Goal: Task Accomplishment & Management: Use online tool/utility

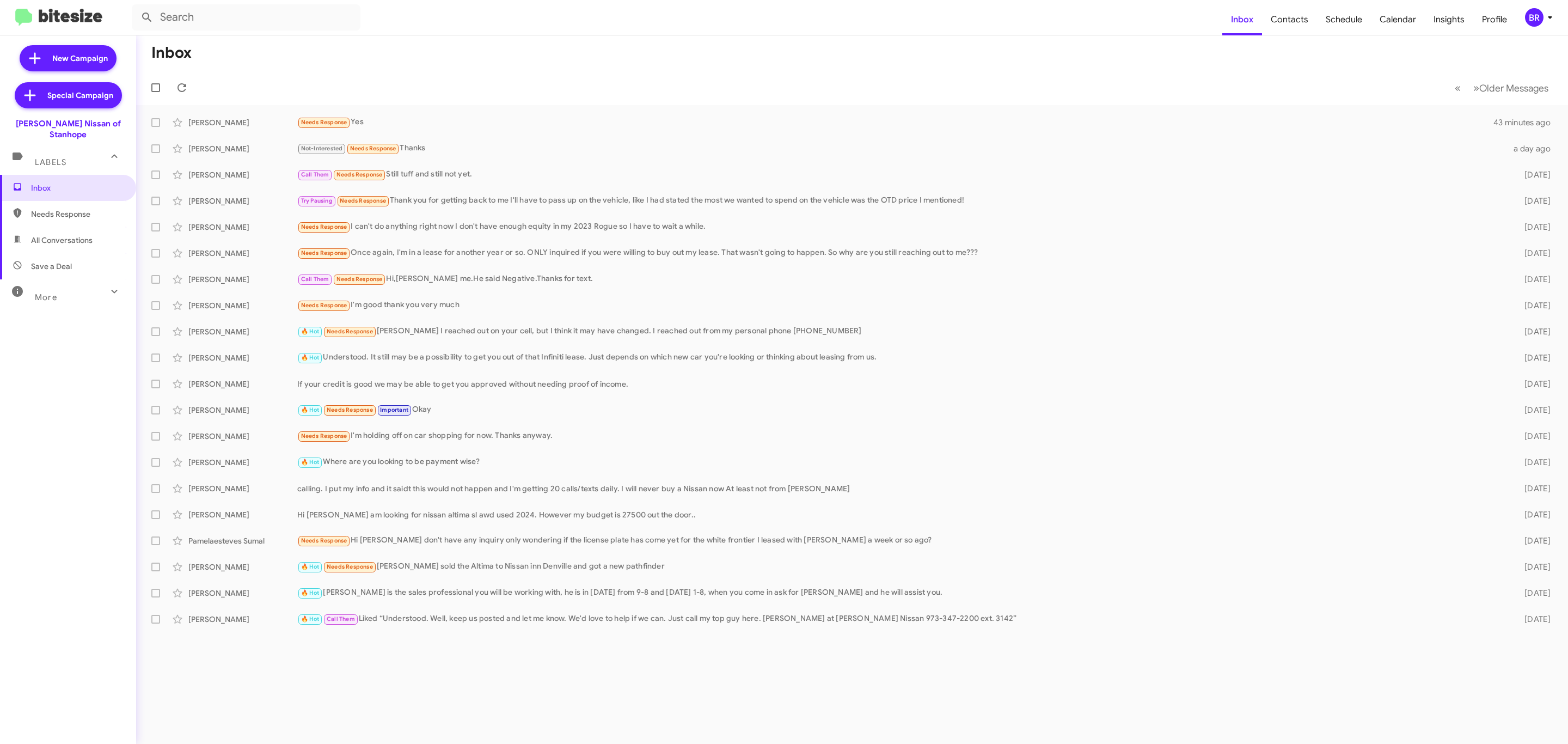
click at [1529, 24] on div "BR" at bounding box center [1534, 17] width 19 height 19
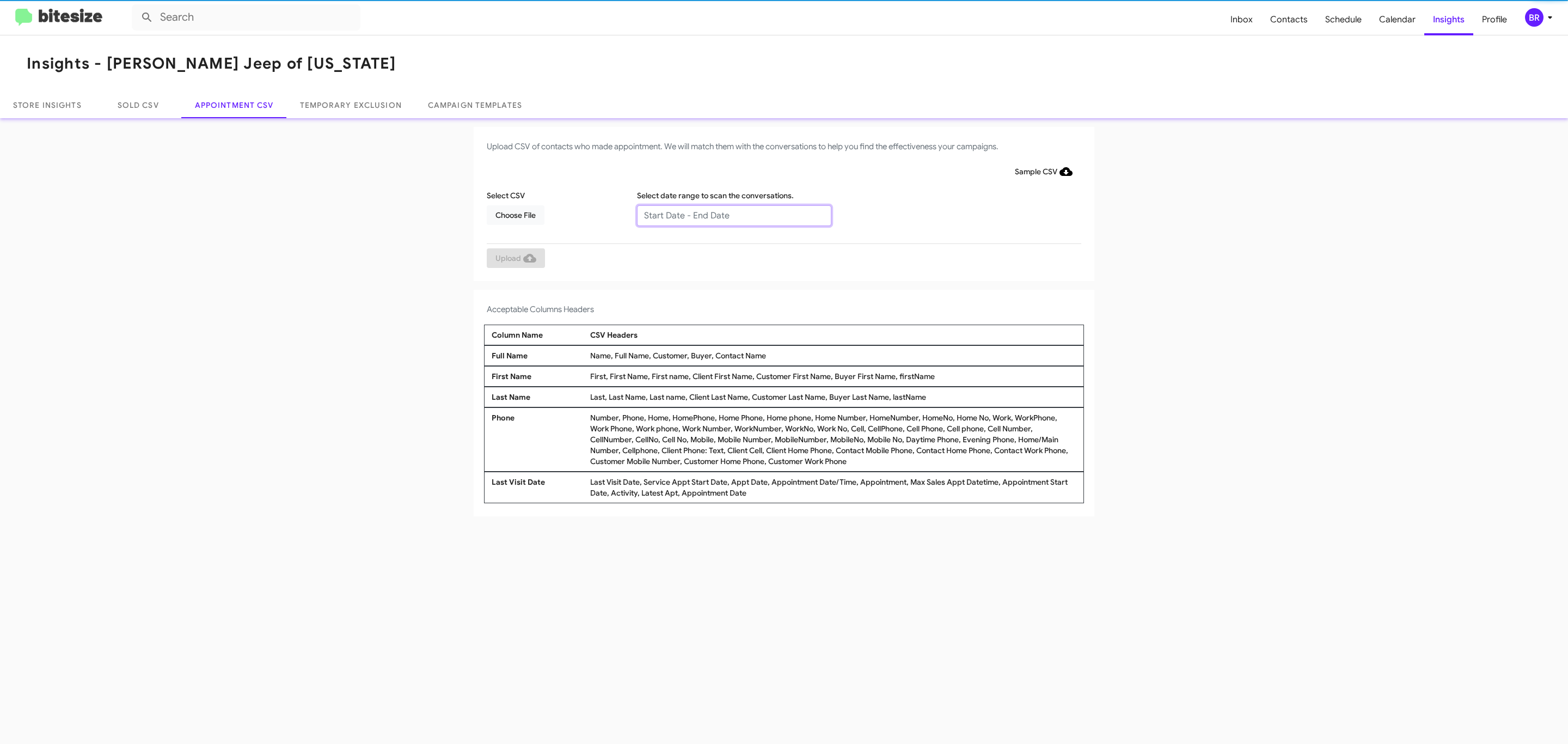
click at [734, 214] on input "text" at bounding box center [734, 216] width 194 height 21
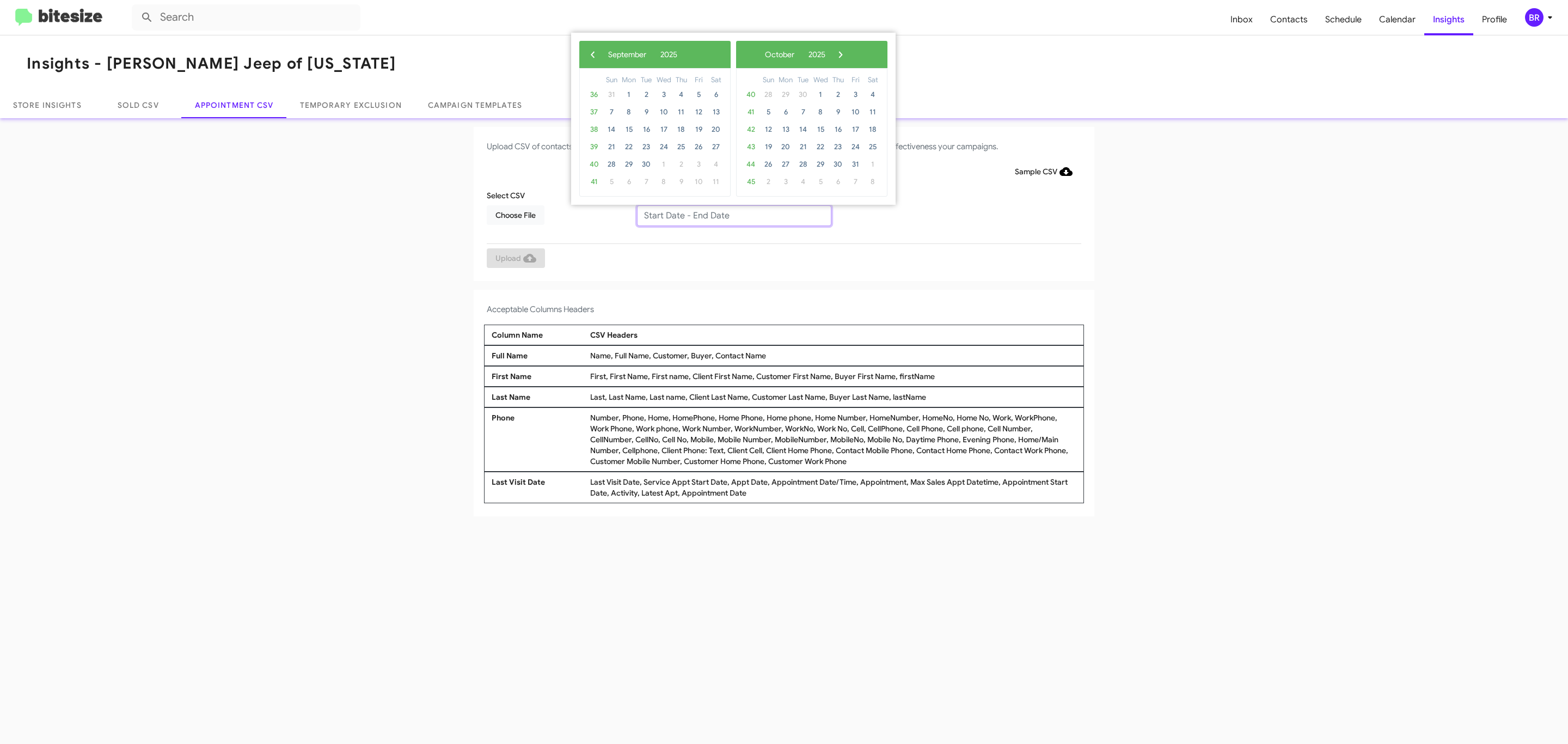
type input "09/09/2025 - 09/16/2025"
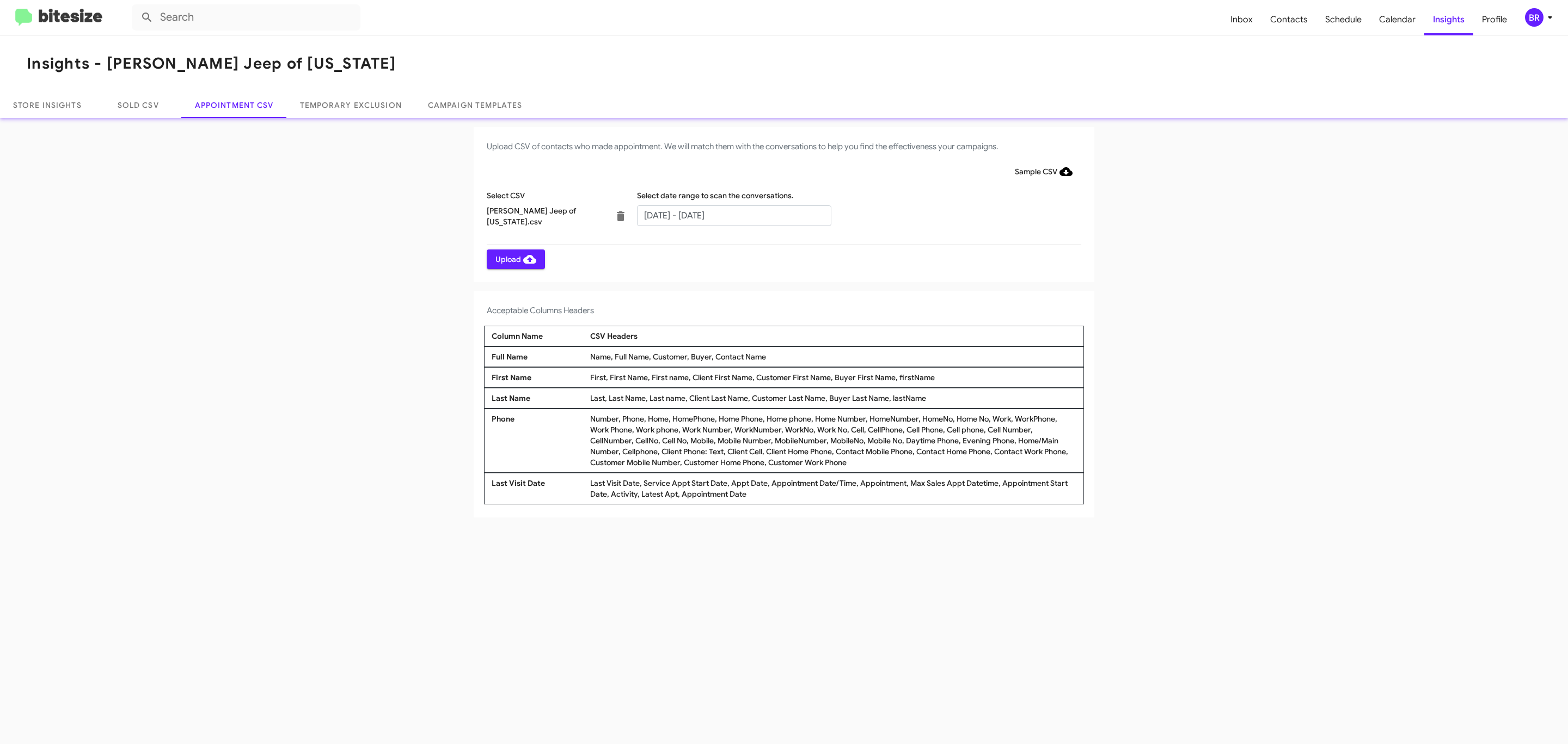
click at [514, 259] on span "Upload" at bounding box center [516, 259] width 41 height 19
click at [734, 214] on input "text" at bounding box center [734, 216] width 194 height 21
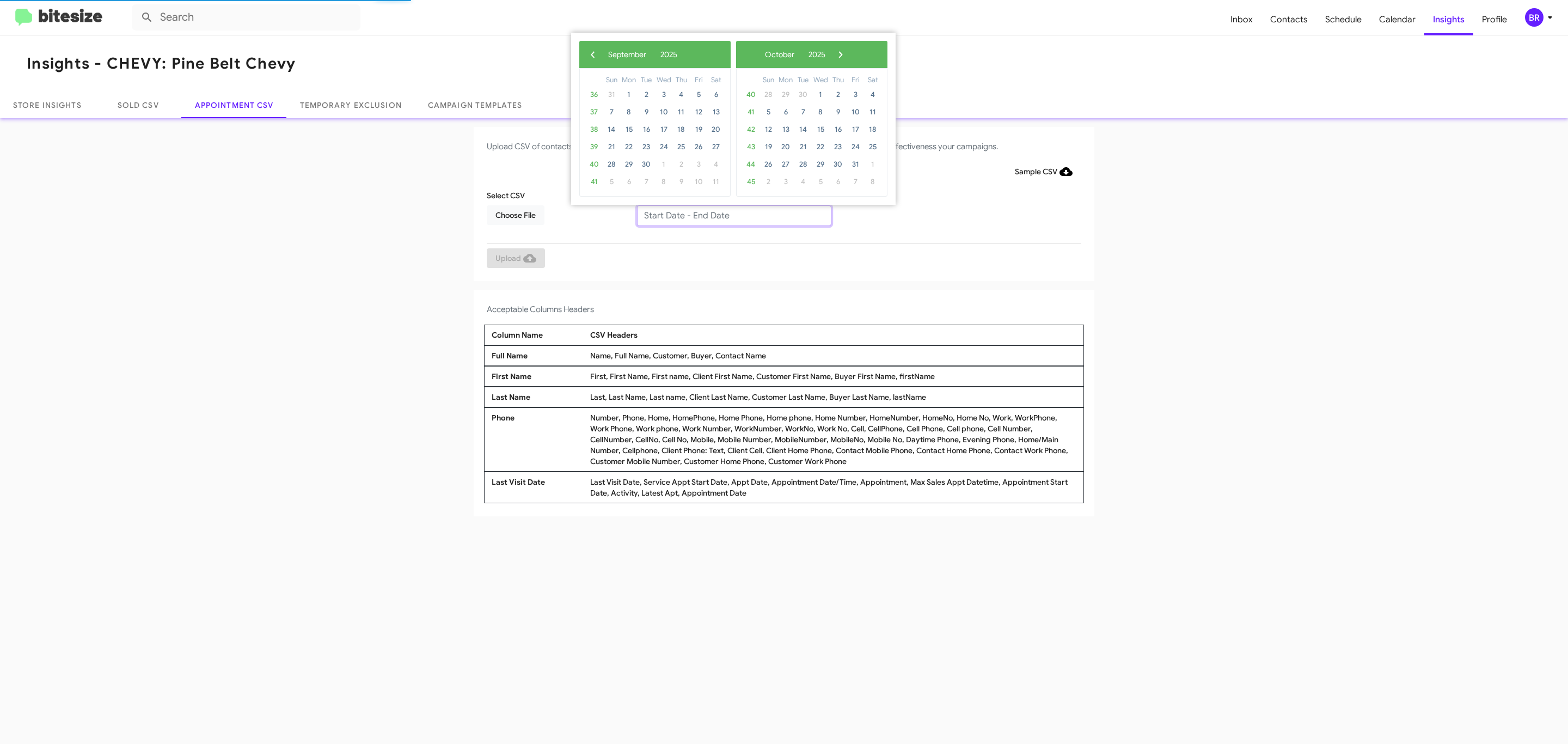
type input "09/09/2025 - 09/16/2025"
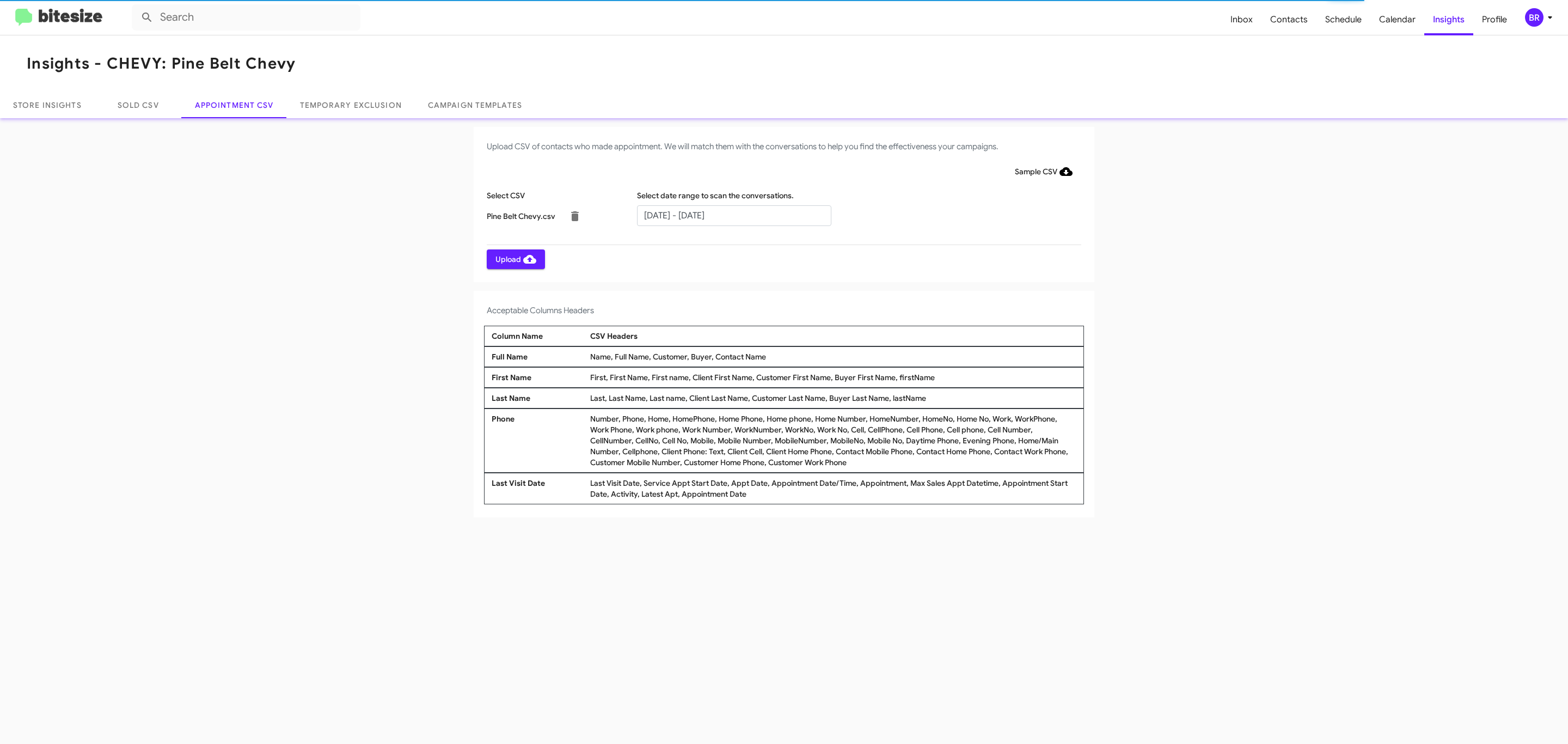
click at [514, 259] on span "Upload" at bounding box center [516, 259] width 41 height 19
click at [734, 214] on input "text" at bounding box center [734, 216] width 194 height 21
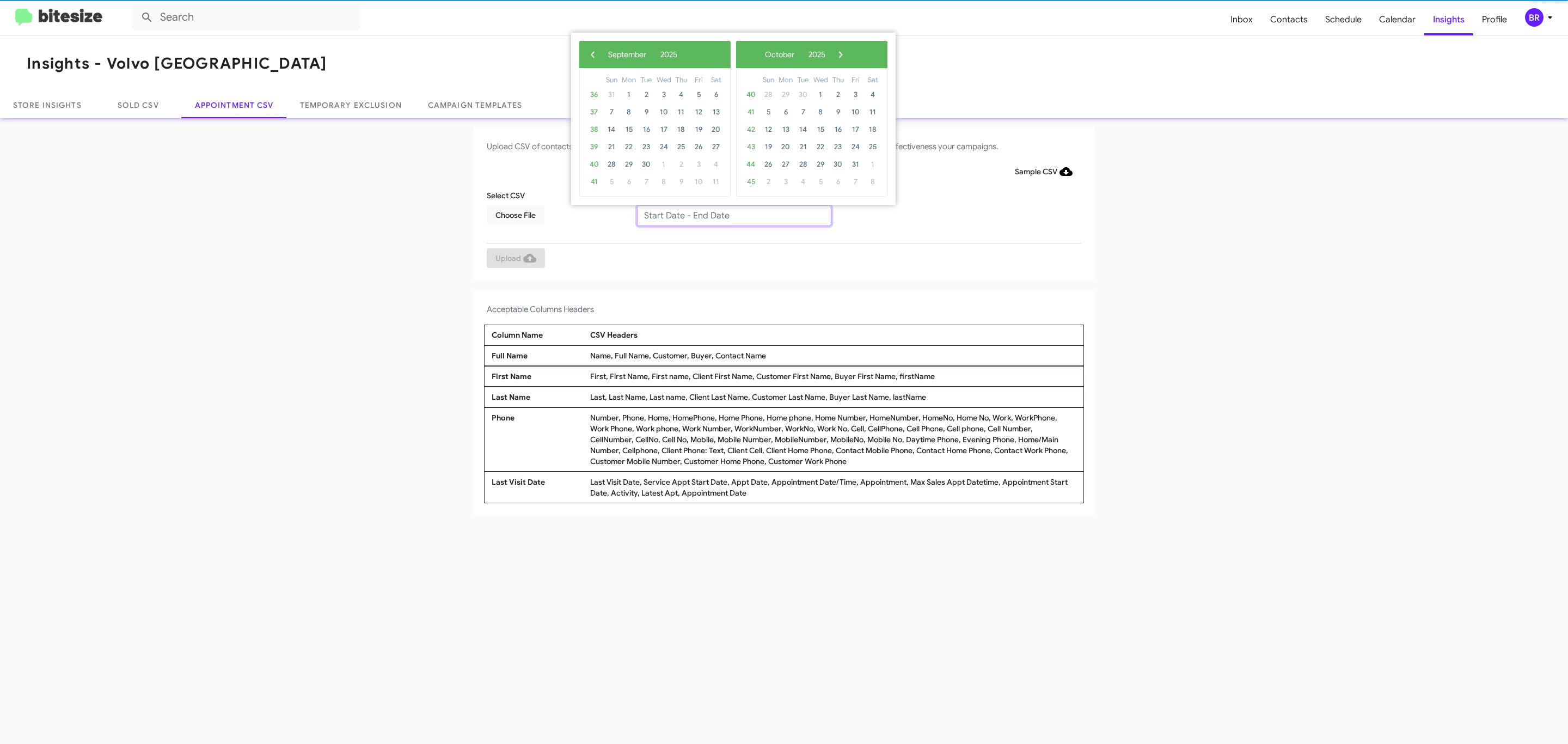
type input "[DATE] - [DATE]"
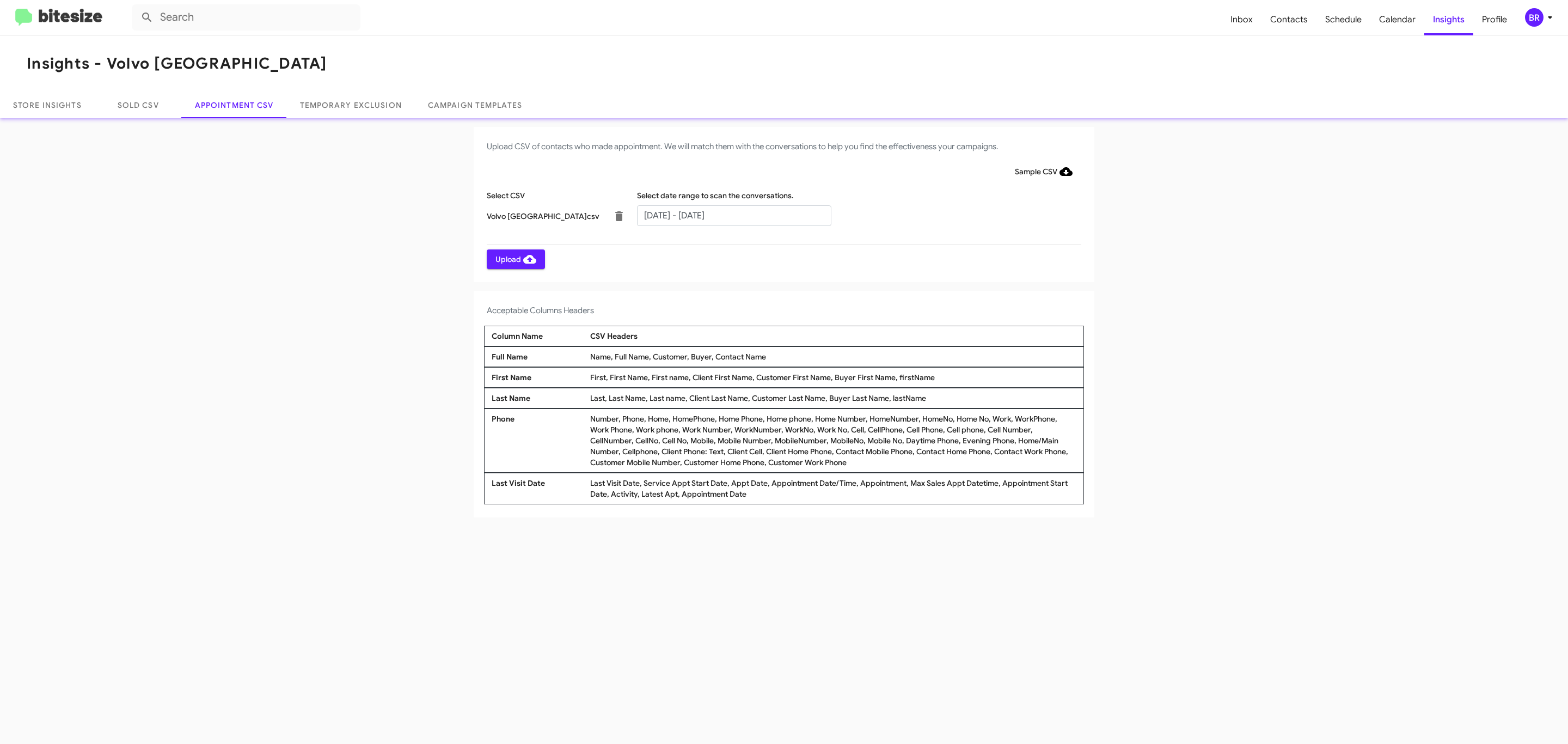
click at [514, 259] on span "Upload" at bounding box center [516, 259] width 41 height 19
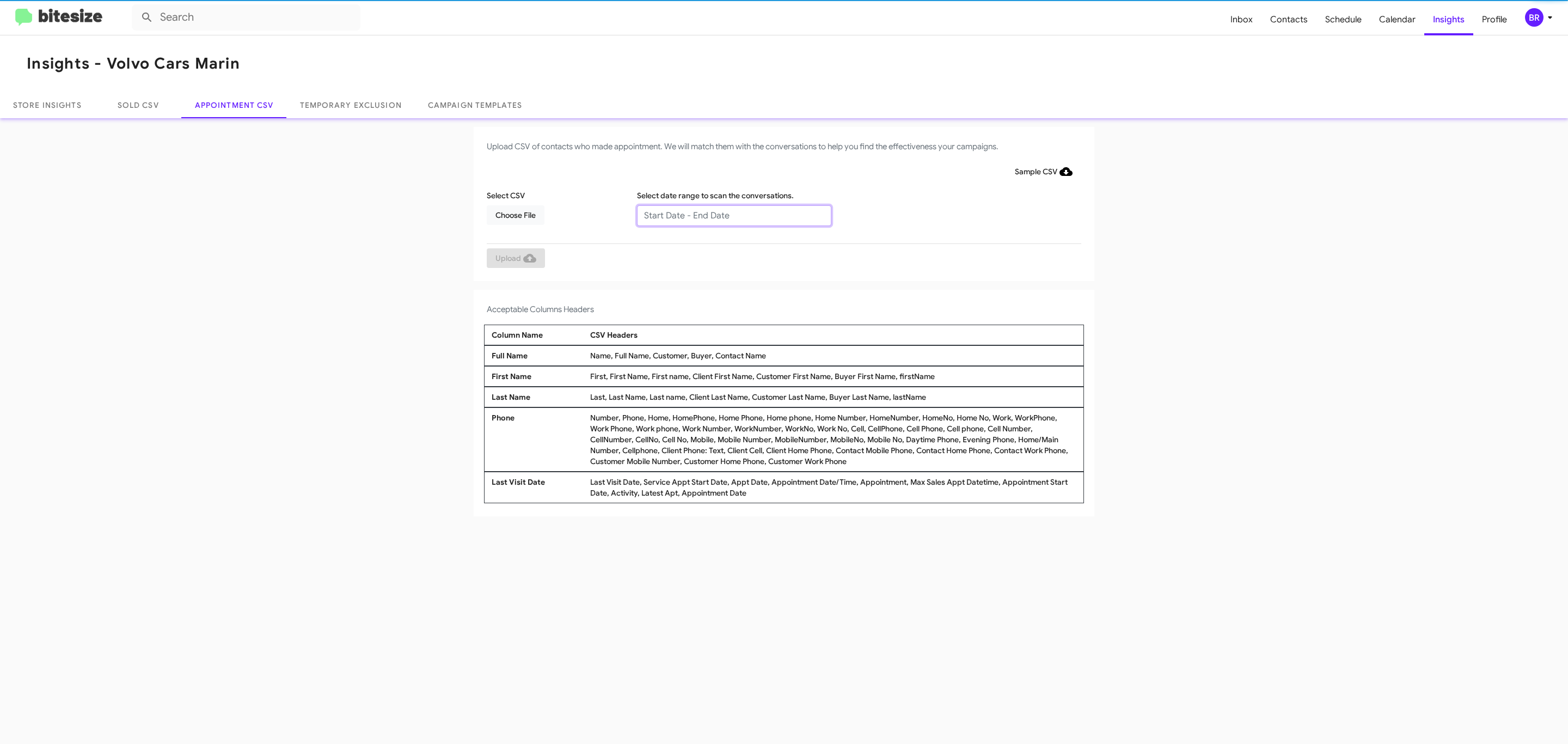
click at [734, 214] on input "text" at bounding box center [734, 216] width 194 height 21
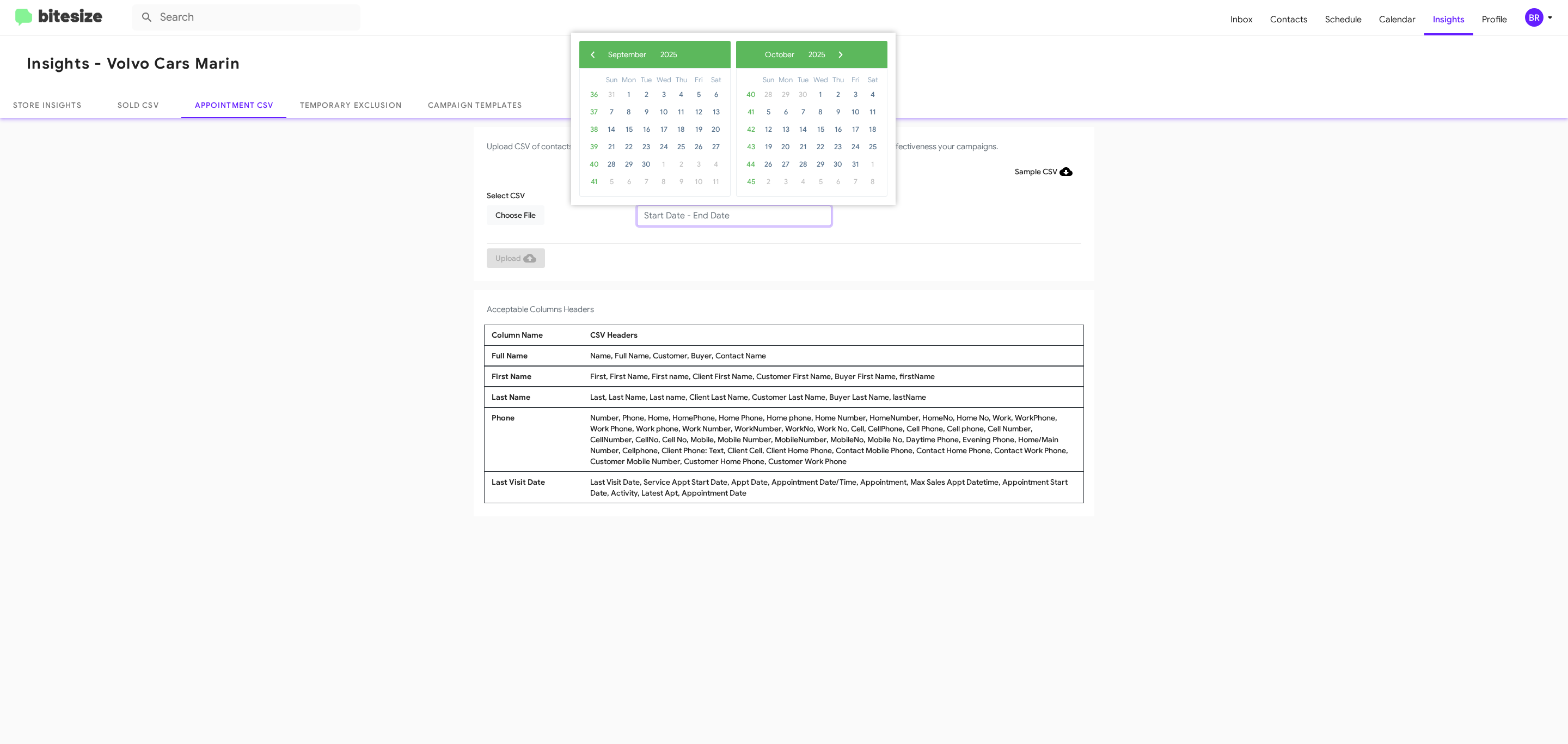
type input "09/09/2025 - 09/16/2025"
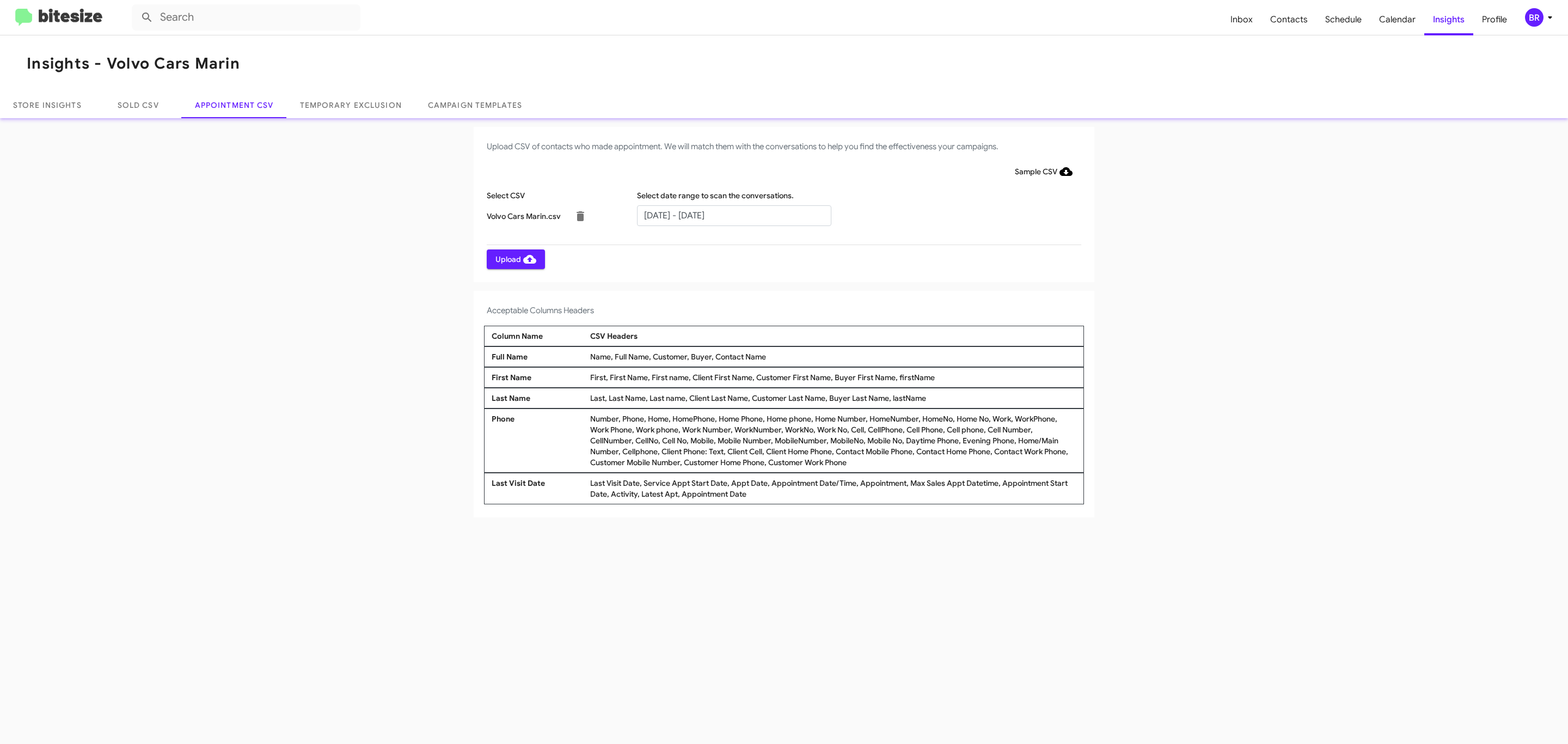
click at [514, 259] on span "Upload" at bounding box center [516, 259] width 41 height 19
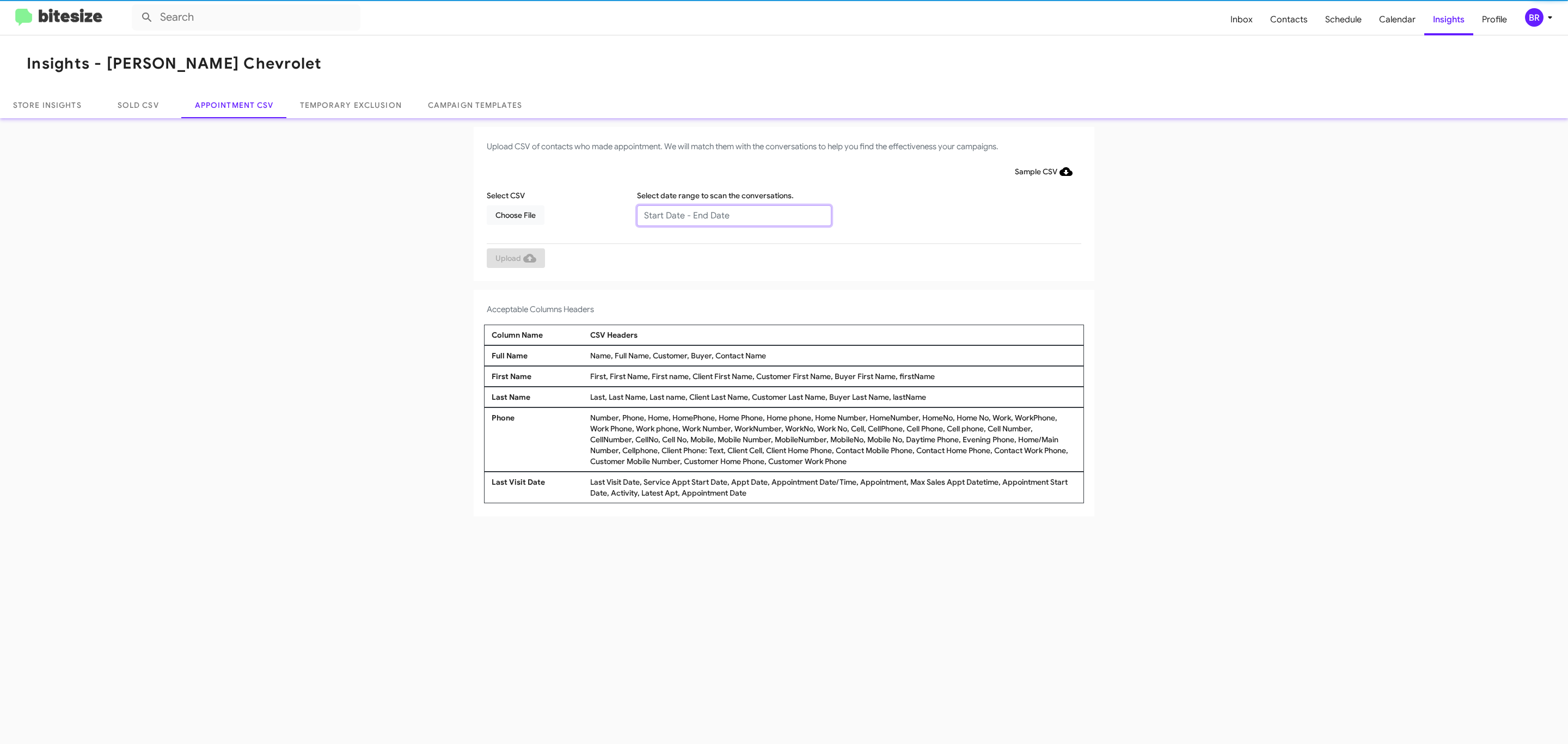
click at [734, 214] on input "text" at bounding box center [734, 216] width 194 height 21
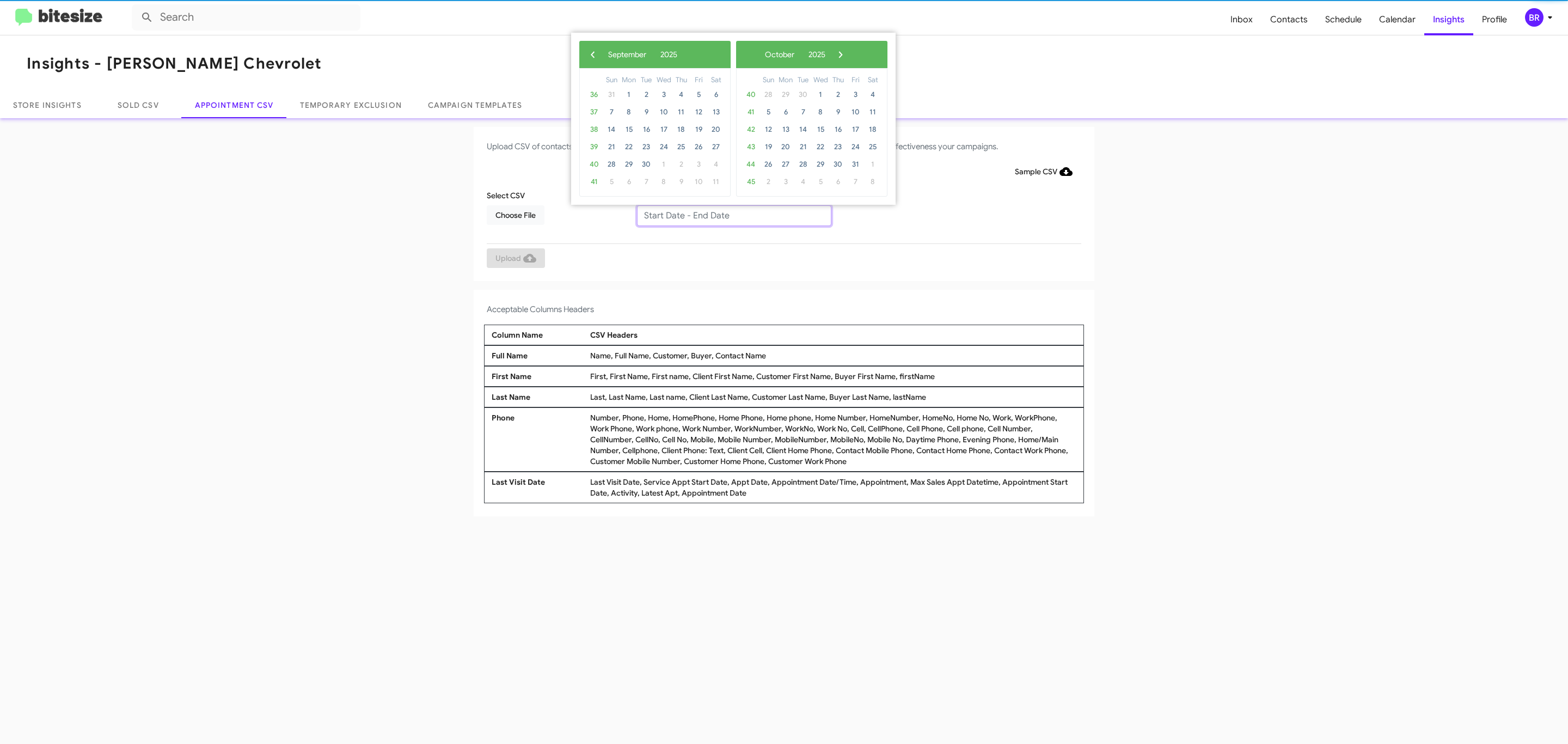
type input "09/09/2025 - 09/16/2025"
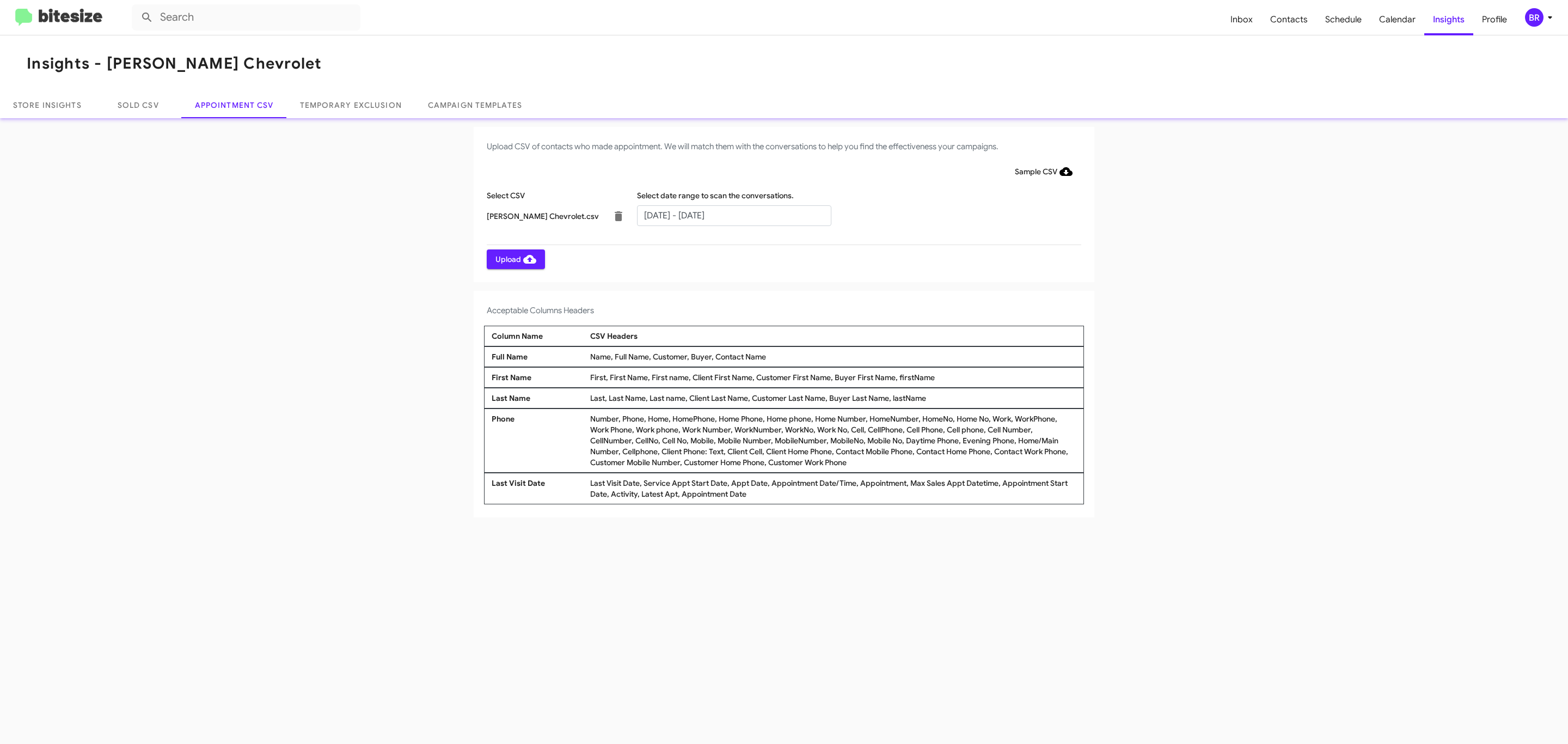
click at [514, 259] on span "Upload" at bounding box center [516, 259] width 41 height 19
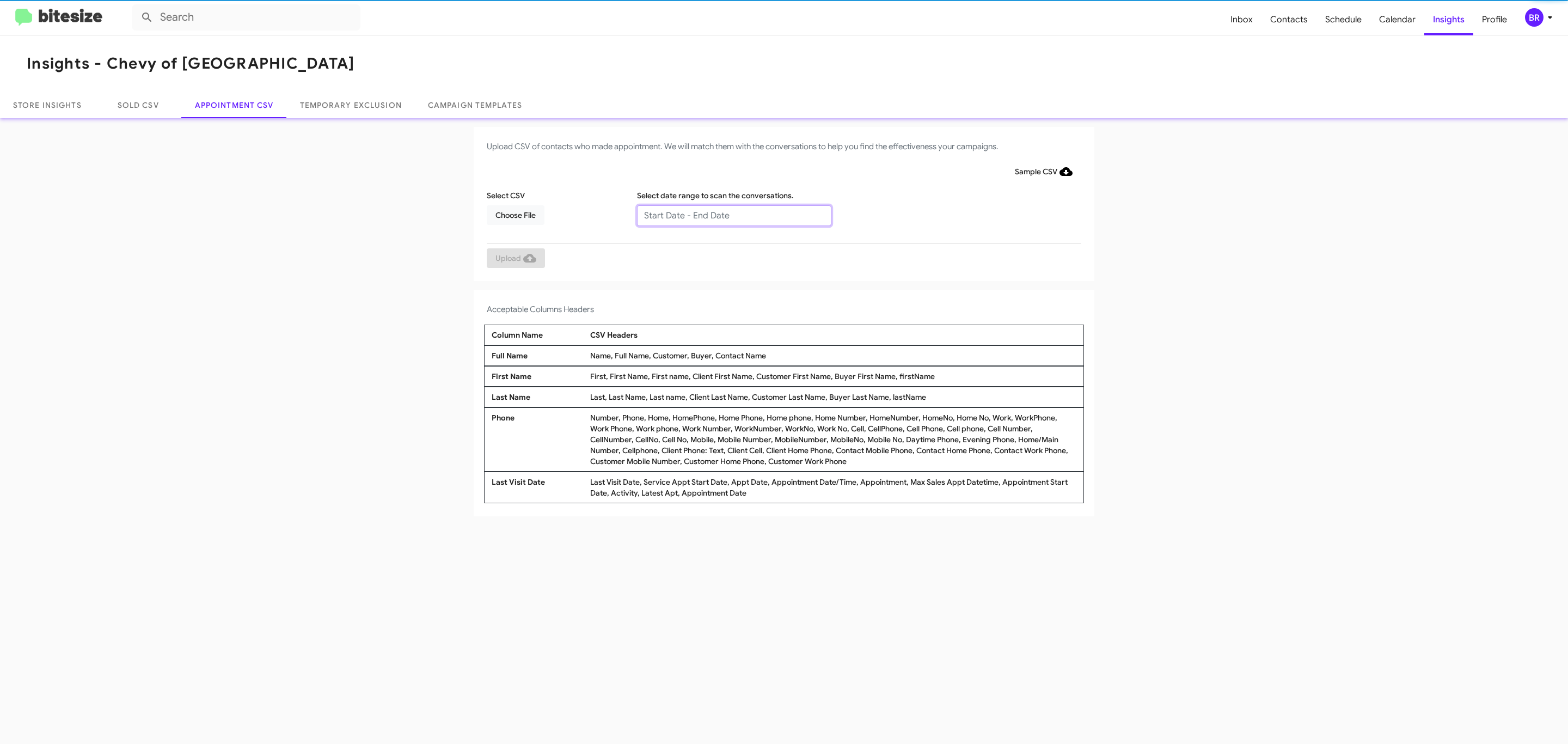
click at [734, 214] on input "text" at bounding box center [734, 216] width 194 height 21
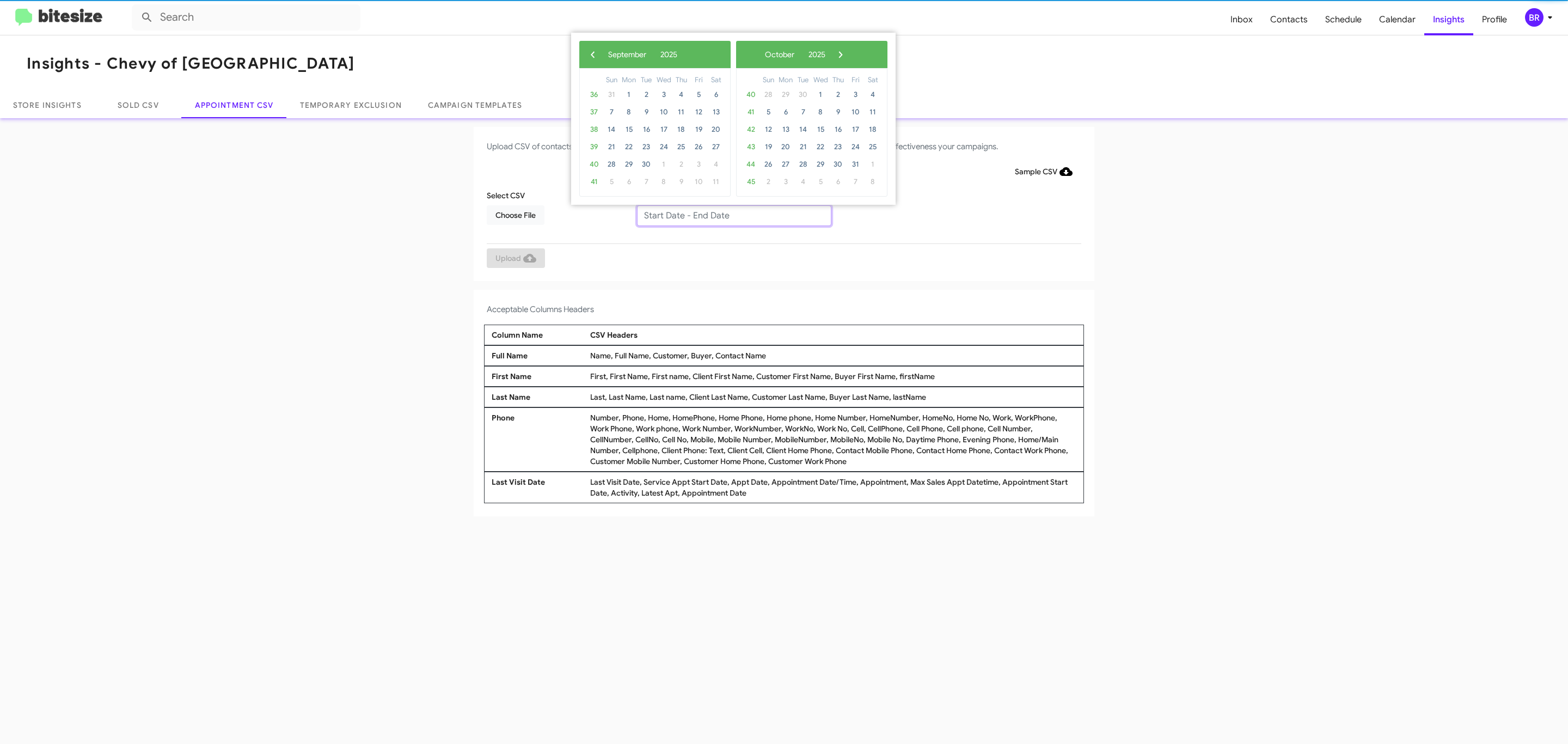
type input "09/09/2025 - 09/16/2025"
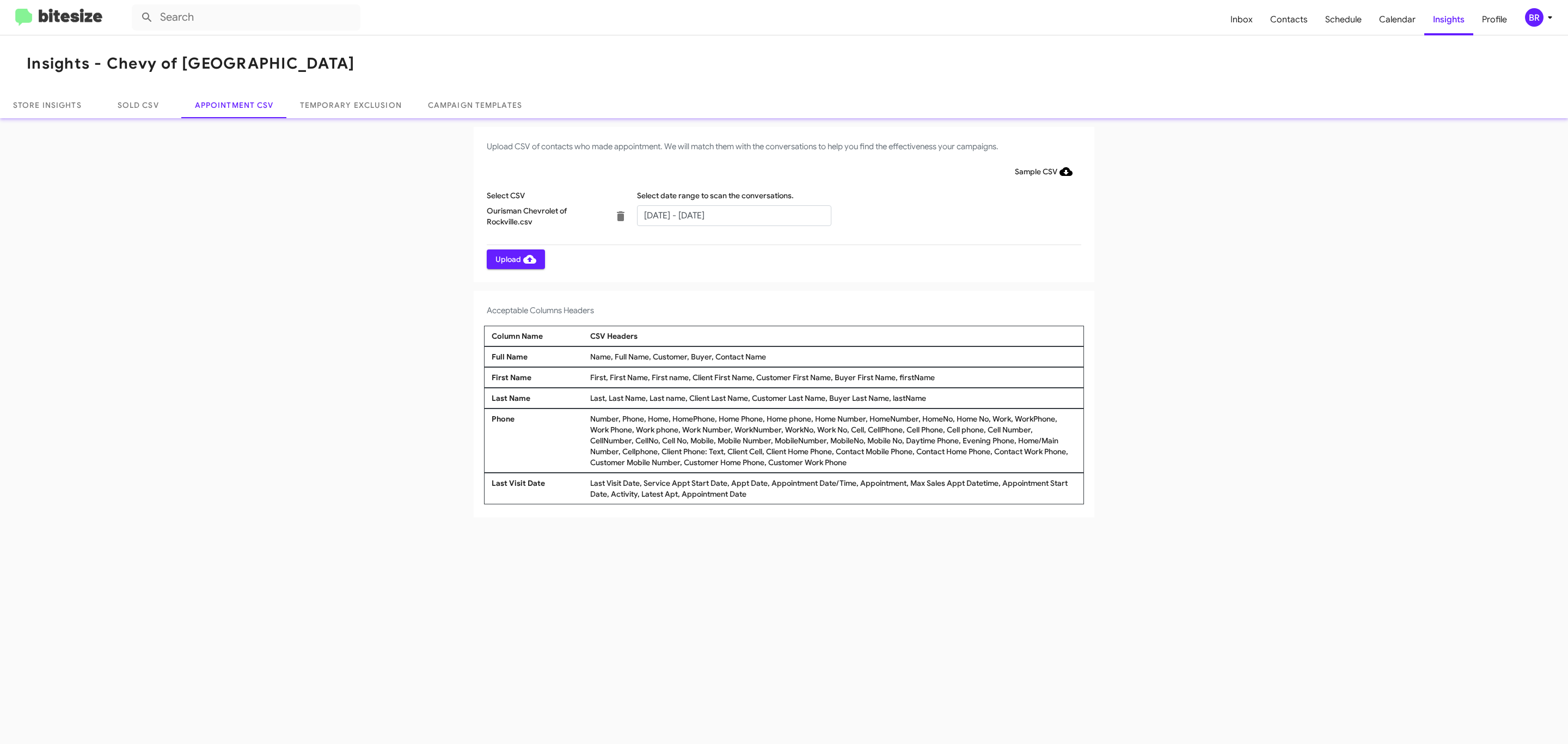
click at [514, 259] on span "Upload" at bounding box center [516, 259] width 41 height 19
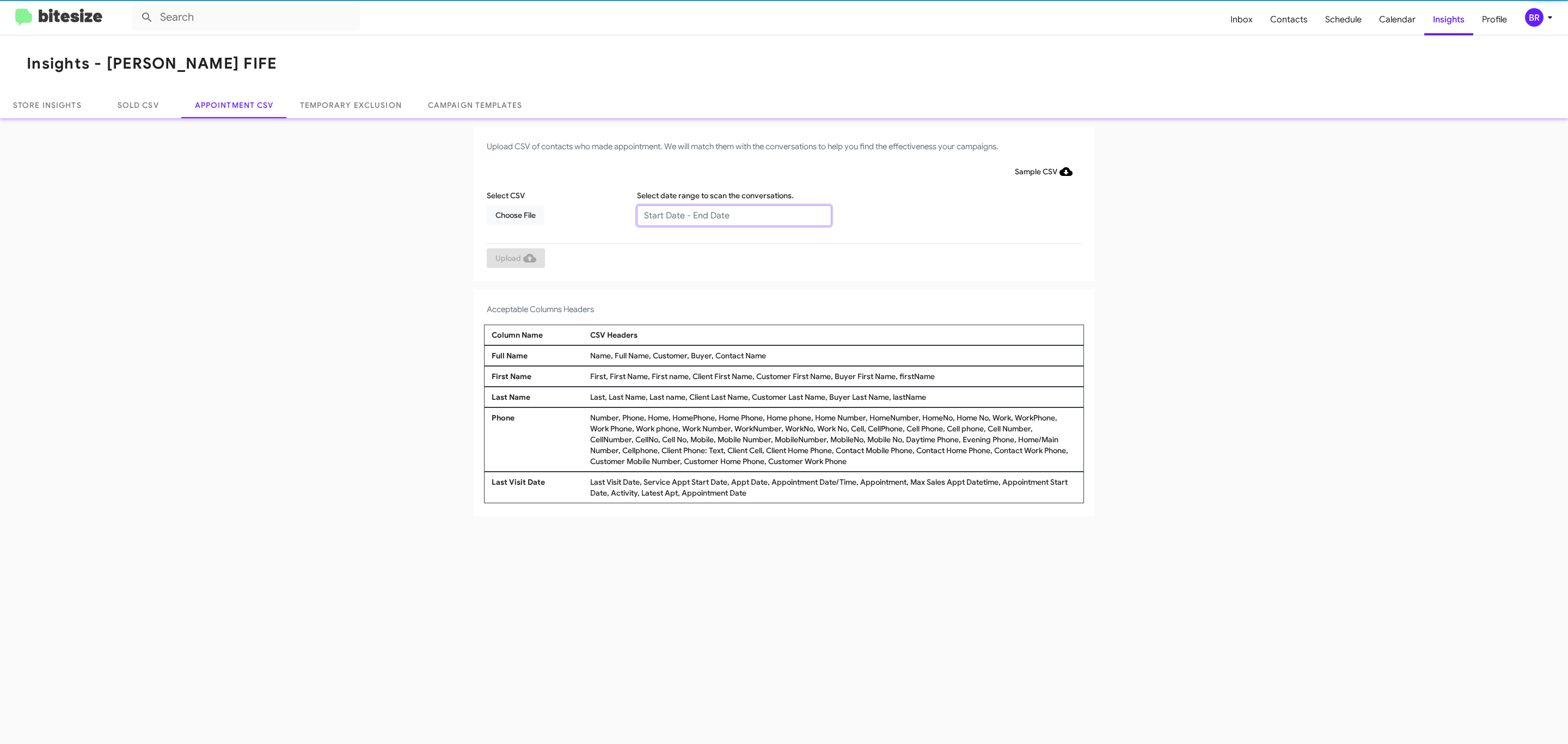
click at [734, 214] on input "text" at bounding box center [734, 216] width 194 height 21
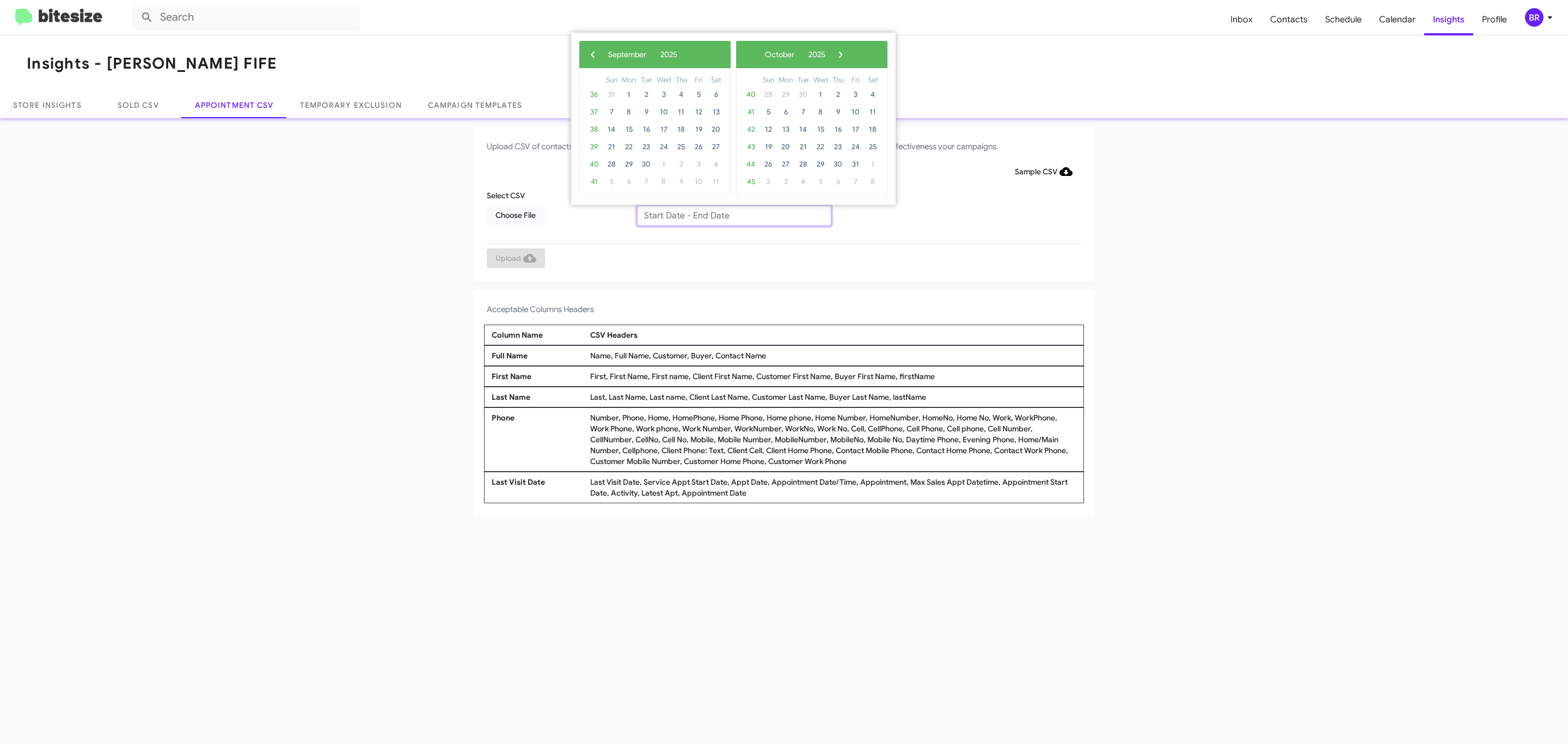
type input "[DATE] - [DATE]"
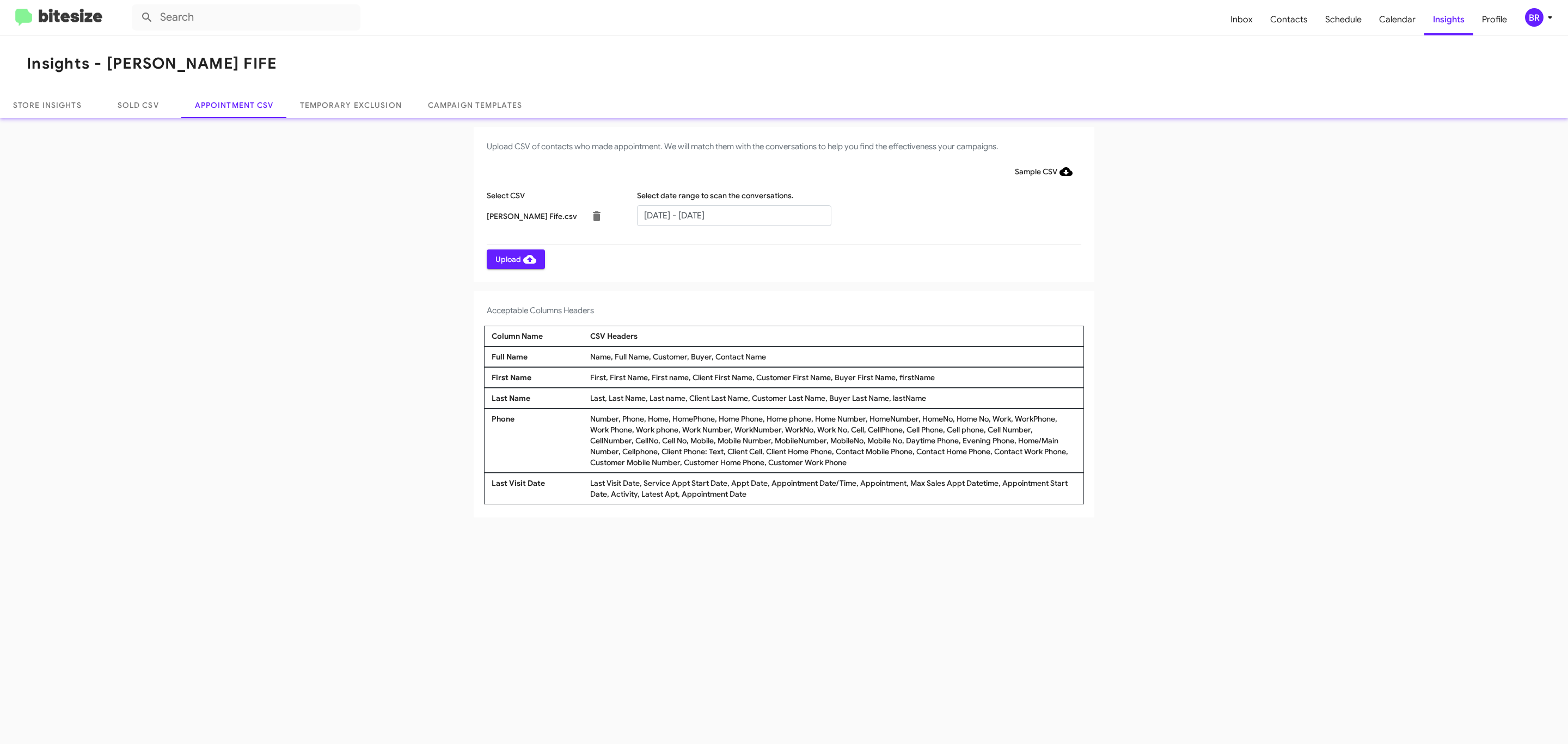
click at [514, 259] on span "Upload" at bounding box center [516, 259] width 41 height 19
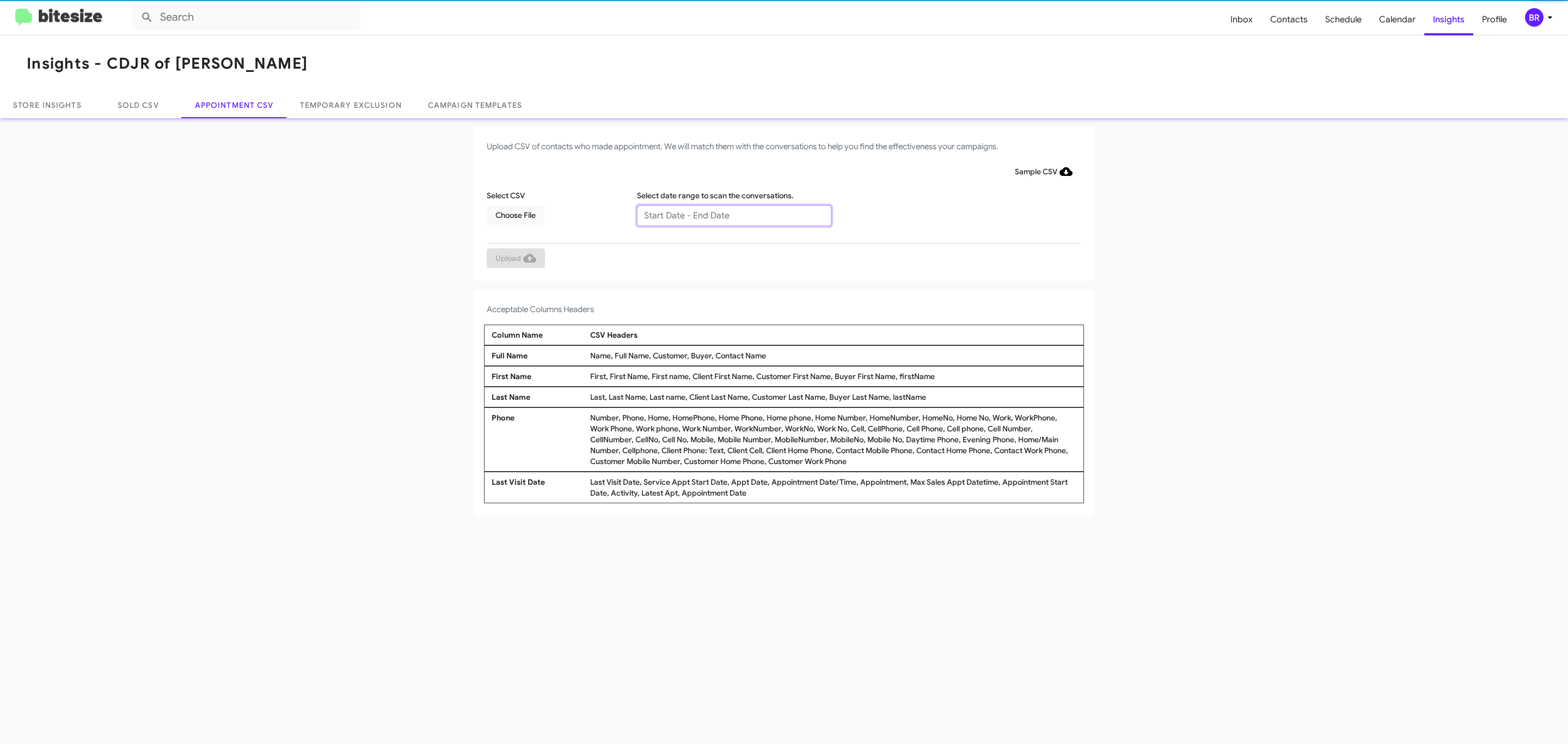
click at [734, 214] on input "text" at bounding box center [734, 216] width 194 height 21
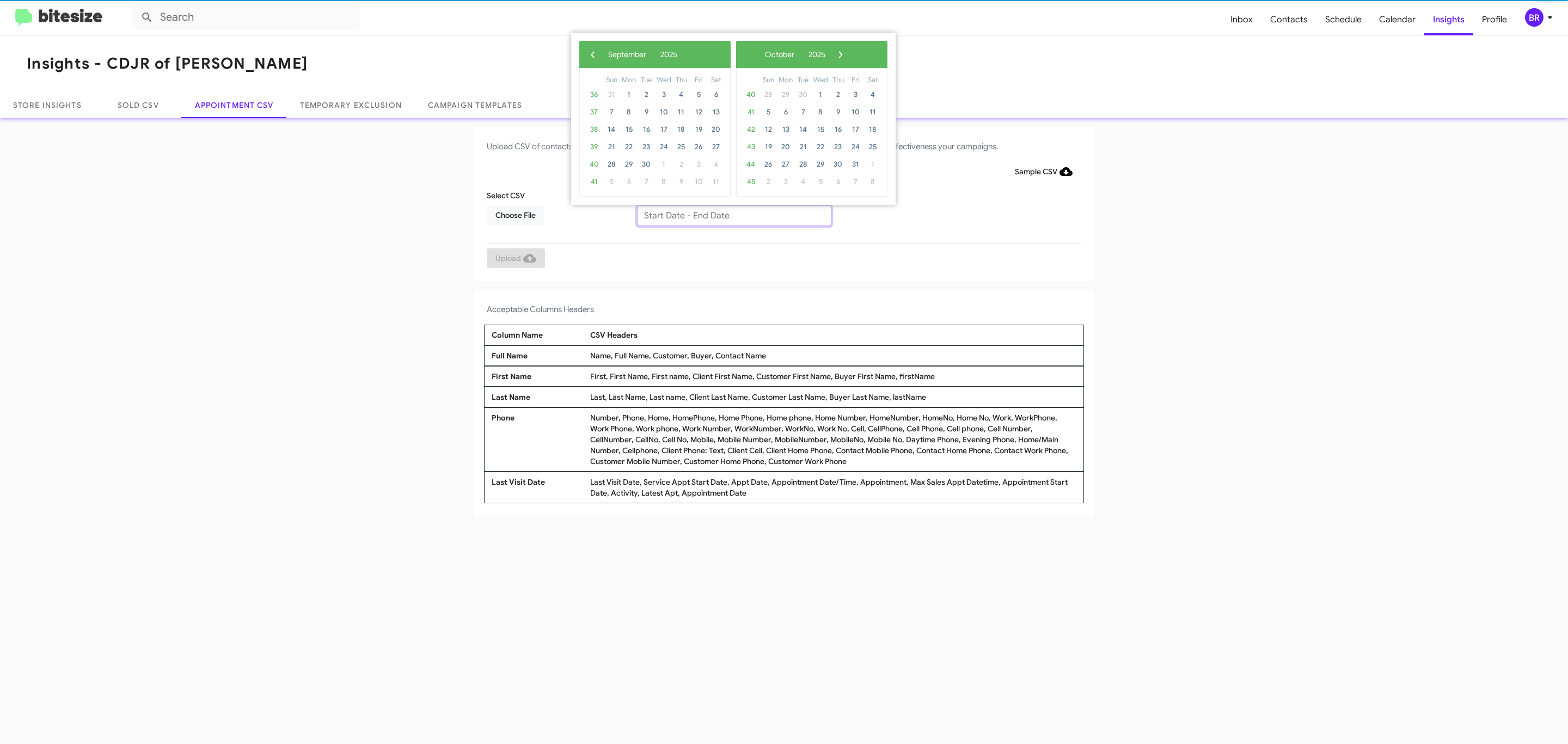
type input "09/09/2025 - 09/16/2025"
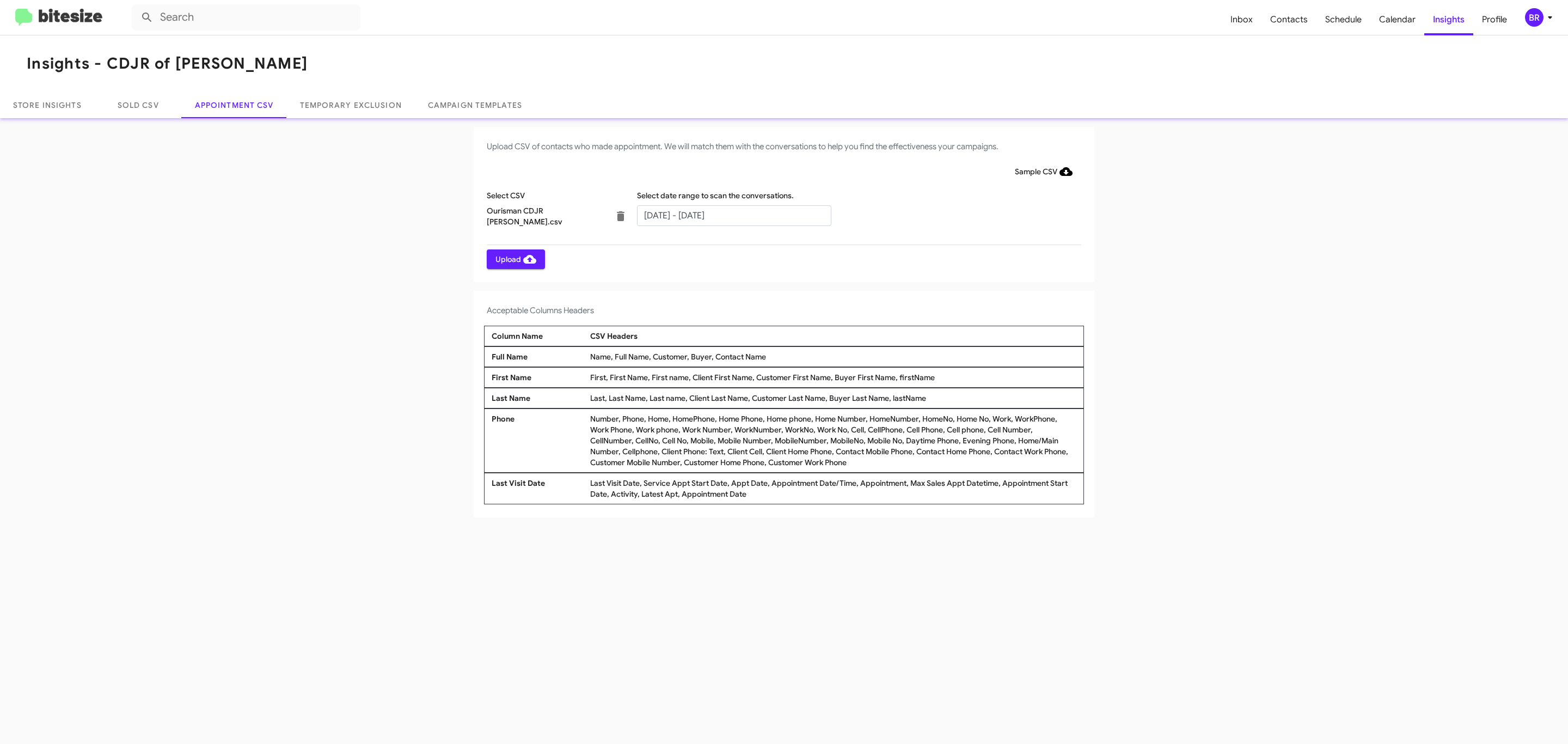
click at [514, 259] on span "Upload" at bounding box center [516, 259] width 41 height 19
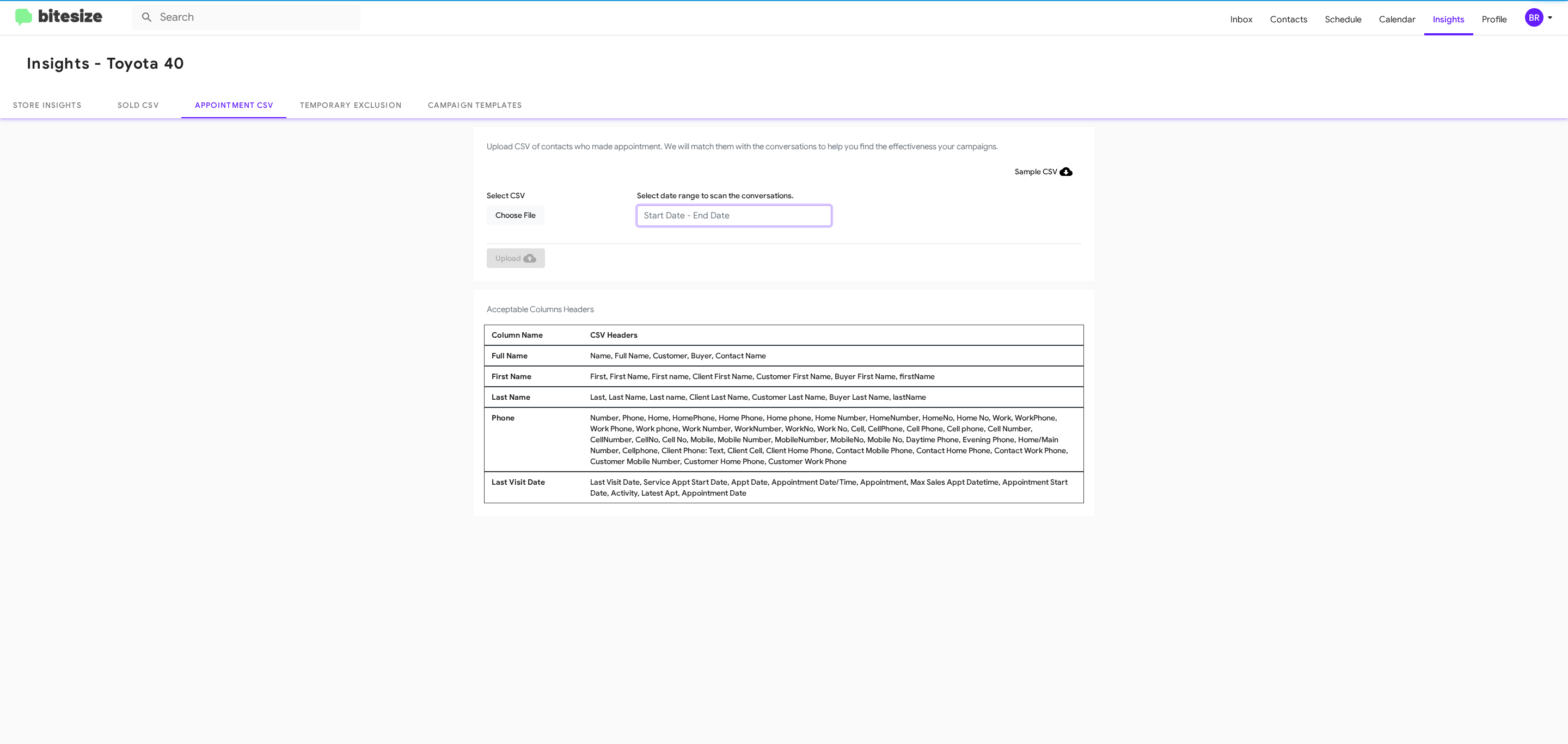
click at [734, 214] on input "text" at bounding box center [734, 216] width 194 height 21
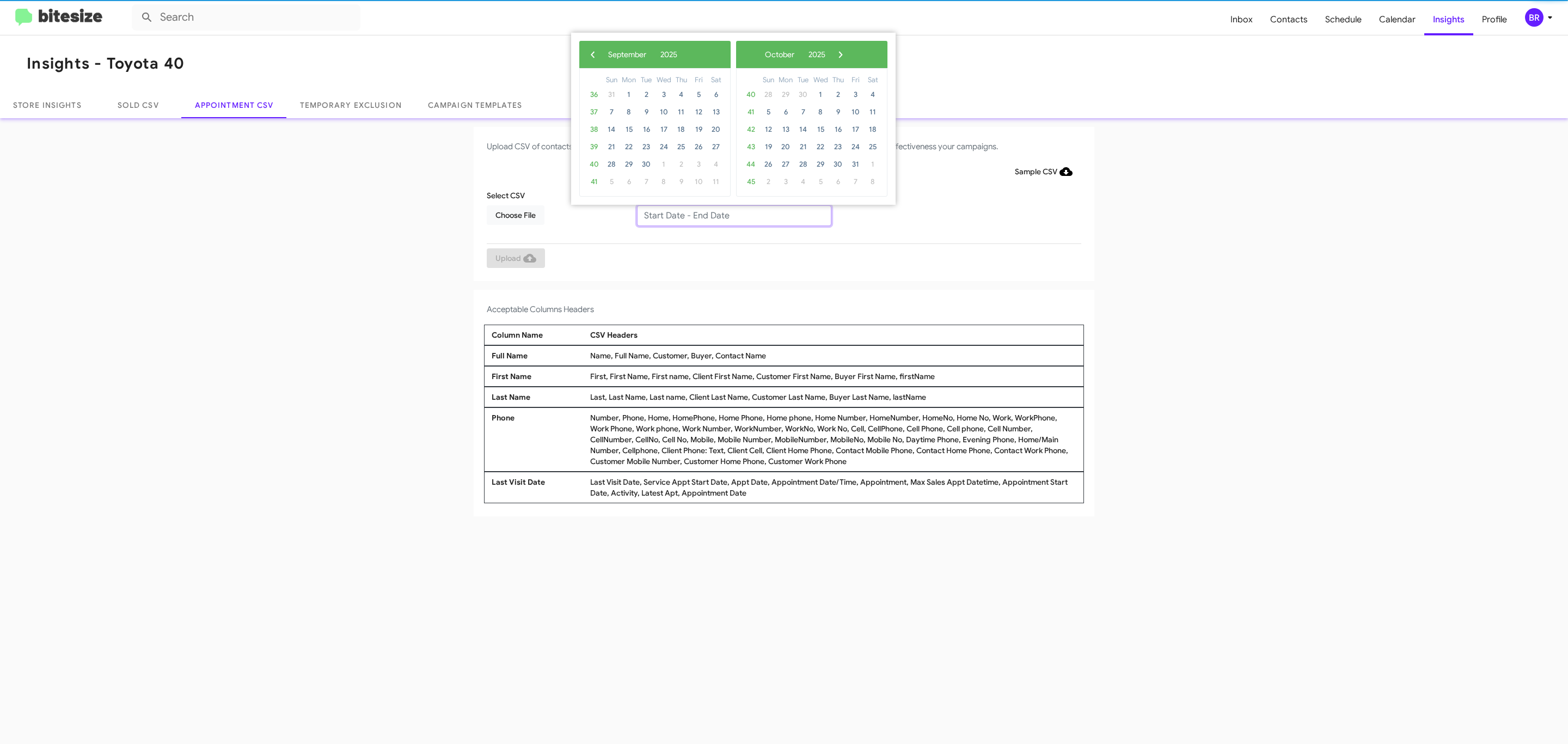
type input "09/09/2025 - 09/16/2025"
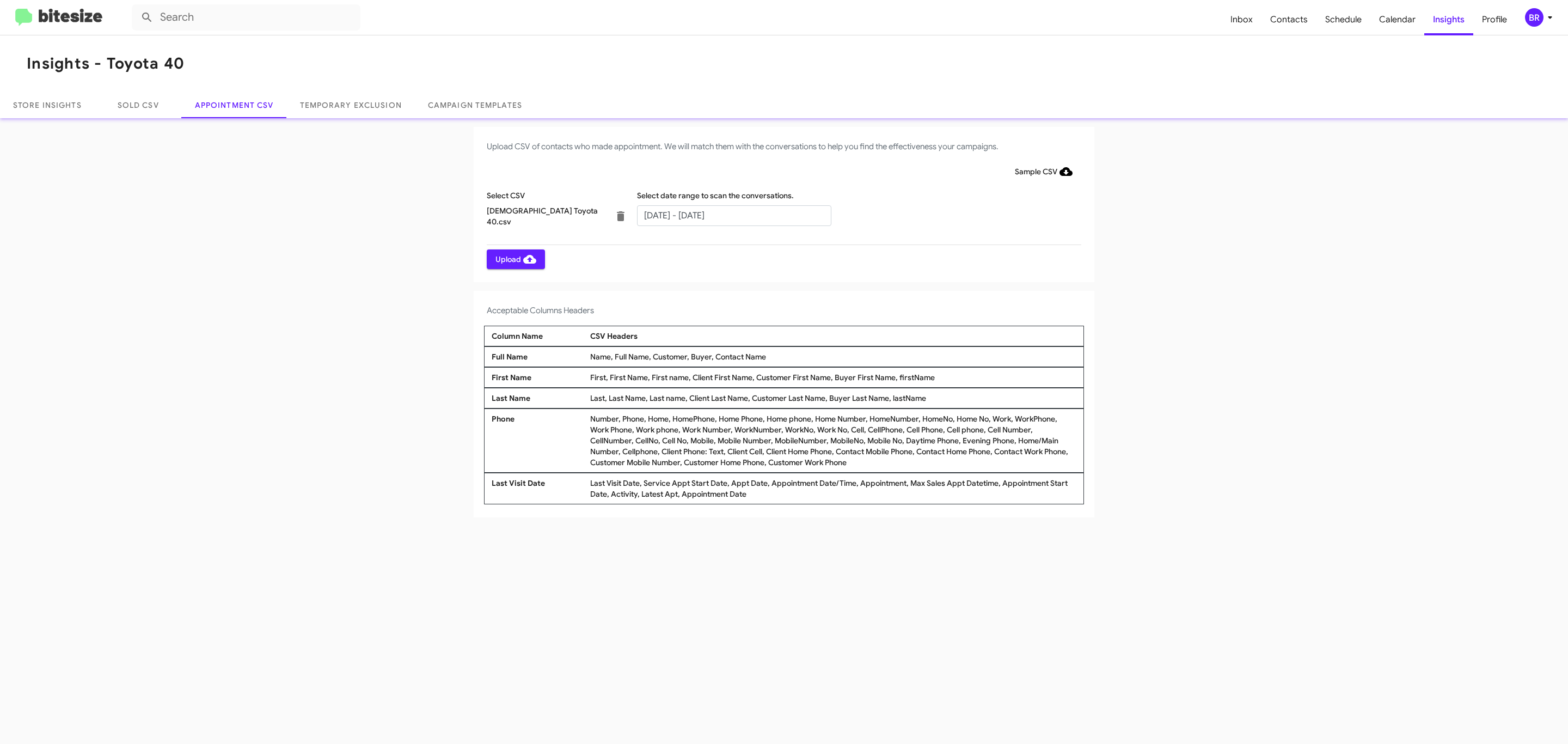
click at [514, 259] on span "Upload" at bounding box center [516, 259] width 41 height 19
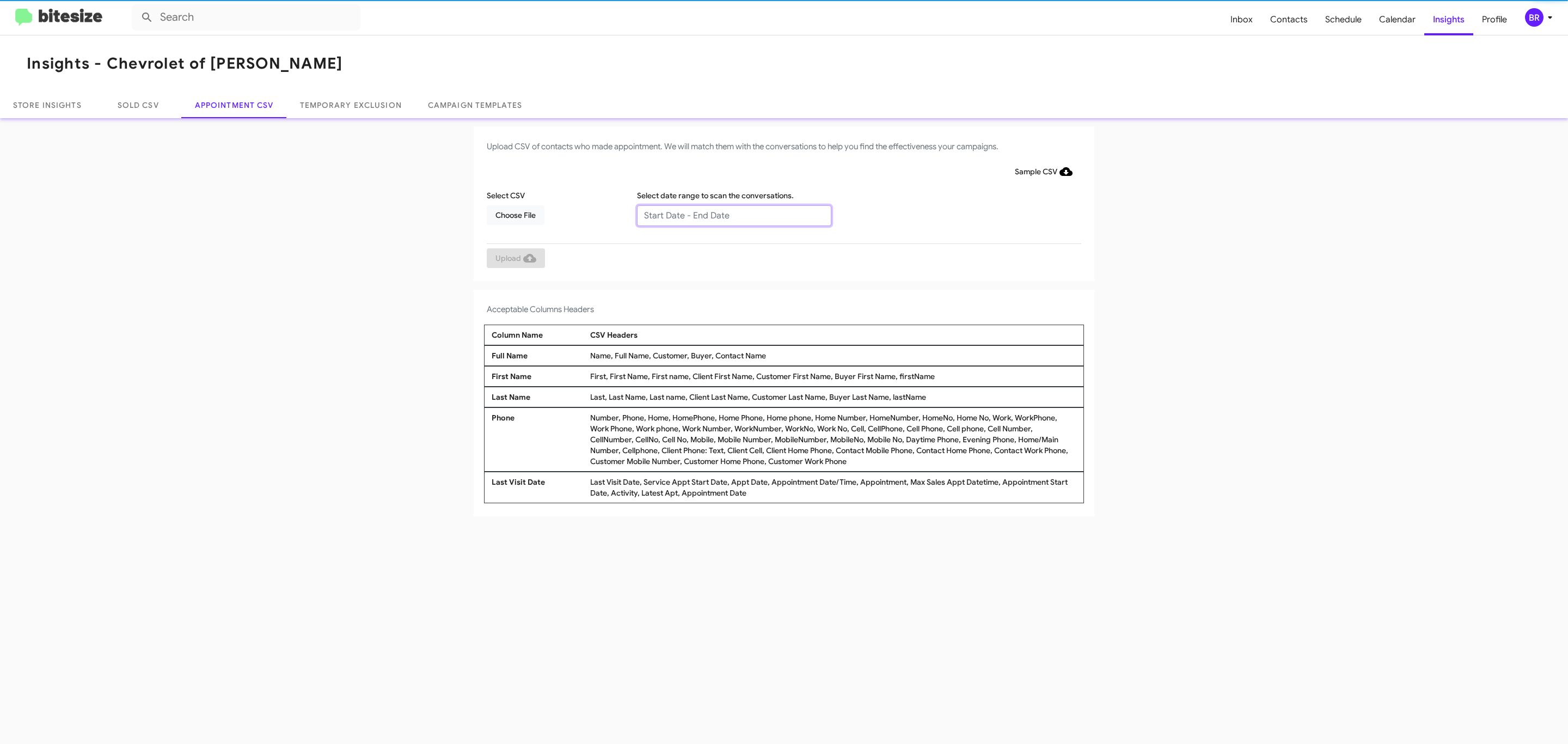
click at [734, 214] on input "text" at bounding box center [734, 216] width 194 height 21
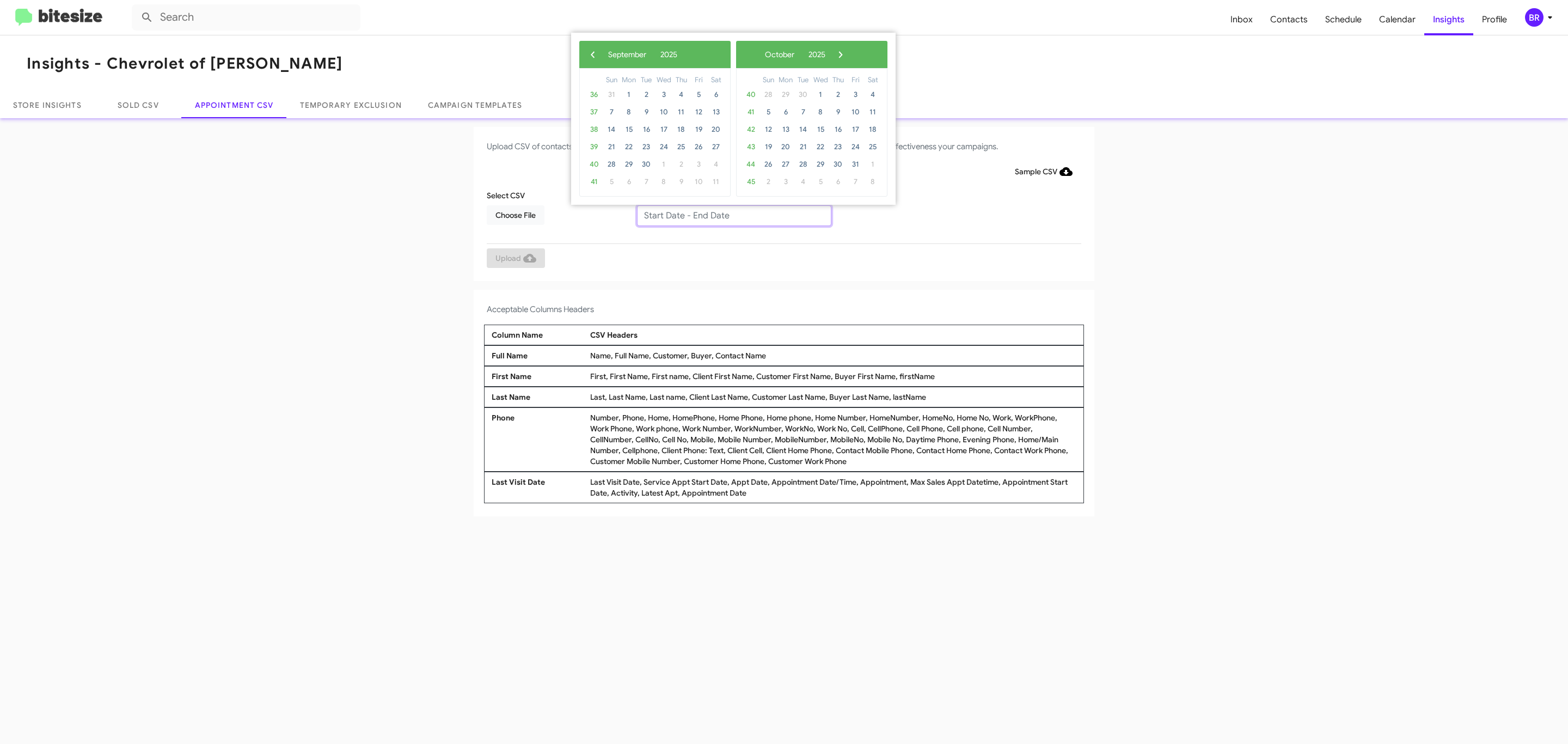
type input "[DATE] - [DATE]"
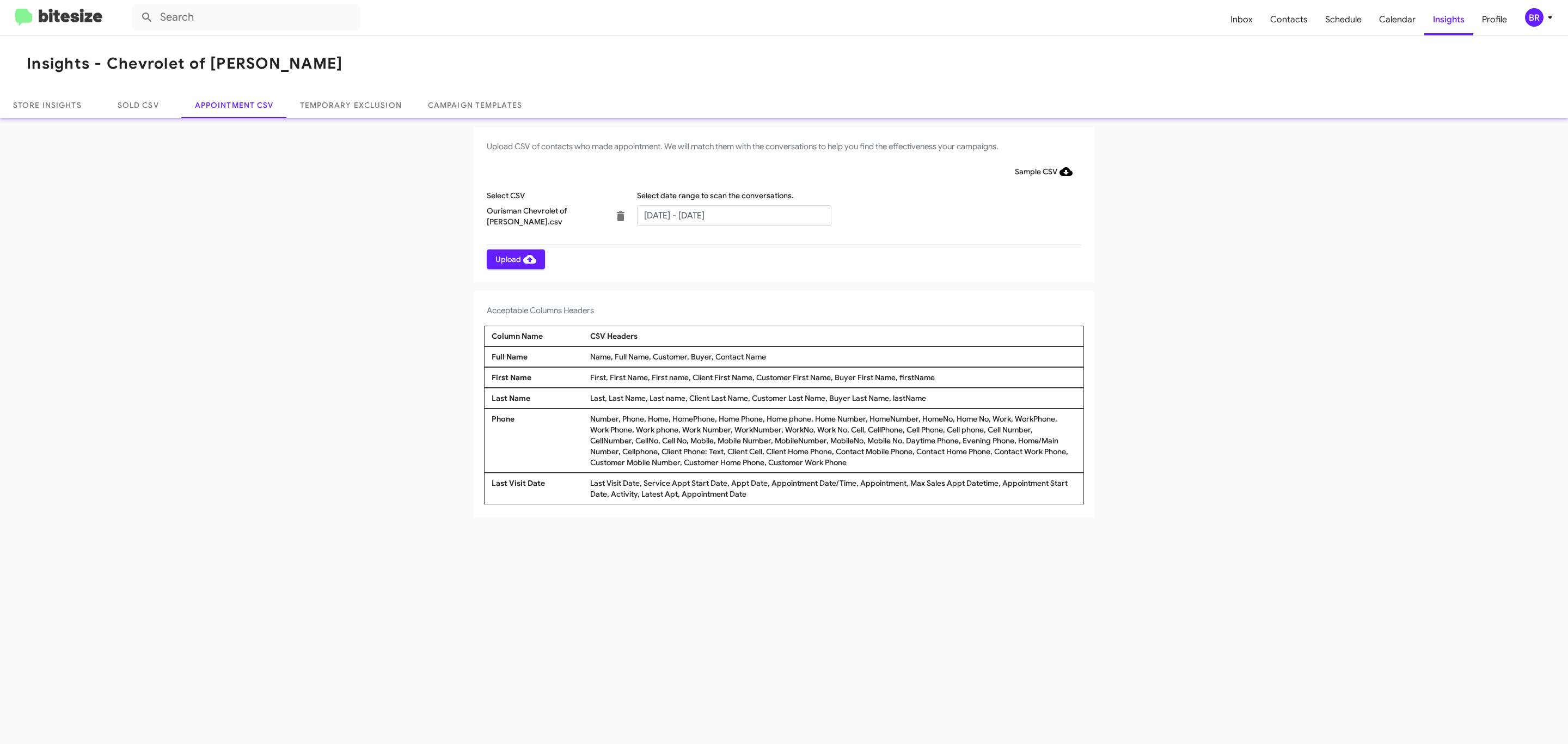
click at [514, 259] on span "Upload" at bounding box center [516, 259] width 41 height 19
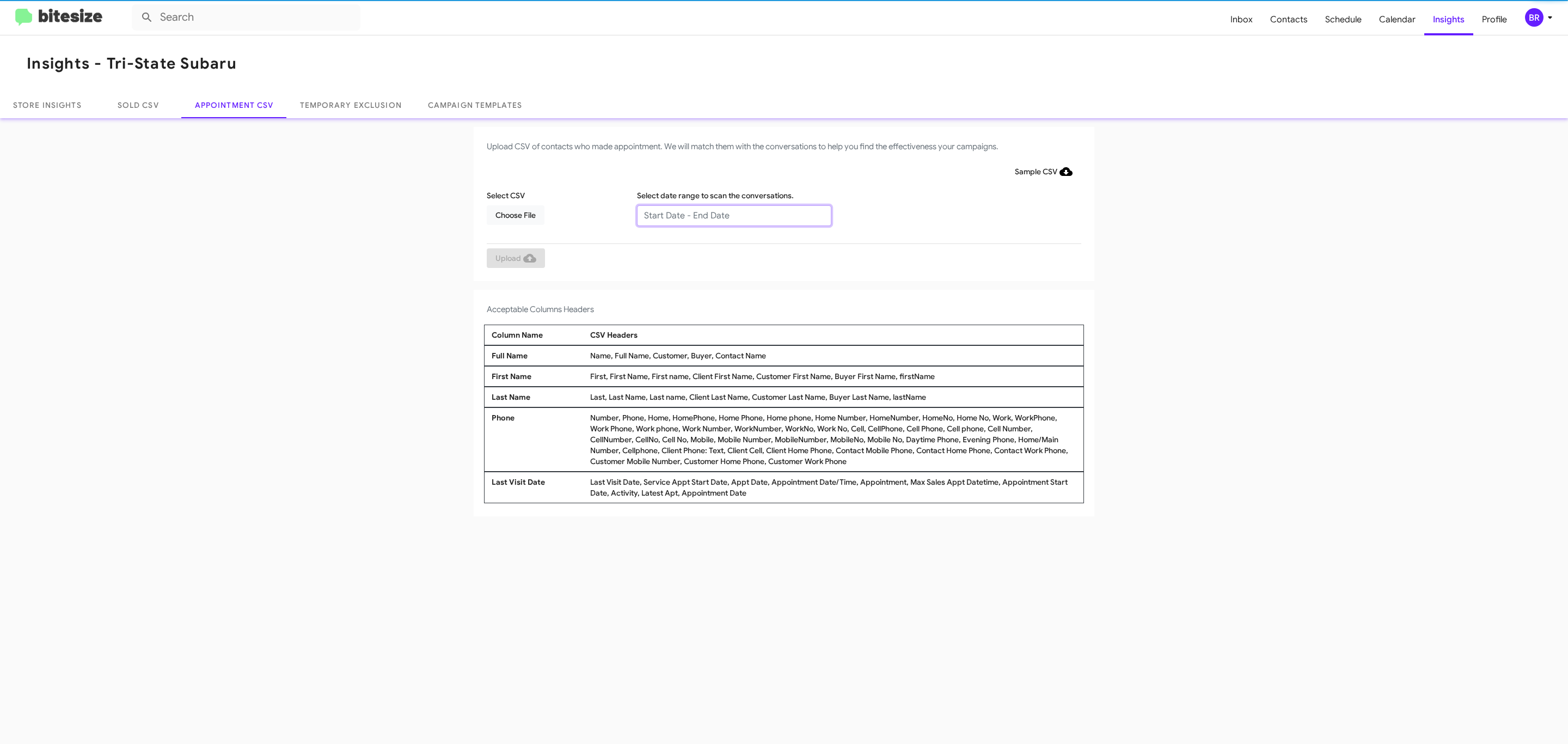
click at [734, 214] on input "text" at bounding box center [734, 216] width 194 height 21
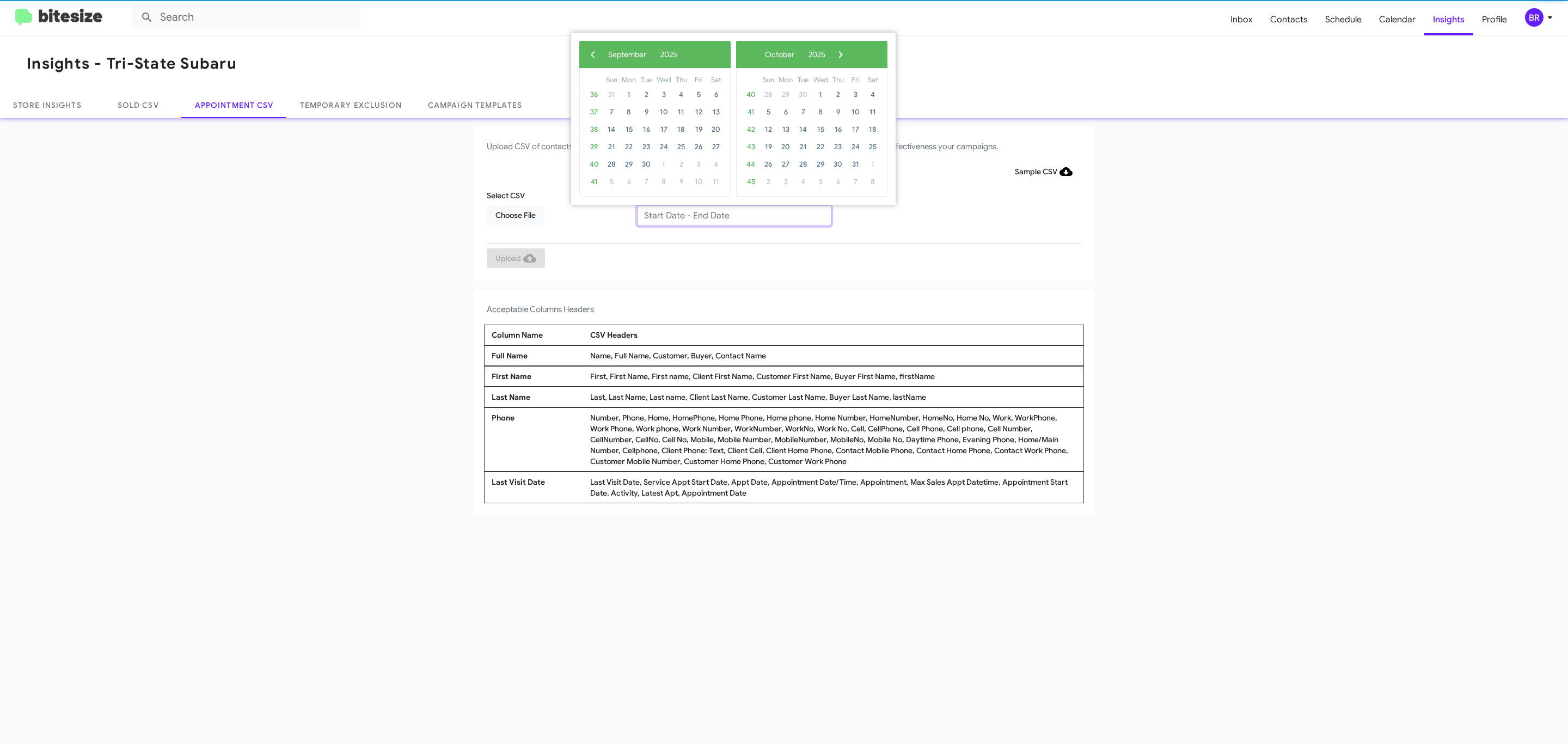
type input "[DATE] - [DATE]"
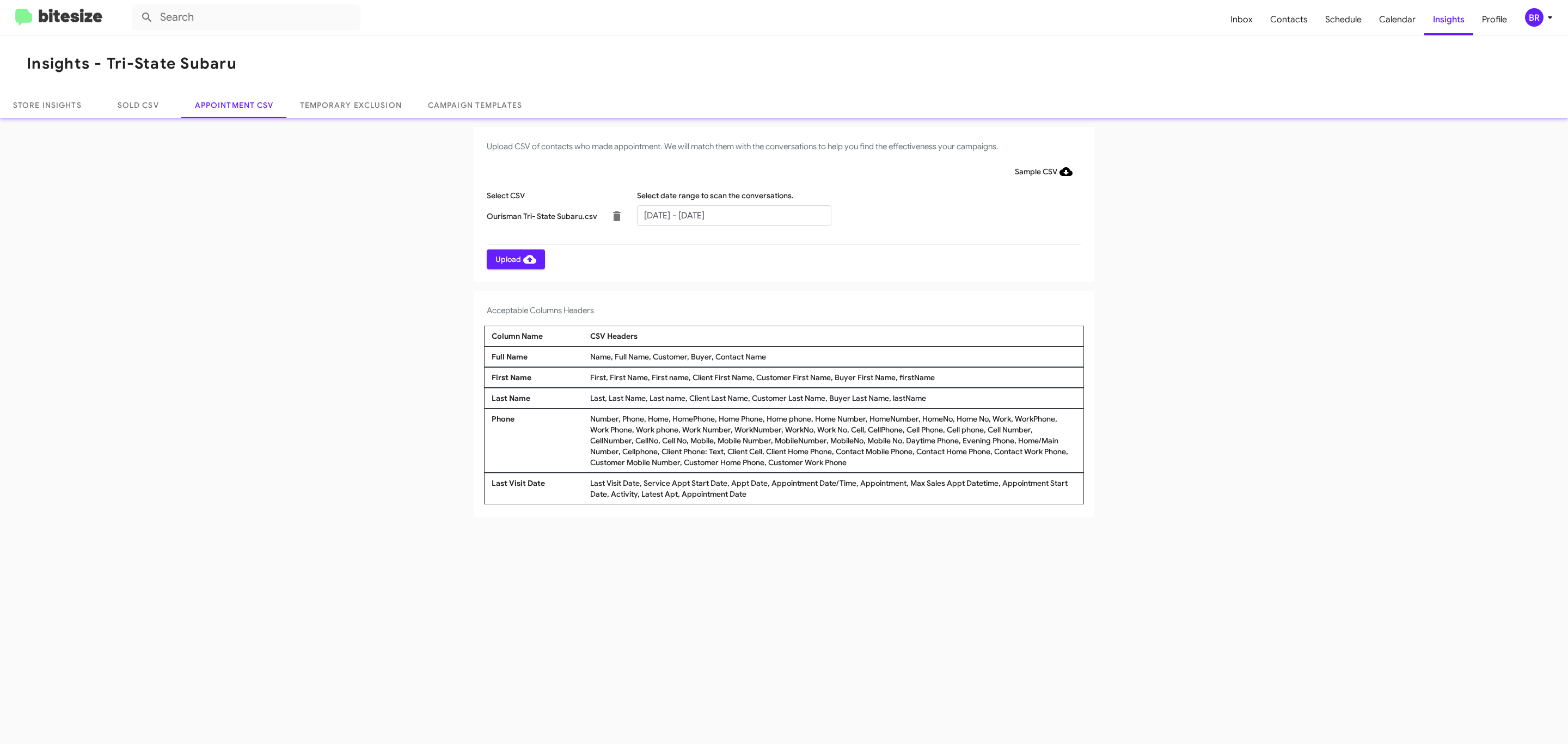
click at [514, 259] on span "Upload" at bounding box center [516, 259] width 41 height 19
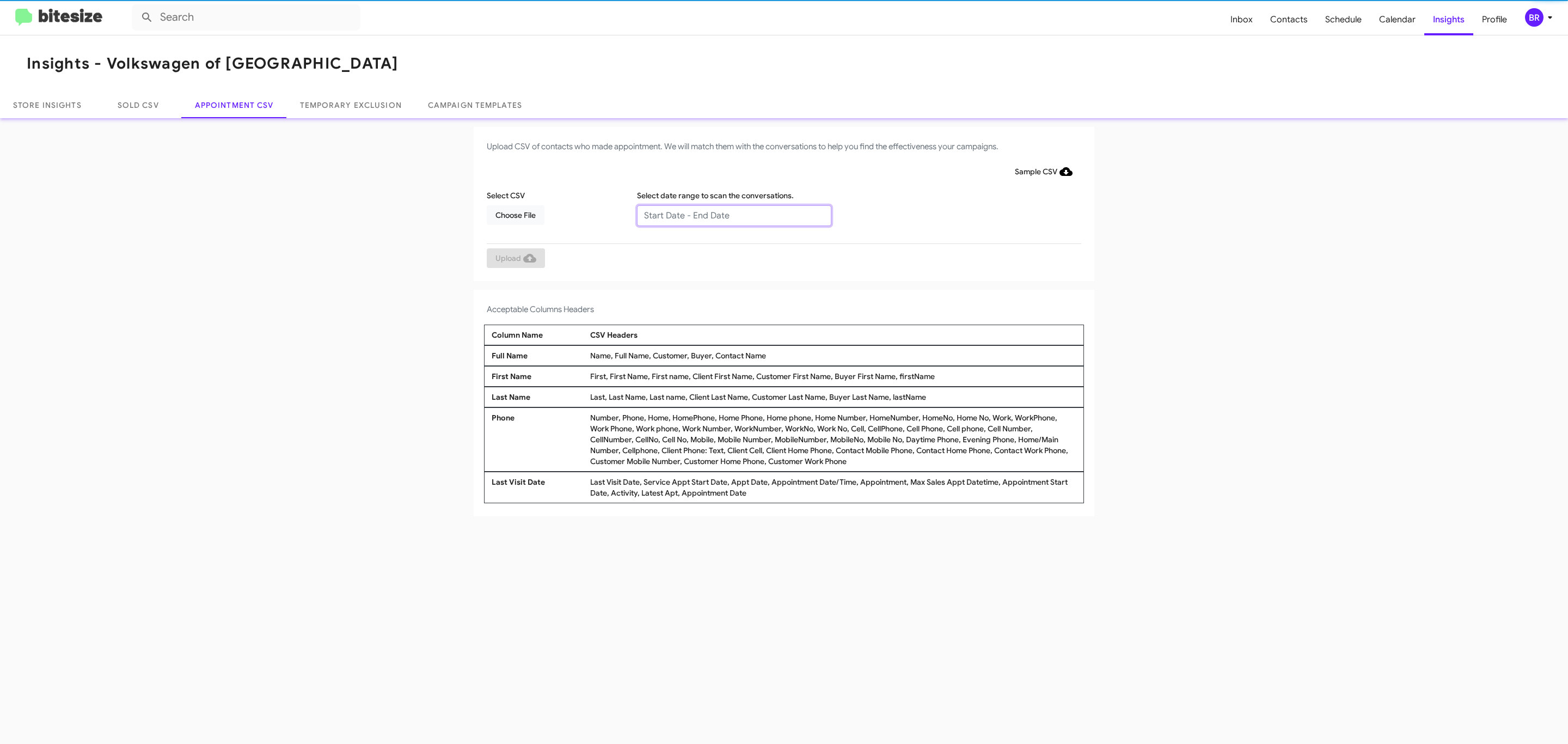
click at [734, 214] on input "text" at bounding box center [734, 216] width 194 height 21
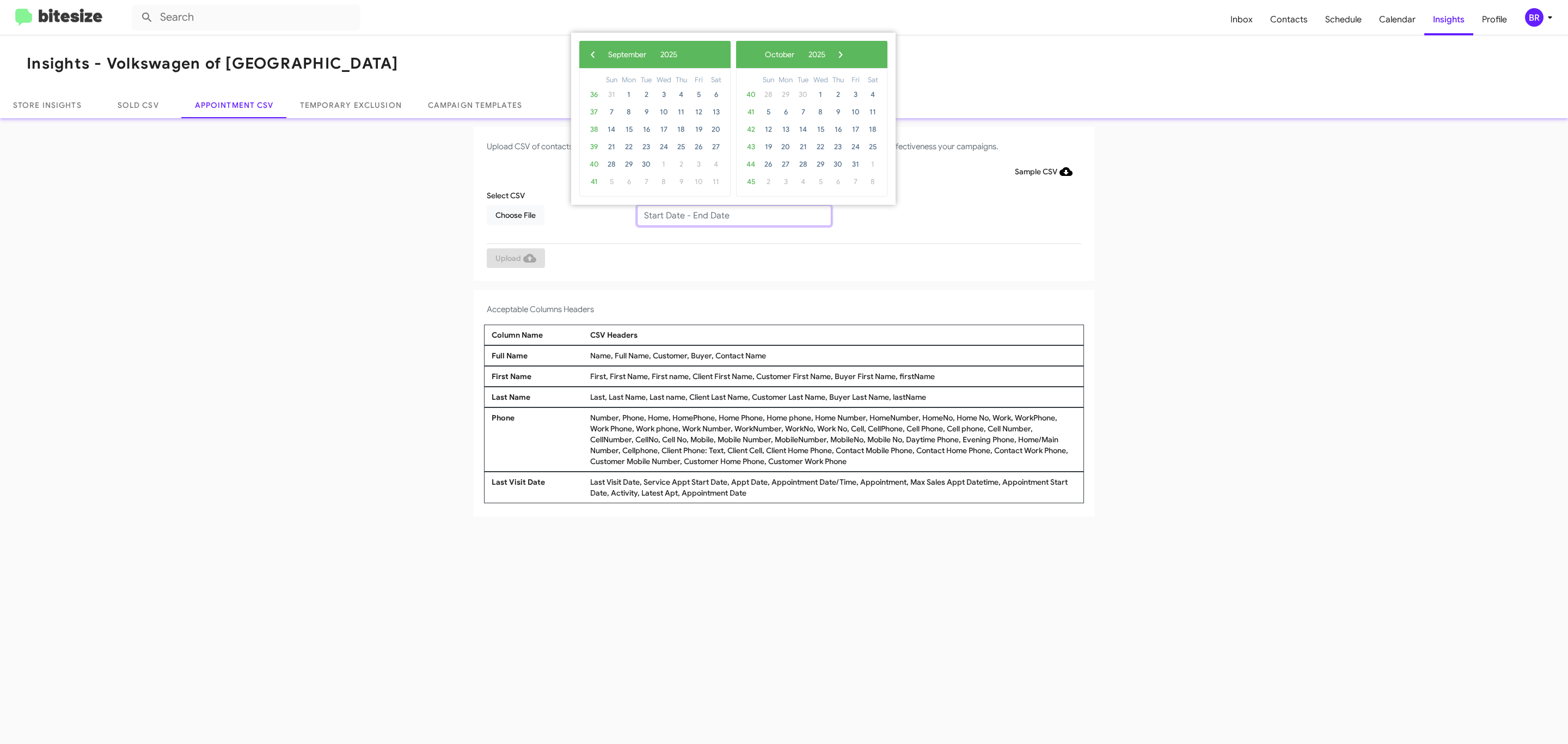
type input "09/09/2025 - 09/16/2025"
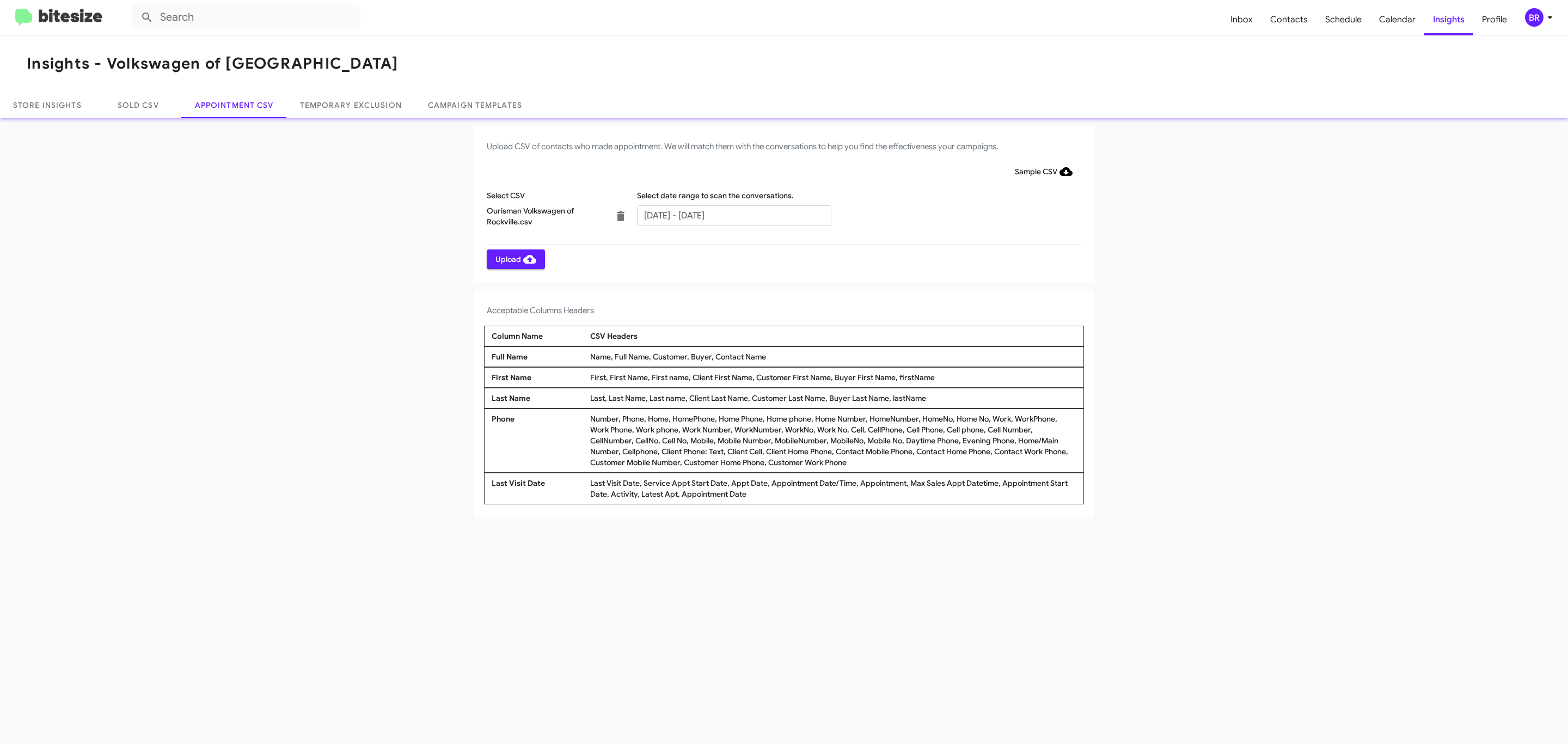
click at [514, 259] on span "Upload" at bounding box center [516, 259] width 41 height 19
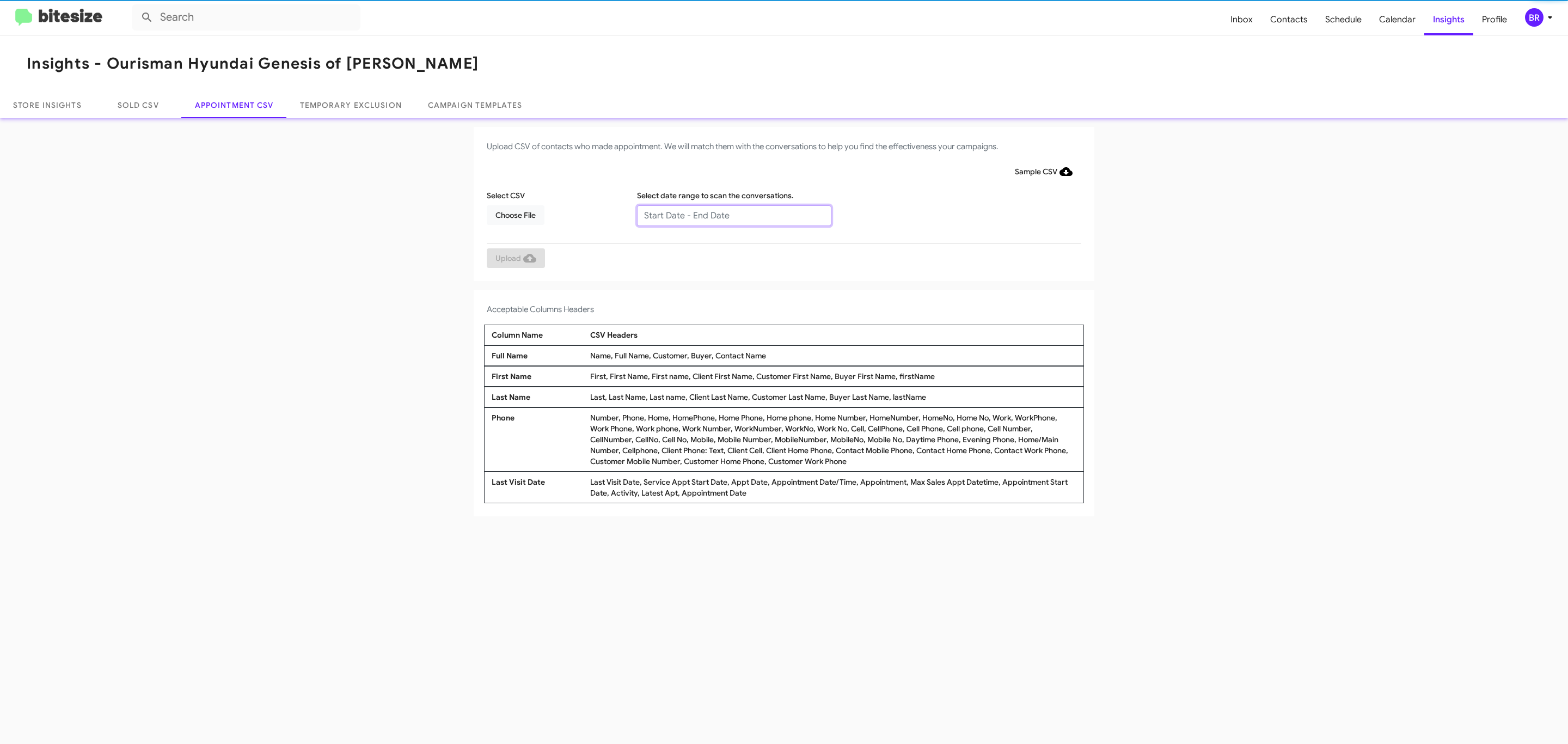
click at [734, 214] on input "text" at bounding box center [734, 216] width 194 height 21
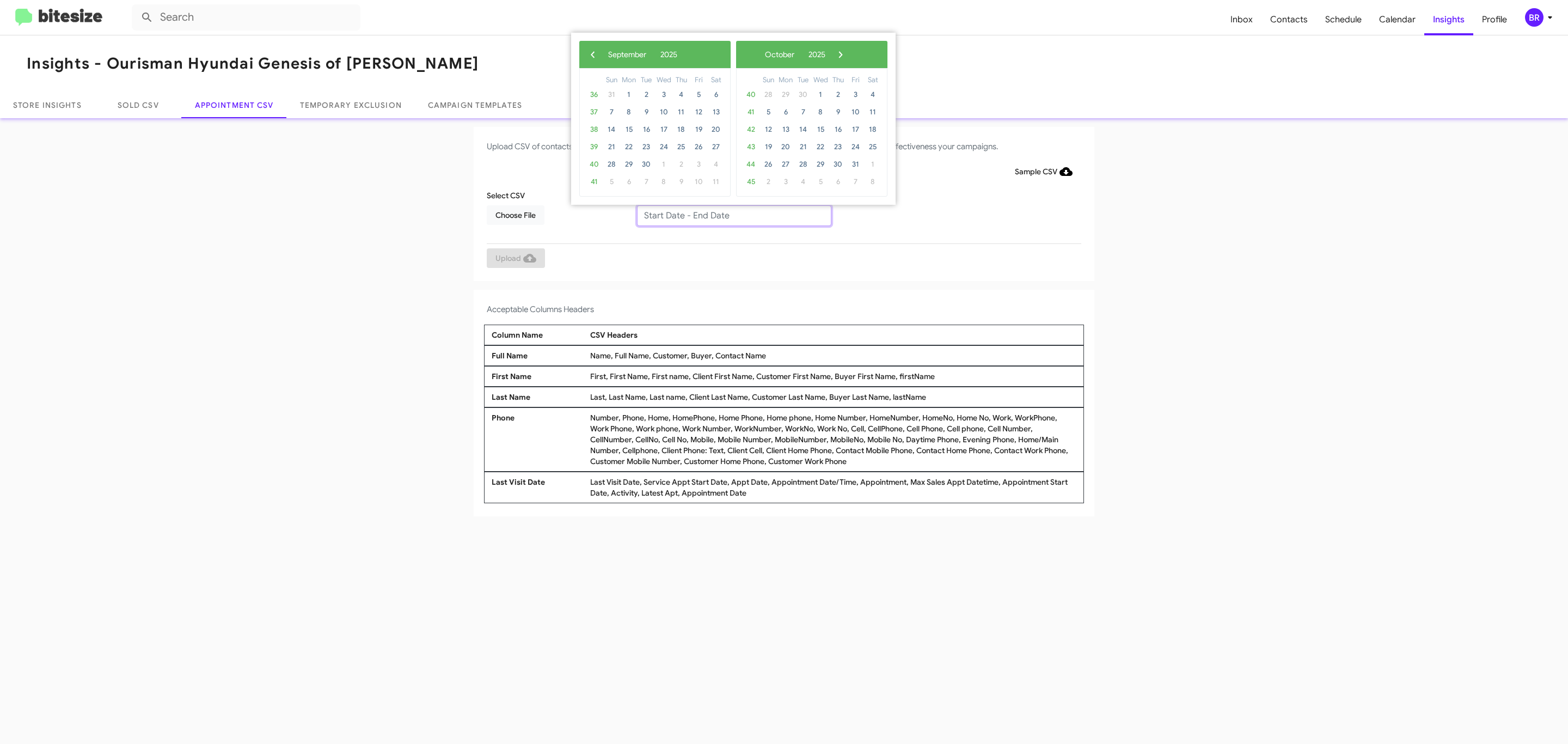
type input "09/09/2025 - 09/16/2025"
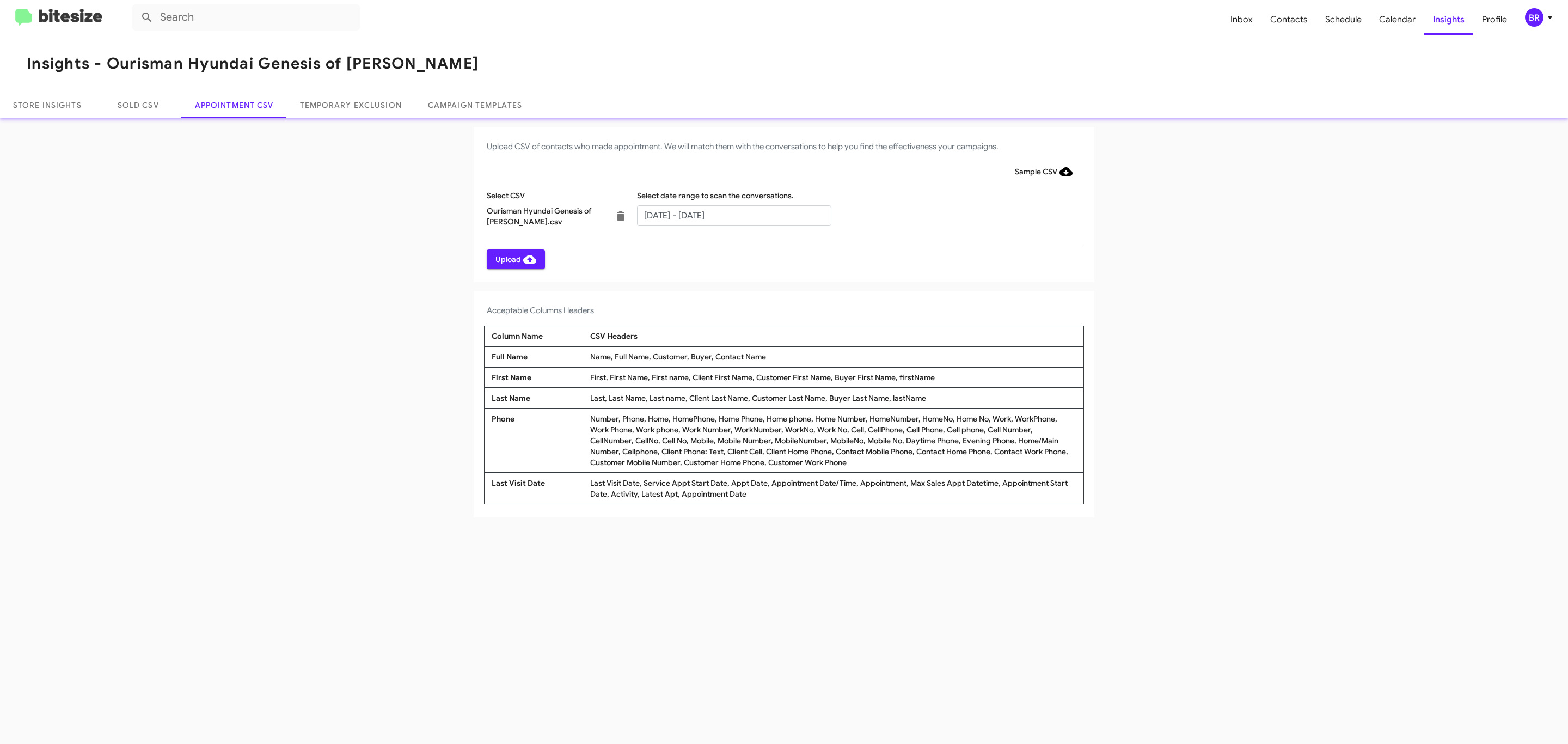
click at [514, 259] on span "Upload" at bounding box center [516, 259] width 41 height 19
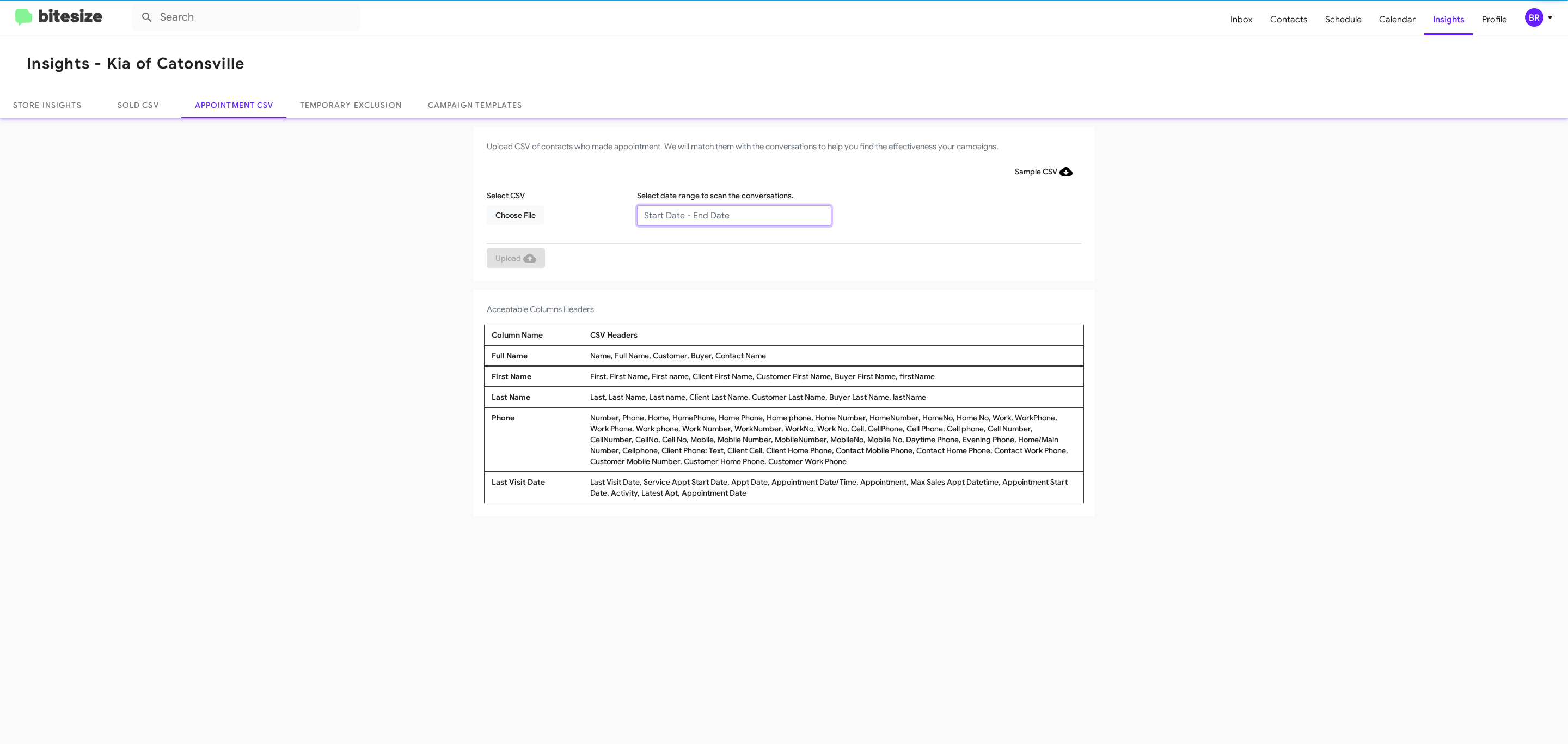
click at [734, 214] on input "text" at bounding box center [734, 216] width 194 height 21
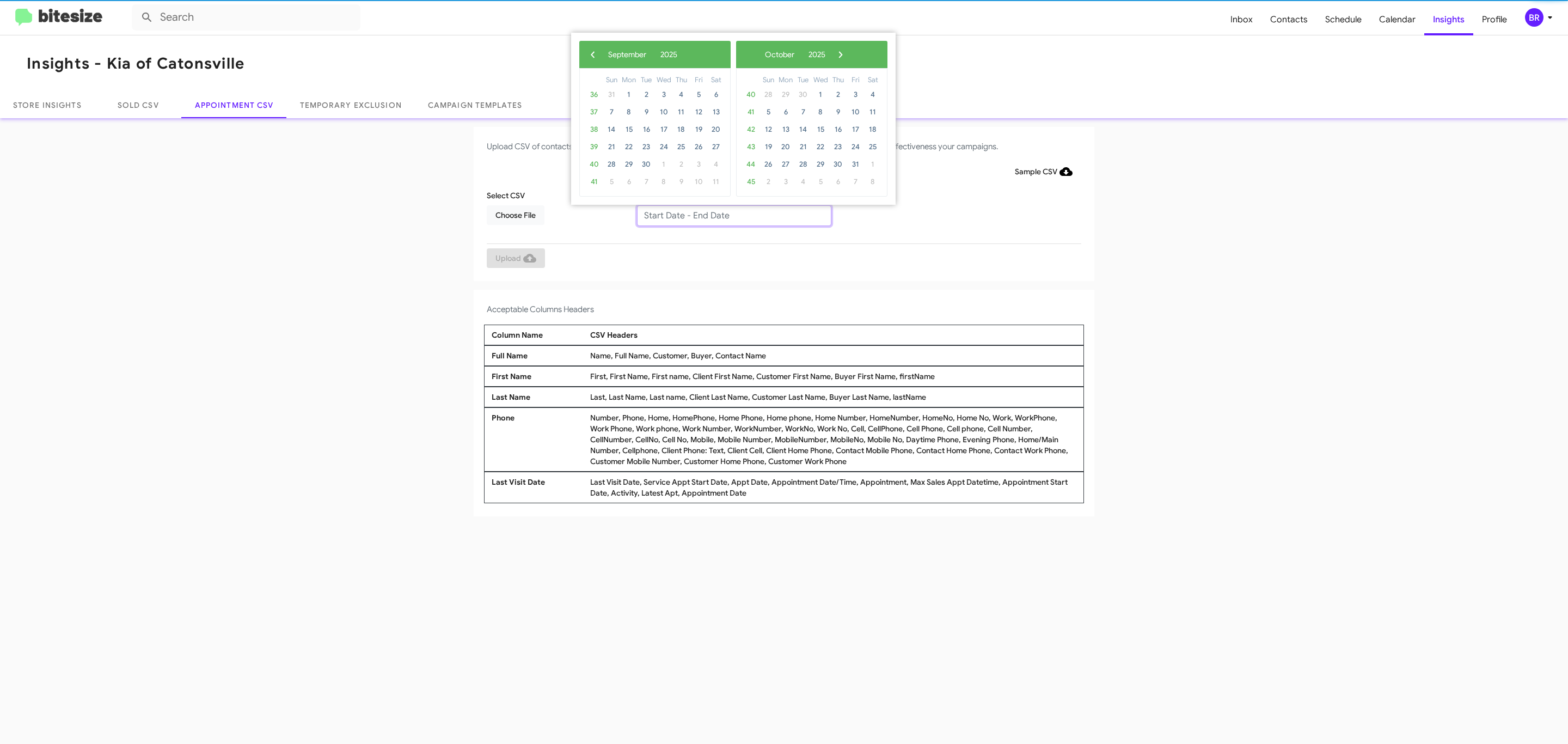
type input "09/09/2025 - 09/16/2025"
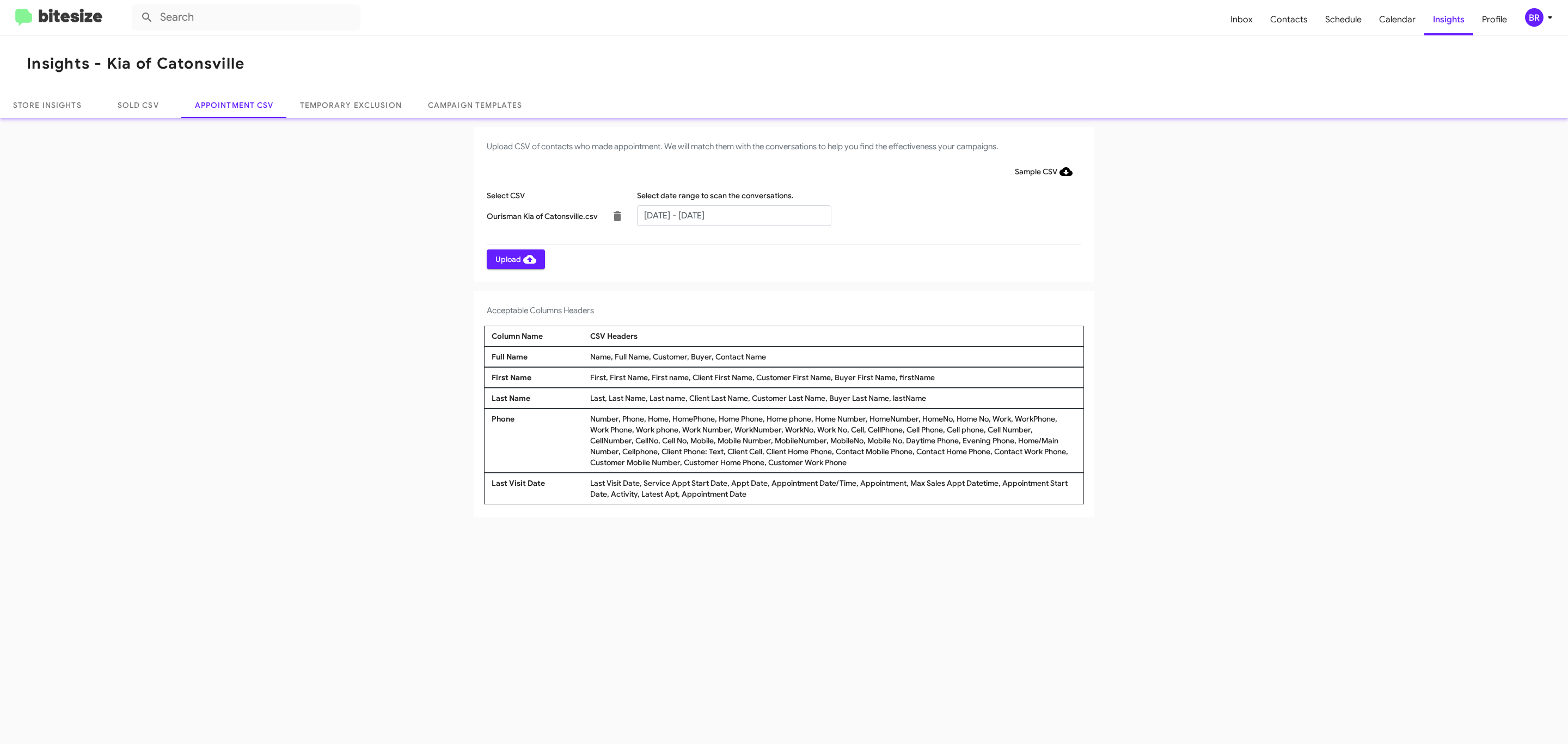
click at [514, 259] on span "Upload" at bounding box center [516, 259] width 41 height 19
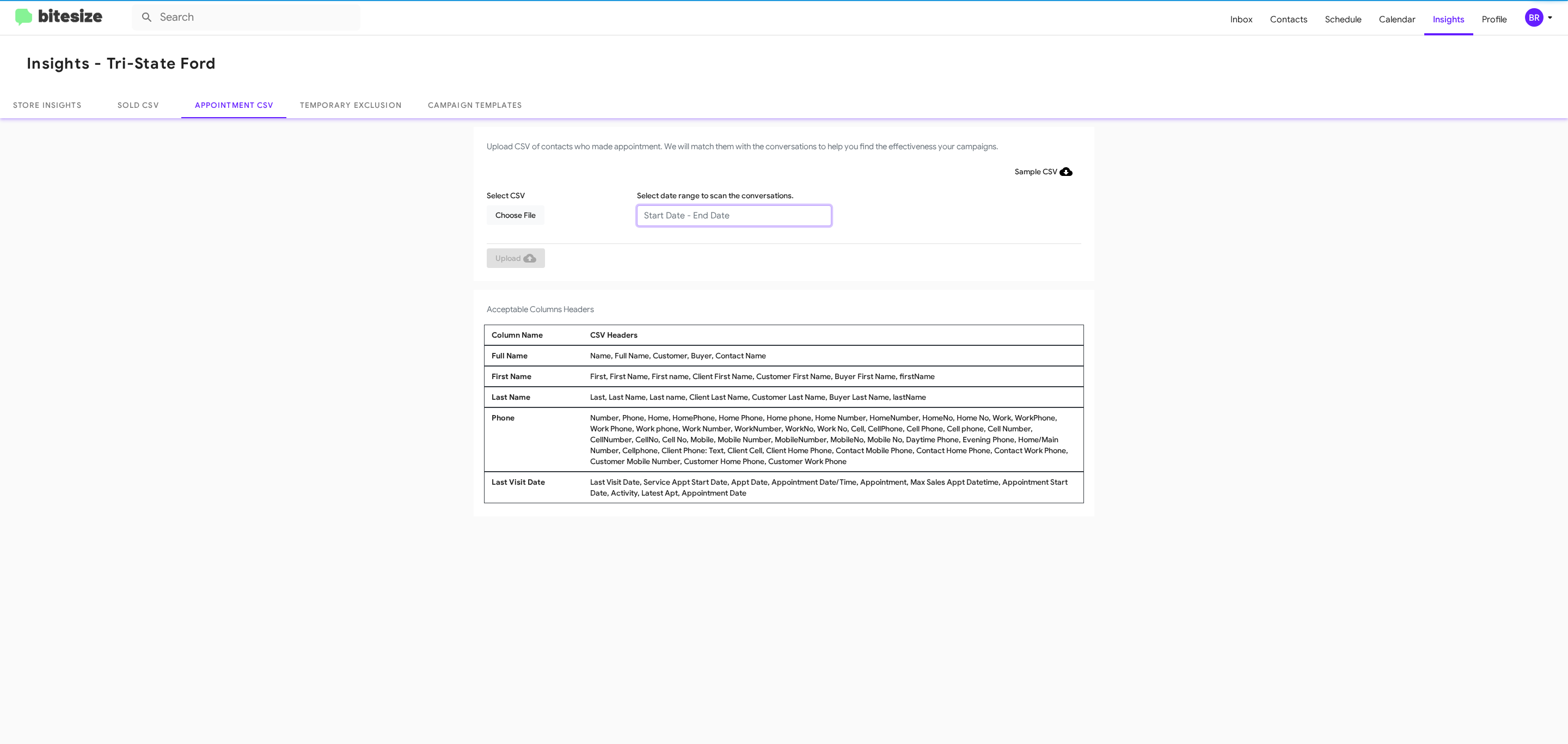
click at [734, 214] on input "text" at bounding box center [734, 216] width 194 height 21
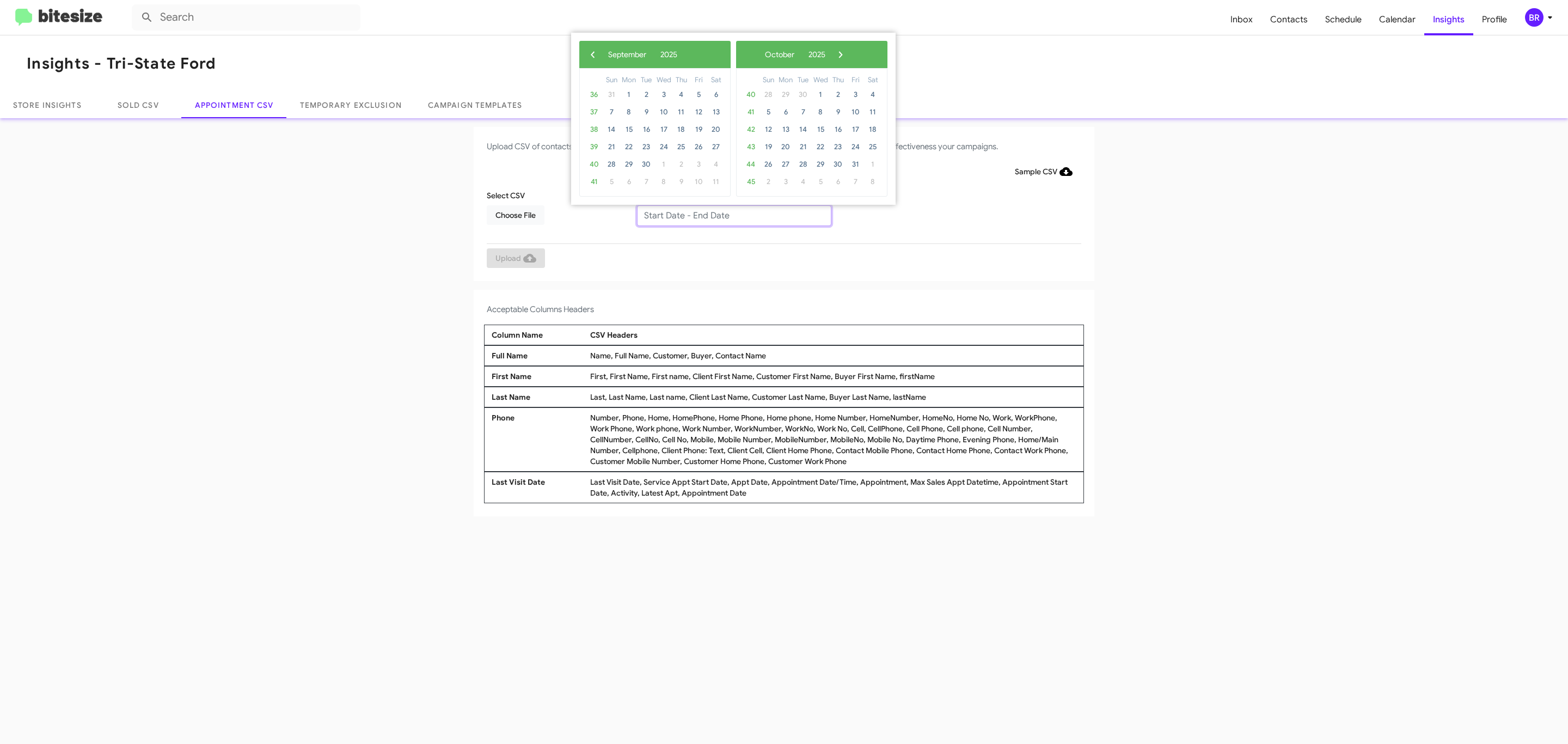
type input "09/09/2025 - 09/16/2025"
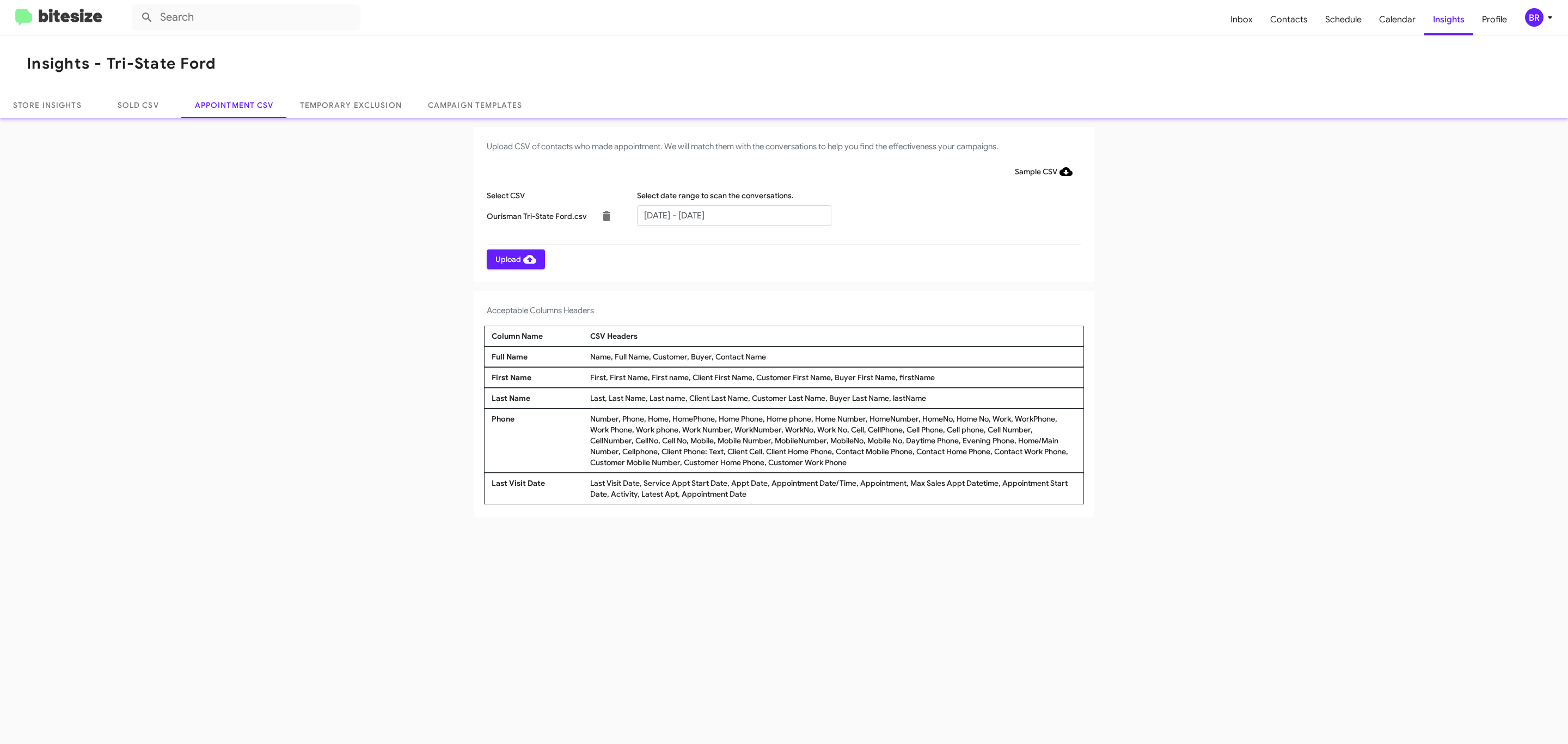
click at [514, 259] on span "Upload" at bounding box center [516, 259] width 41 height 19
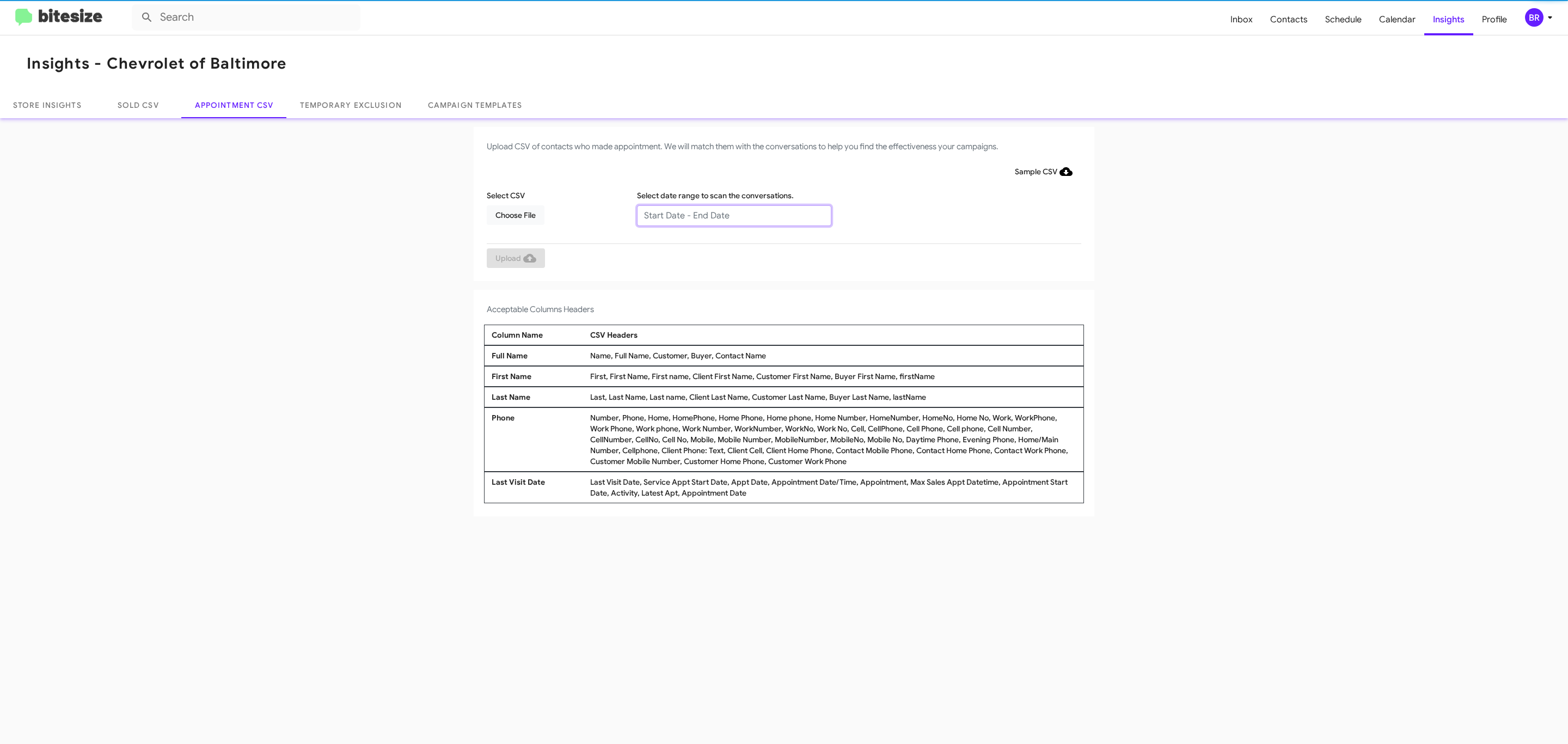
click at [734, 214] on input "text" at bounding box center [734, 216] width 194 height 21
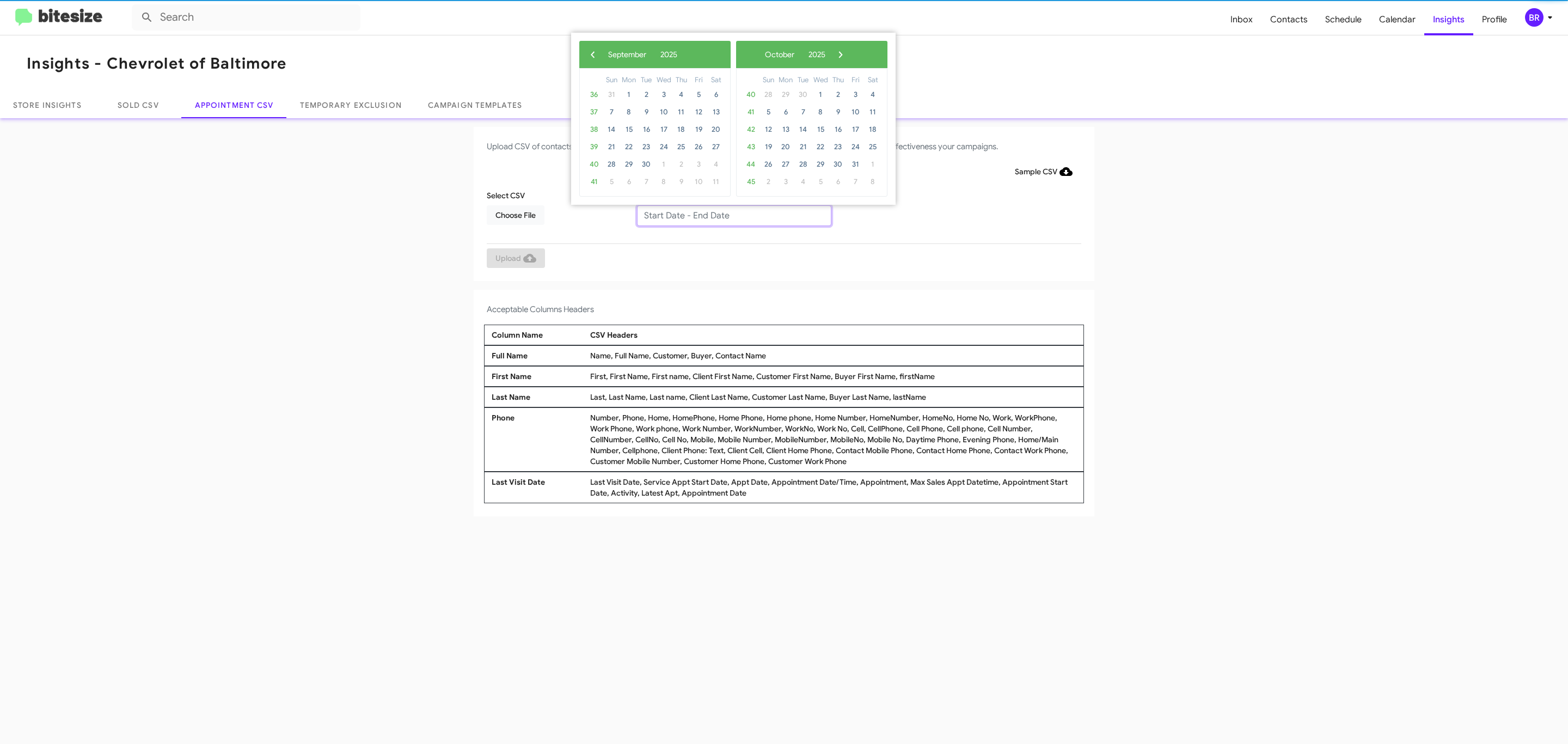
type input "09/09/2025 - 09/16/2025"
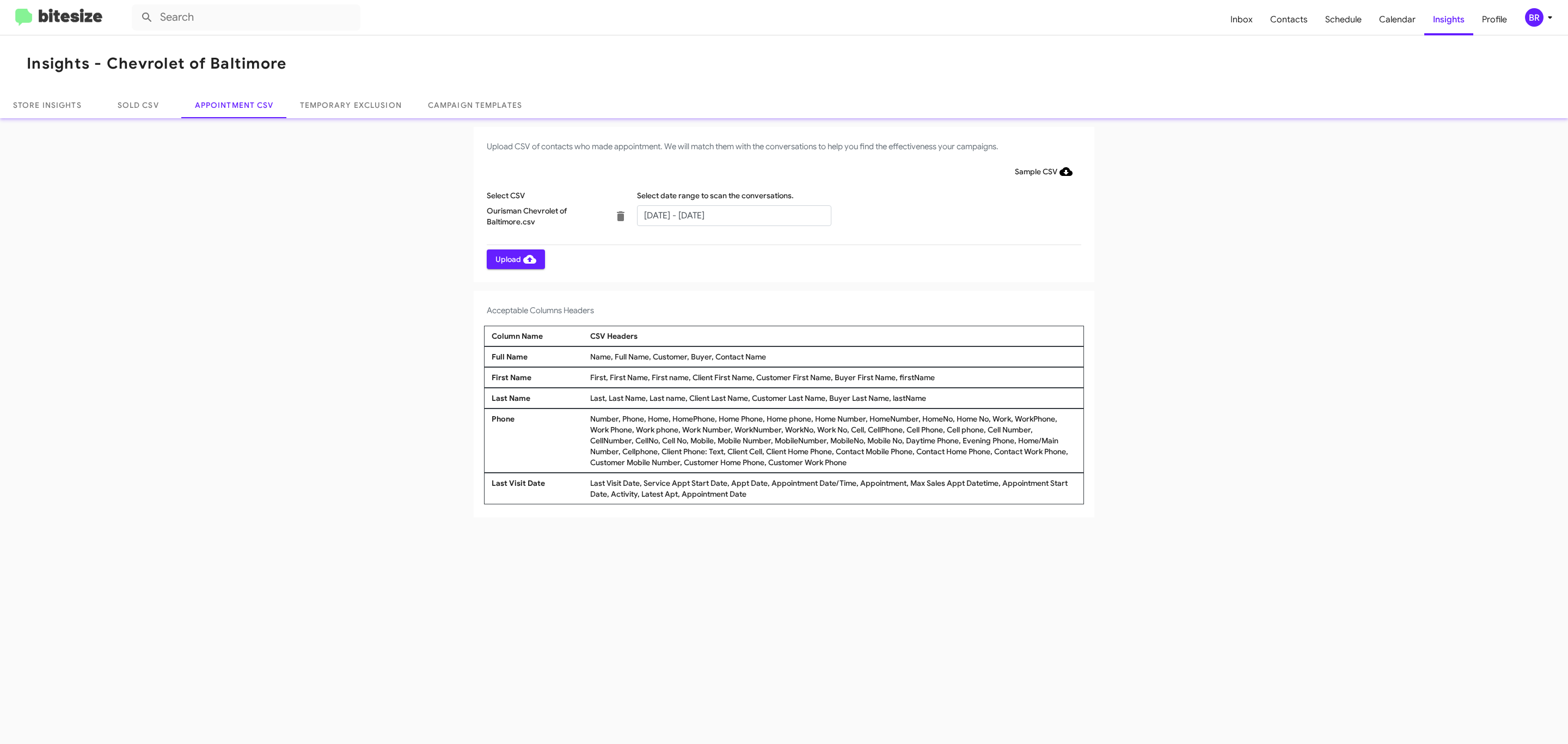
click at [514, 259] on span "Upload" at bounding box center [516, 259] width 41 height 19
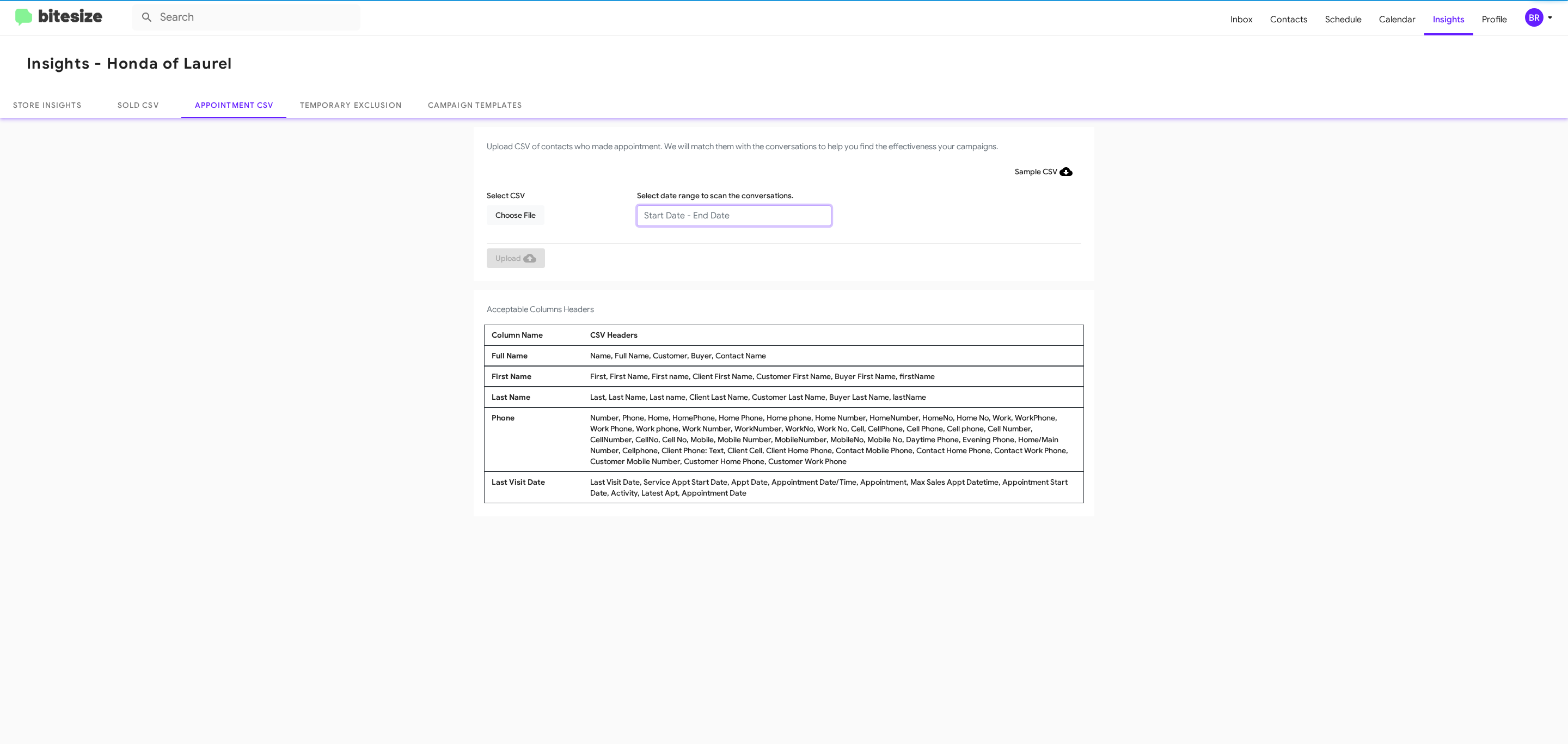
click at [734, 214] on input "text" at bounding box center [734, 216] width 194 height 21
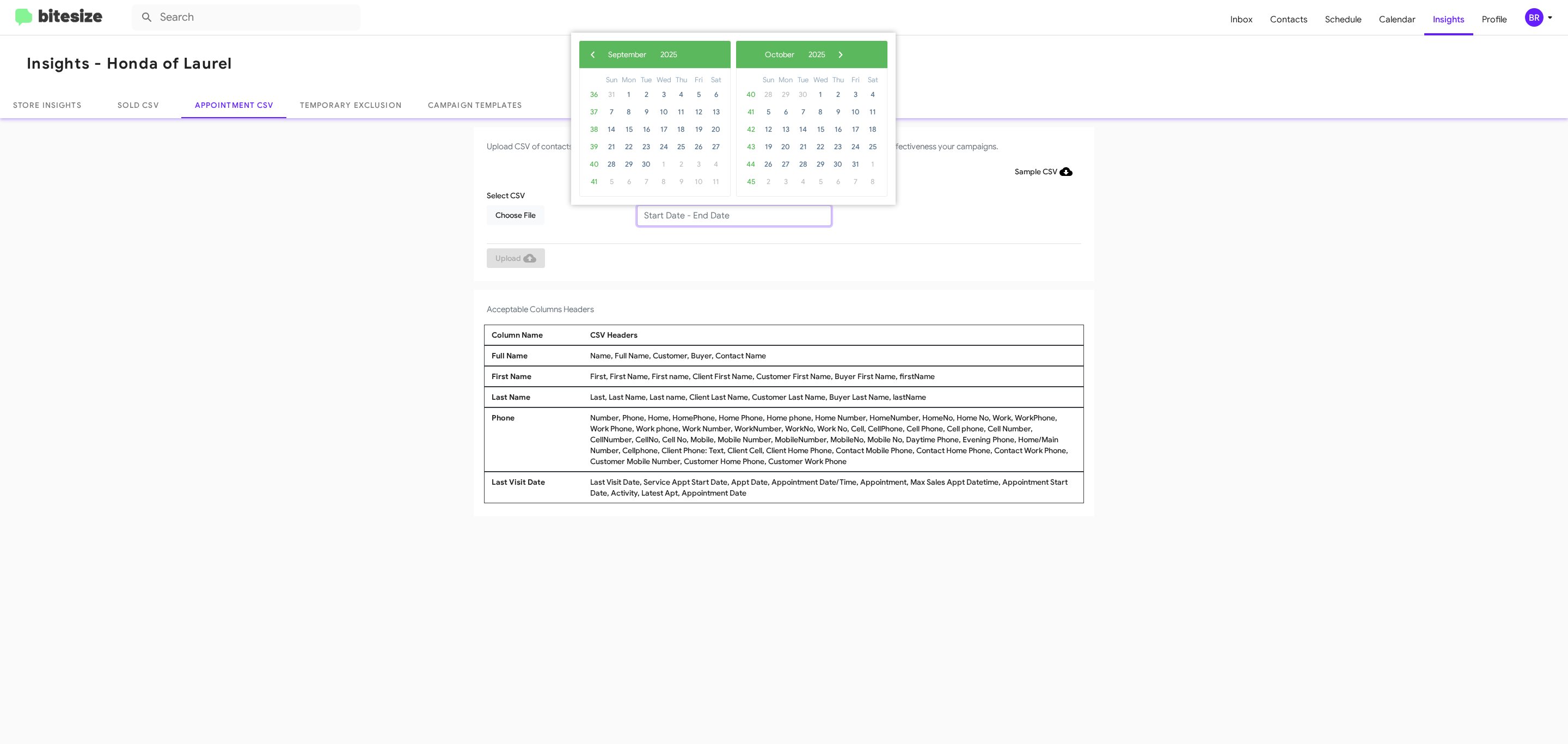
type input "09/09/2025 - 09/16/2025"
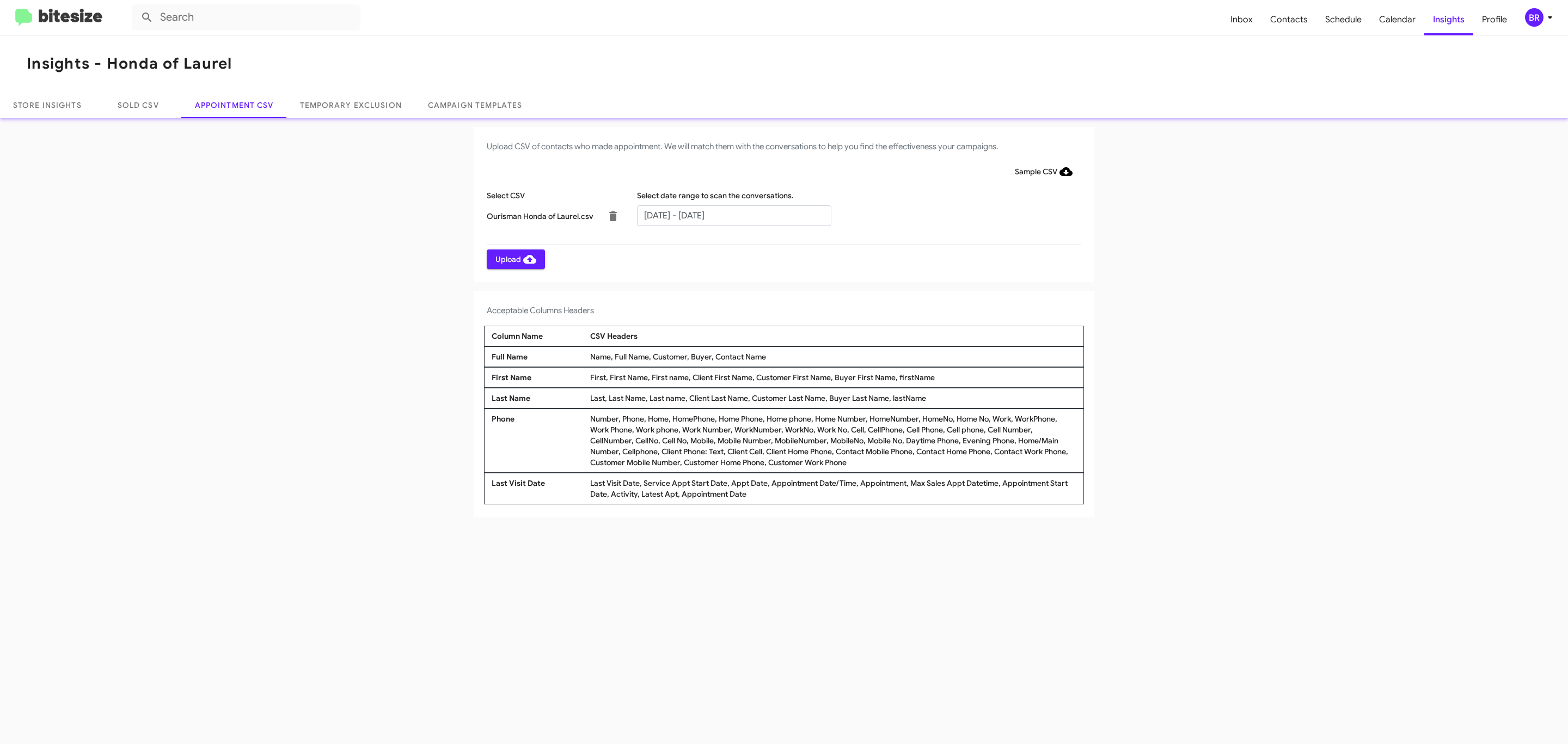
click at [514, 259] on span "Upload" at bounding box center [516, 259] width 41 height 19
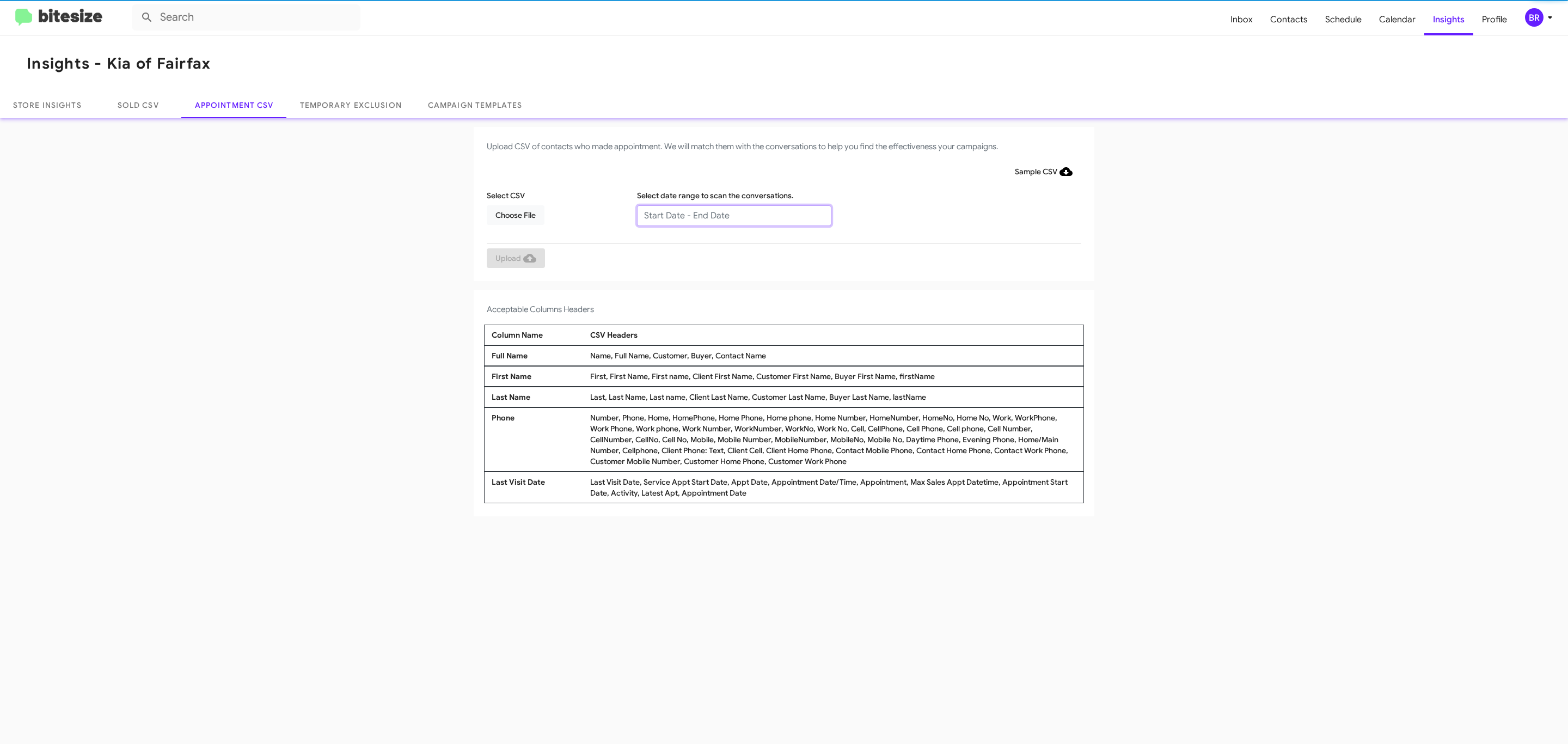
click at [734, 214] on input "text" at bounding box center [734, 216] width 194 height 21
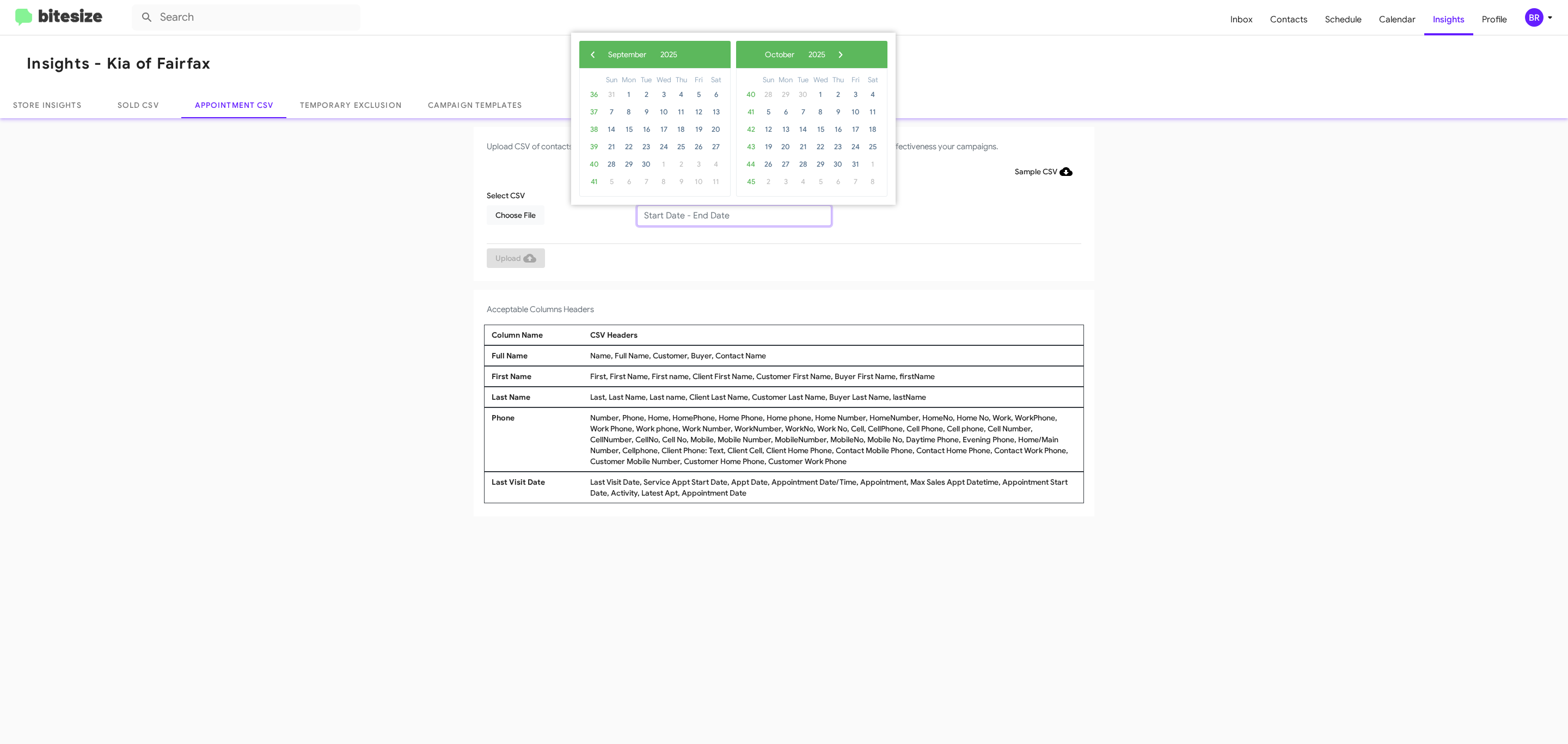
type input "09/09/2025 - 09/16/2025"
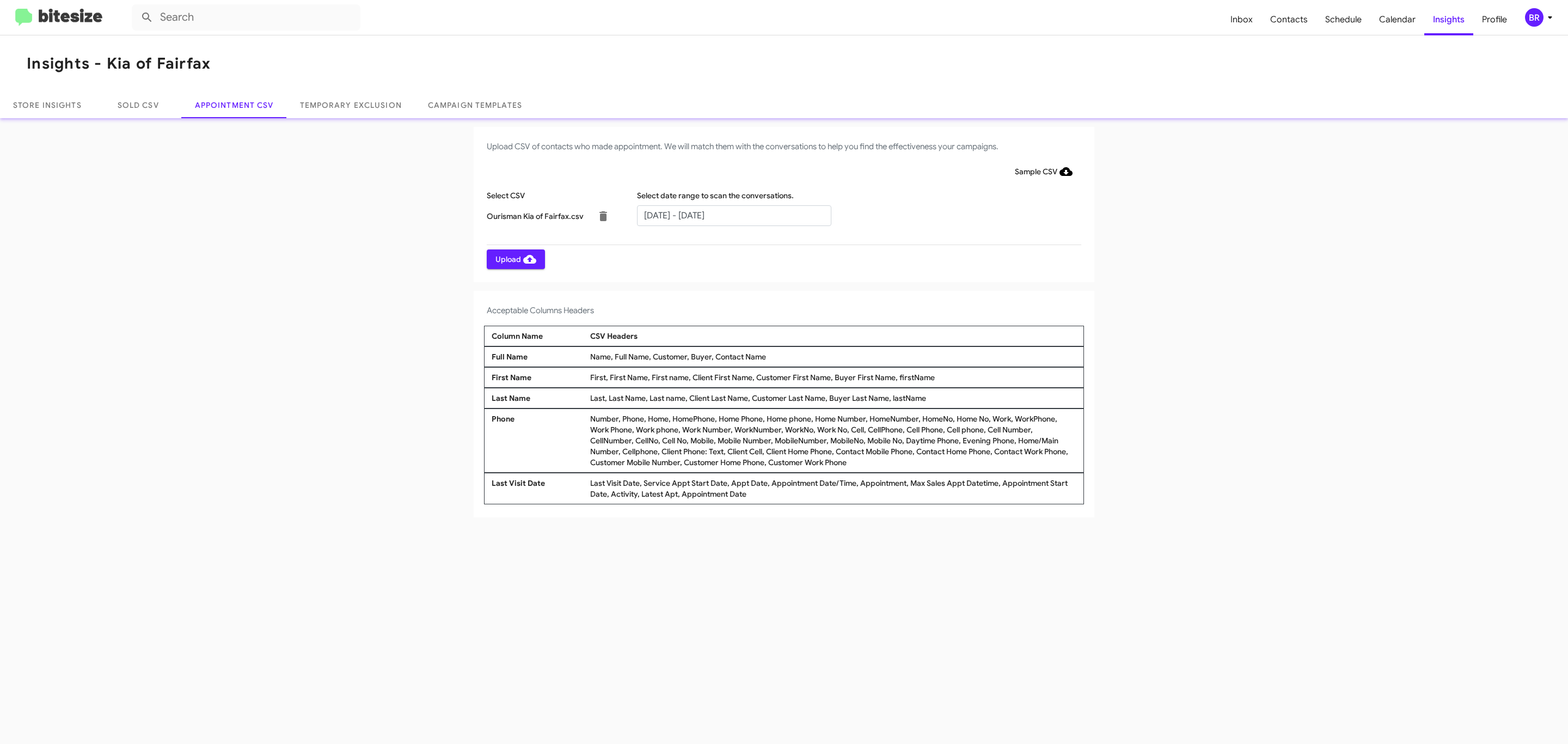
click at [514, 259] on span "Upload" at bounding box center [516, 259] width 41 height 19
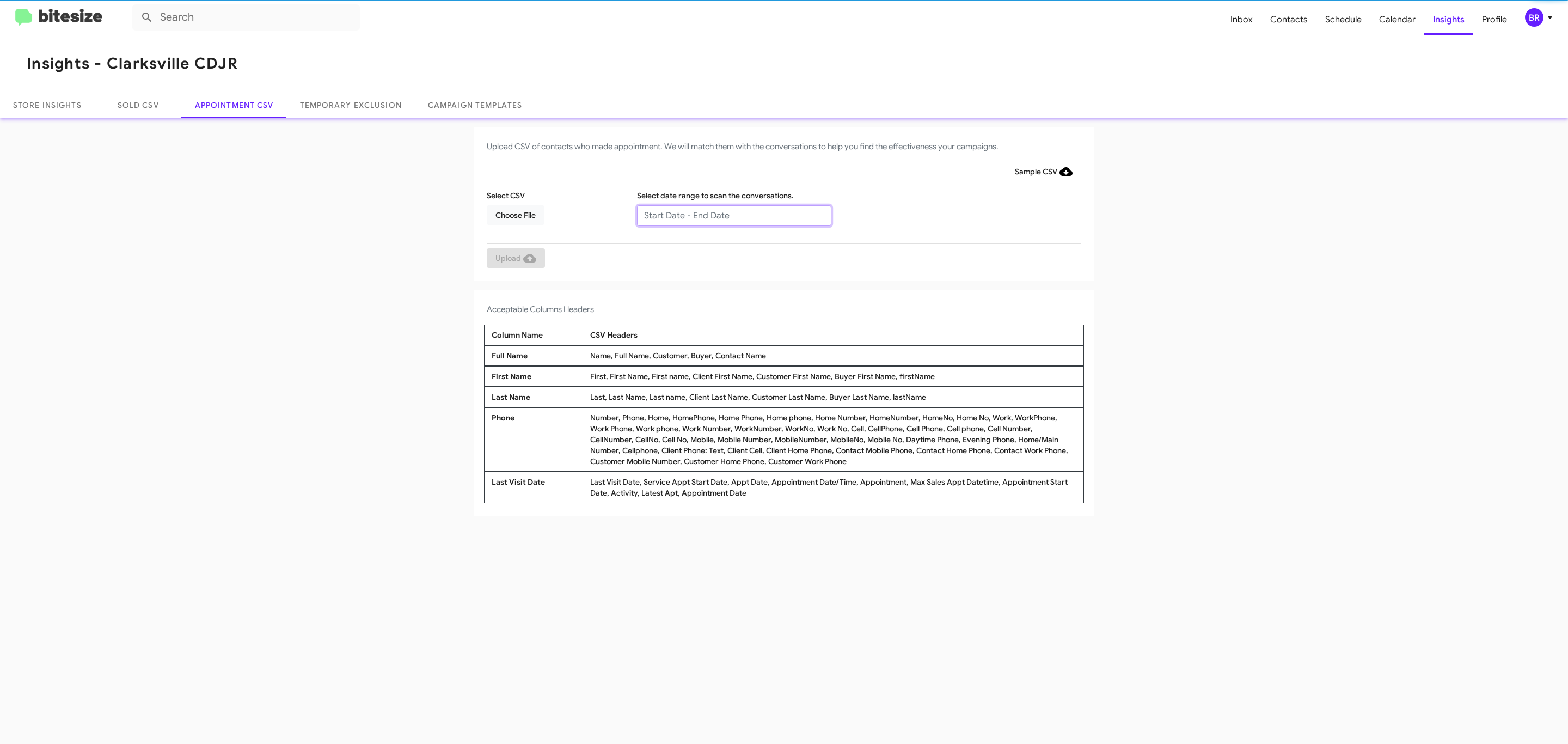
click at [734, 214] on input "text" at bounding box center [734, 216] width 194 height 21
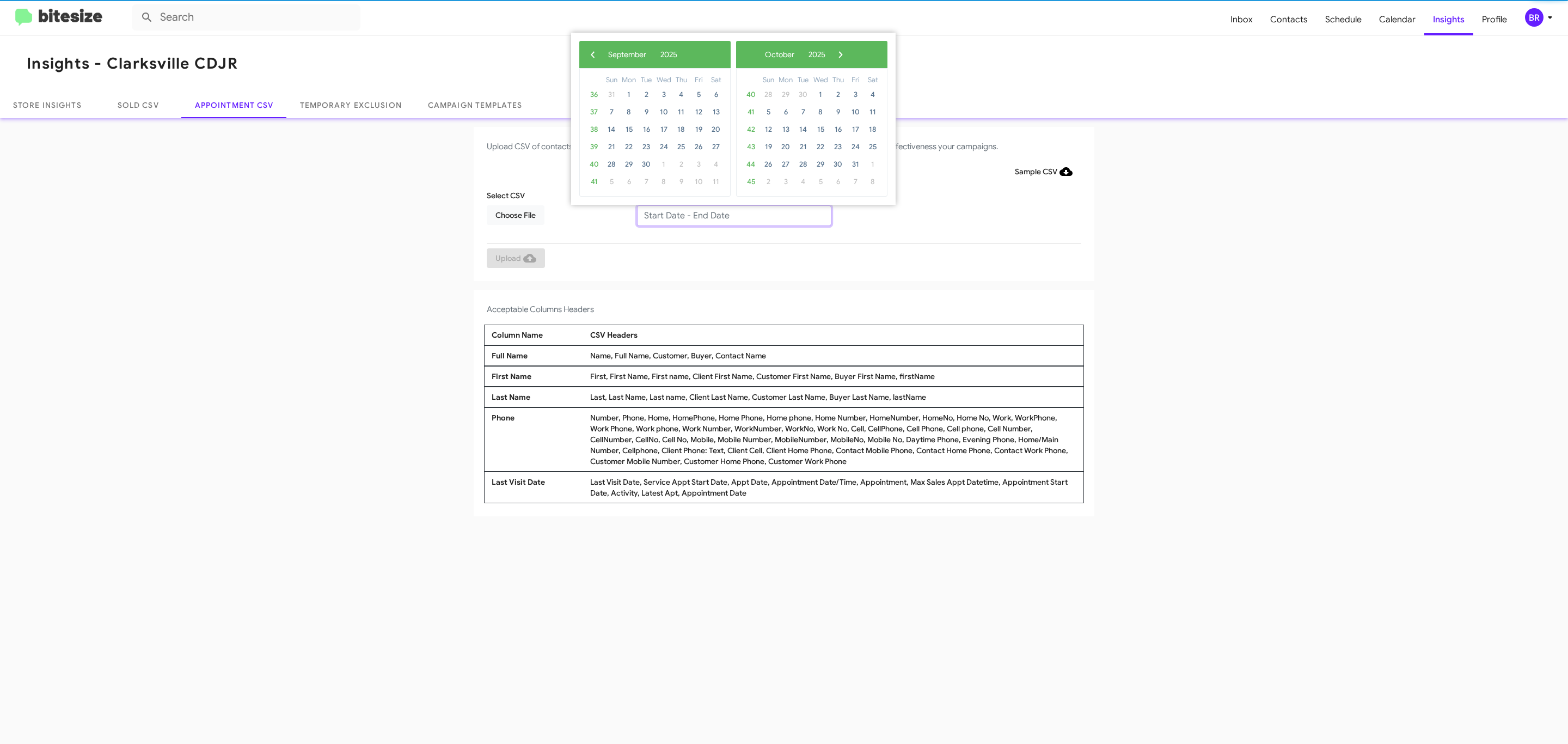
type input "09/09/2025 - 09/16/2025"
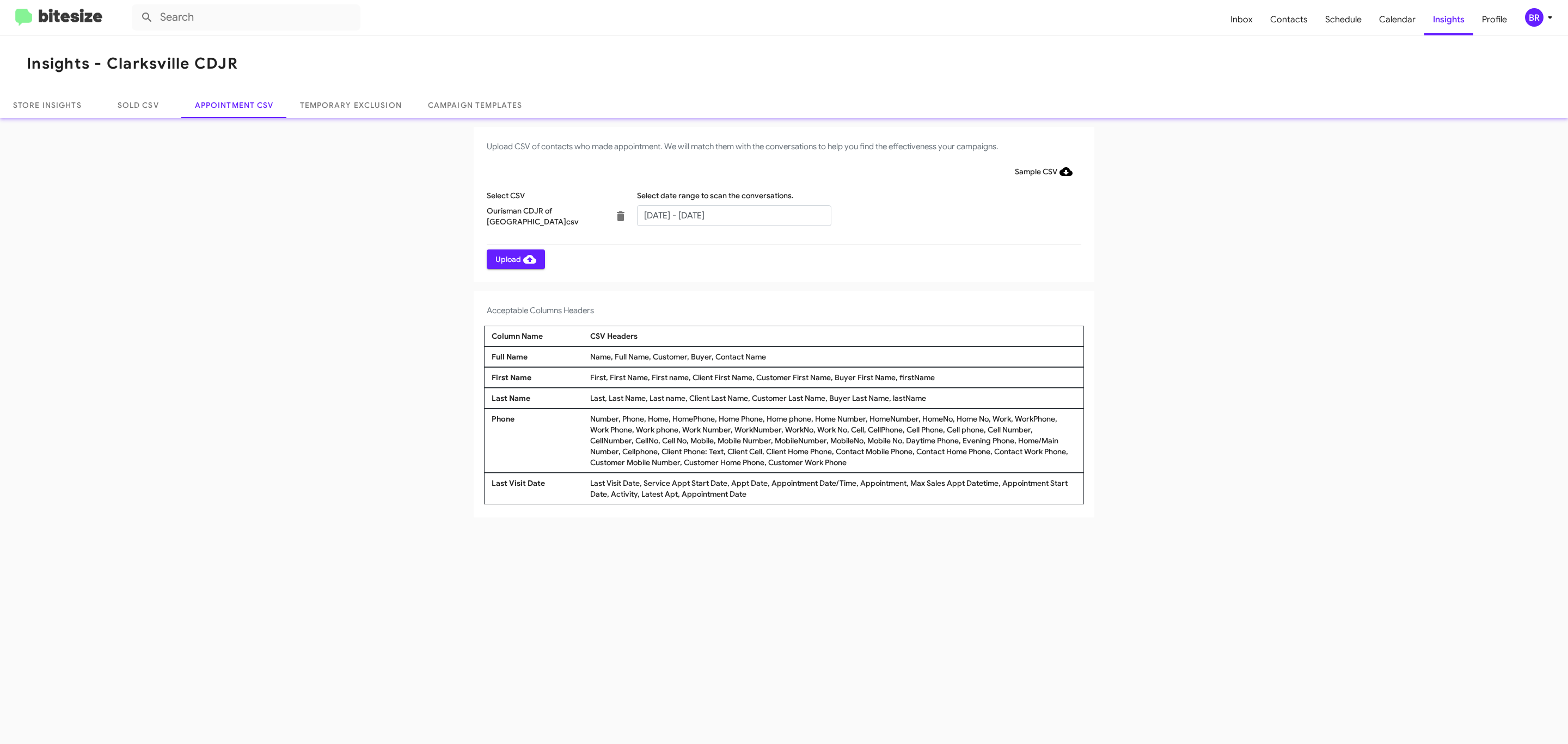
click at [514, 259] on span "Upload" at bounding box center [516, 259] width 41 height 19
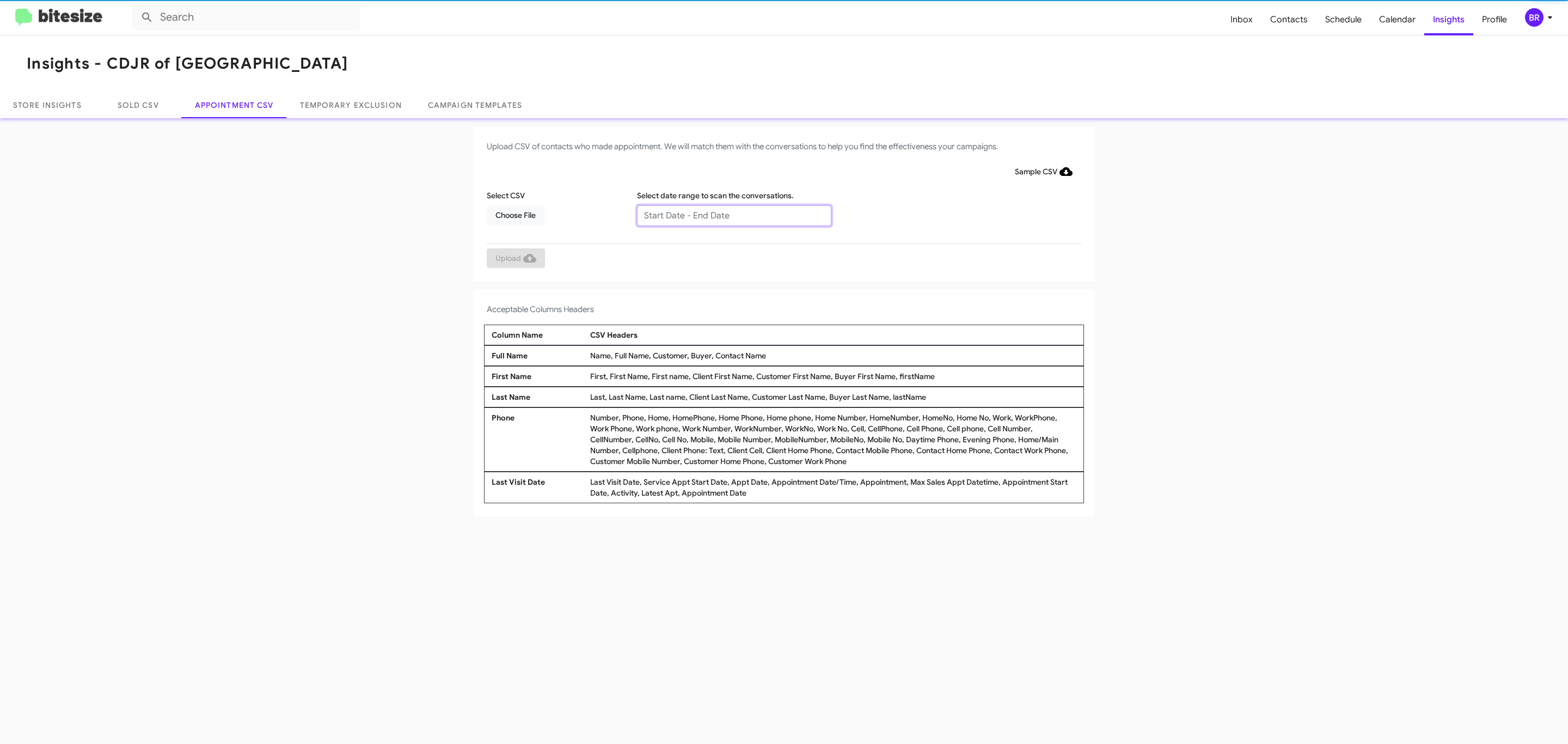
click at [734, 214] on input "text" at bounding box center [734, 216] width 194 height 21
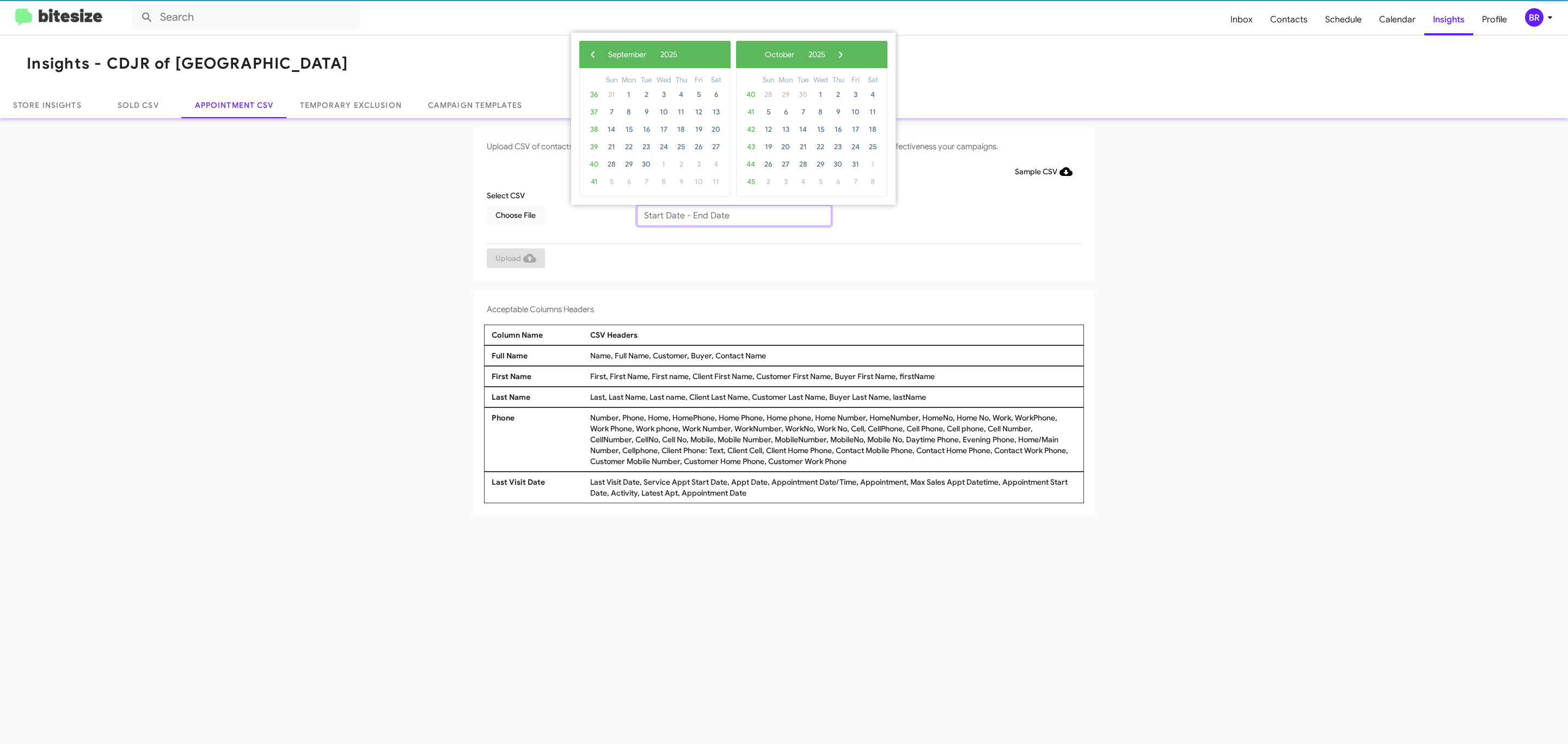
type input "09/09/2025 - 09/16/2025"
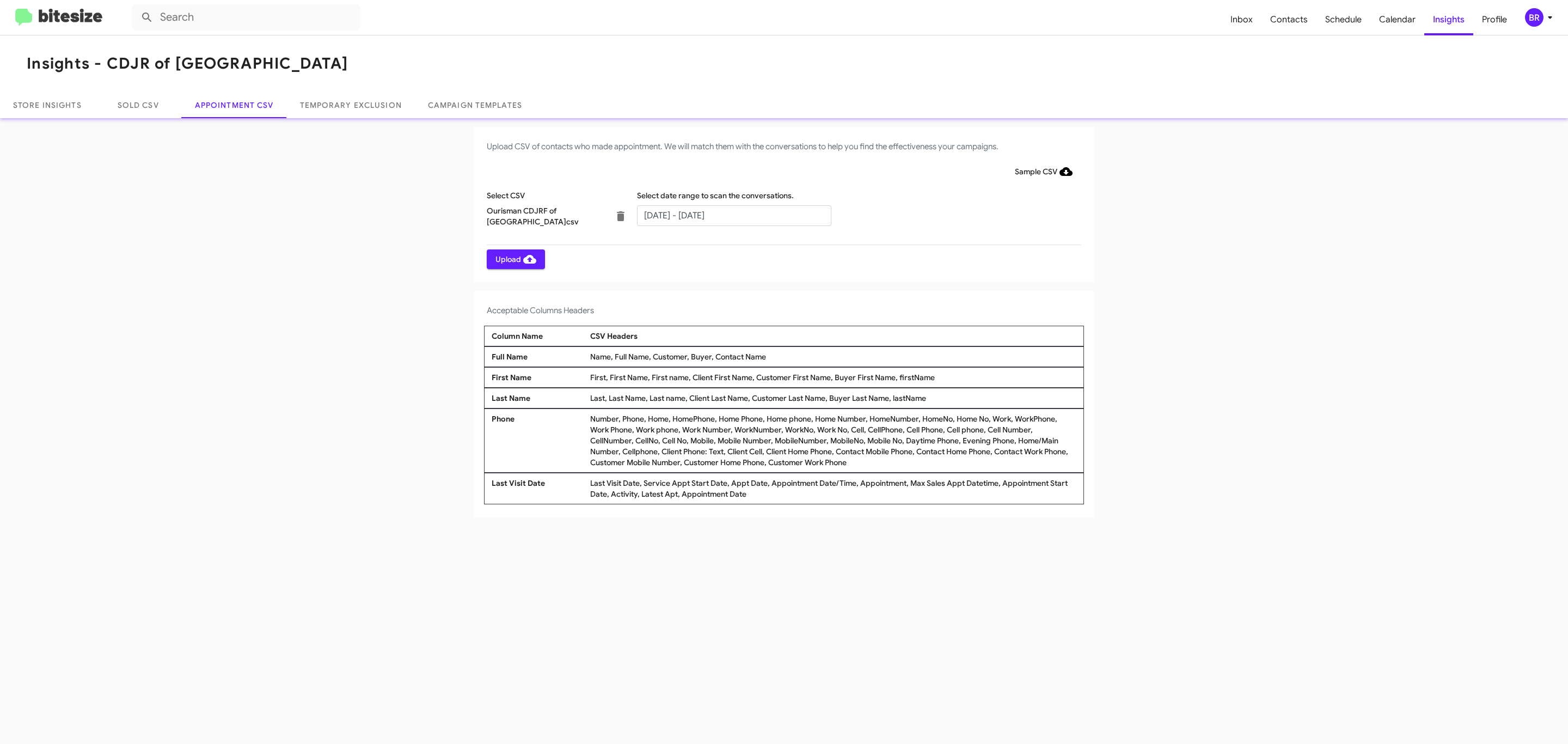
click at [514, 259] on span "Upload" at bounding box center [516, 259] width 41 height 19
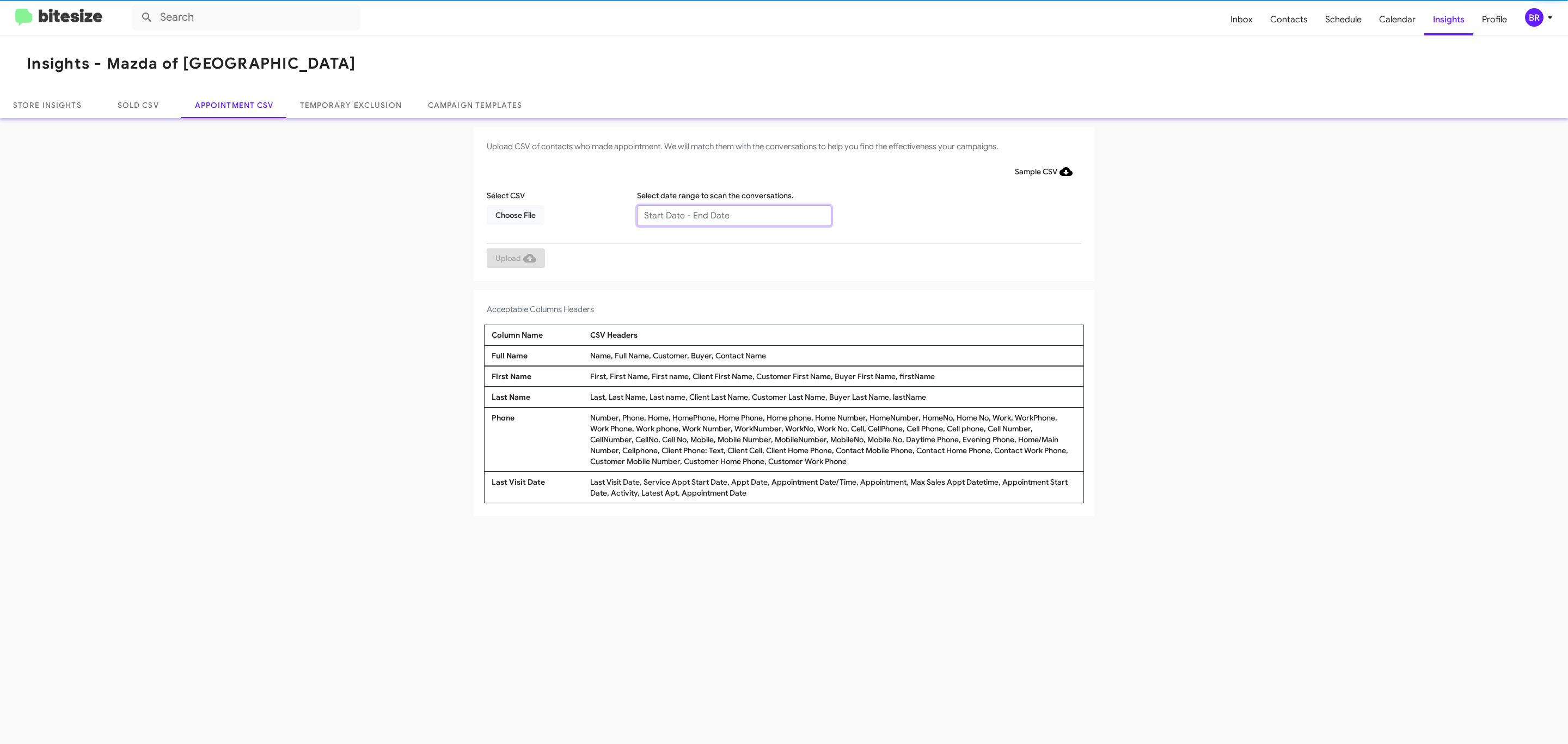
click at [734, 214] on input "text" at bounding box center [734, 216] width 194 height 21
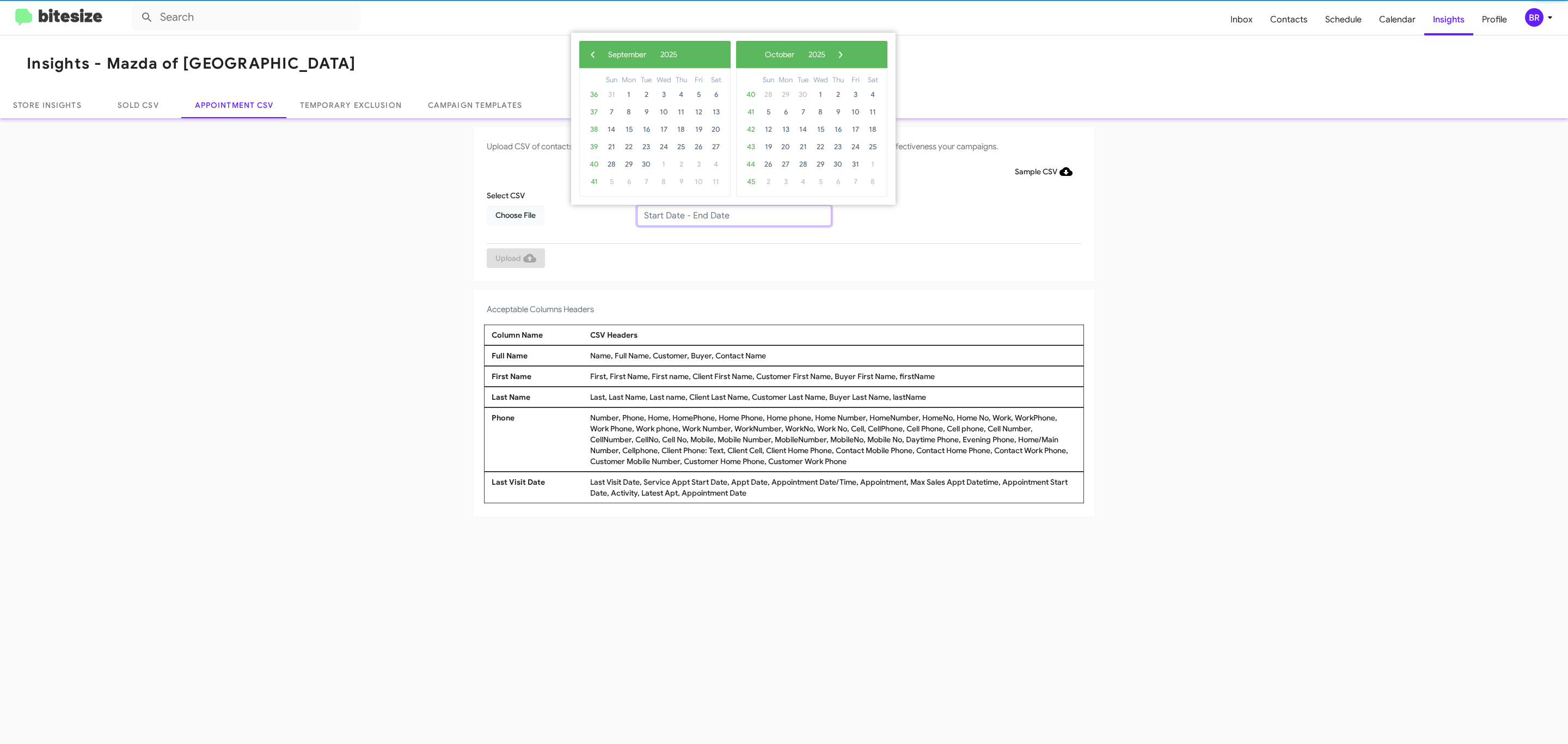
type input "[DATE] - [DATE]"
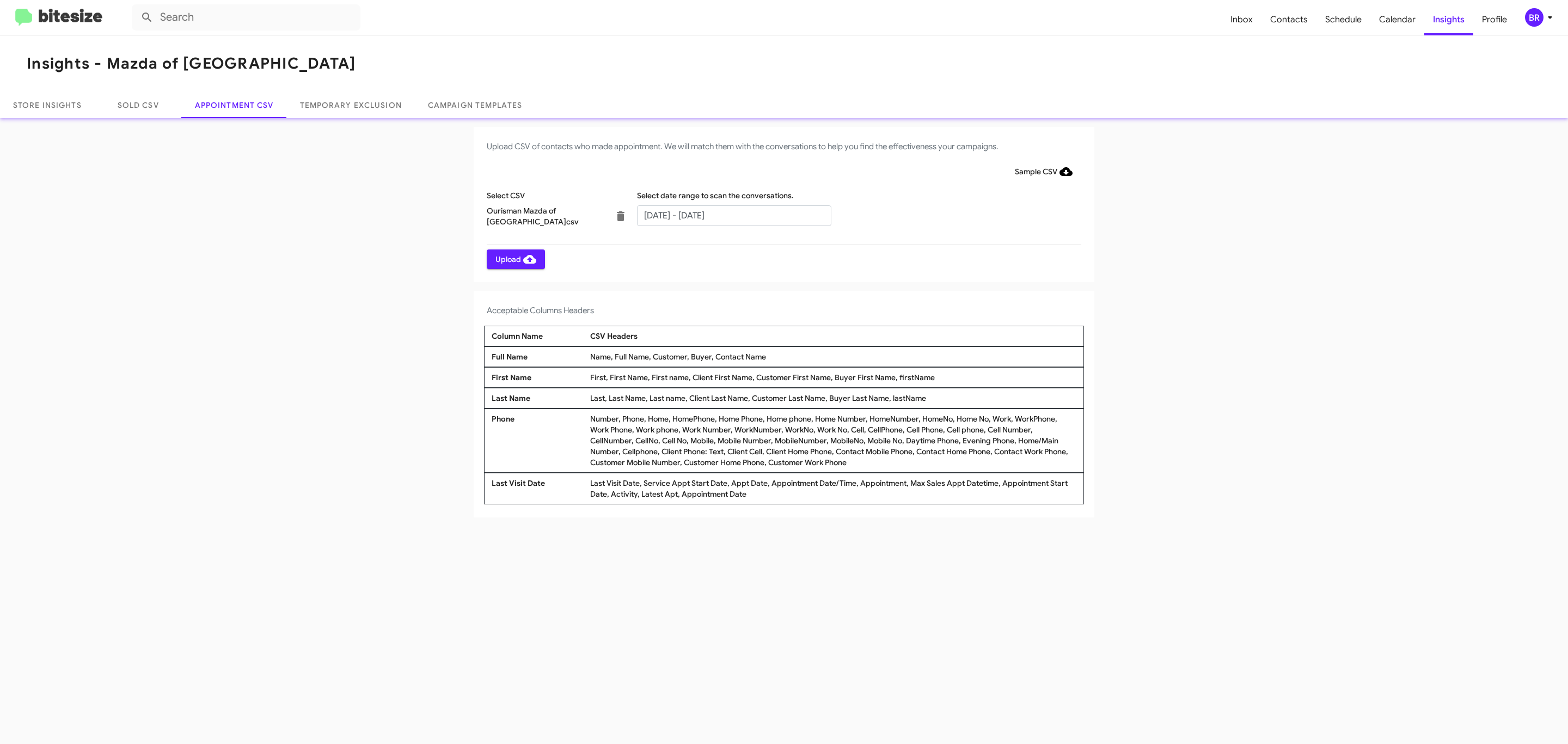
click at [514, 259] on span "Upload" at bounding box center [516, 259] width 41 height 19
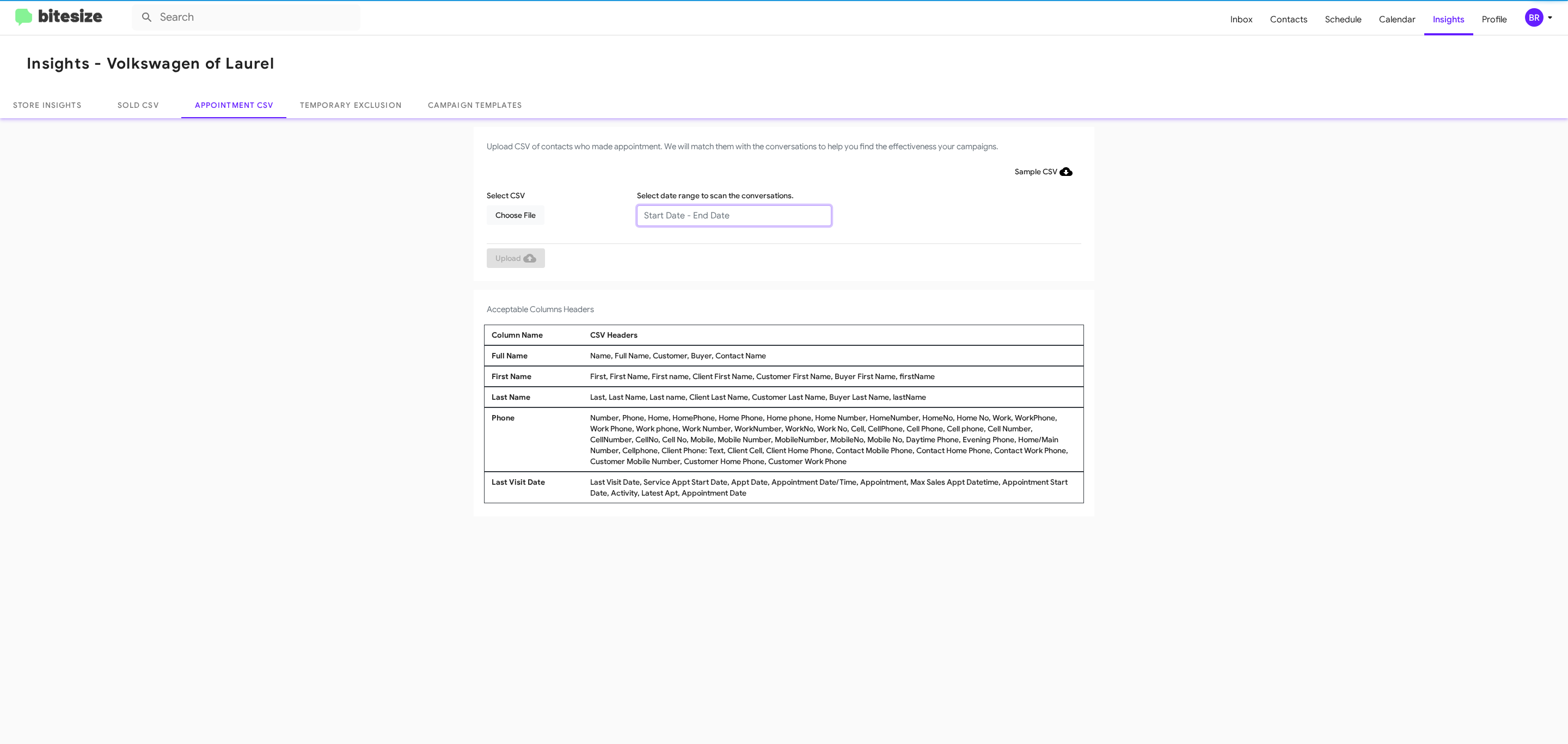
click at [734, 214] on input "text" at bounding box center [734, 216] width 194 height 21
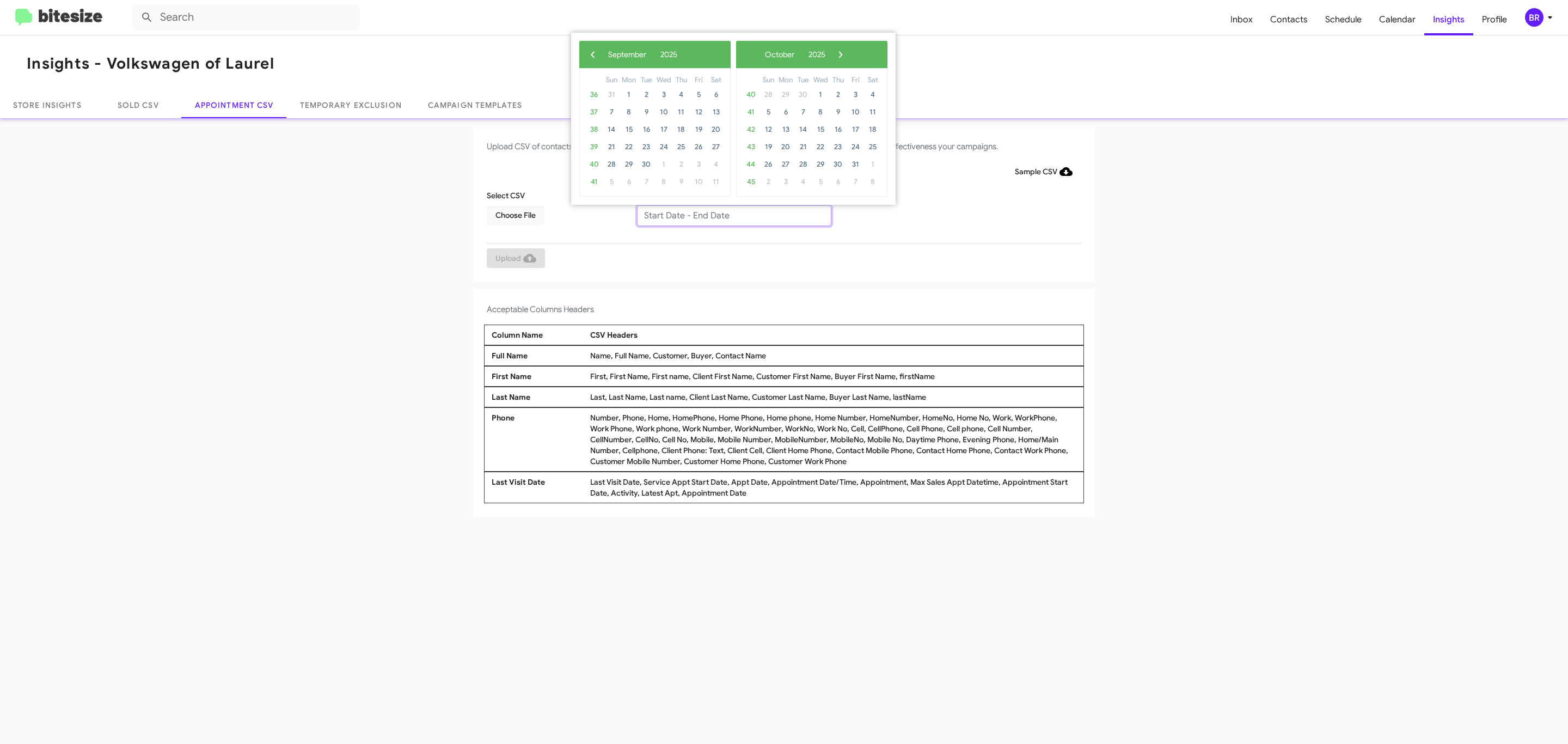
type input "09/09/2025 - 09/16/2025"
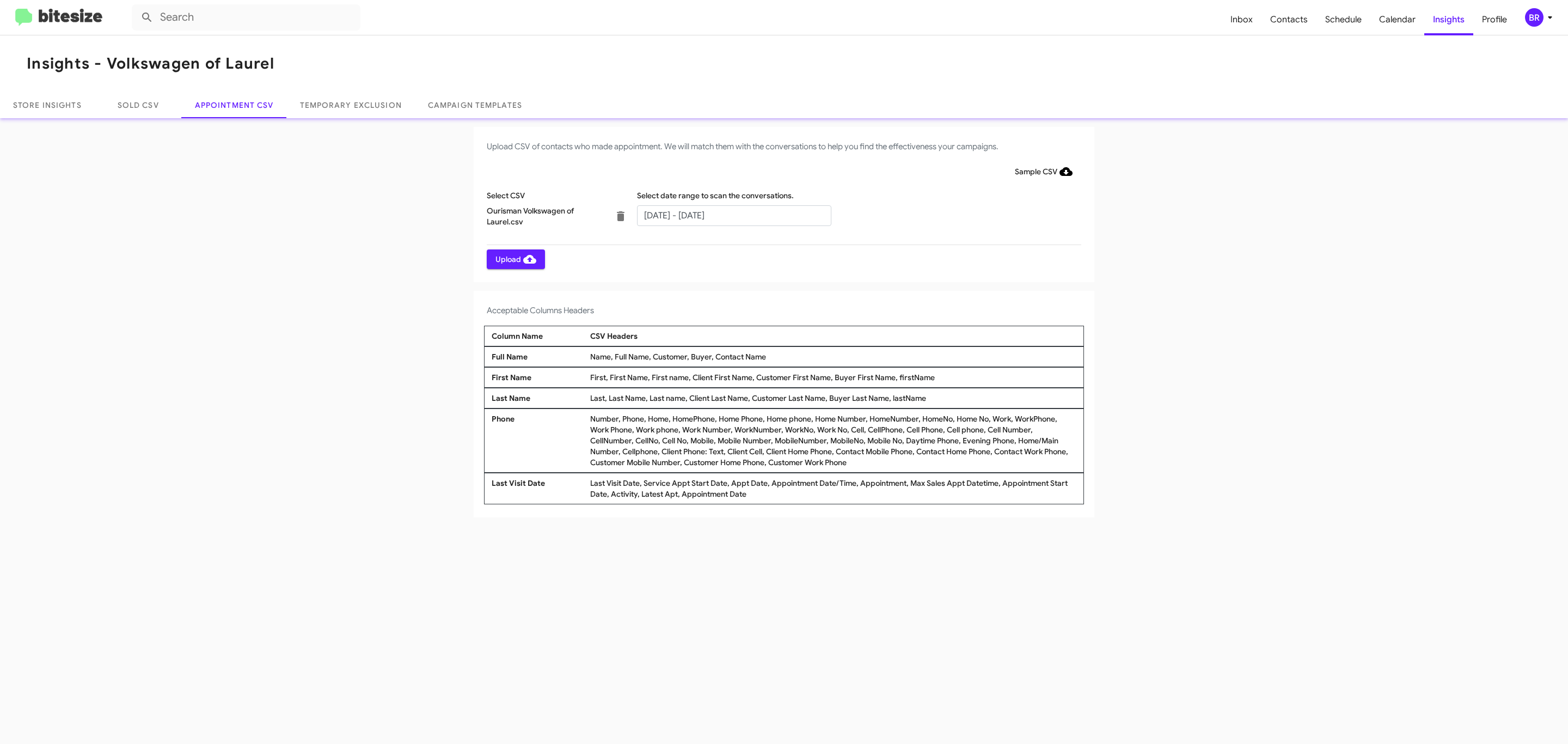
click at [514, 259] on span "Upload" at bounding box center [516, 259] width 41 height 19
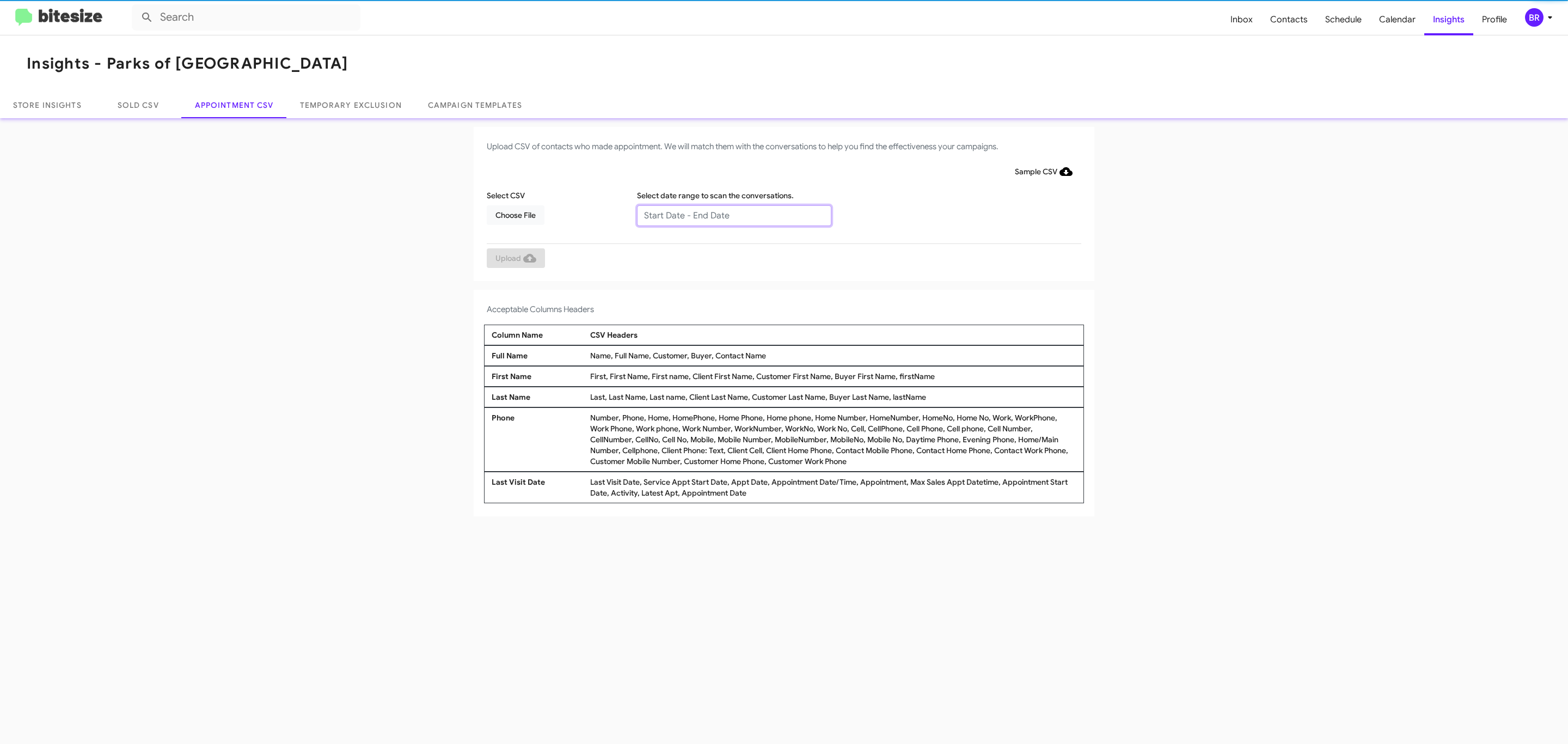
click at [734, 214] on input "text" at bounding box center [734, 216] width 194 height 21
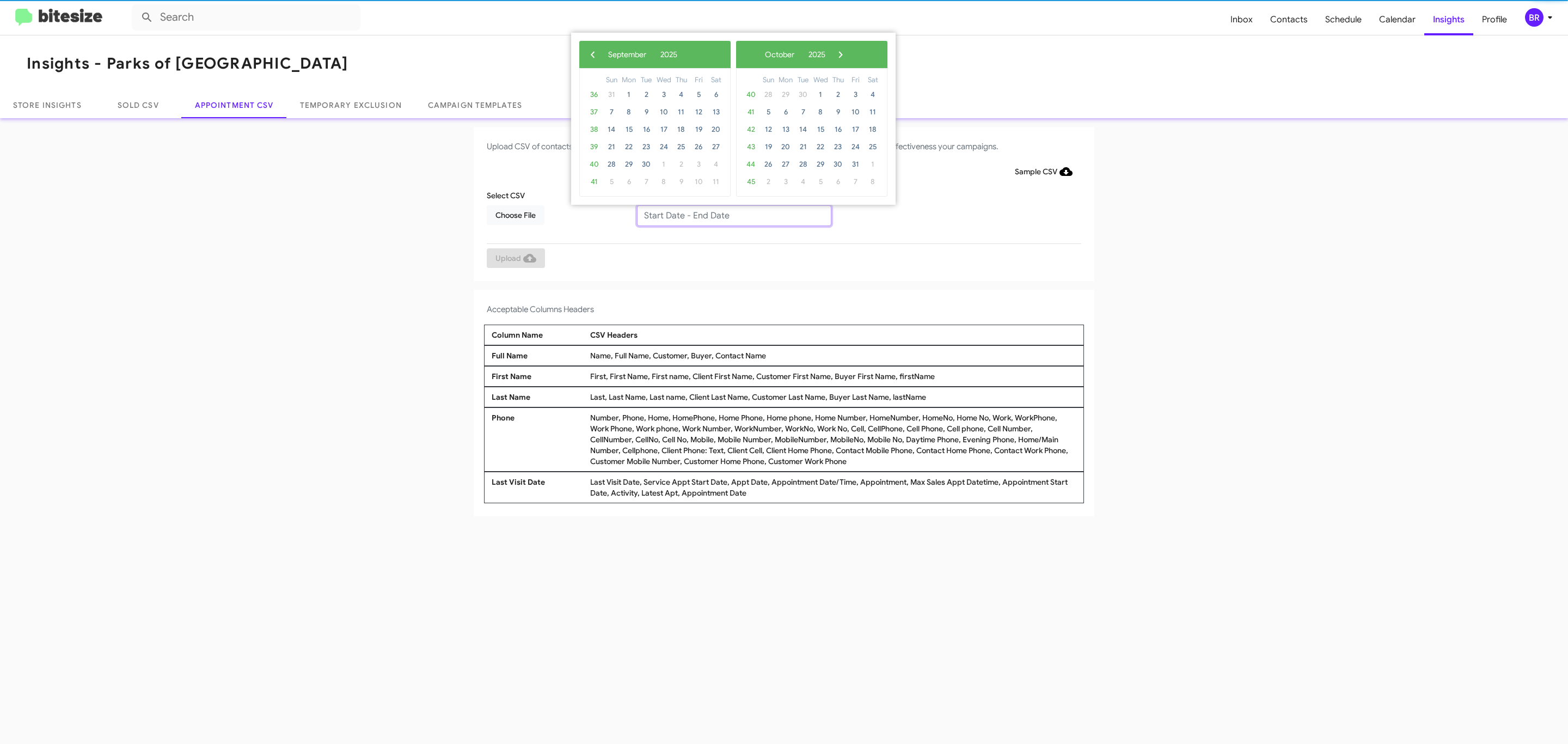
type input "09/09/2025 - 09/16/2025"
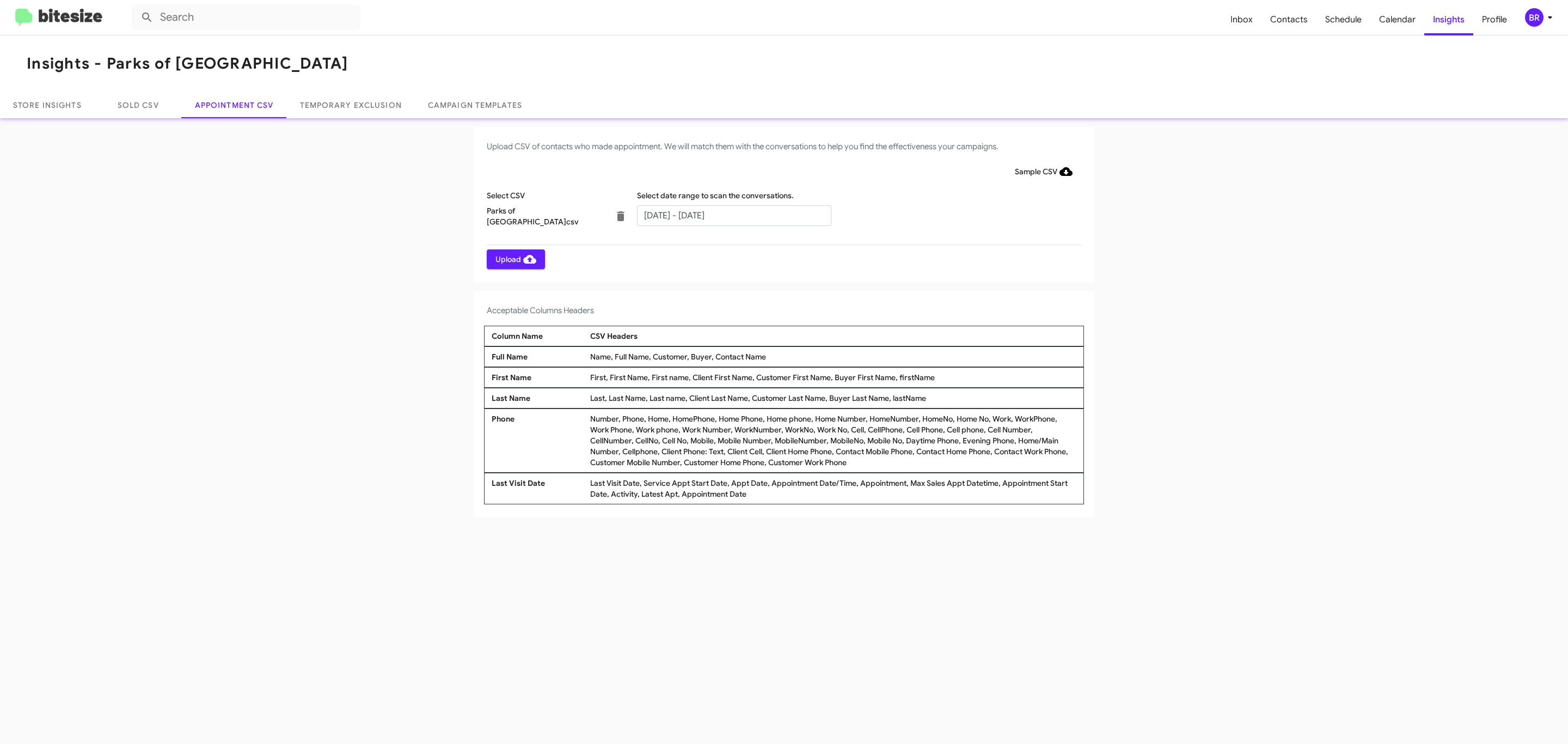
click at [514, 259] on span "Upload" at bounding box center [516, 259] width 41 height 19
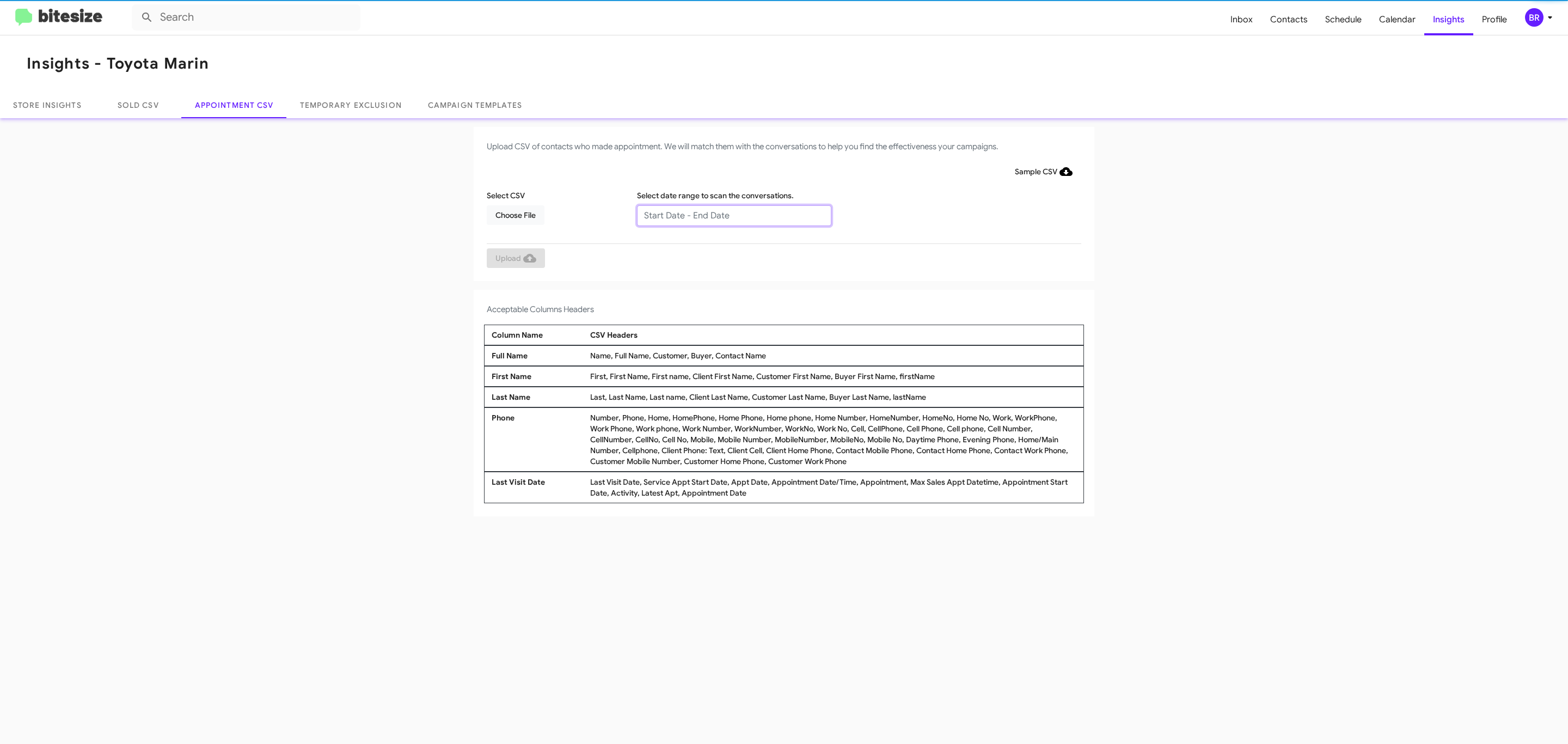
click at [734, 214] on input "text" at bounding box center [734, 216] width 194 height 21
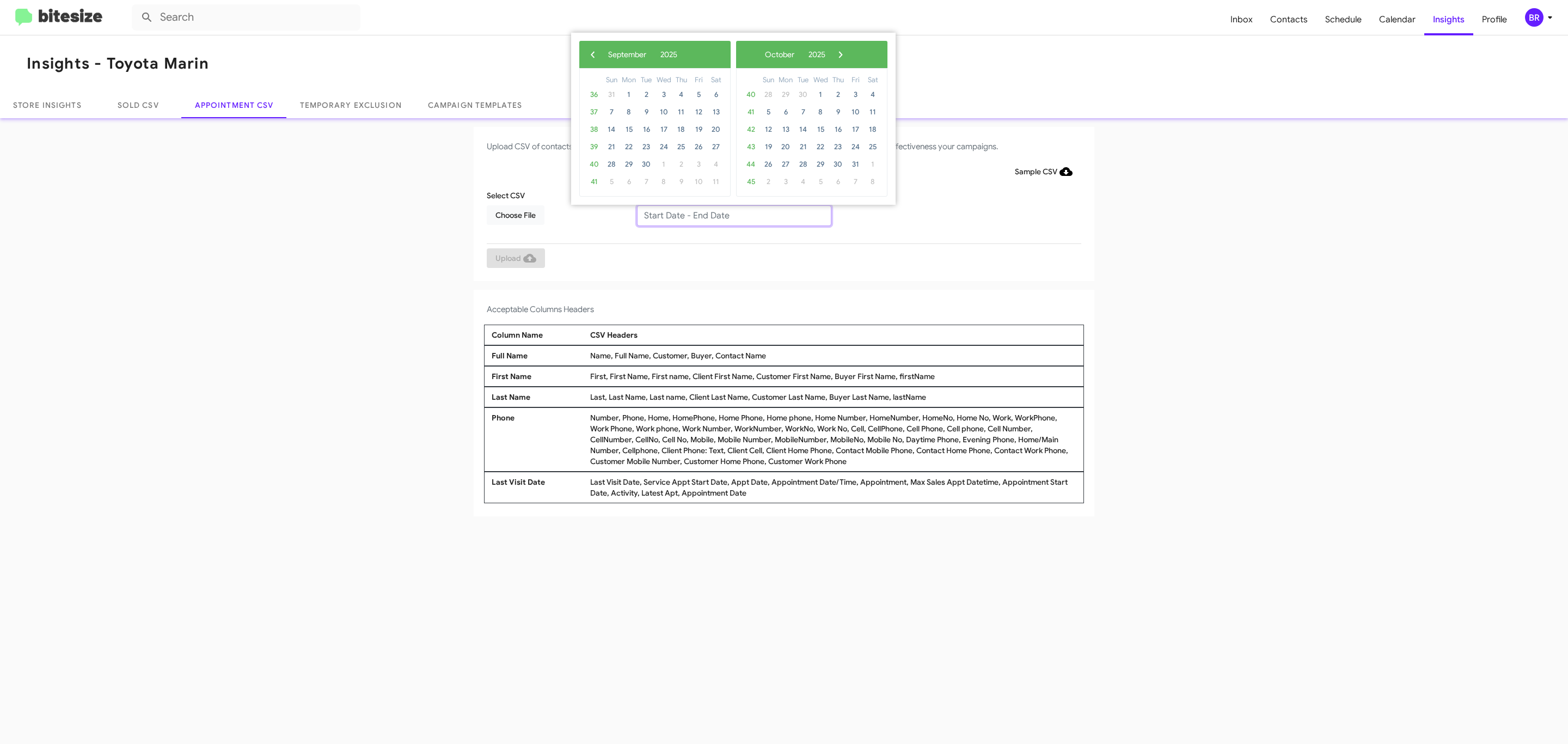
type input "[DATE] - [DATE]"
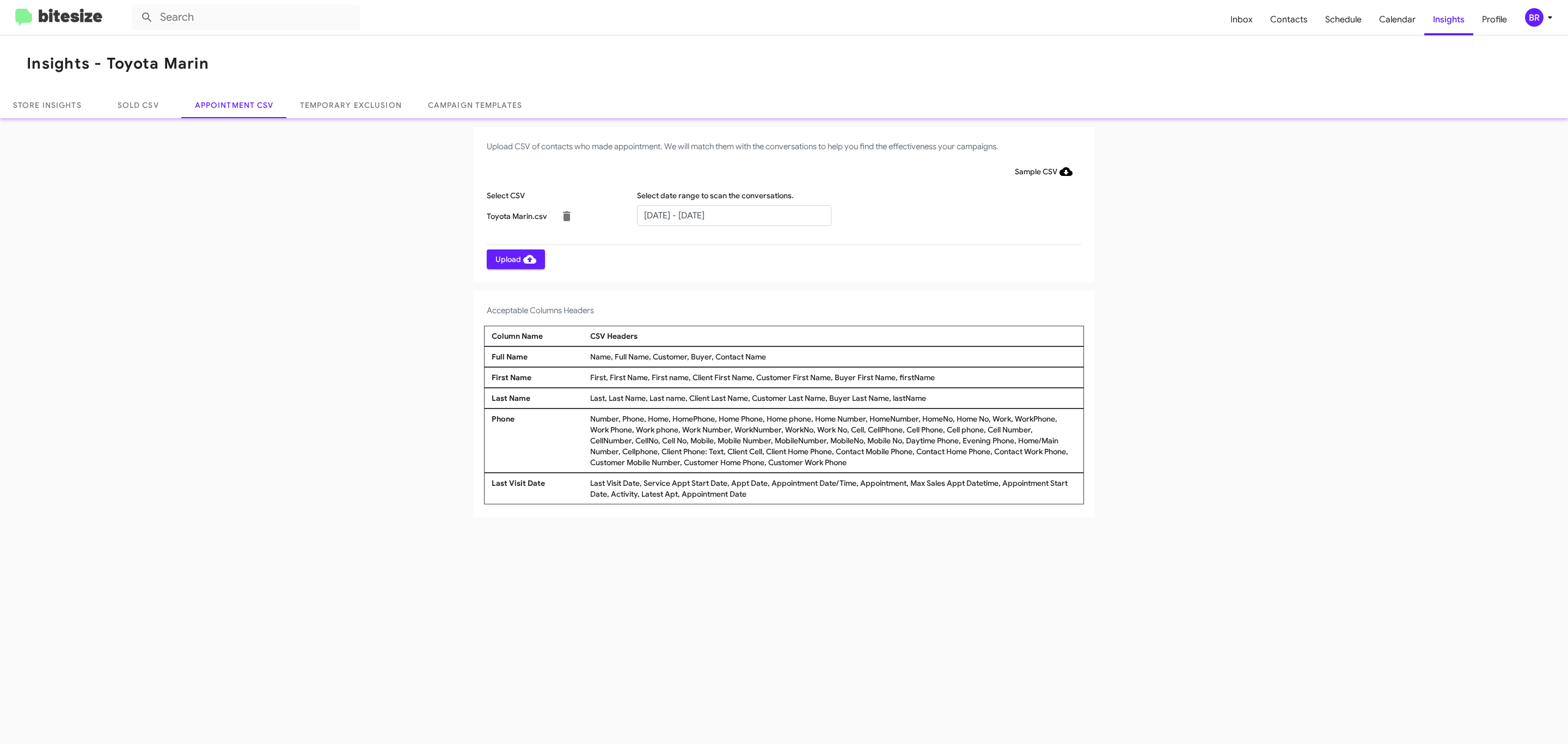
click at [514, 259] on span "Upload" at bounding box center [516, 259] width 41 height 19
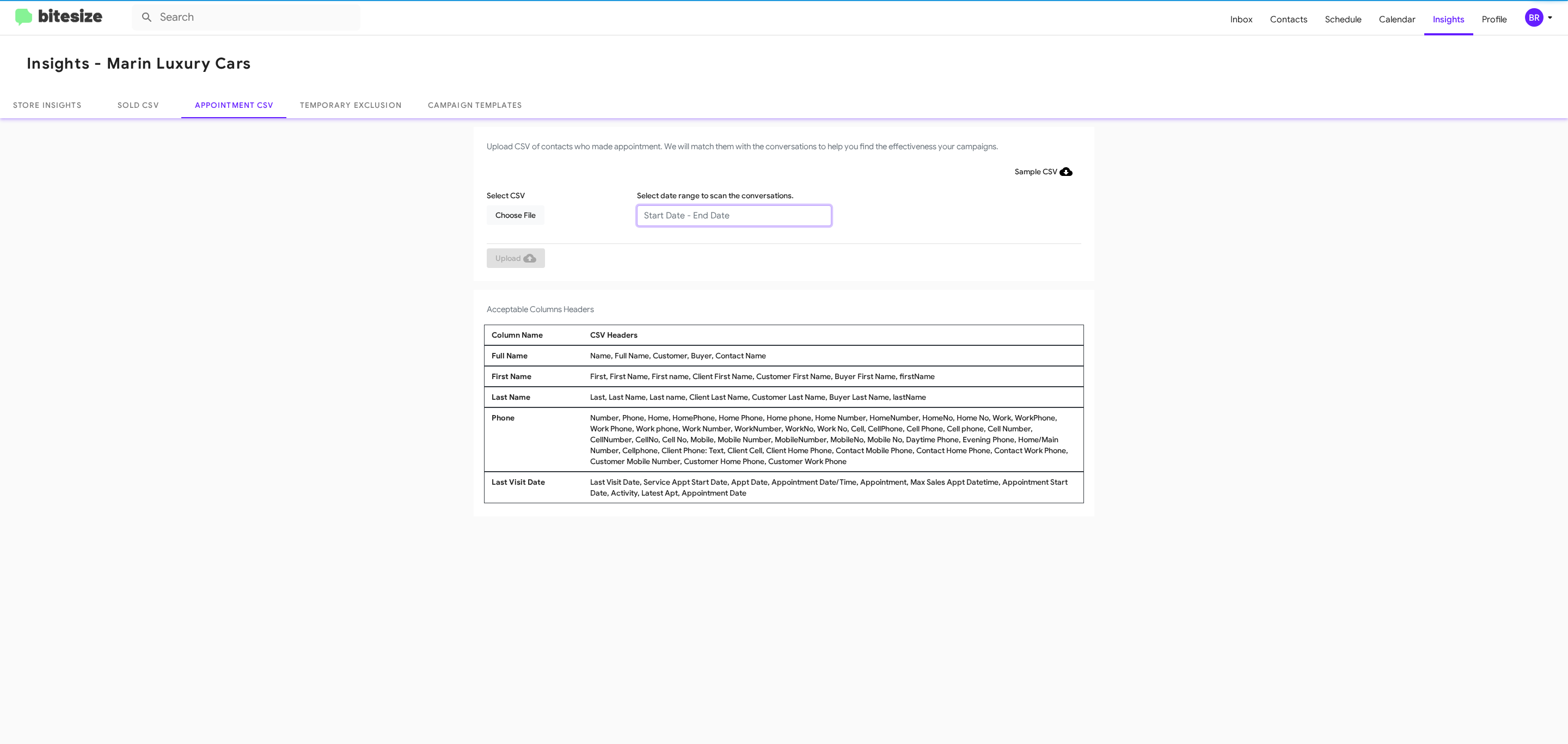
click at [734, 214] on input "text" at bounding box center [734, 216] width 194 height 21
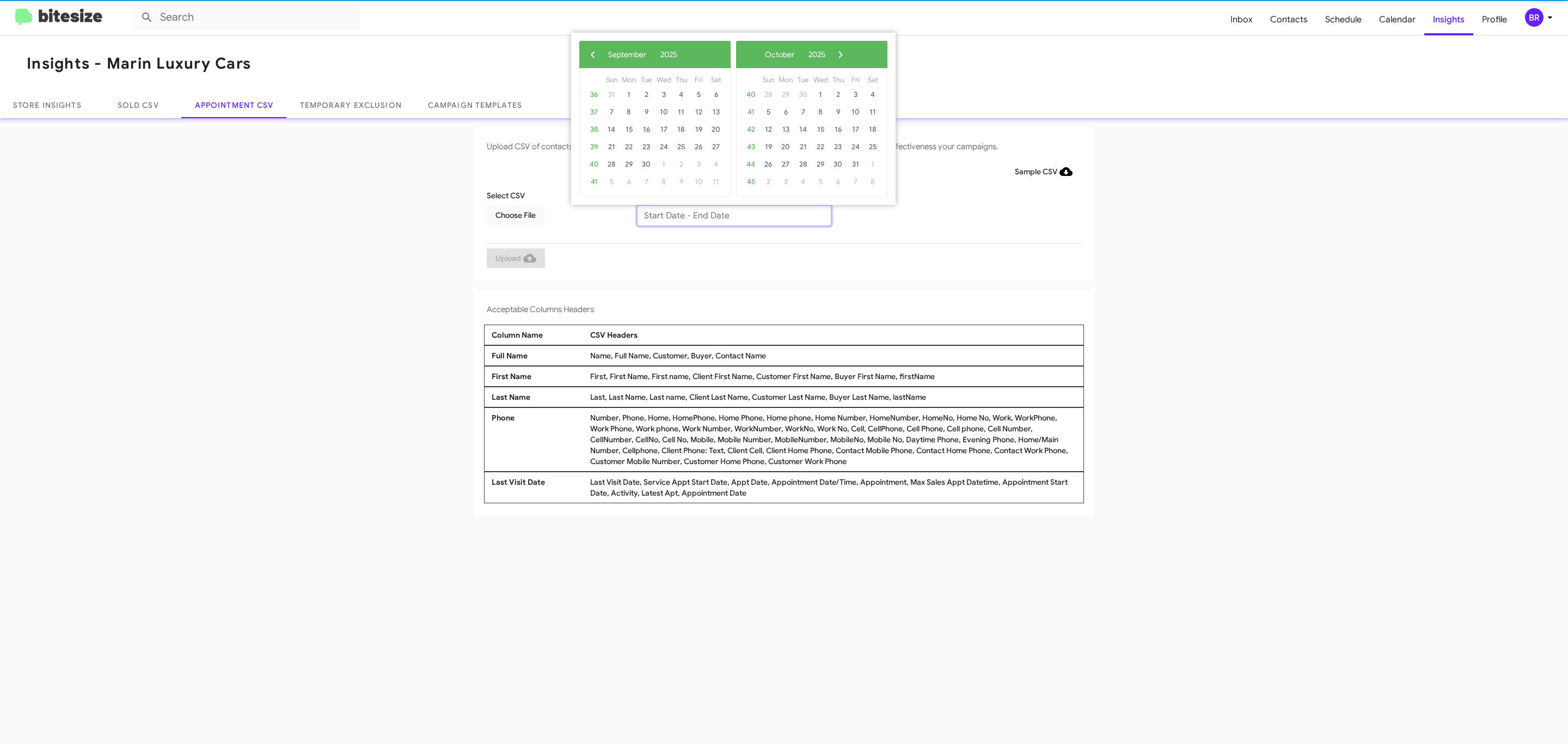
type input "09/09/2025 - 09/16/2025"
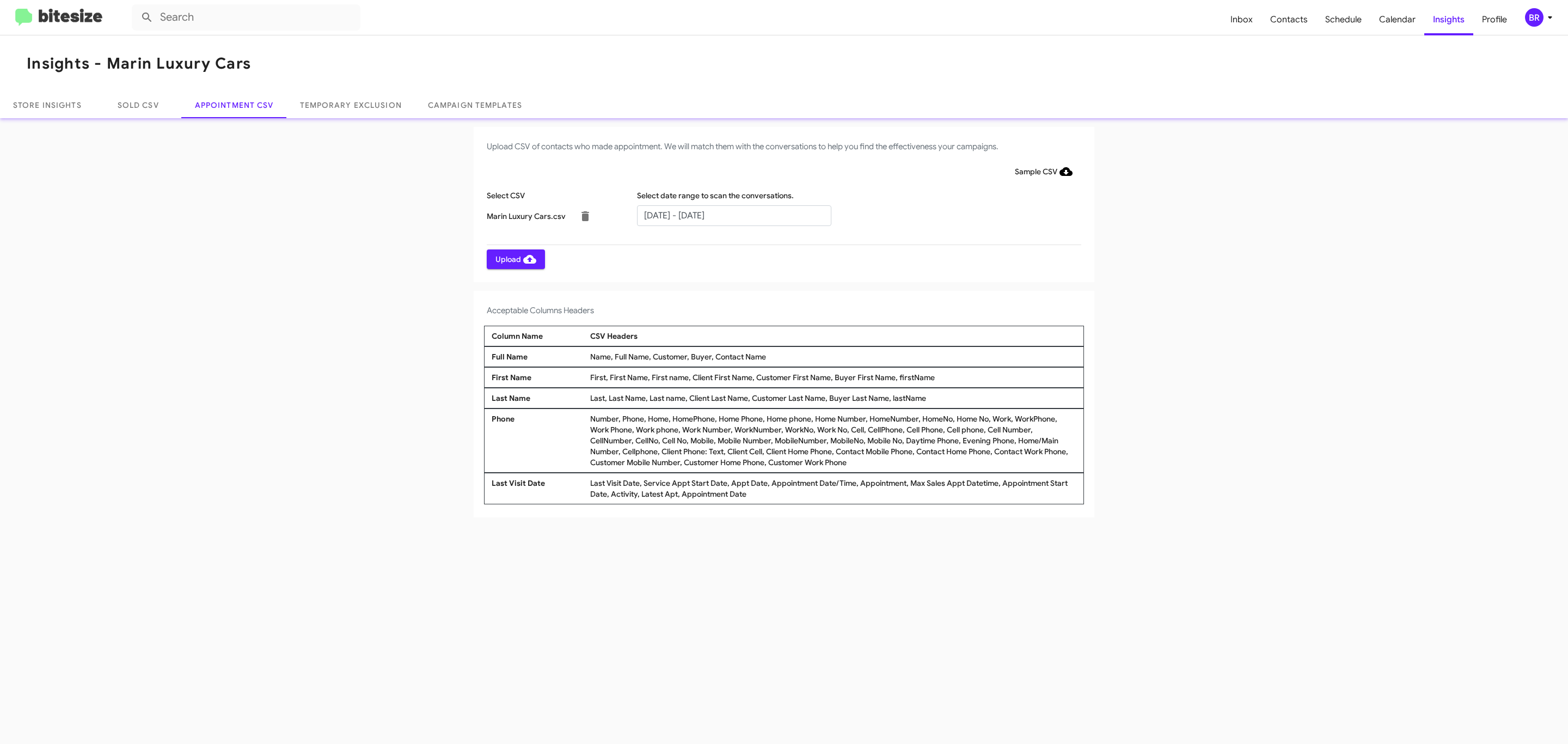
click at [514, 259] on span "Upload" at bounding box center [516, 259] width 41 height 19
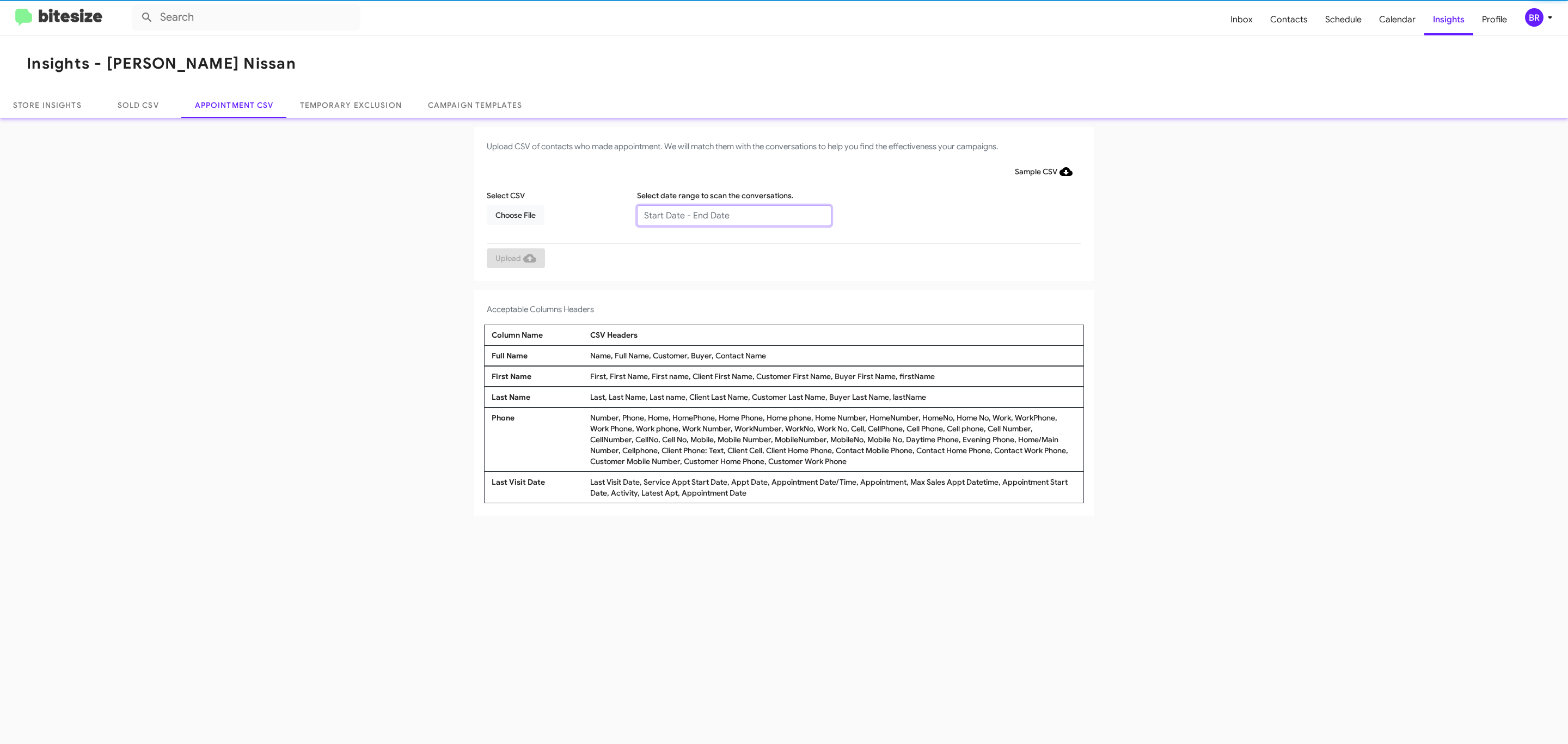
click at [734, 214] on input "text" at bounding box center [734, 216] width 194 height 21
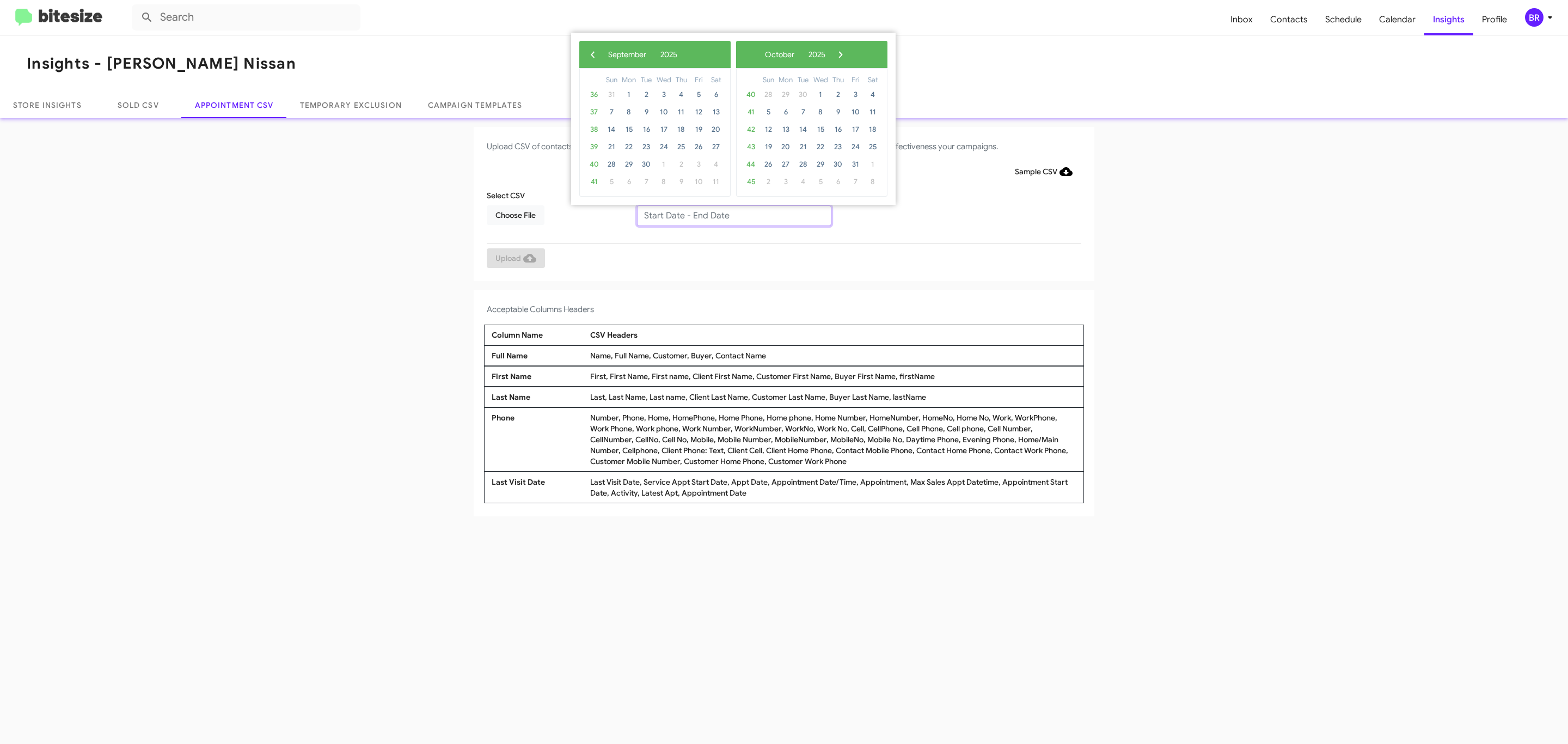
type input "09/09/2025 - 09/16/2025"
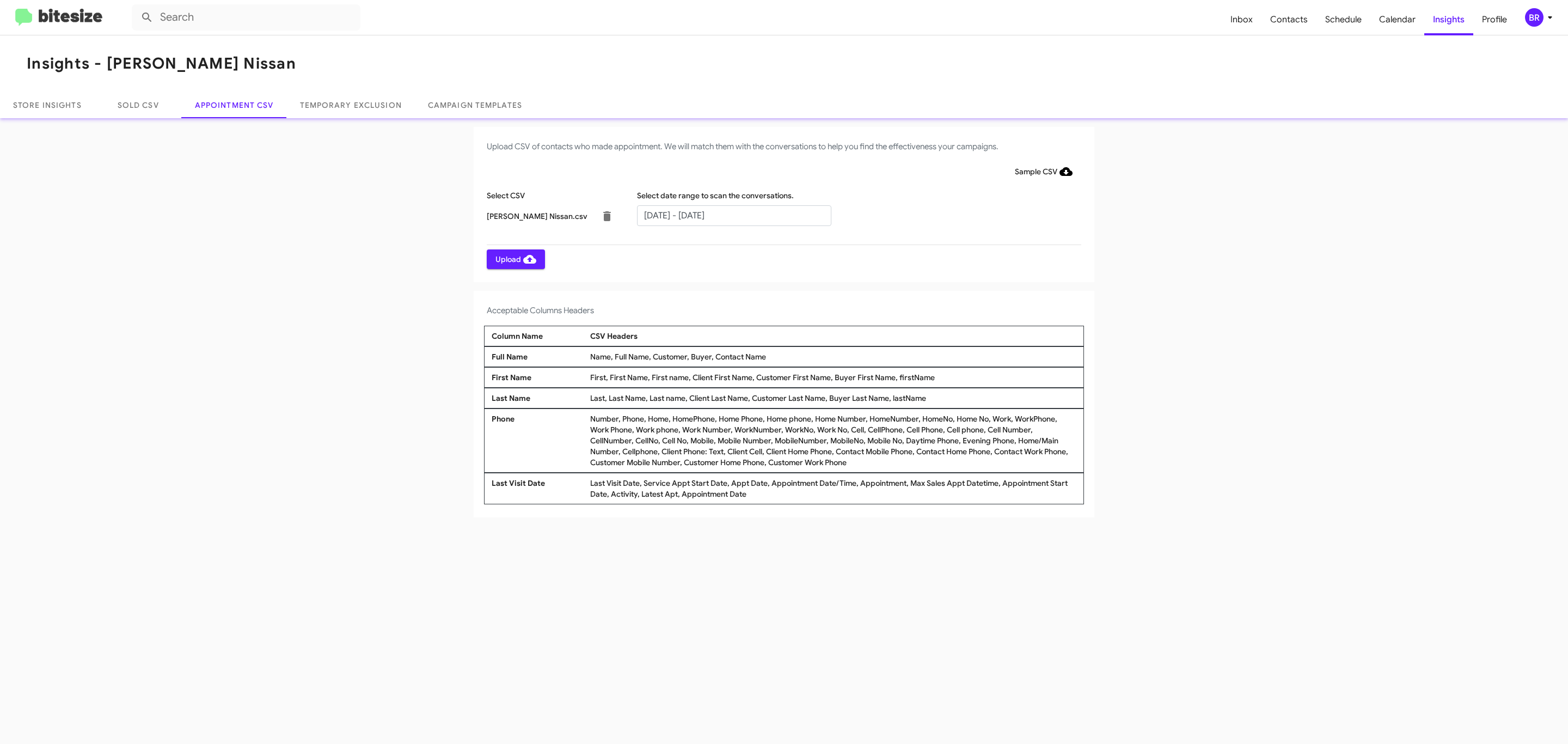
click at [514, 259] on span "Upload" at bounding box center [516, 259] width 41 height 19
click at [734, 214] on input "text" at bounding box center [734, 216] width 194 height 21
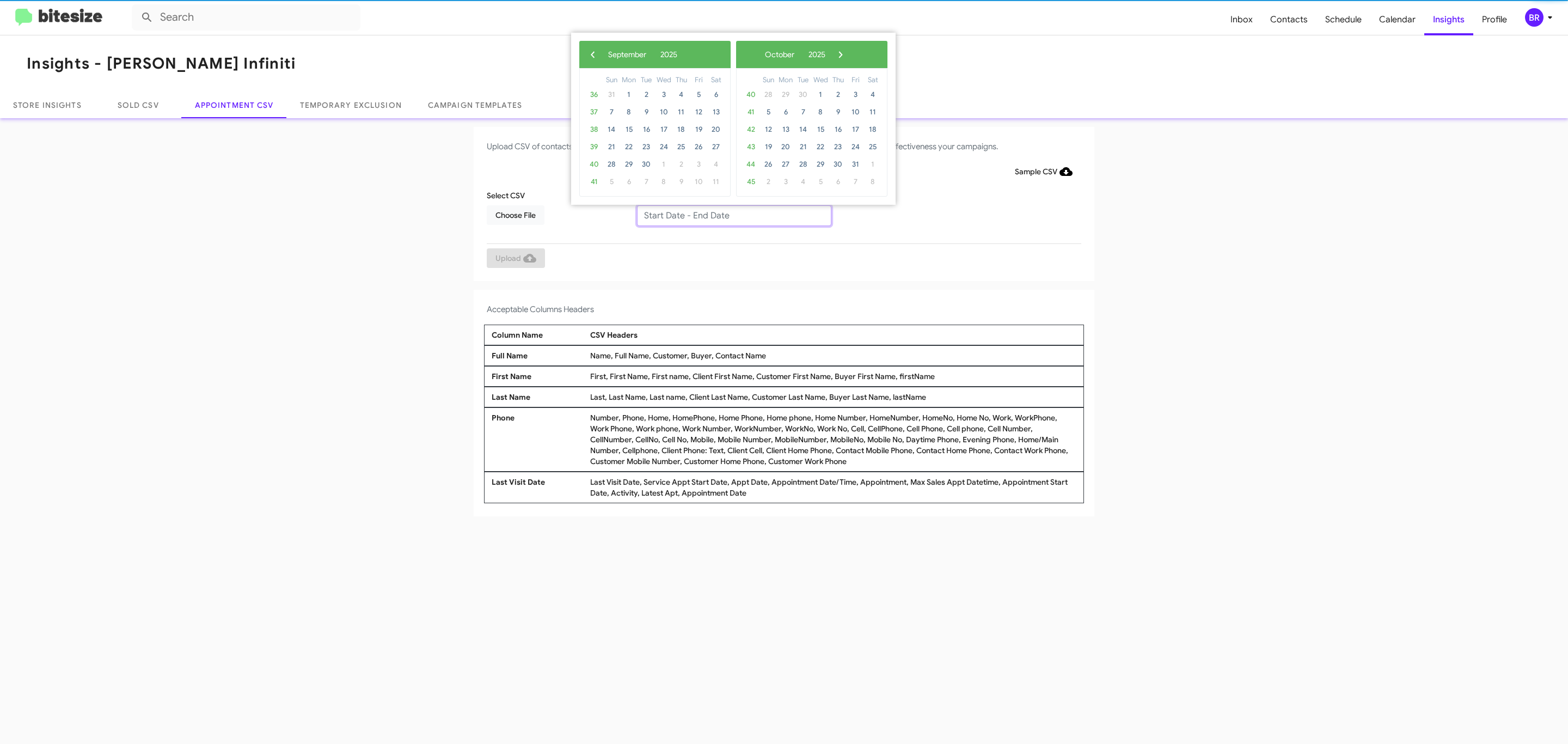
type input "09/09/2025 - 09/16/2025"
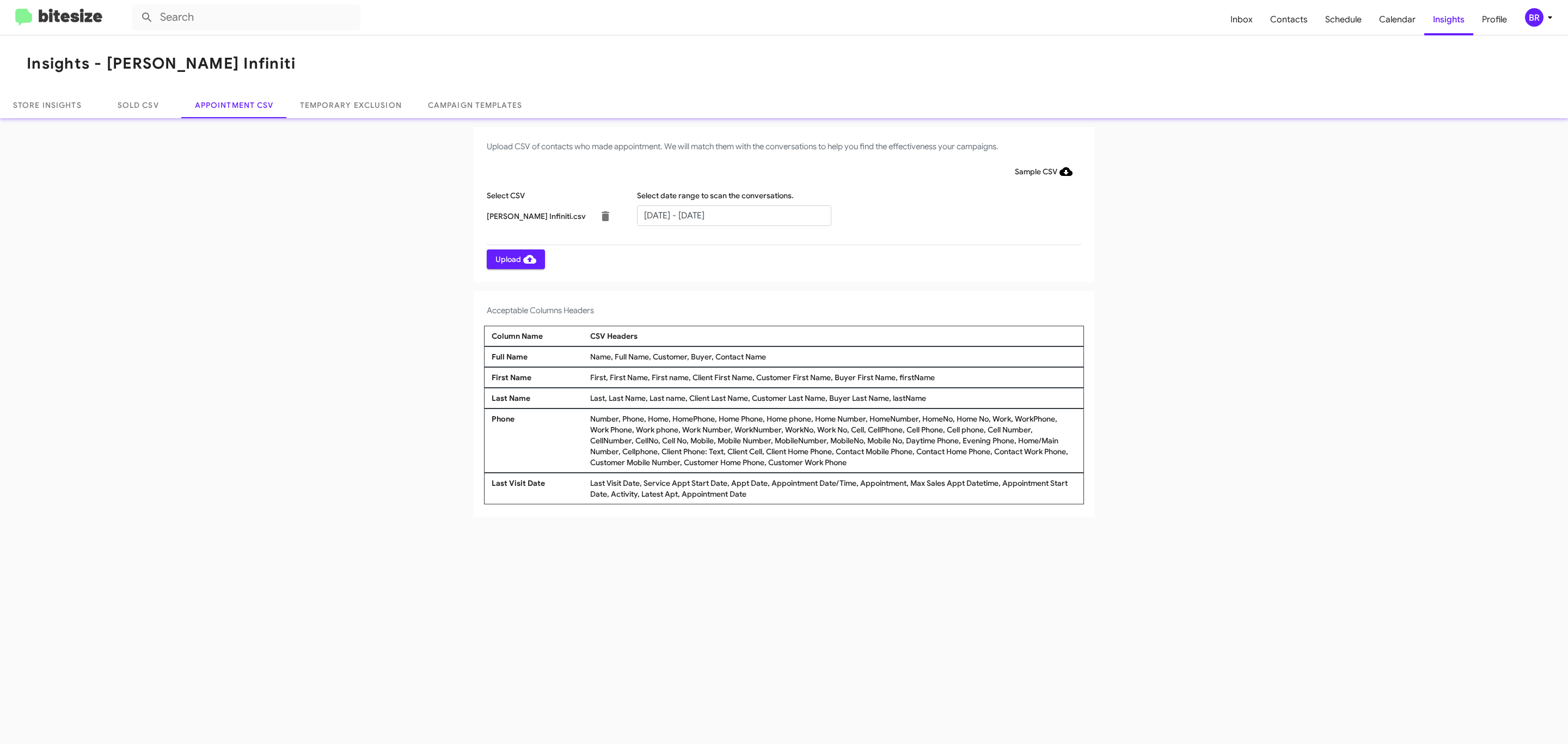
click at [514, 259] on span "Upload" at bounding box center [516, 259] width 41 height 19
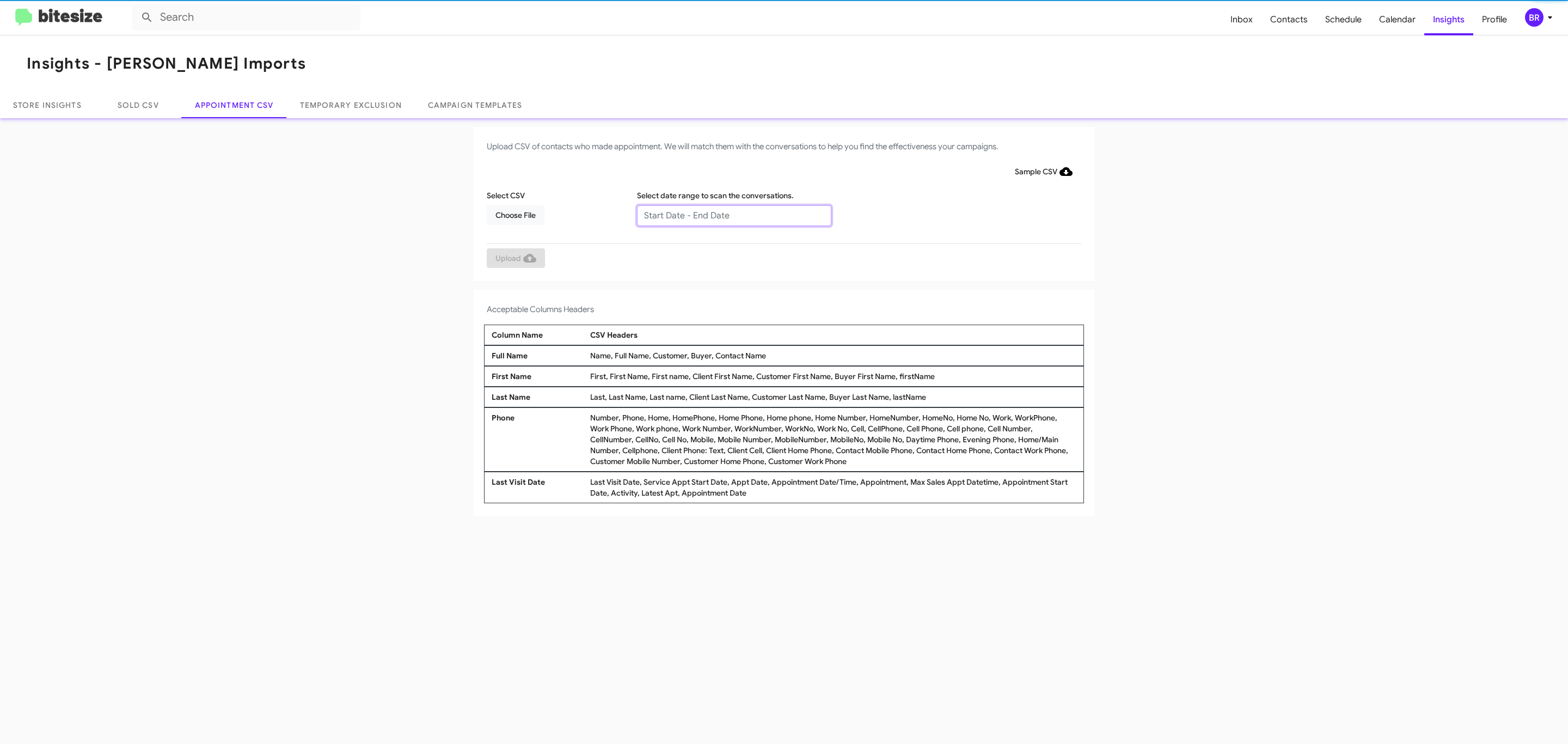
click at [734, 214] on input "text" at bounding box center [734, 216] width 194 height 21
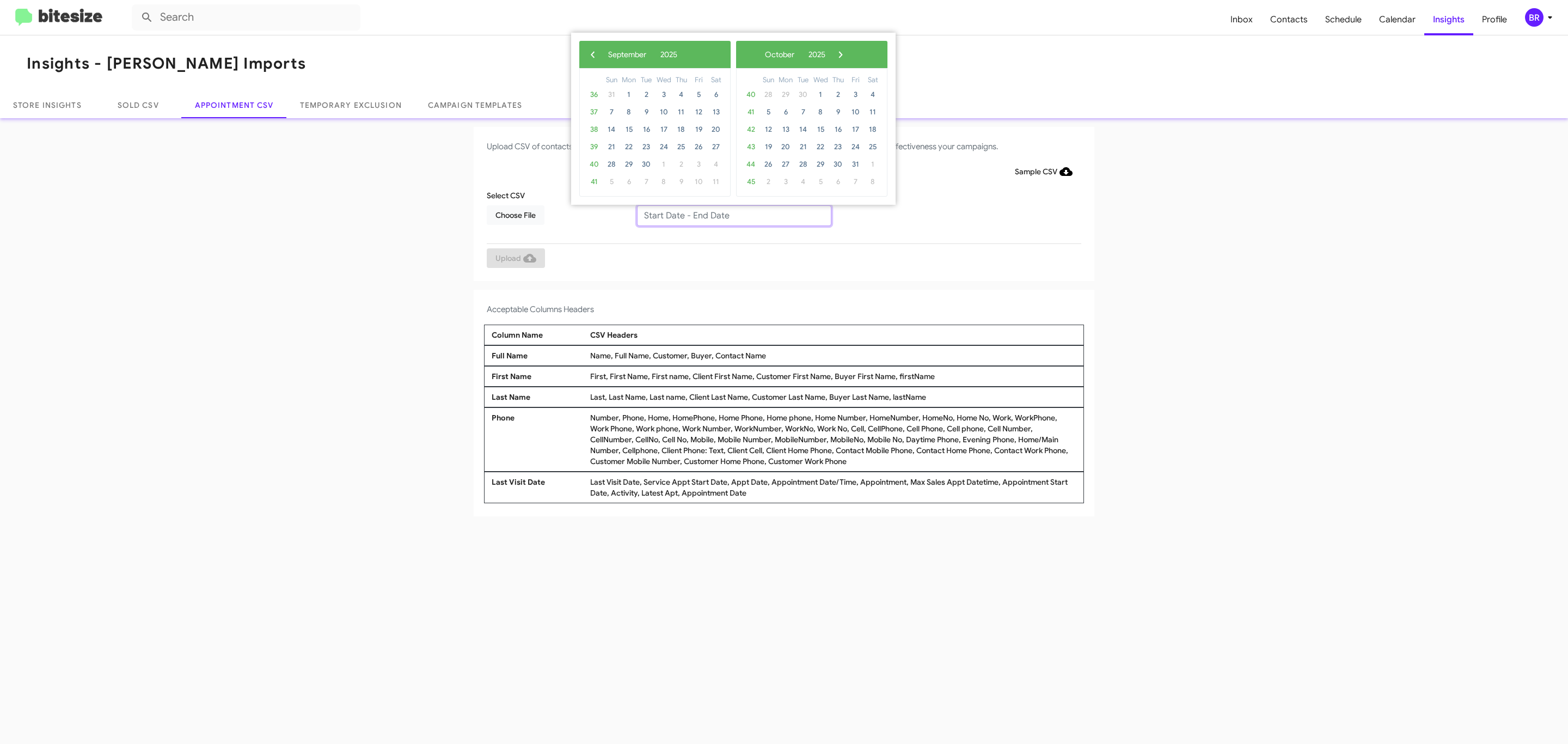
type input "09/09/2025 - 09/16/2025"
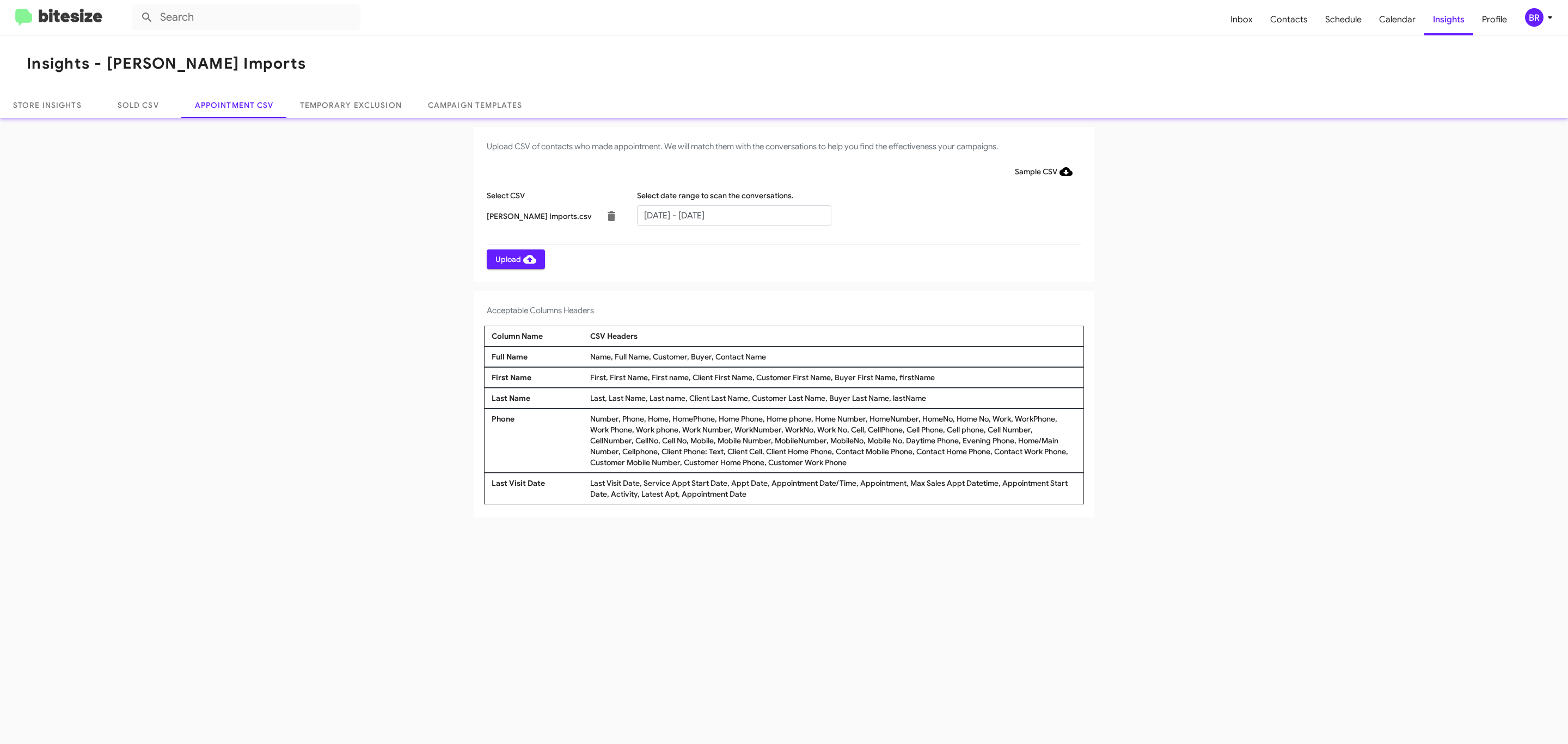
click at [514, 259] on span "Upload" at bounding box center [516, 259] width 41 height 19
click at [734, 214] on input "text" at bounding box center [734, 216] width 194 height 21
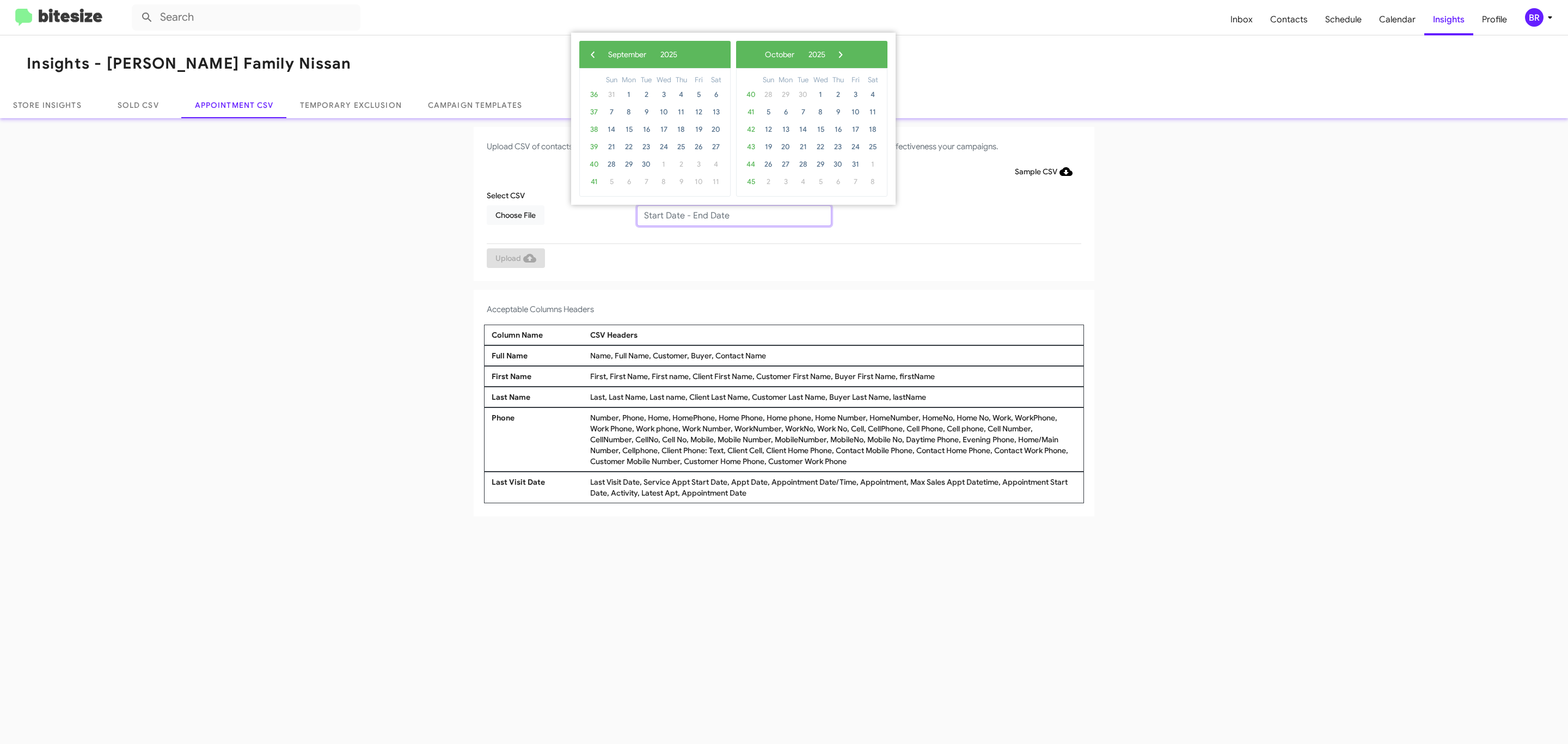
type input "[DATE] - [DATE]"
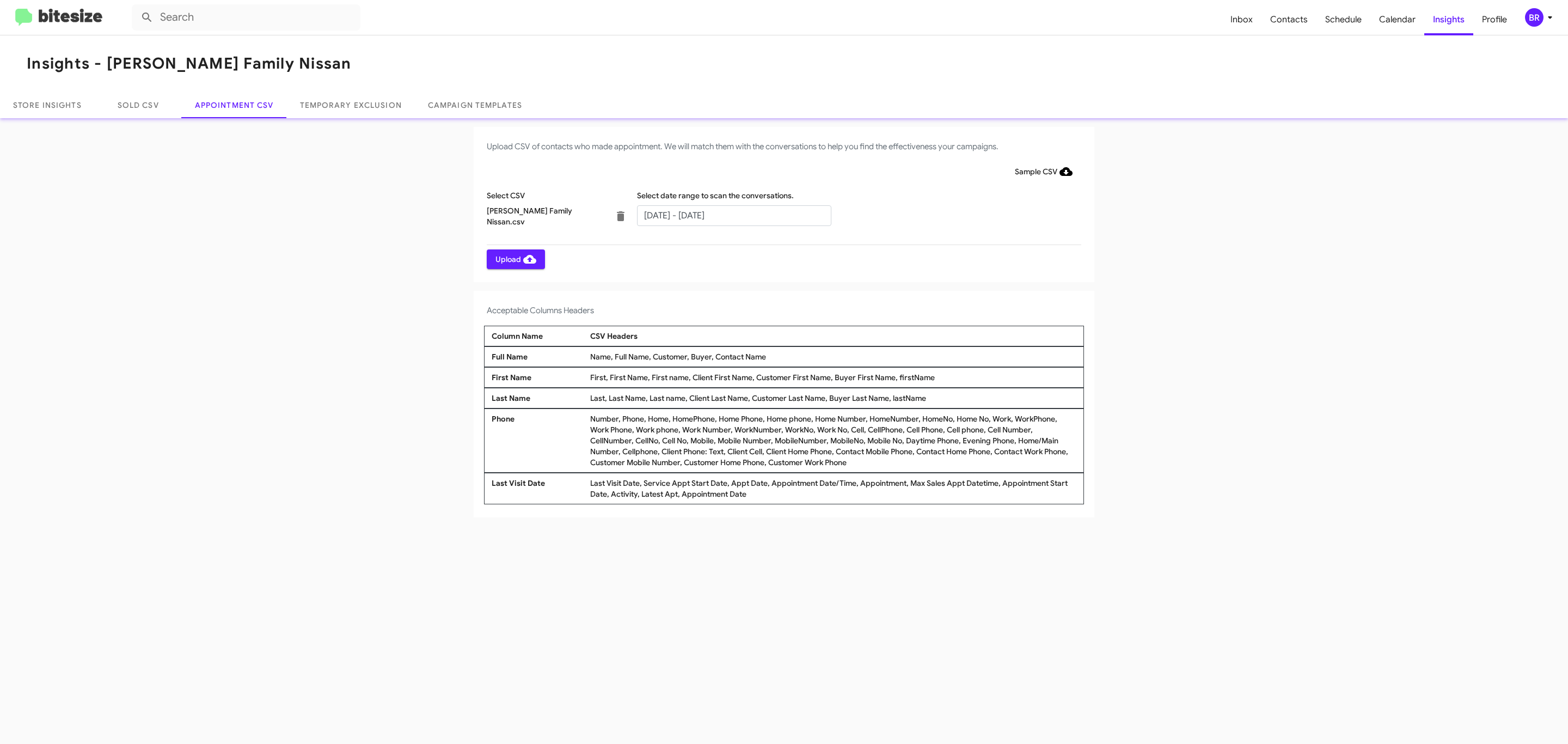
click at [514, 259] on span "Upload" at bounding box center [516, 259] width 41 height 19
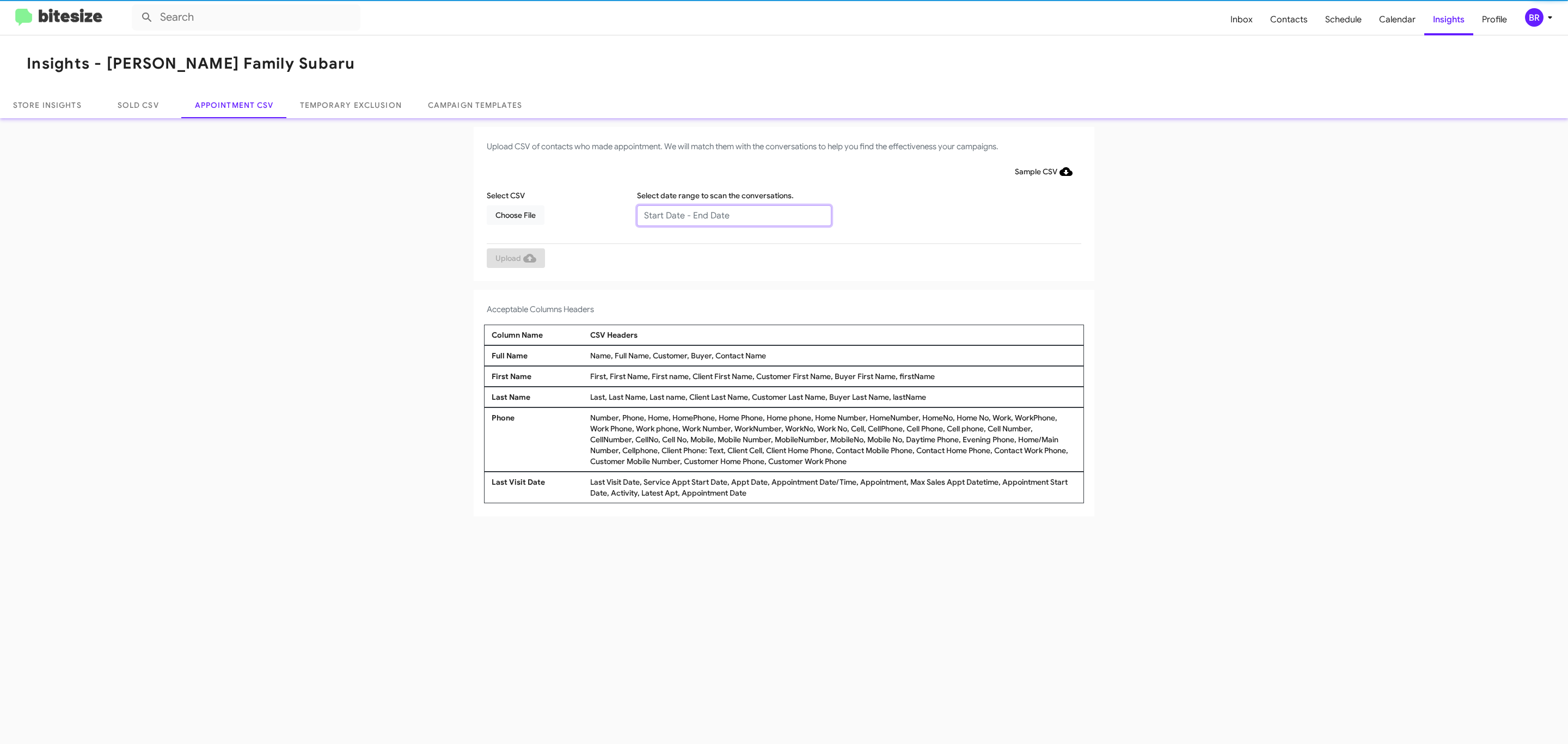
click at [734, 214] on input "text" at bounding box center [734, 216] width 194 height 21
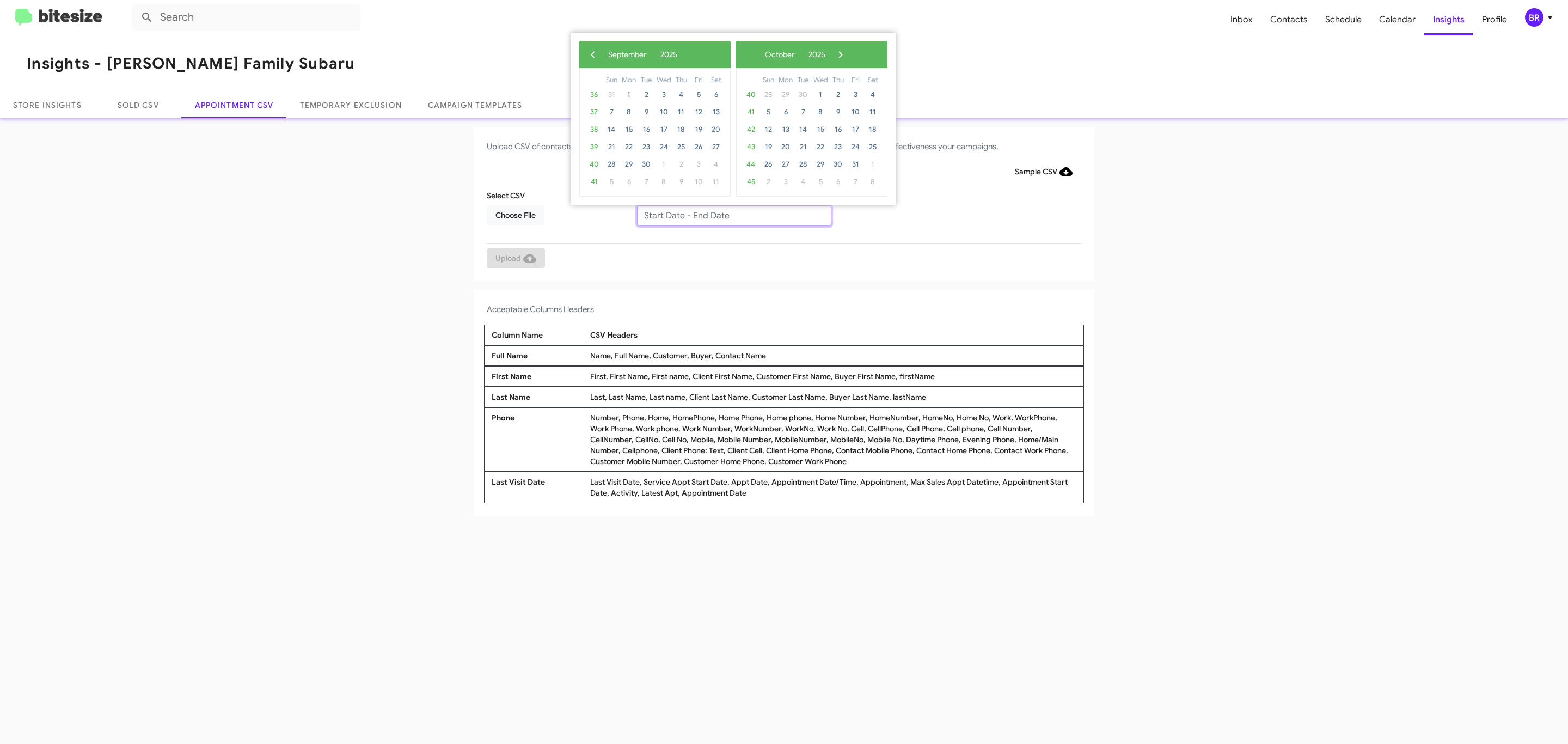
type input "09/09/2025 - 09/16/2025"
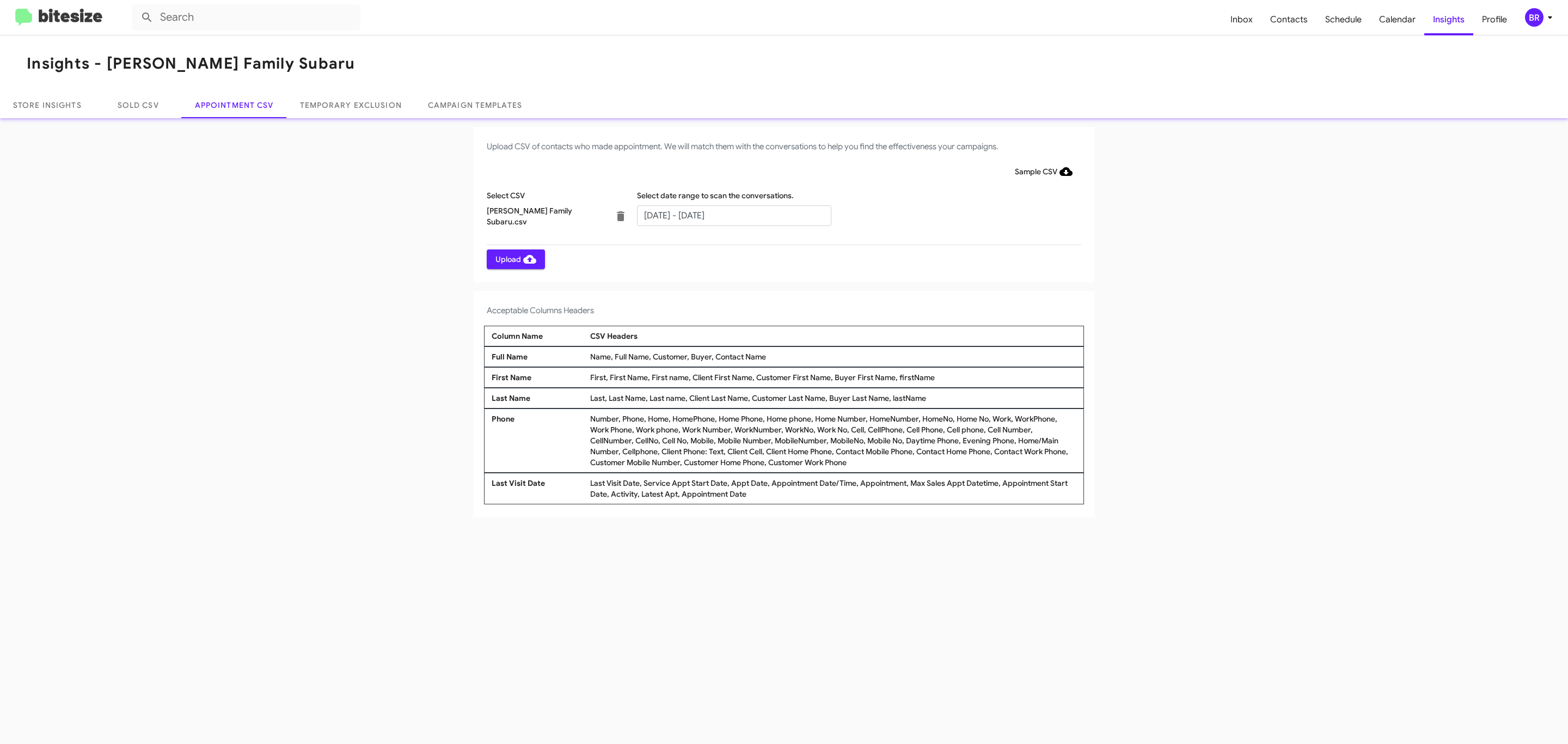
click at [514, 259] on span "Upload" at bounding box center [516, 259] width 41 height 19
click at [734, 214] on input "text" at bounding box center [734, 216] width 194 height 21
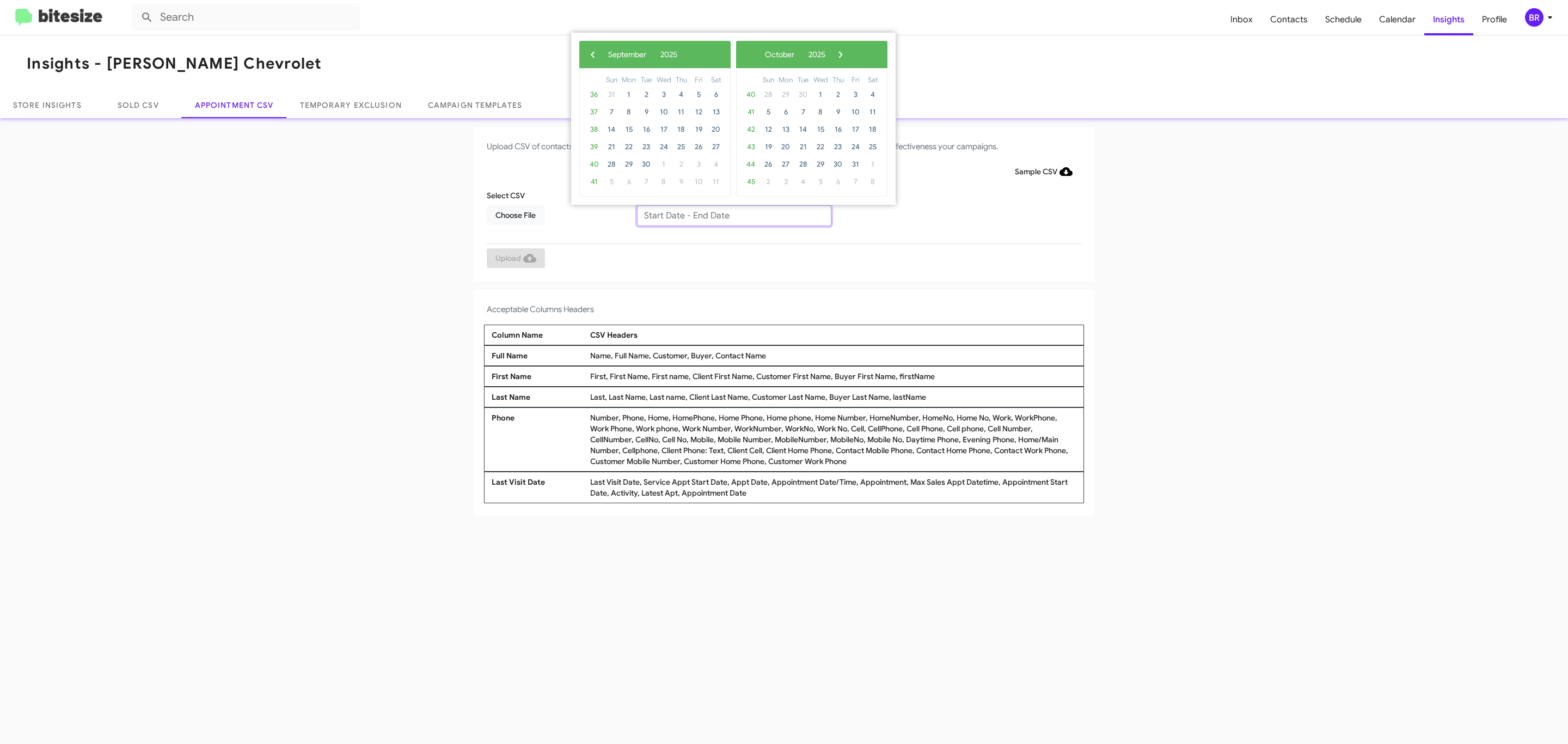
type input "09/09/2025 - 09/16/2025"
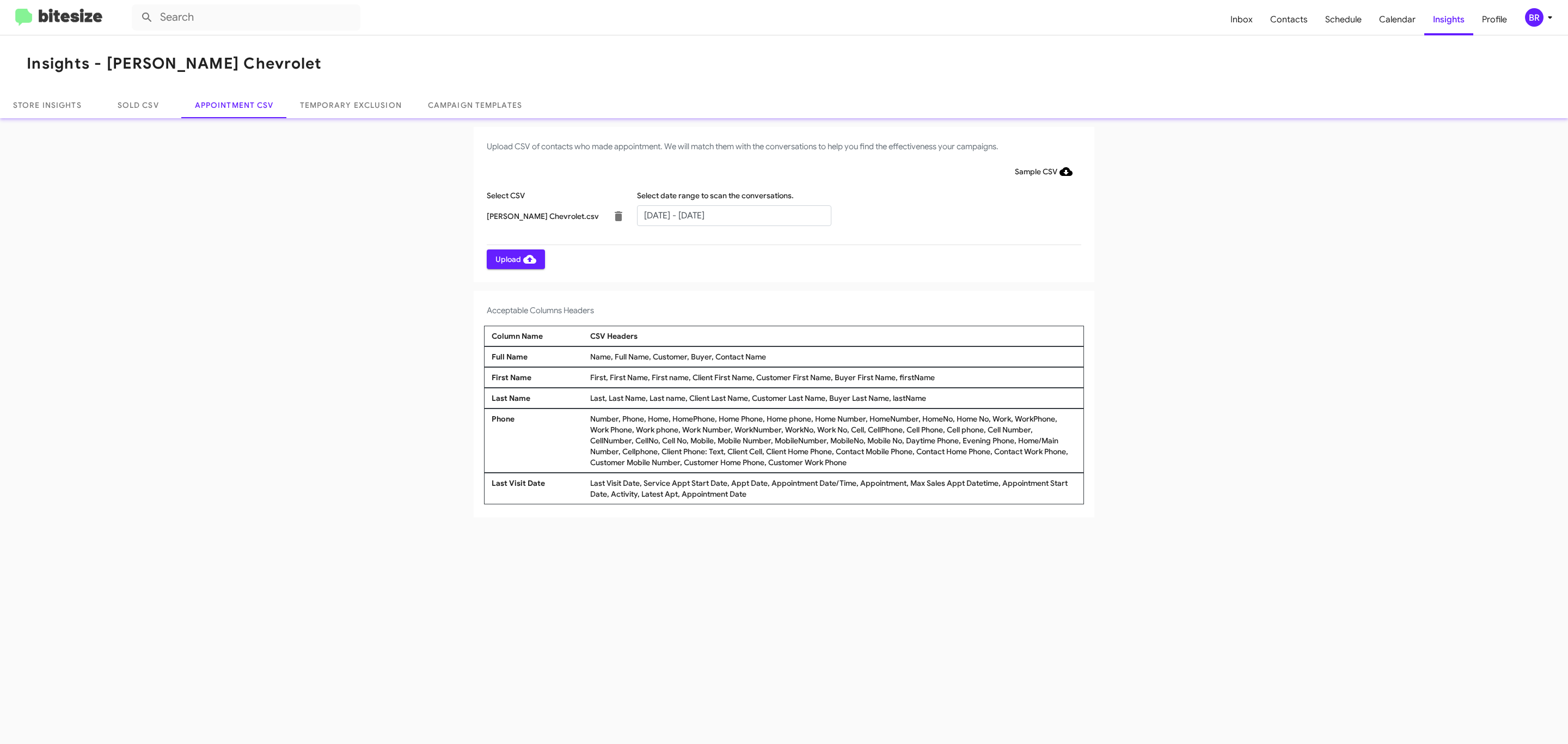
click at [514, 259] on span "Upload" at bounding box center [516, 259] width 41 height 19
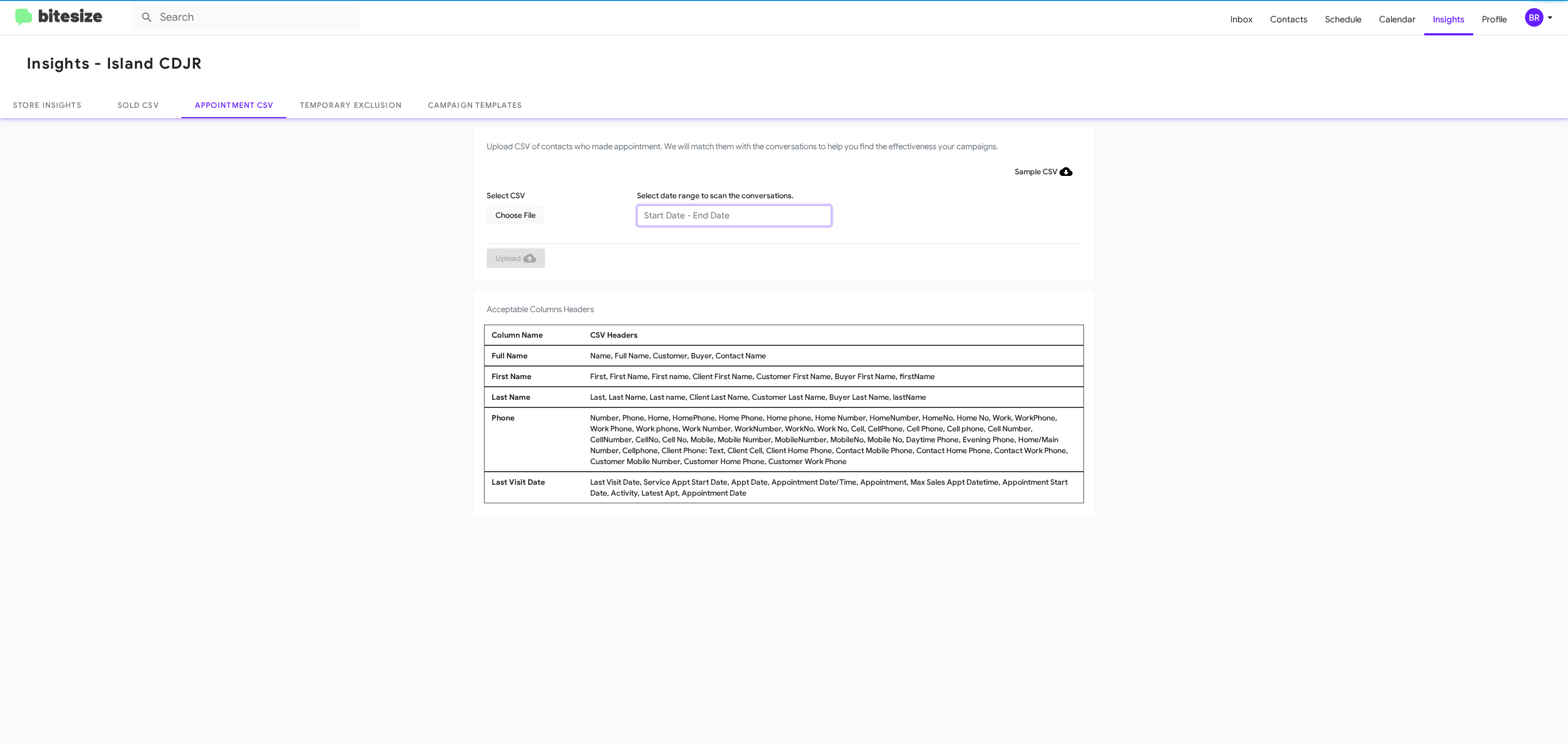
click at [734, 214] on input "text" at bounding box center [734, 216] width 194 height 21
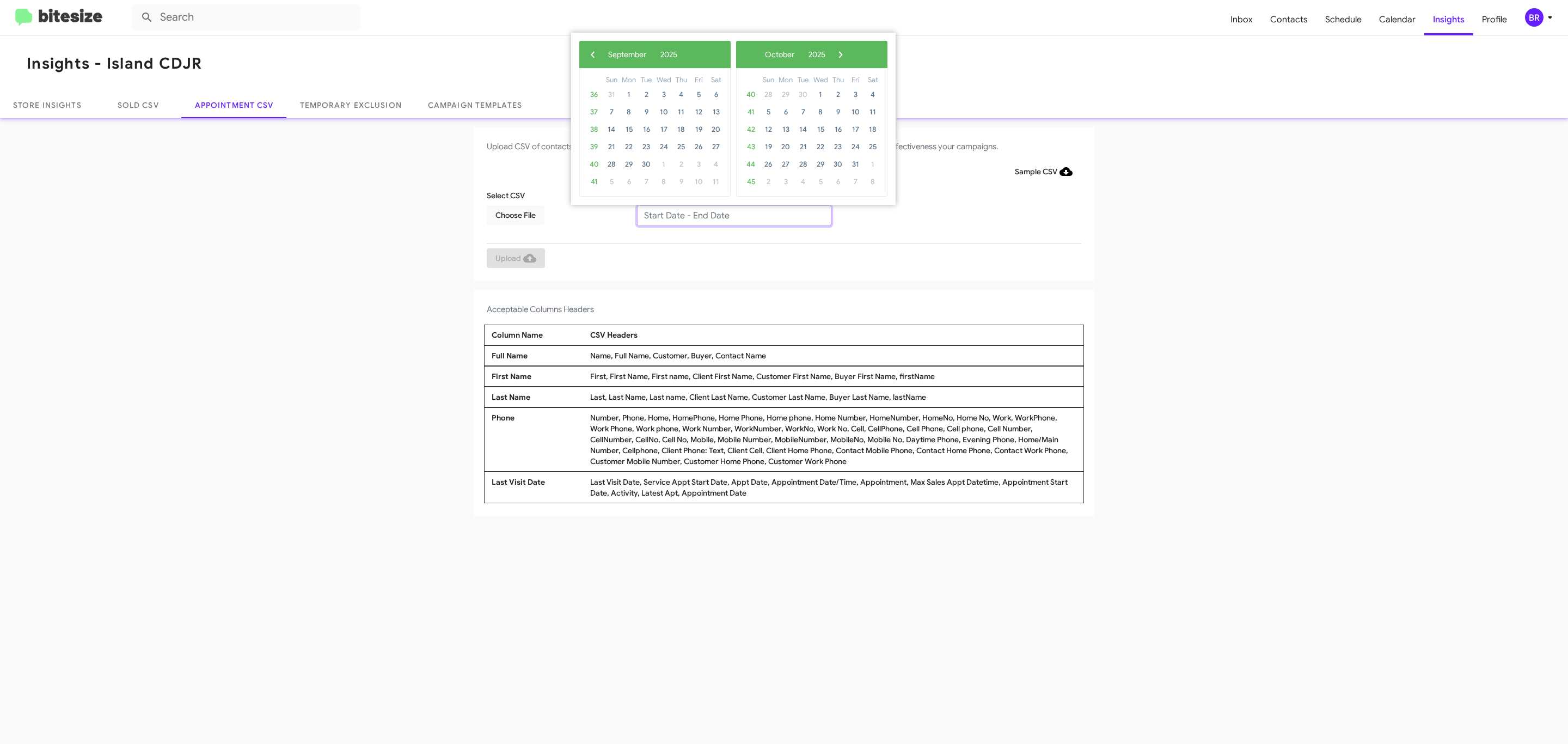
type input "[DATE] - [DATE]"
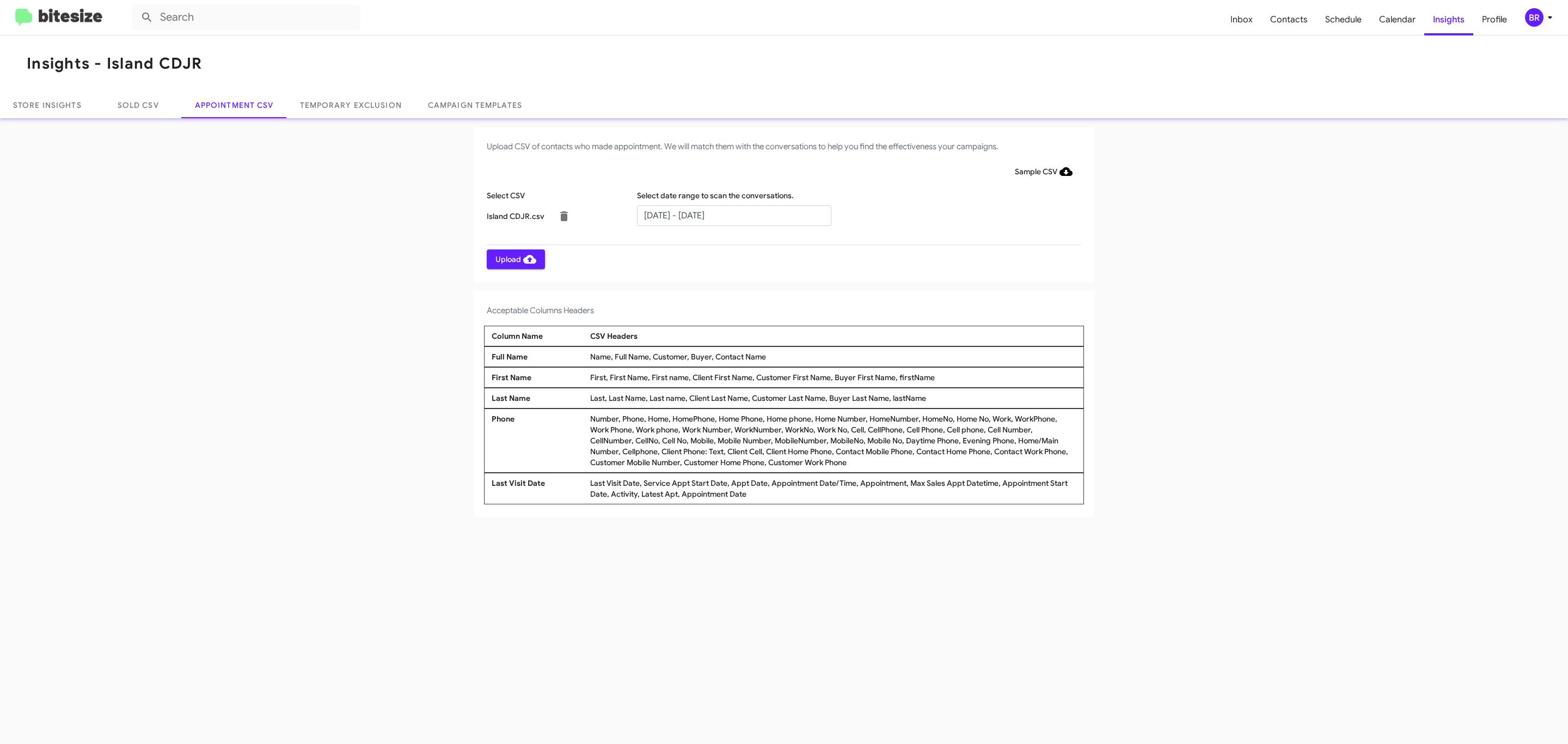
click at [514, 259] on span "Upload" at bounding box center [516, 259] width 41 height 19
click at [734, 214] on input "text" at bounding box center [734, 216] width 194 height 21
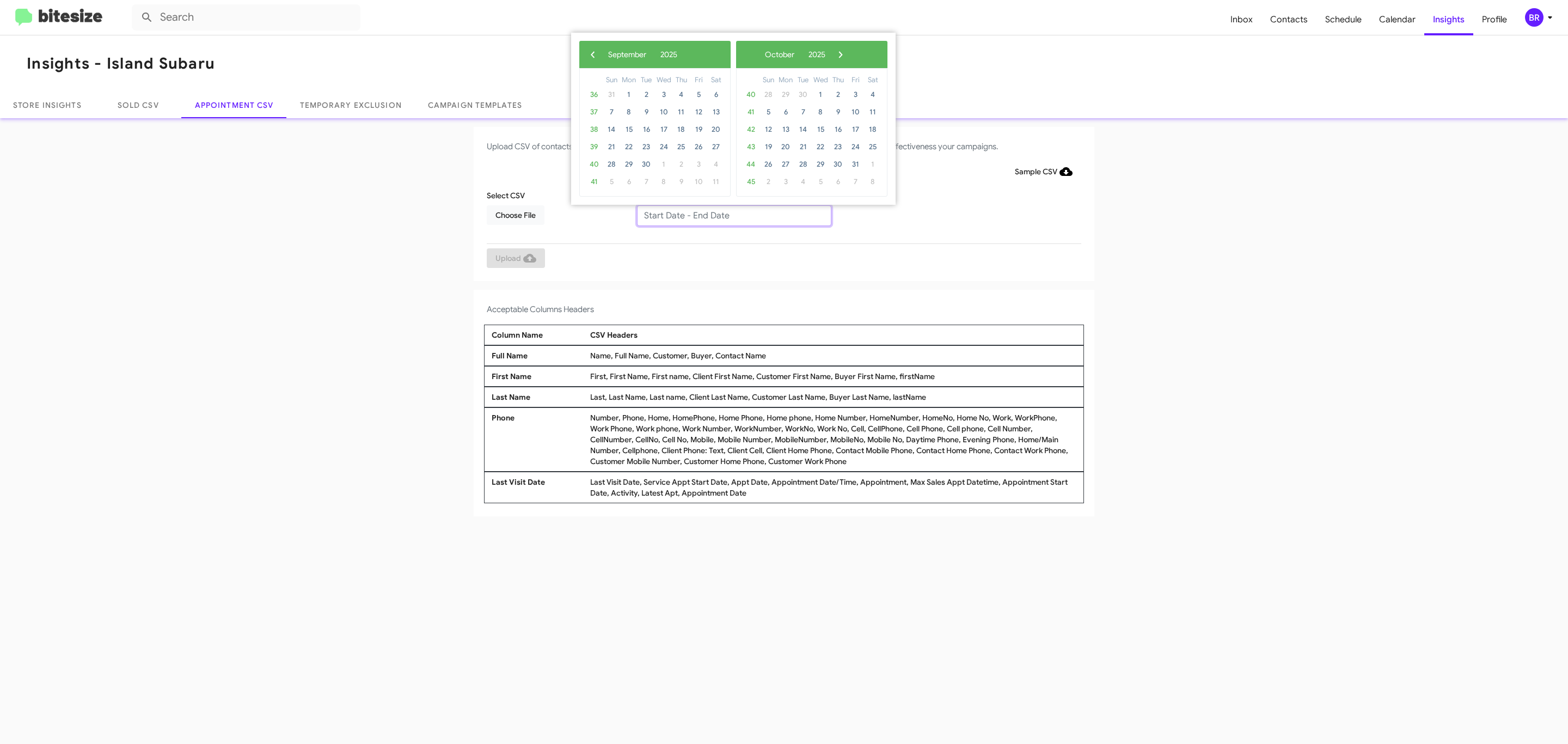
type input "[DATE] - [DATE]"
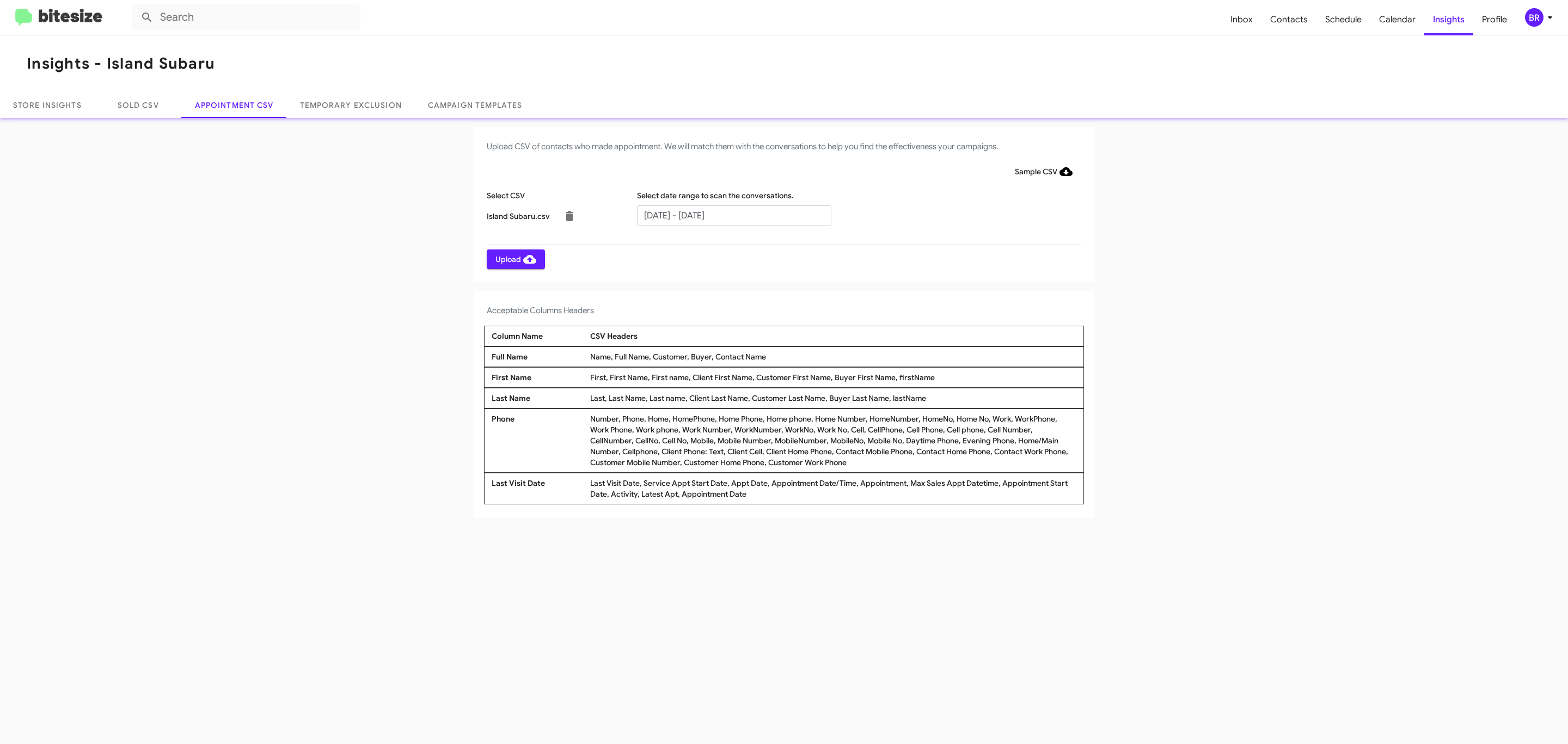
click at [514, 259] on span "Upload" at bounding box center [516, 259] width 41 height 19
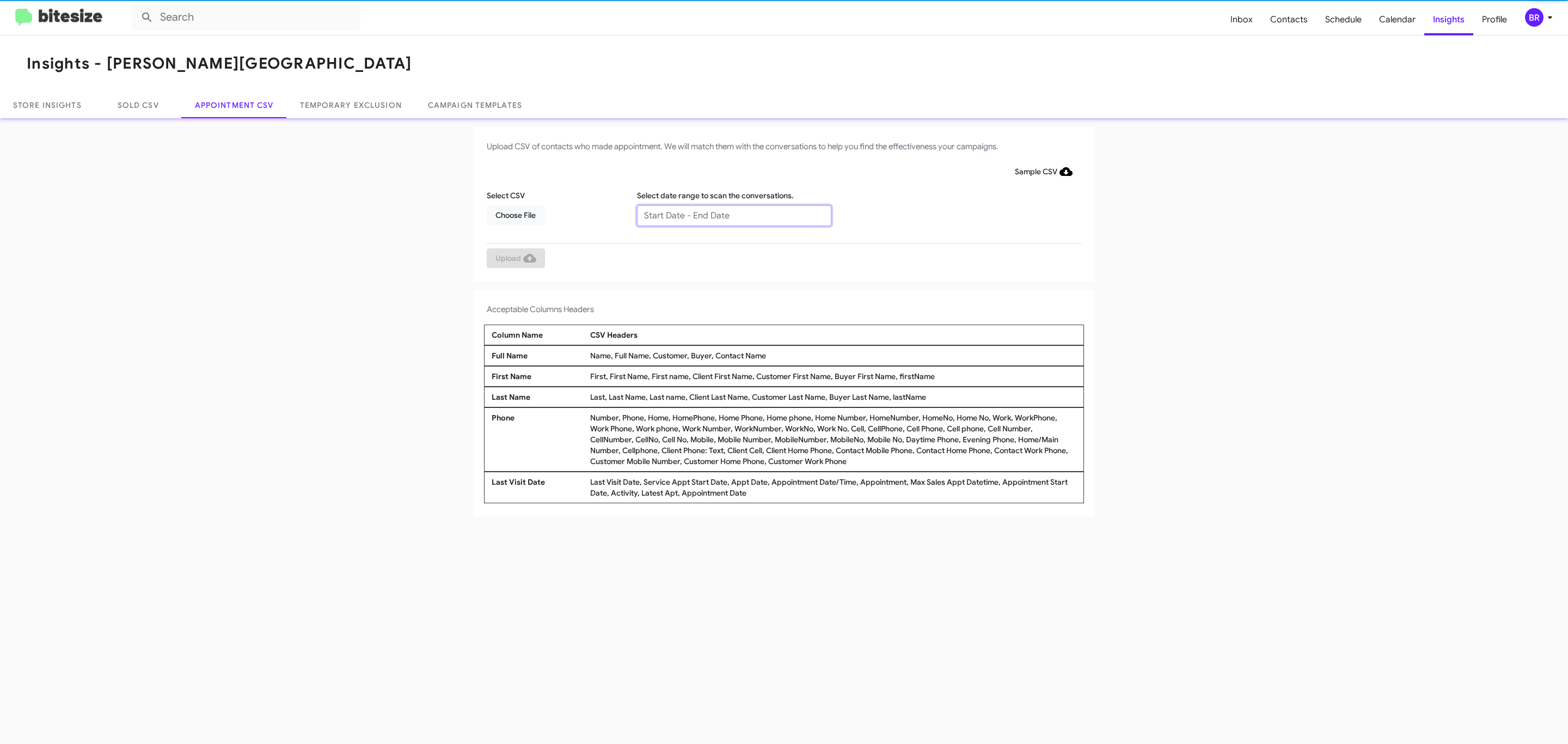
click at [734, 214] on input "text" at bounding box center [734, 216] width 194 height 21
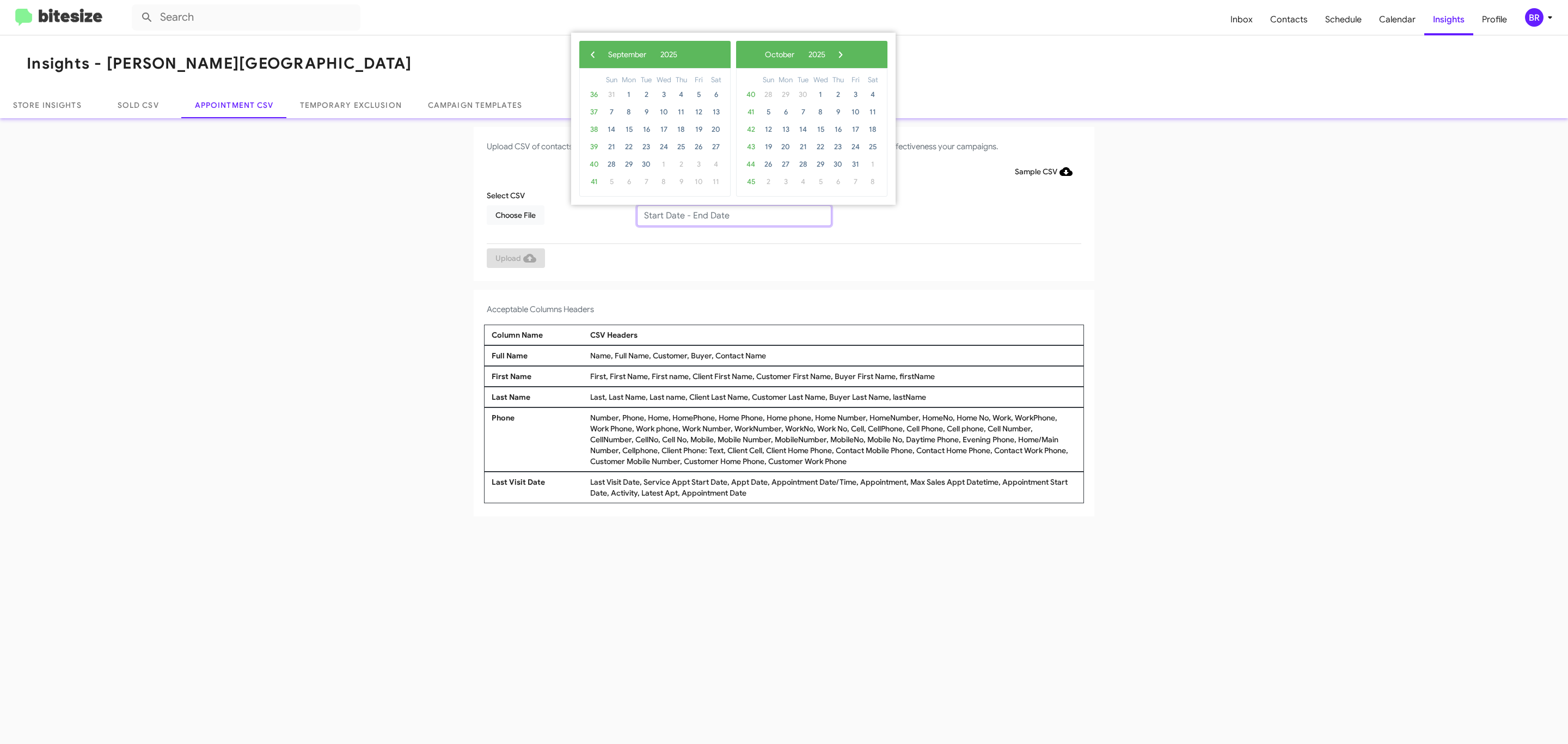
type input "09/09/2025 - 09/16/2025"
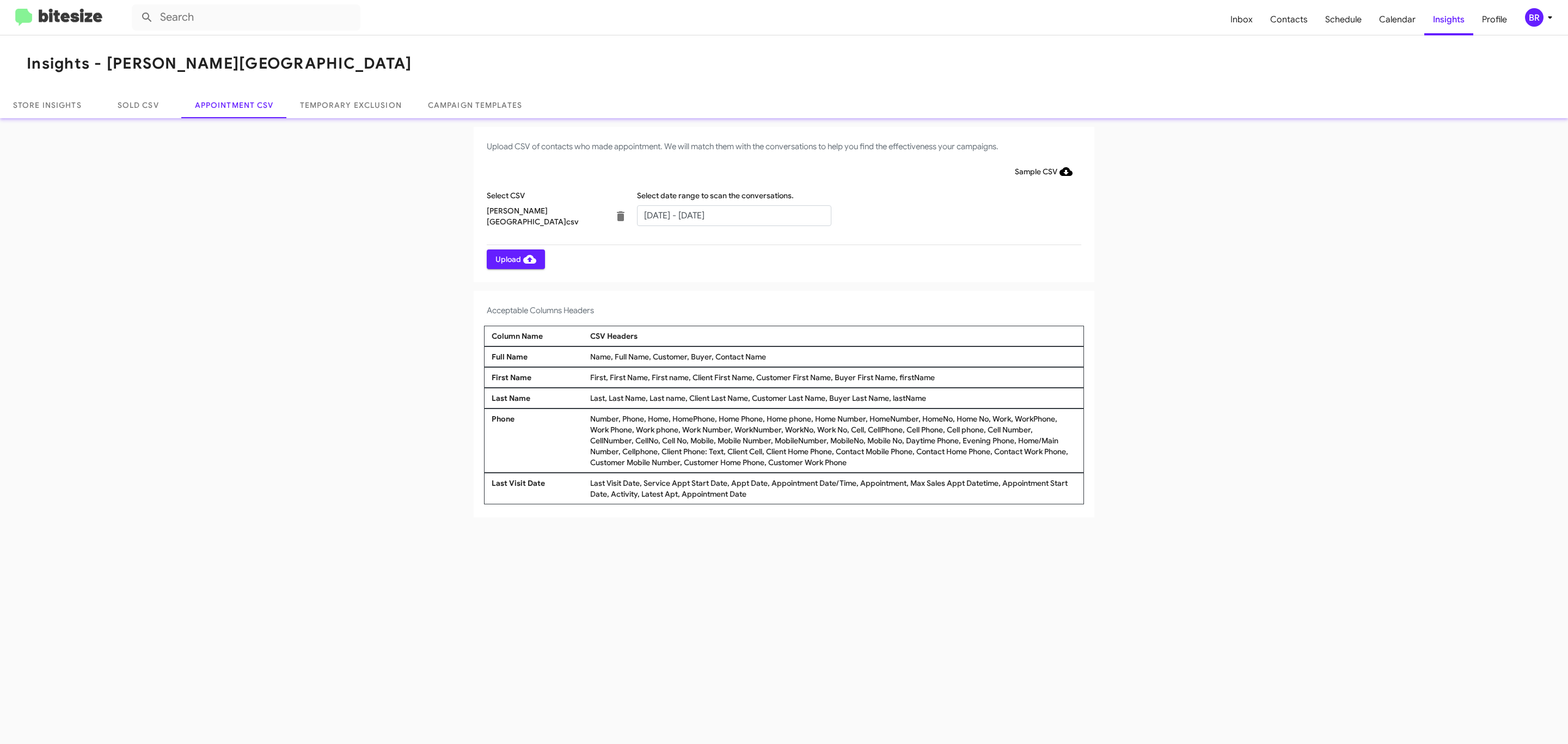
click at [514, 259] on span "Upload" at bounding box center [516, 259] width 41 height 19
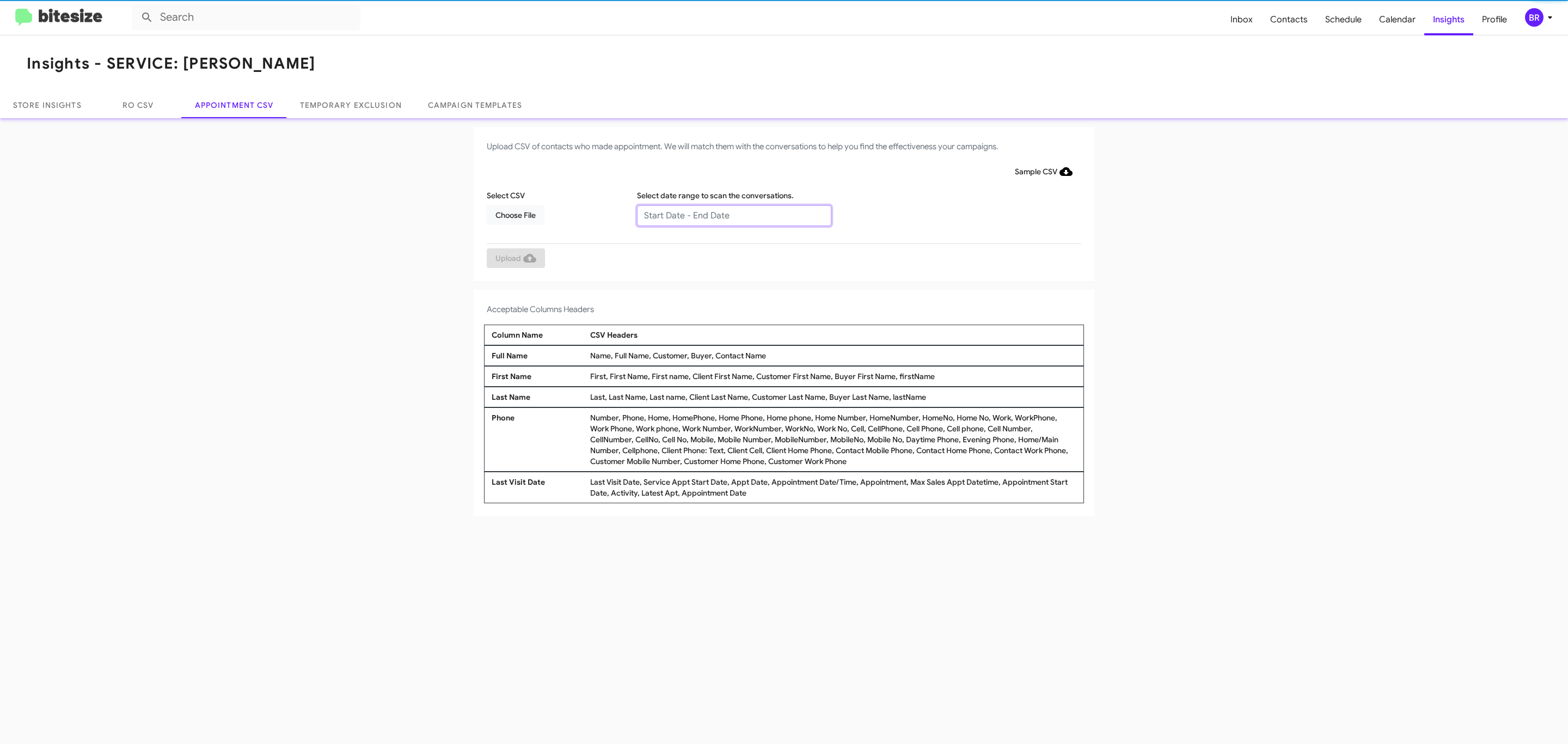
click at [734, 214] on input "text" at bounding box center [734, 216] width 194 height 21
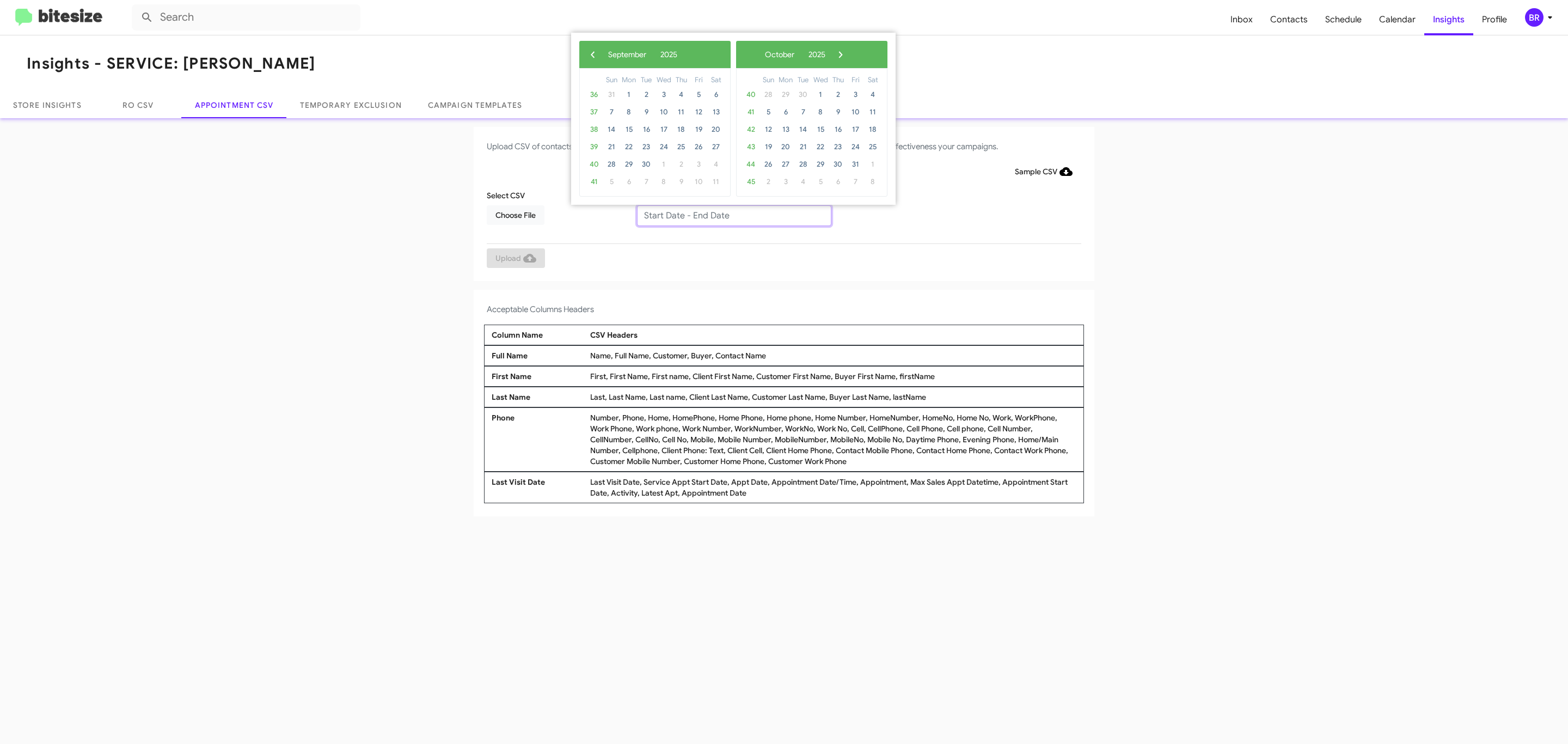
type input "[DATE] - [DATE]"
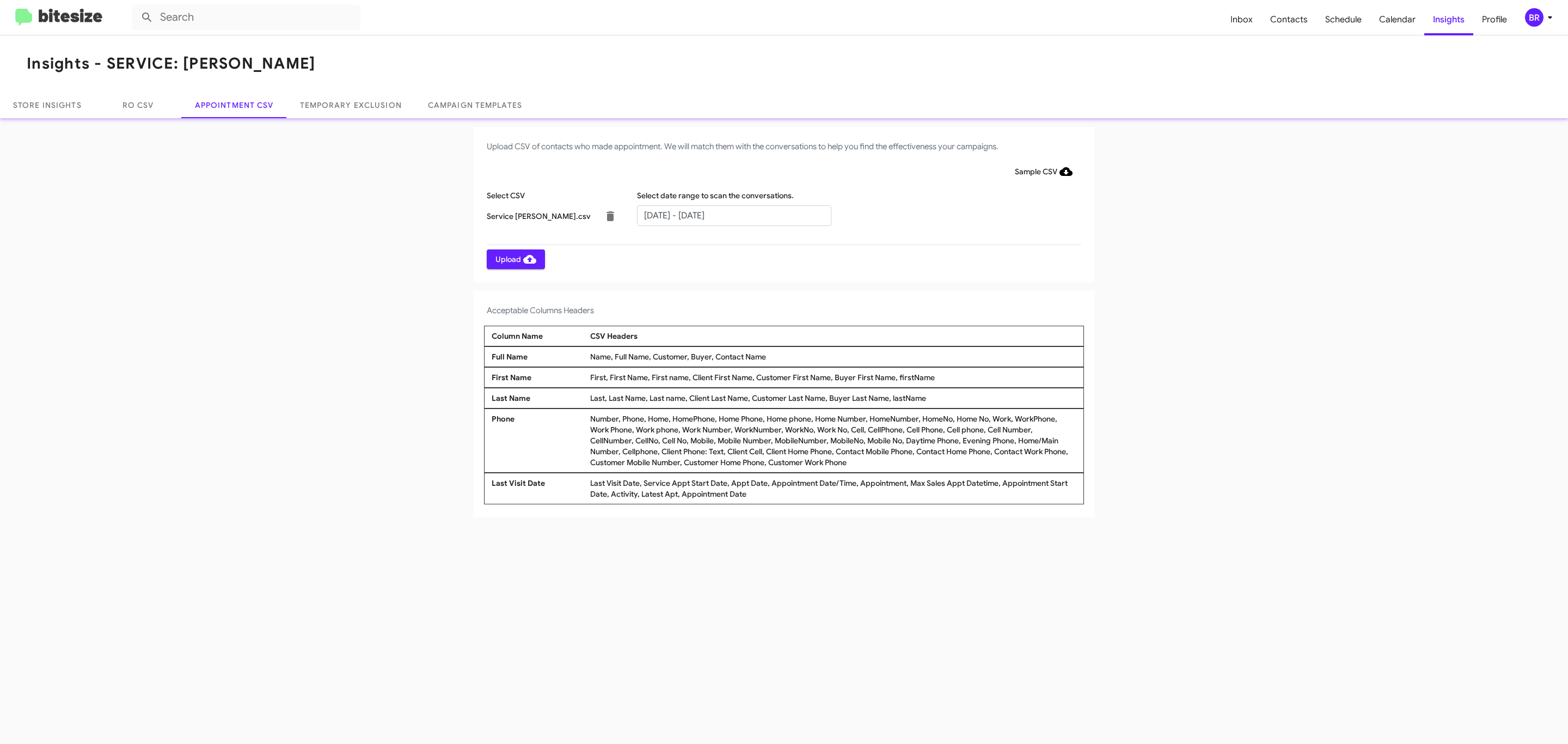
click at [514, 259] on span "Upload" at bounding box center [516, 259] width 41 height 19
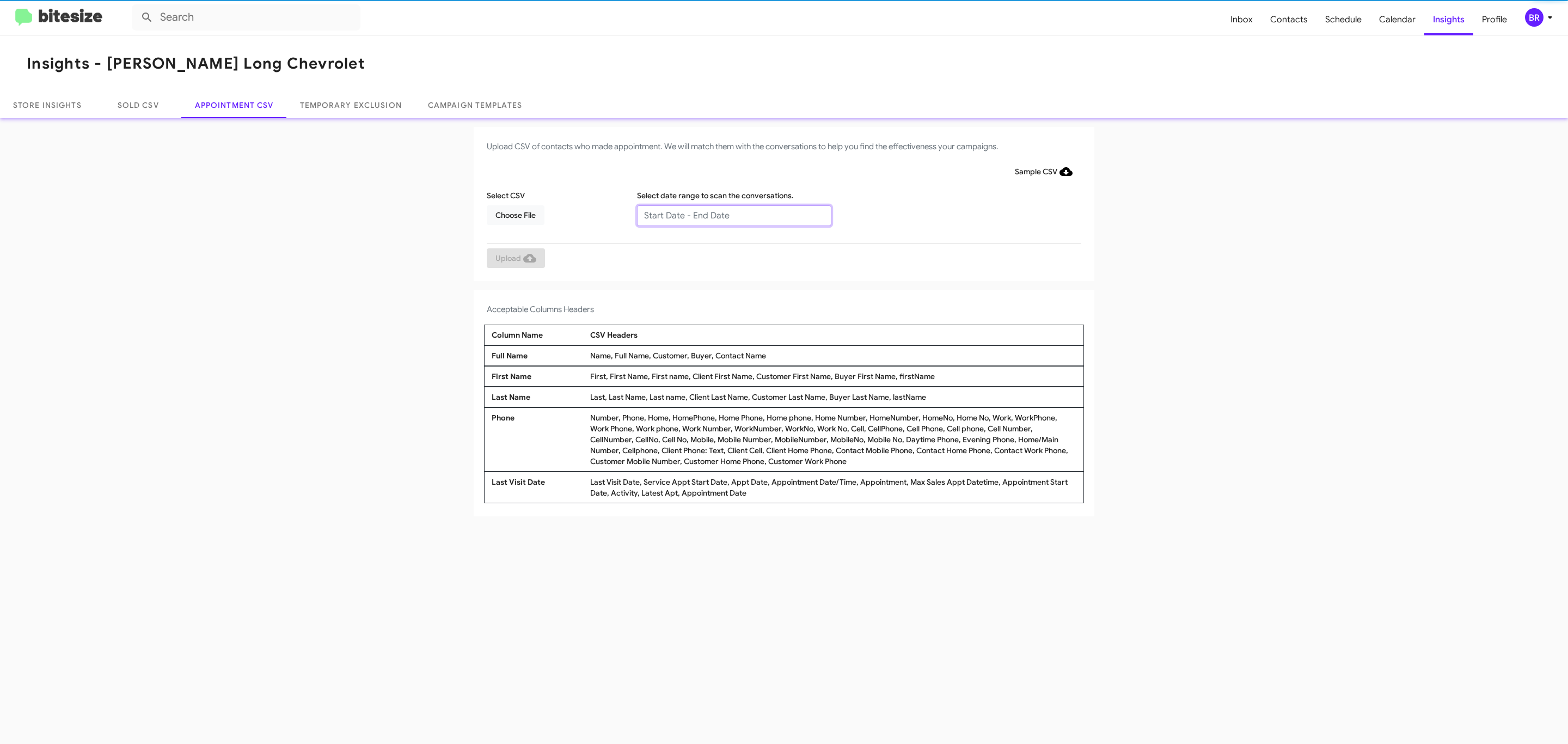
click at [734, 214] on input "text" at bounding box center [734, 216] width 194 height 21
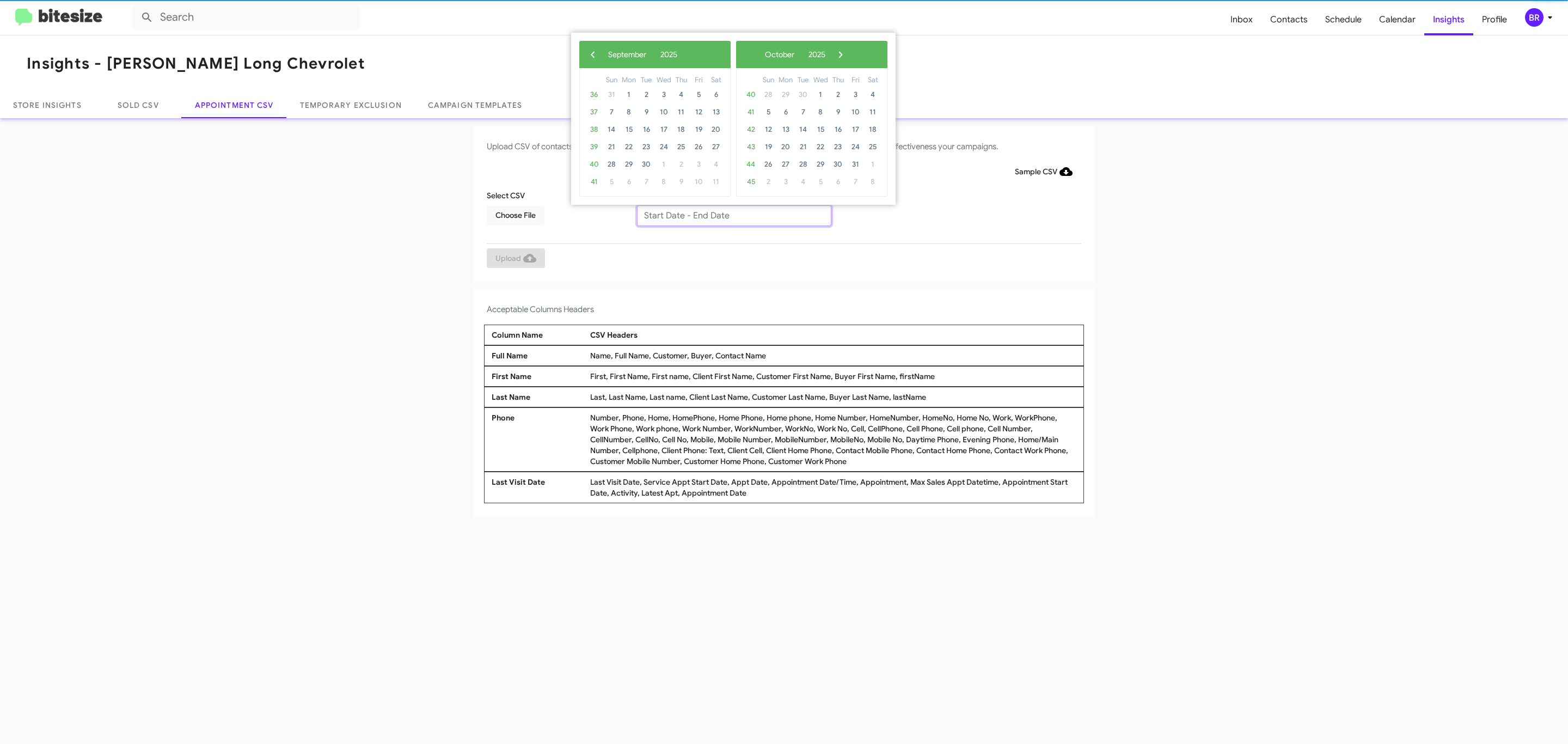
type input "09/09/2025 - 09/16/2025"
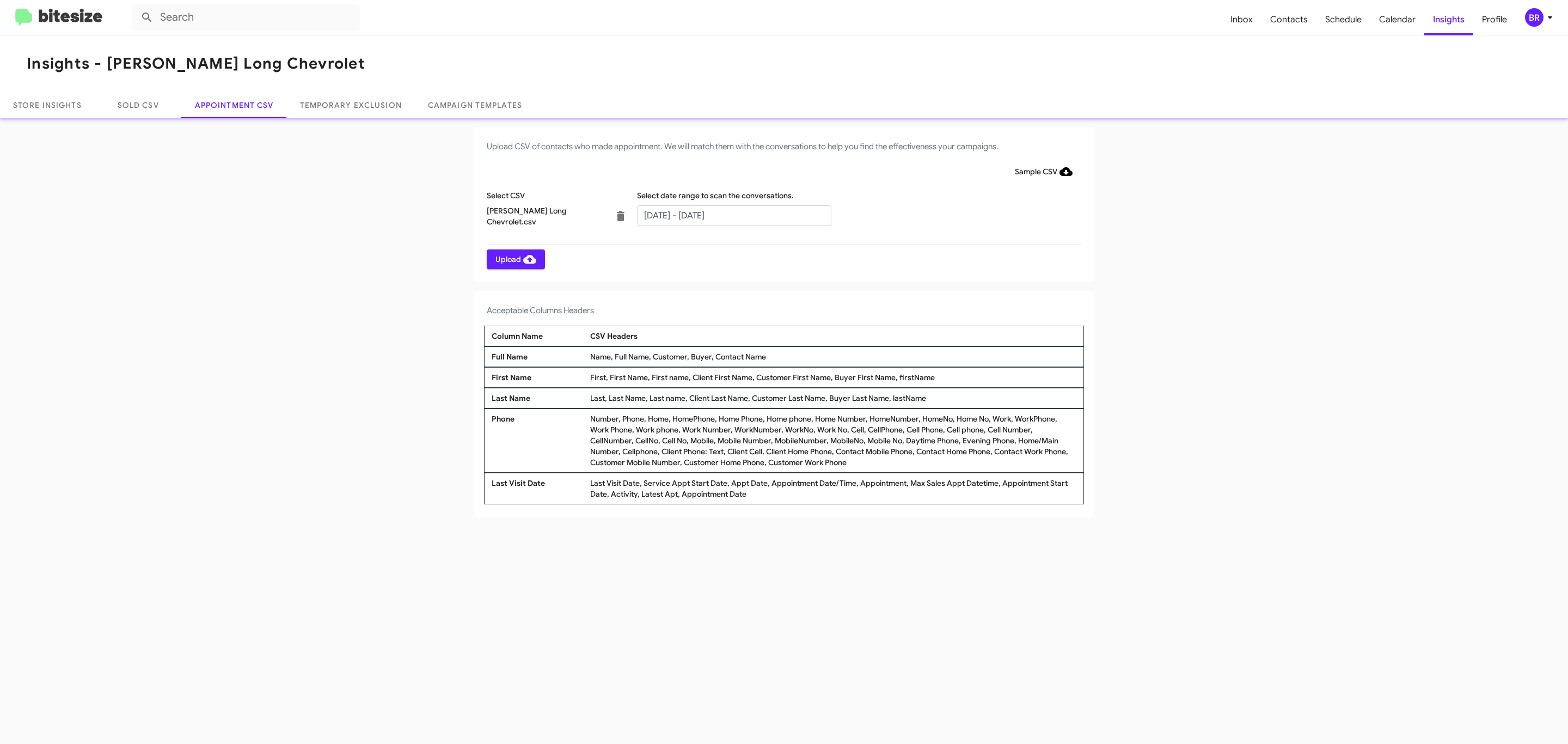
click at [514, 259] on span "Upload" at bounding box center [516, 259] width 41 height 19
click at [734, 214] on input "text" at bounding box center [734, 216] width 194 height 21
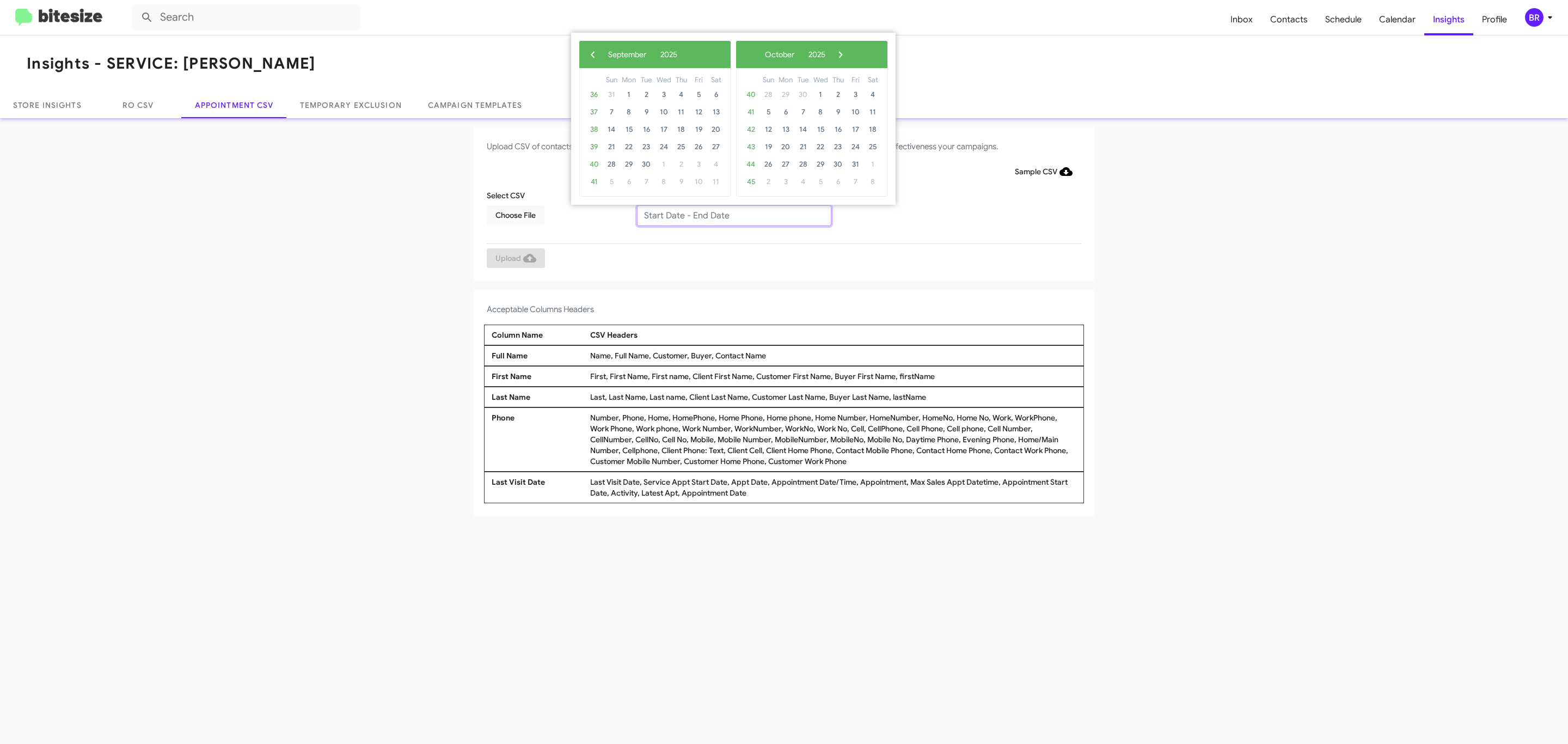
type input "09/09/2025 - 09/16/2025"
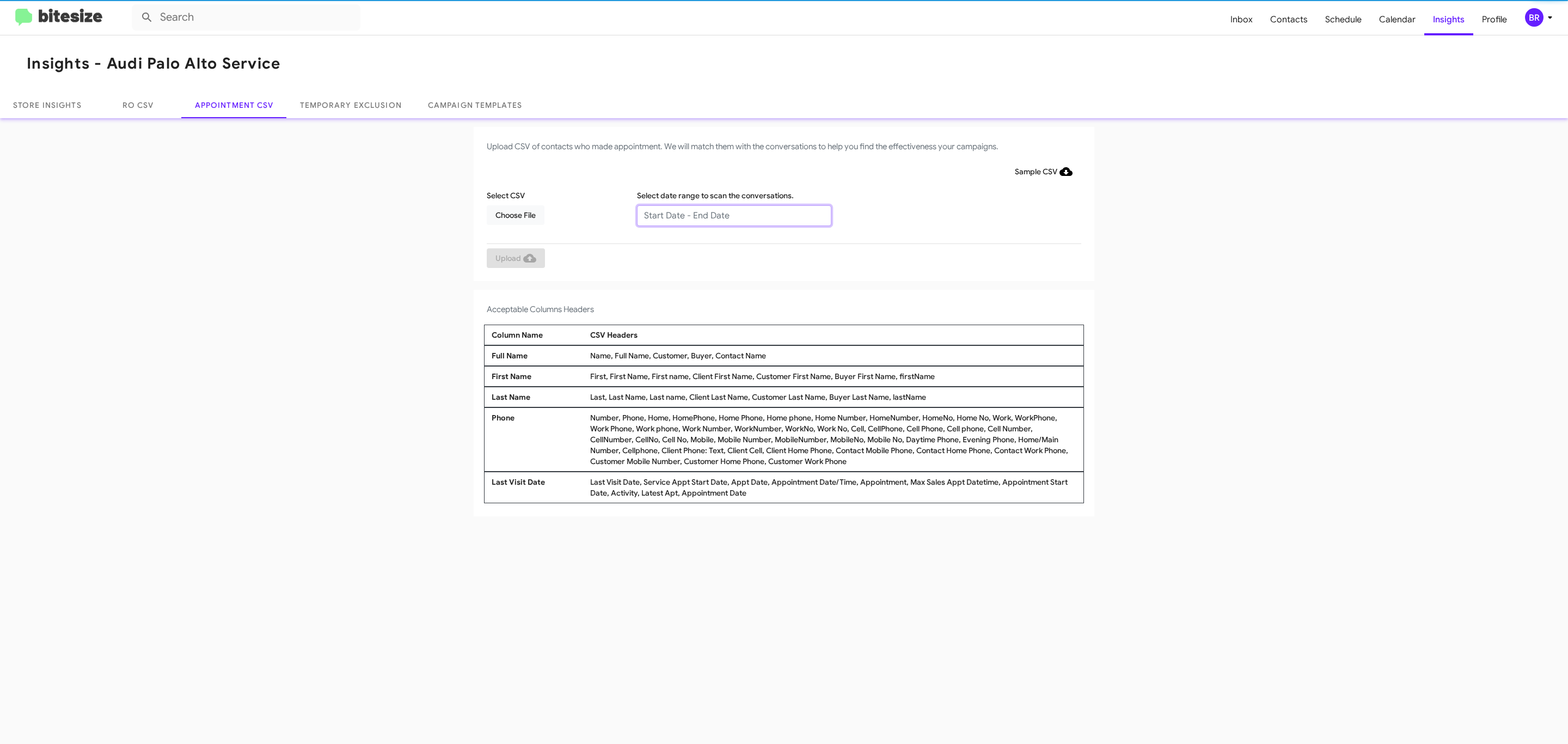
click at [734, 214] on input "text" at bounding box center [734, 216] width 194 height 21
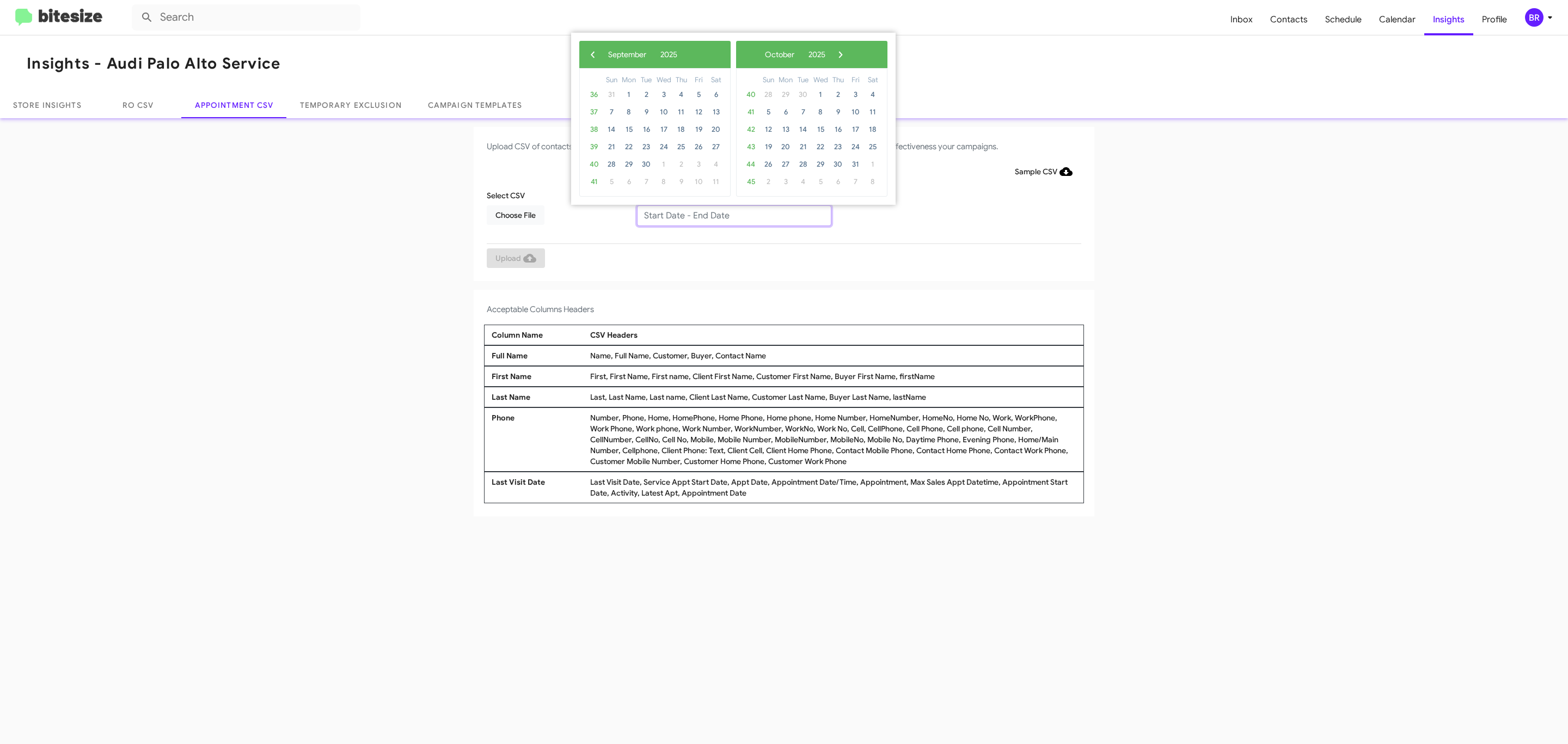
type input "09/09/2025 - 09/16/2025"
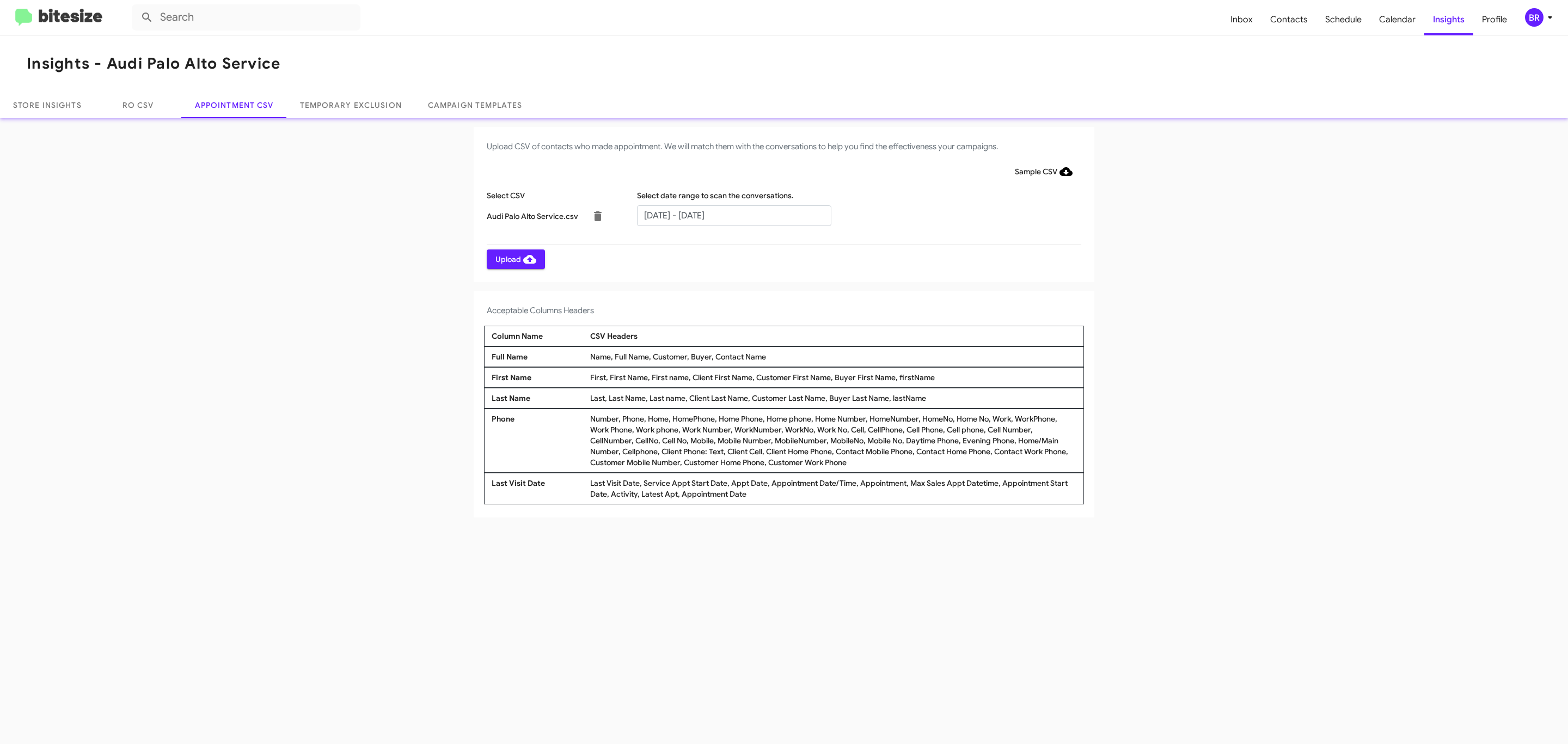
click at [514, 259] on span "Upload" at bounding box center [516, 259] width 41 height 19
click at [734, 214] on input "text" at bounding box center [734, 216] width 194 height 21
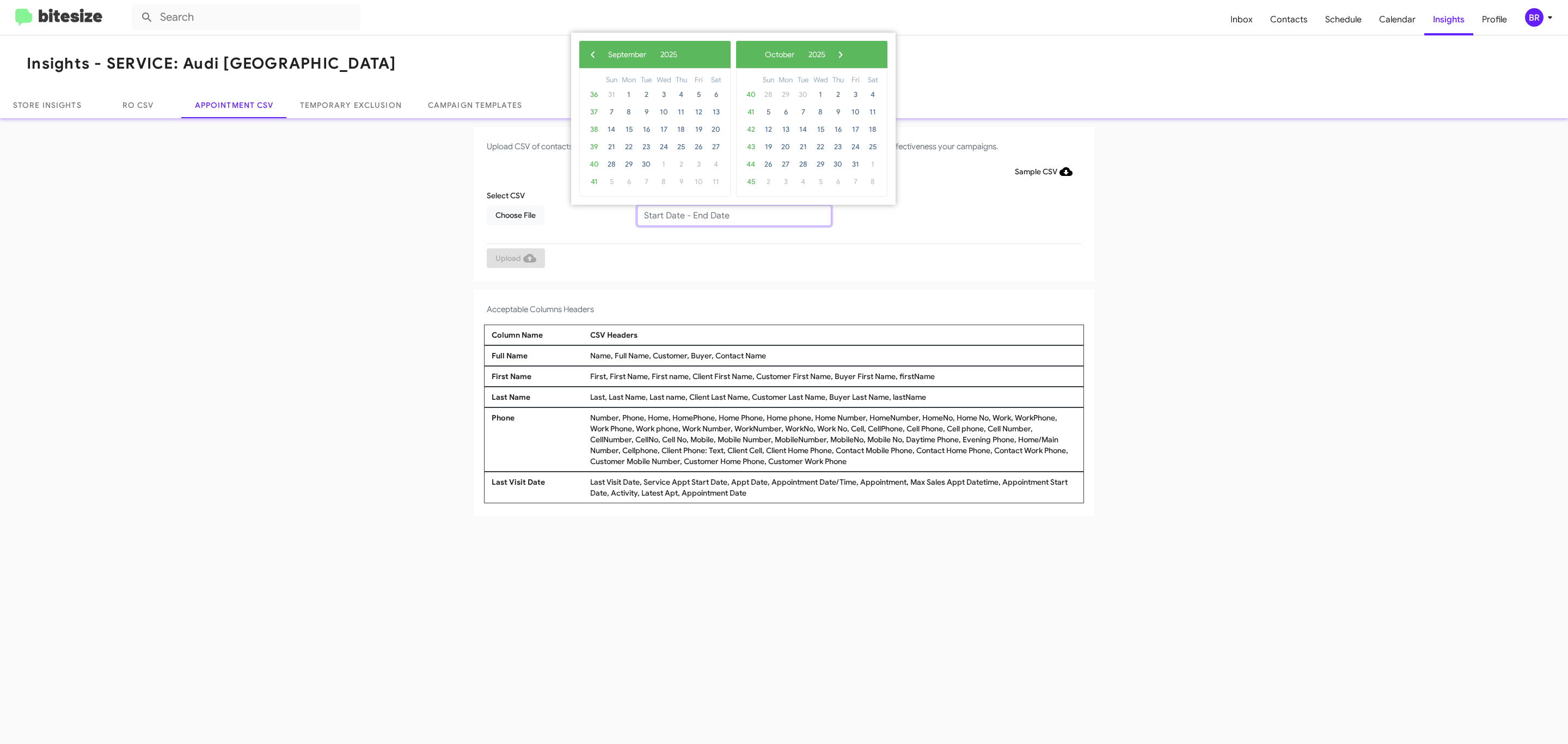
type input "[DATE] - [DATE]"
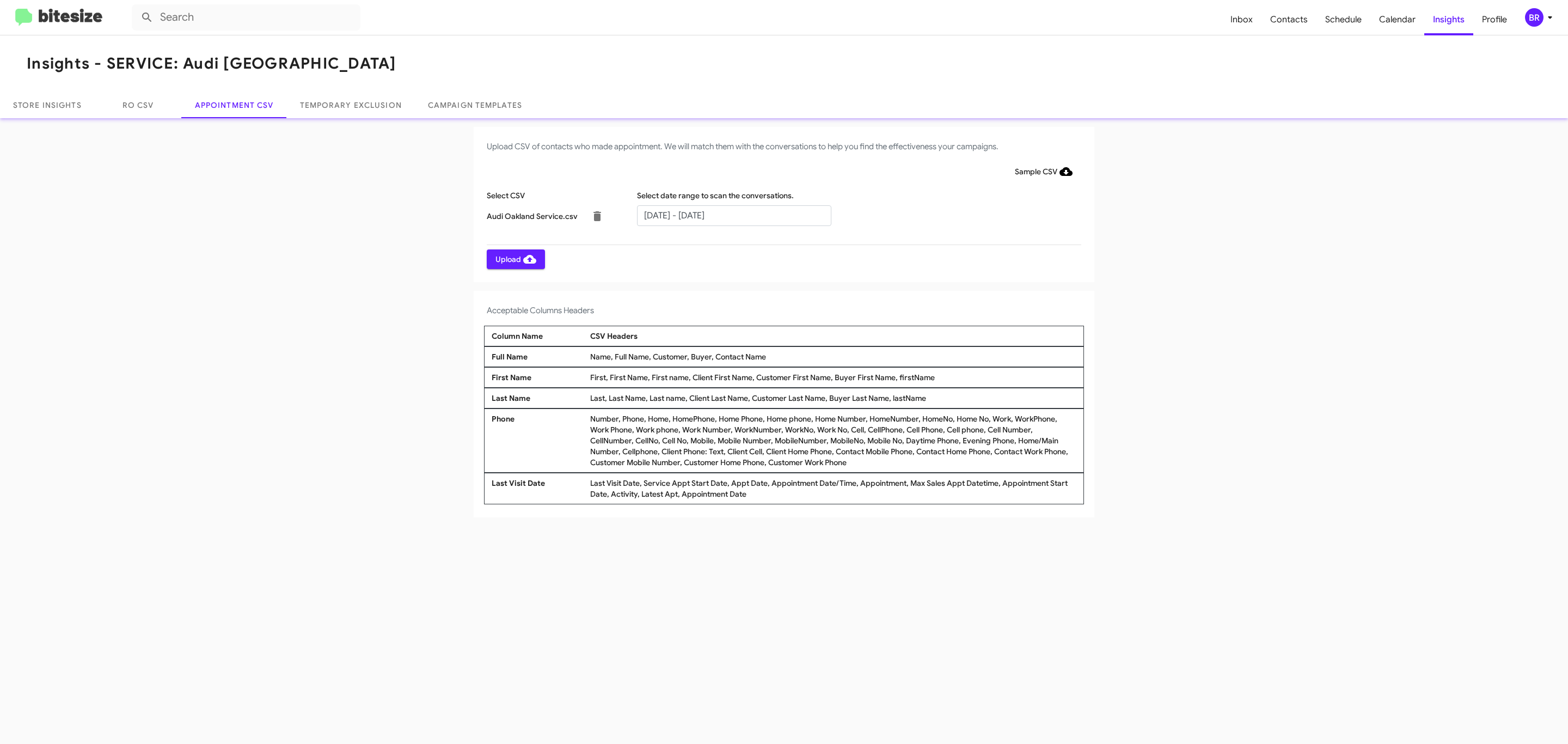
click at [514, 259] on span "Upload" at bounding box center [516, 259] width 41 height 19
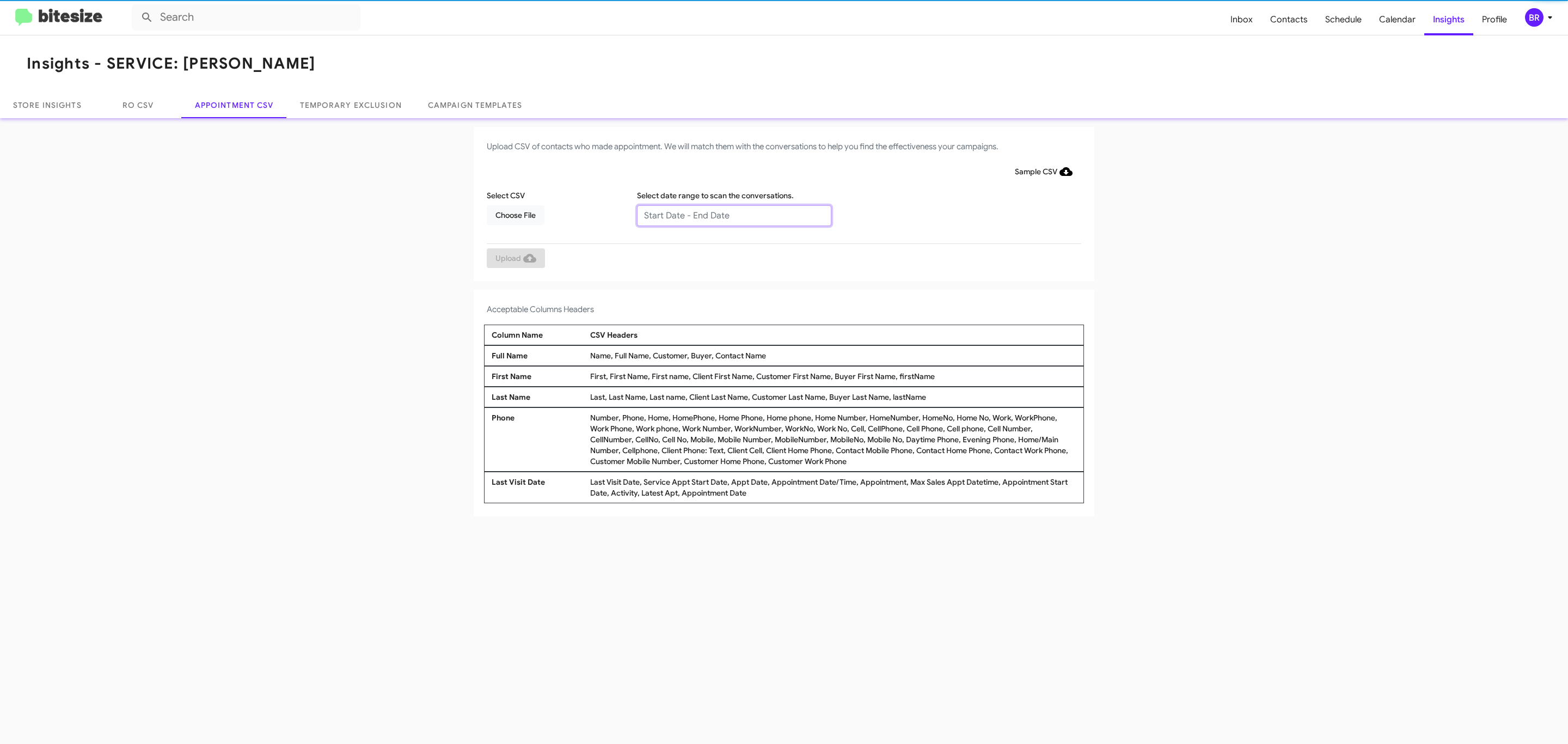
click at [734, 214] on input "text" at bounding box center [734, 216] width 194 height 21
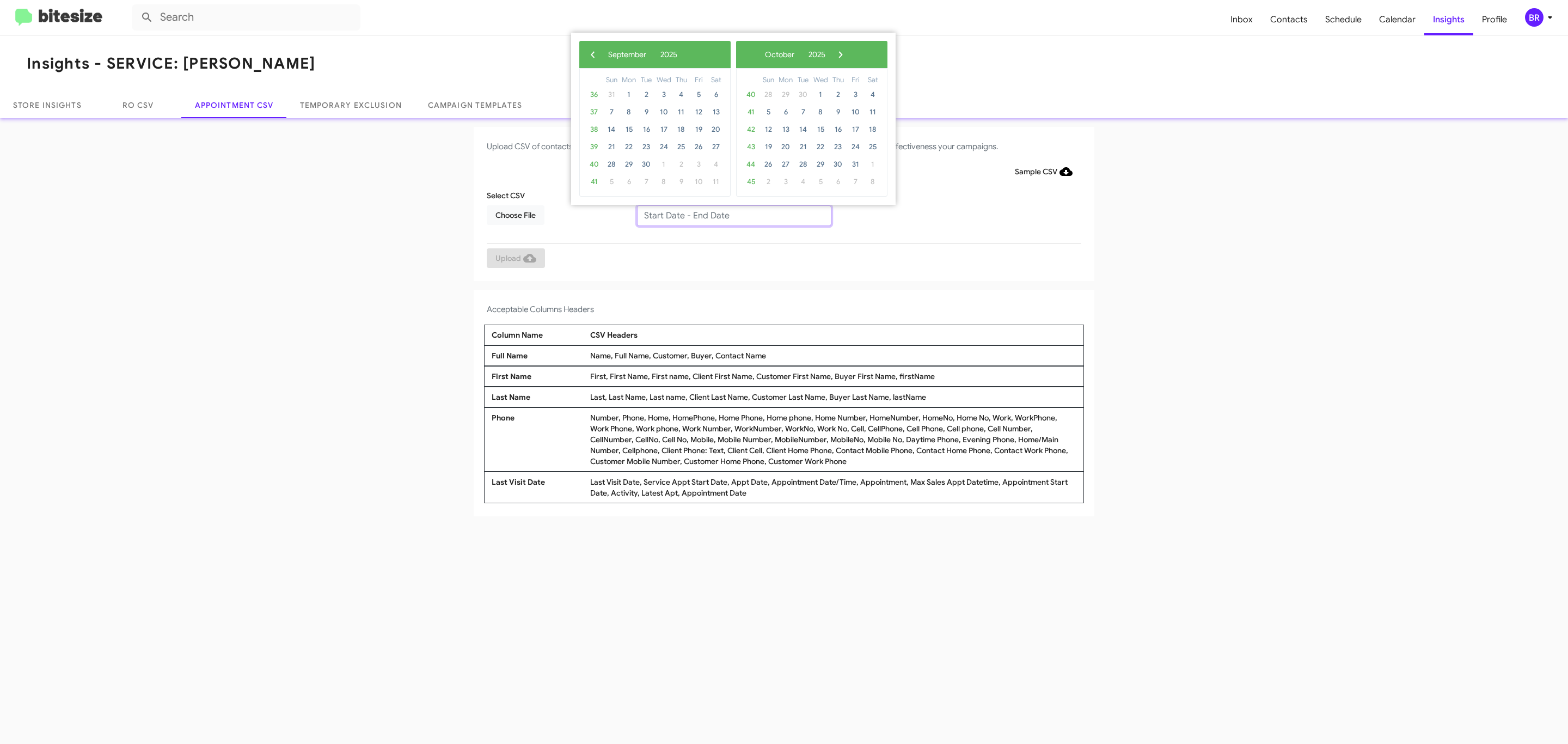
type input "09/09/2025 - 09/16/2025"
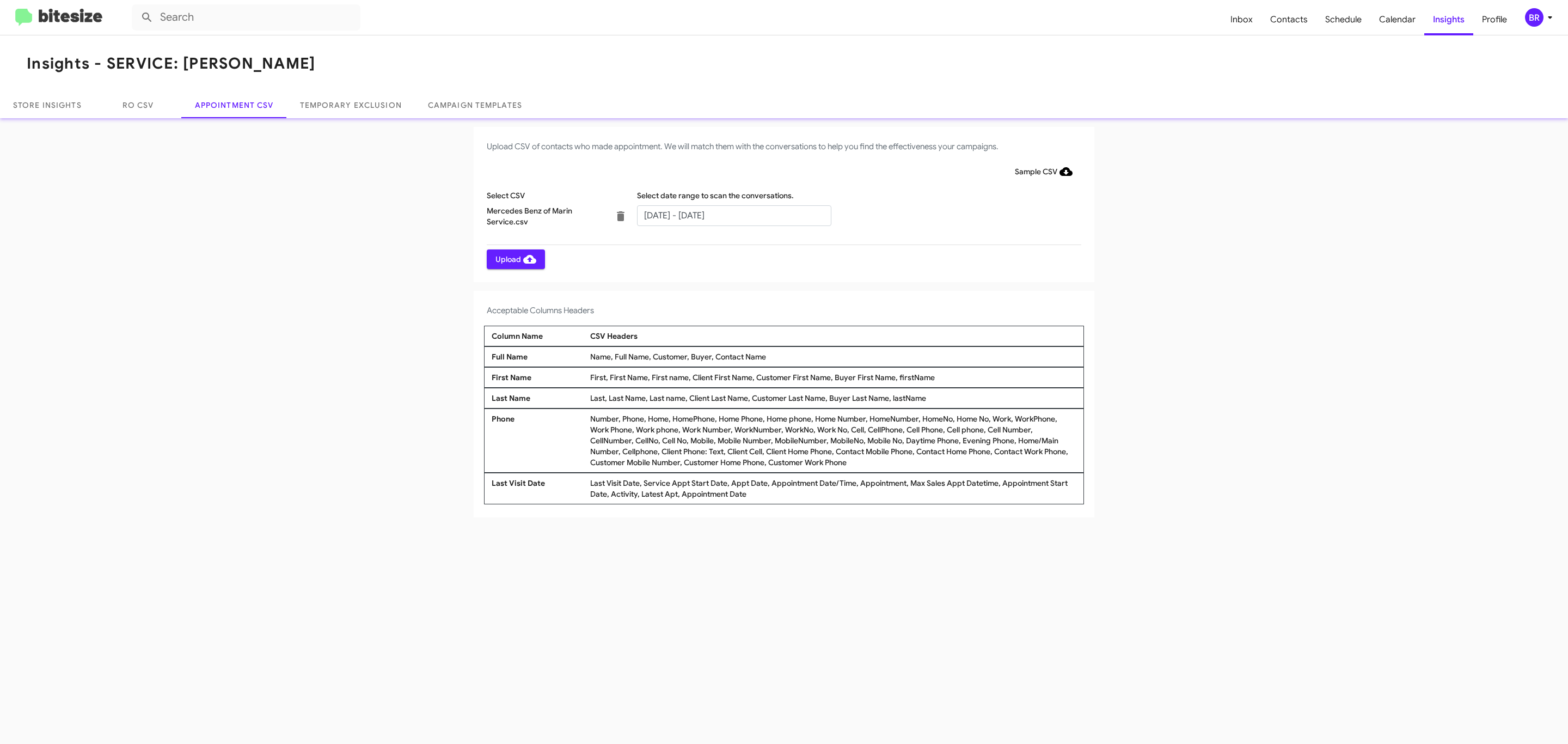
click at [514, 259] on span "Upload" at bounding box center [516, 259] width 41 height 19
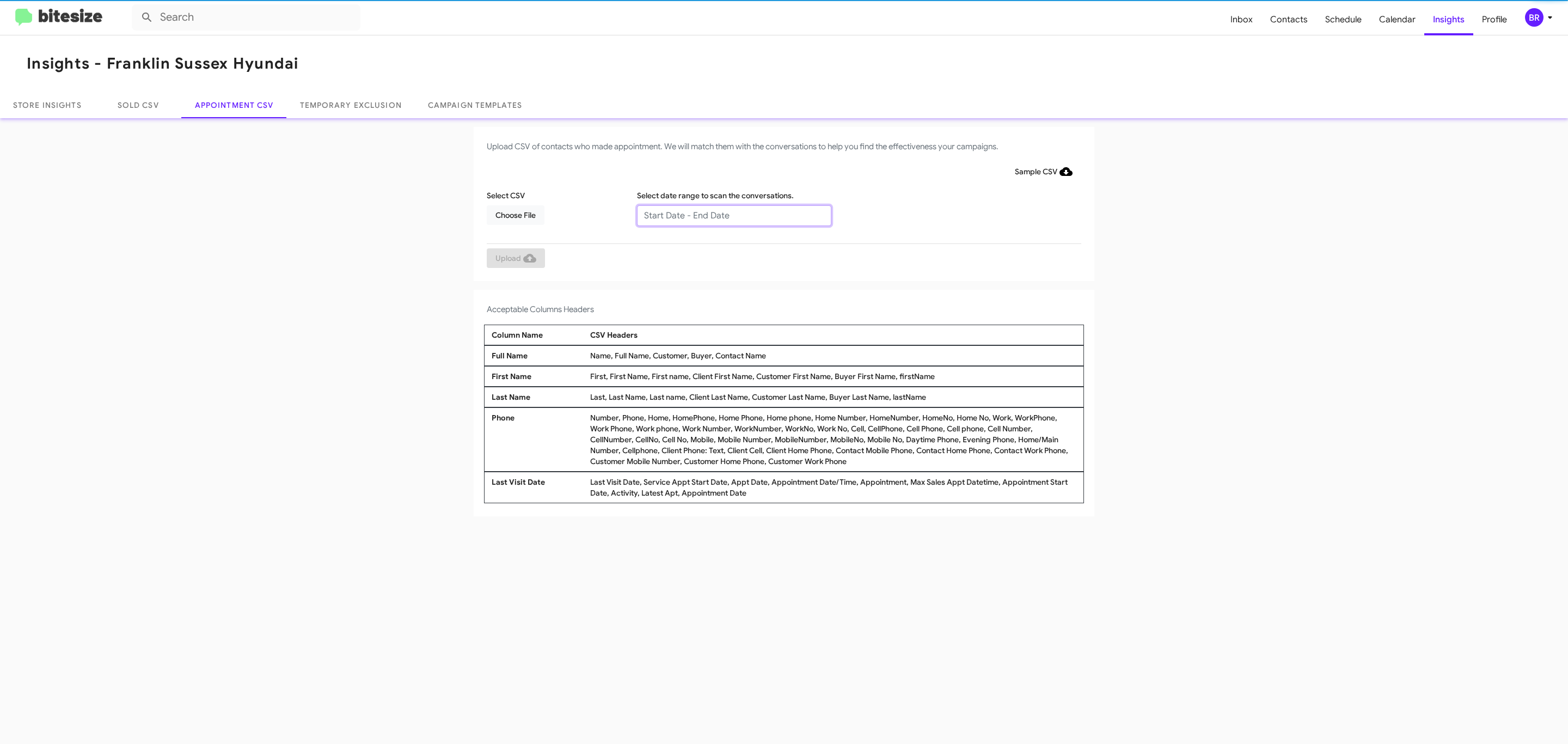
click at [734, 214] on input "text" at bounding box center [734, 216] width 194 height 21
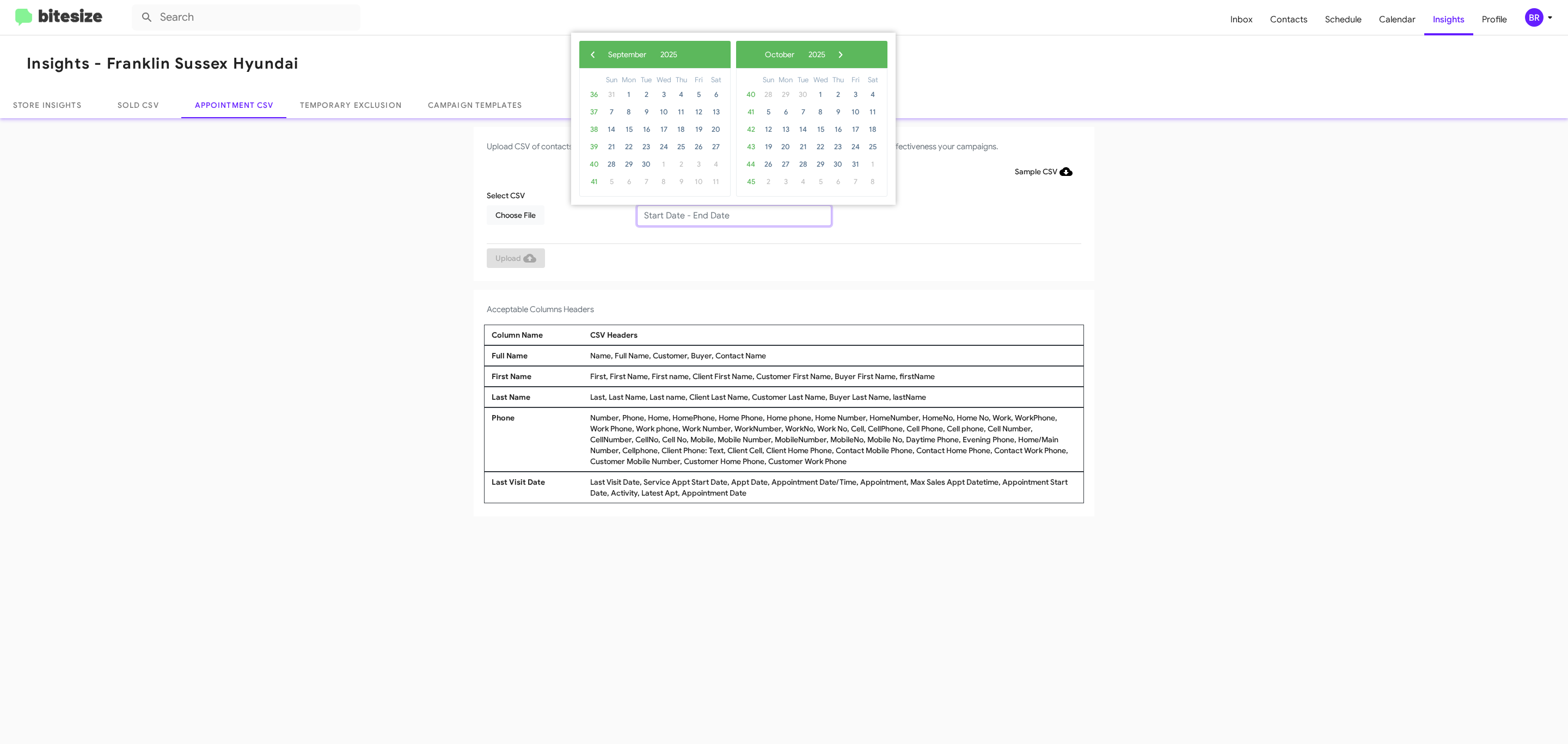
type input "09/09/2025 - 09/16/2025"
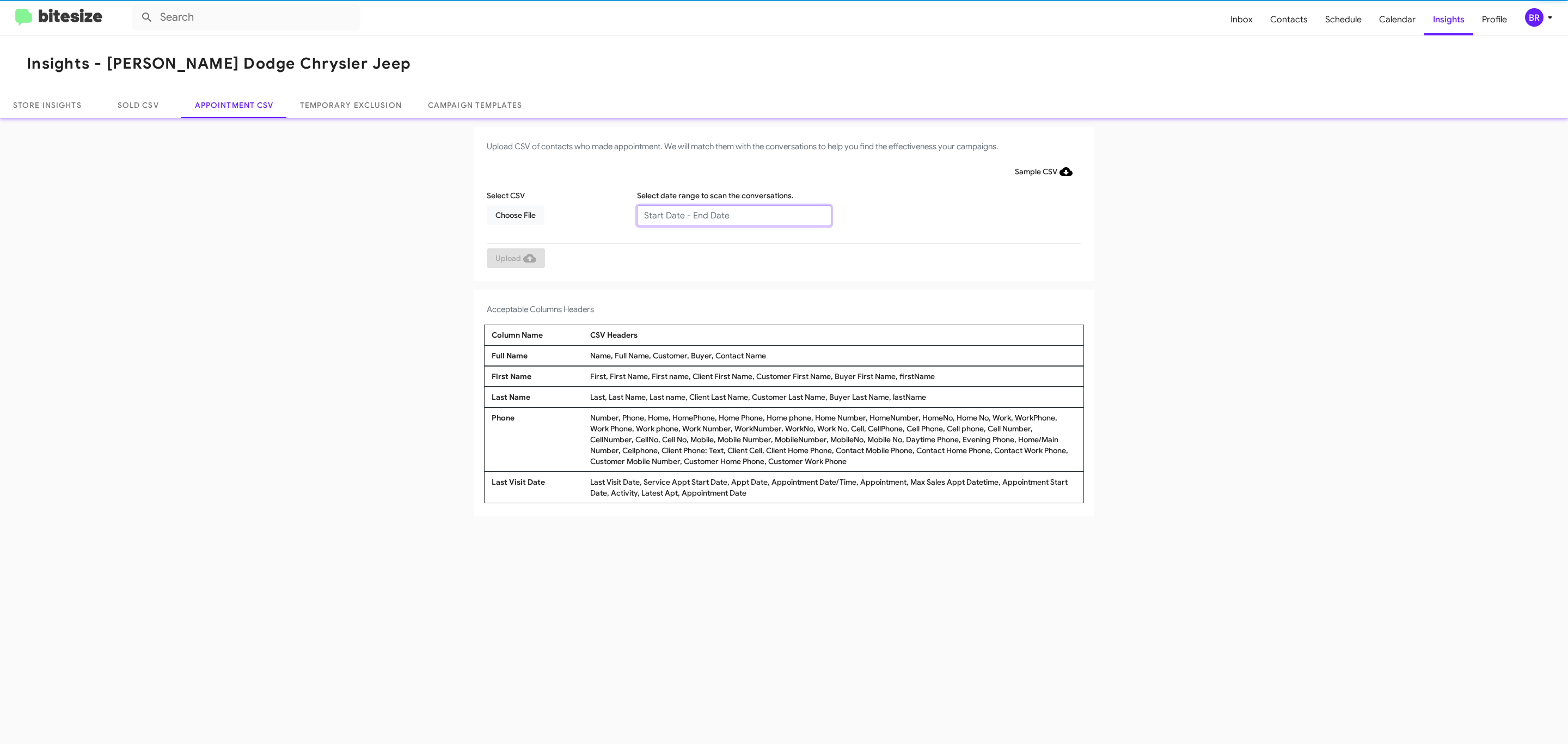
click at [734, 214] on input "text" at bounding box center [734, 216] width 194 height 21
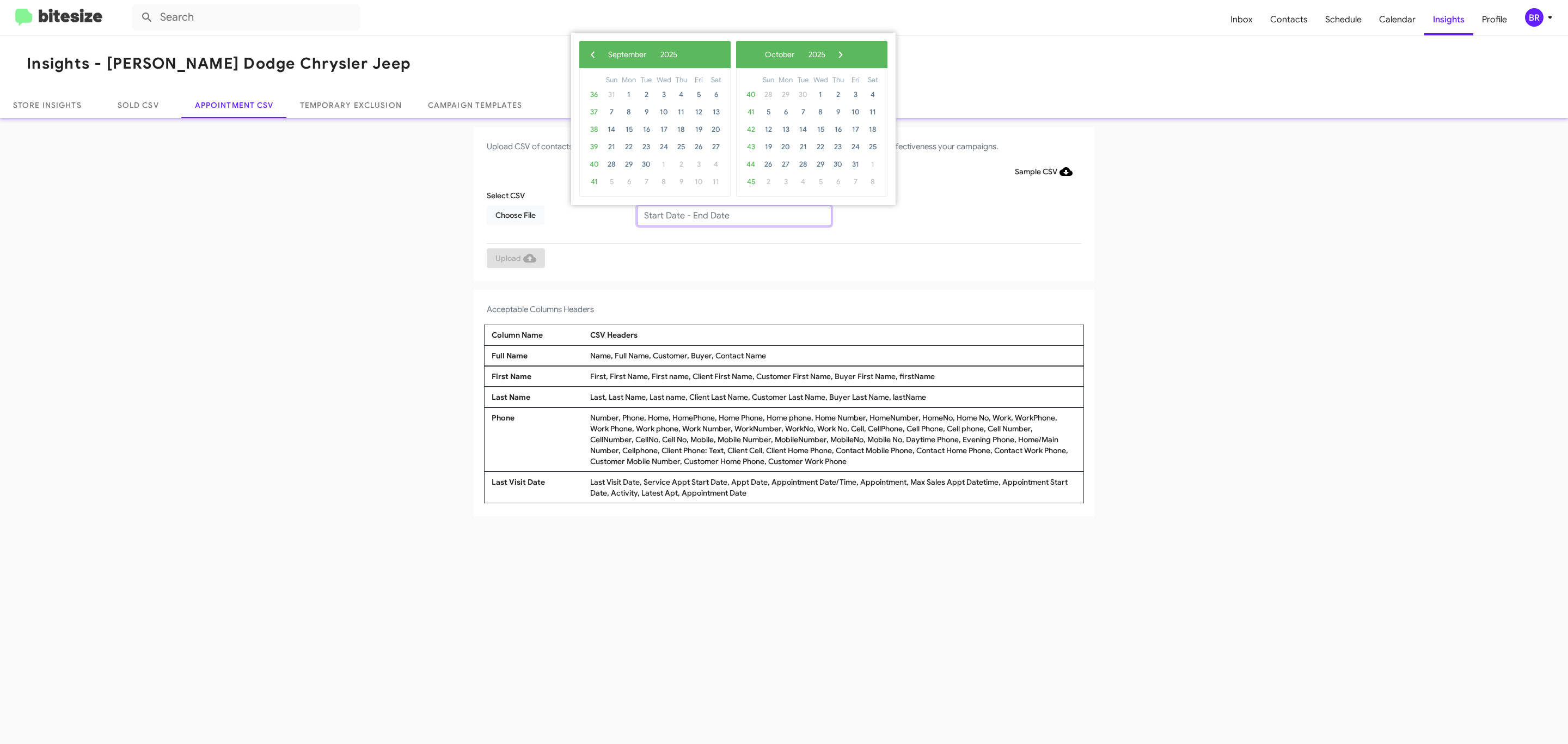
type input "09/09/2025 - 09/16/2025"
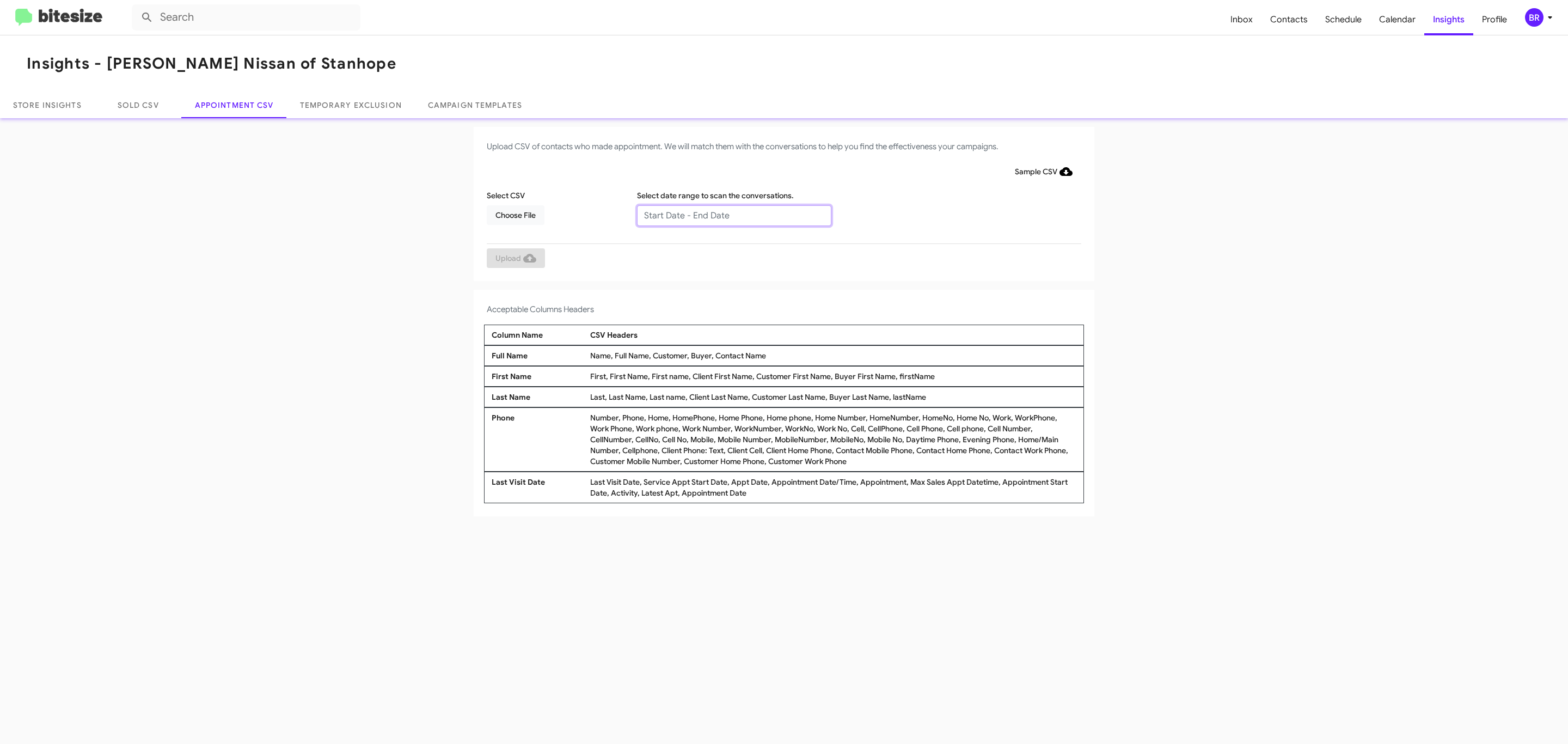
click at [734, 214] on input "text" at bounding box center [734, 216] width 194 height 21
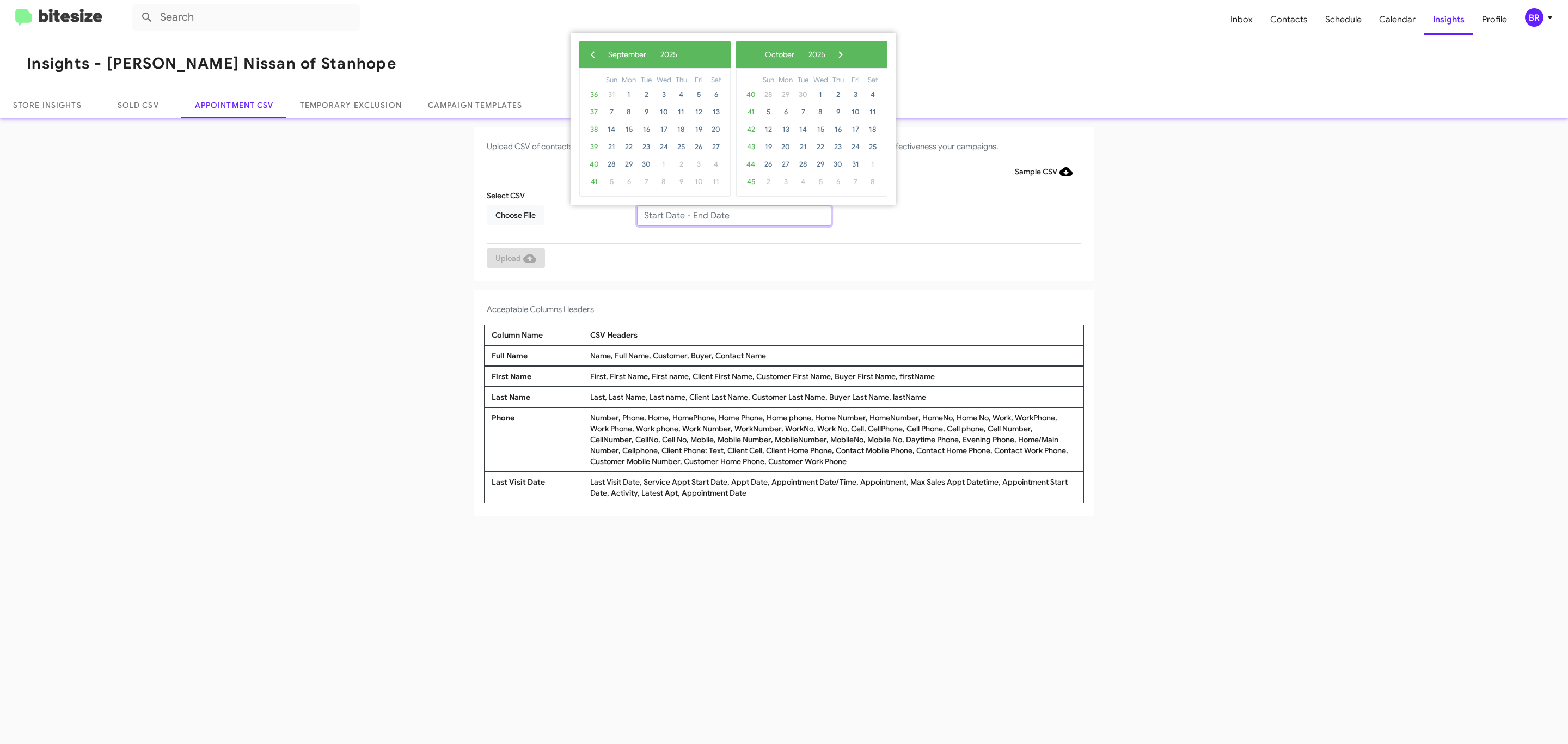
type input "09/09/2025 - 09/16/2025"
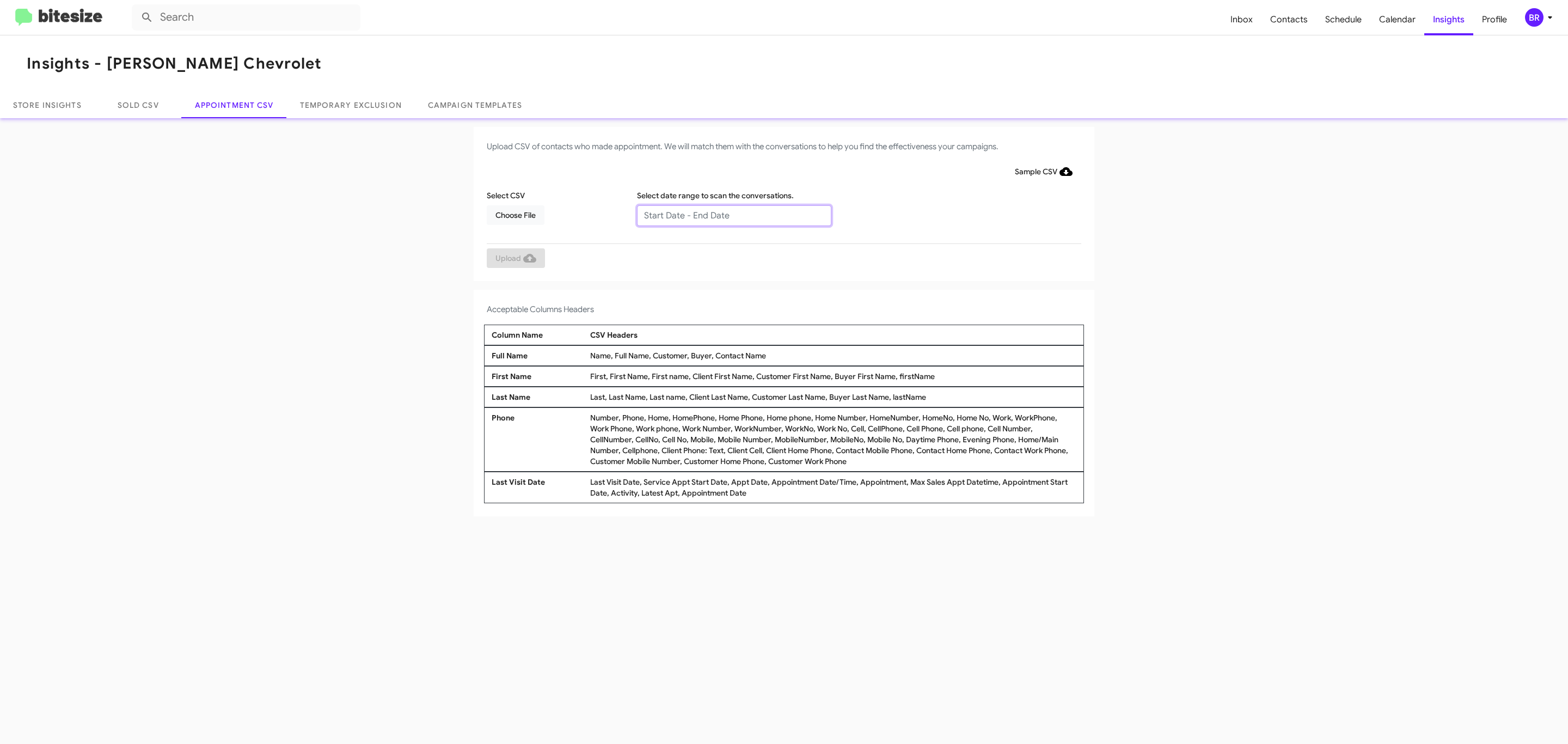
click at [734, 214] on input "text" at bounding box center [734, 216] width 194 height 21
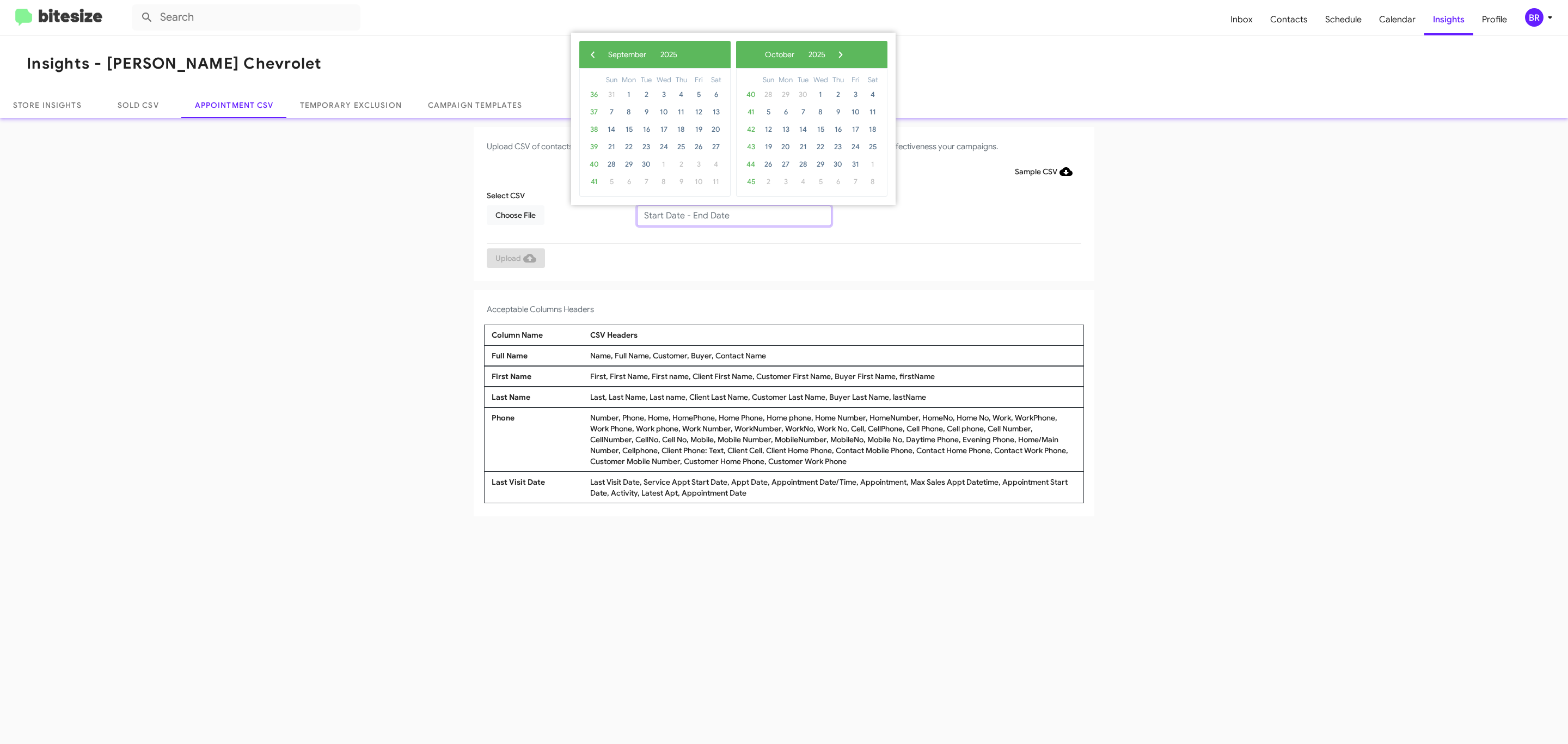
type input "[DATE] - [DATE]"
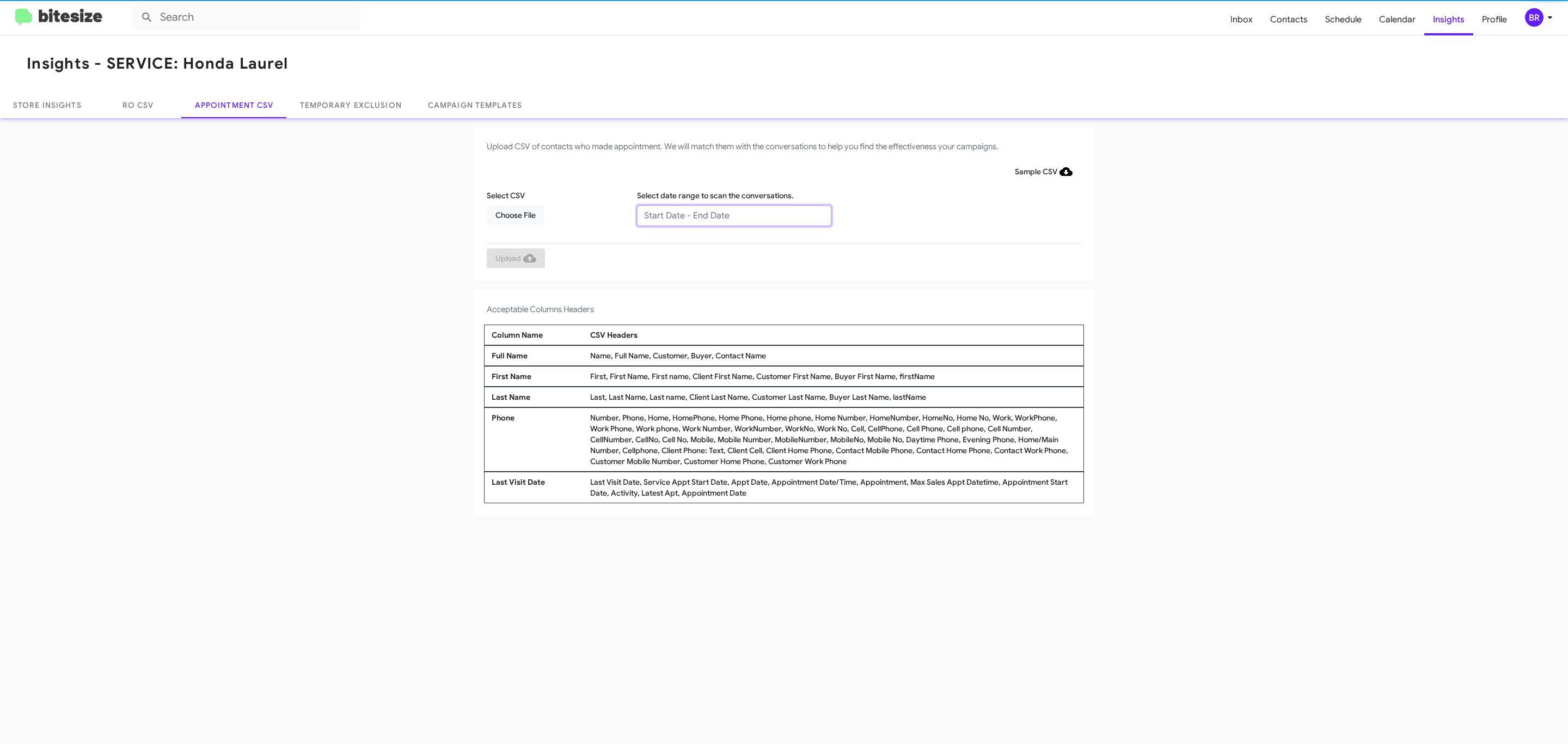
click at [734, 214] on input "text" at bounding box center [734, 216] width 194 height 21
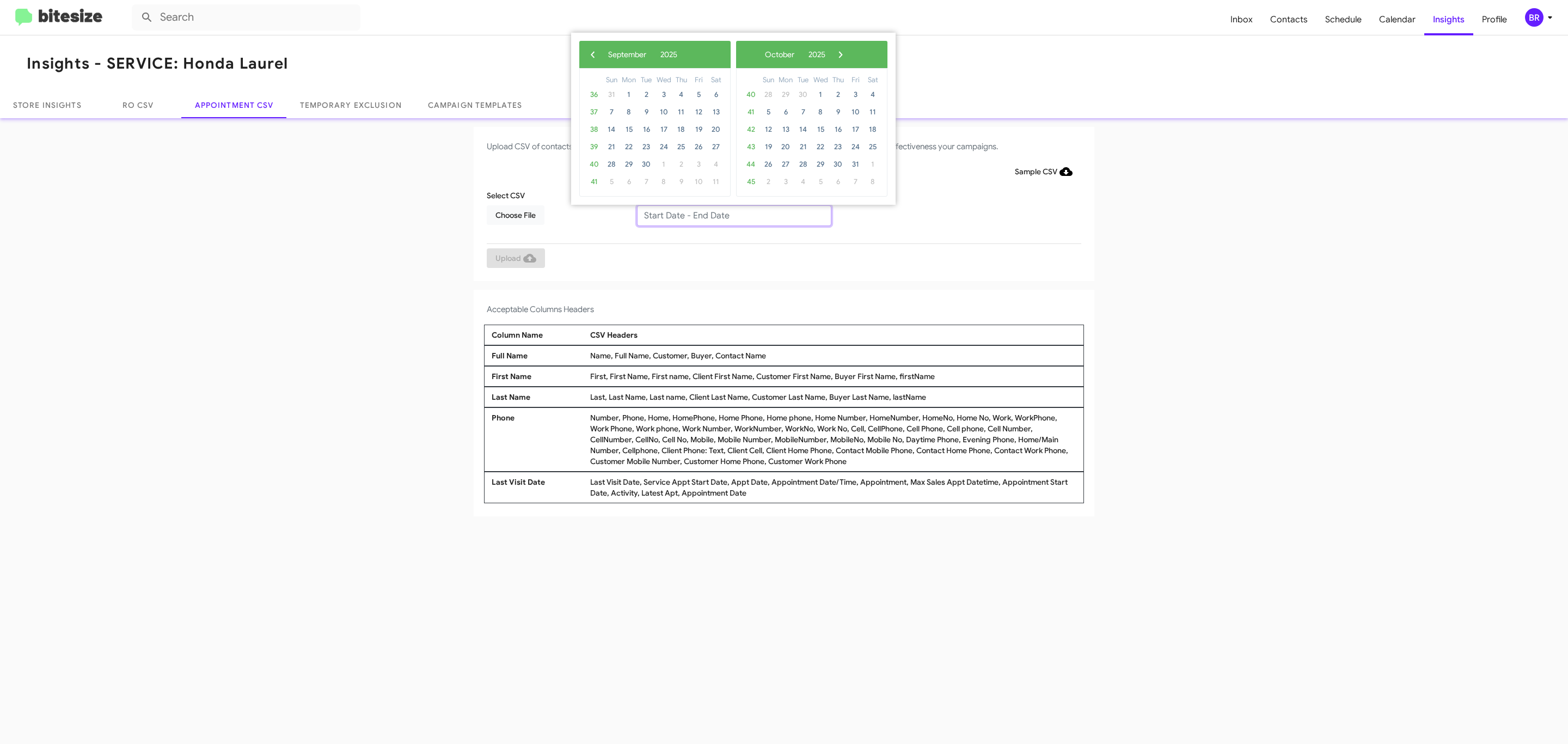
type input "09/16/2025 - 10/16/2025"
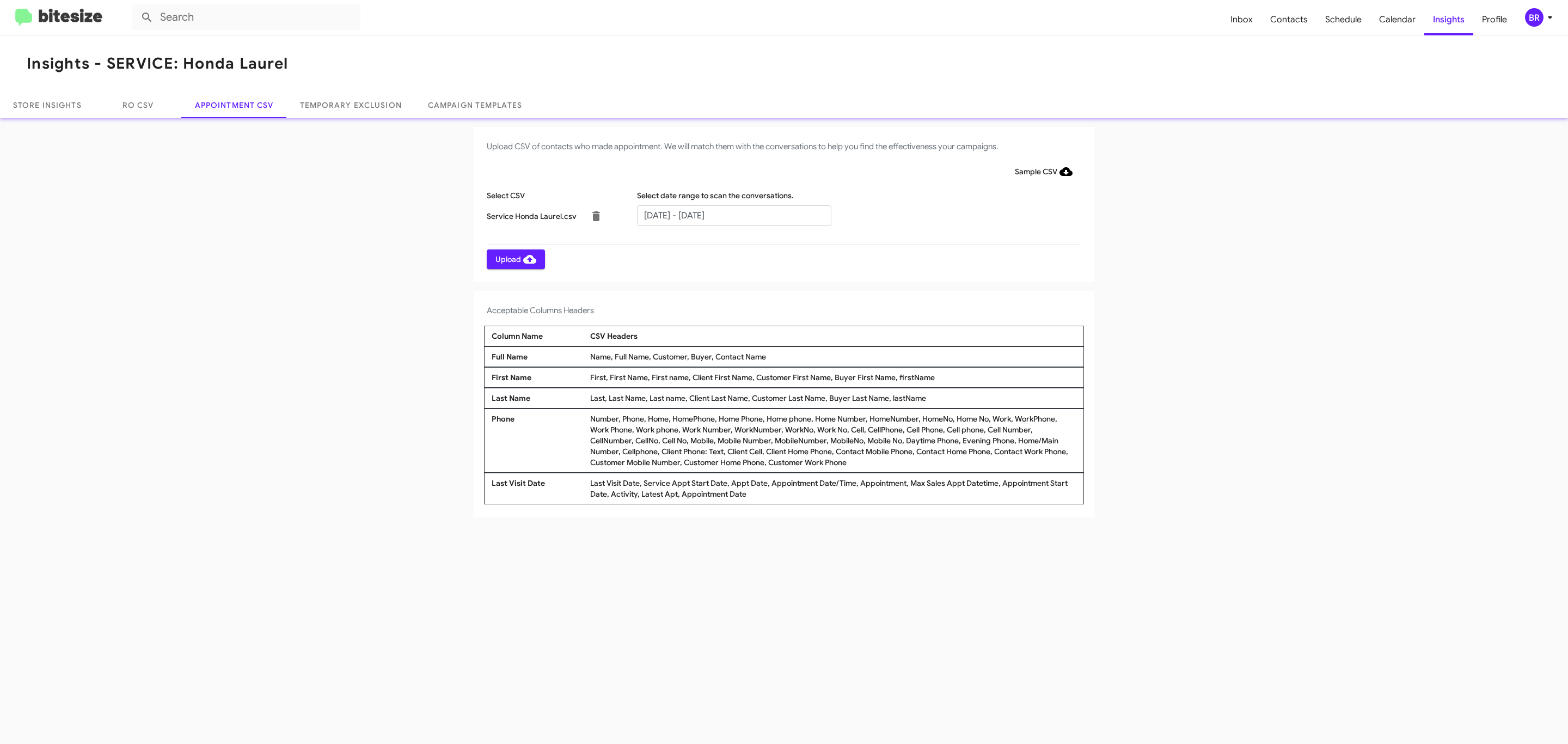
click at [514, 259] on span "Upload" at bounding box center [516, 259] width 41 height 19
click at [734, 214] on input "text" at bounding box center [734, 216] width 194 height 21
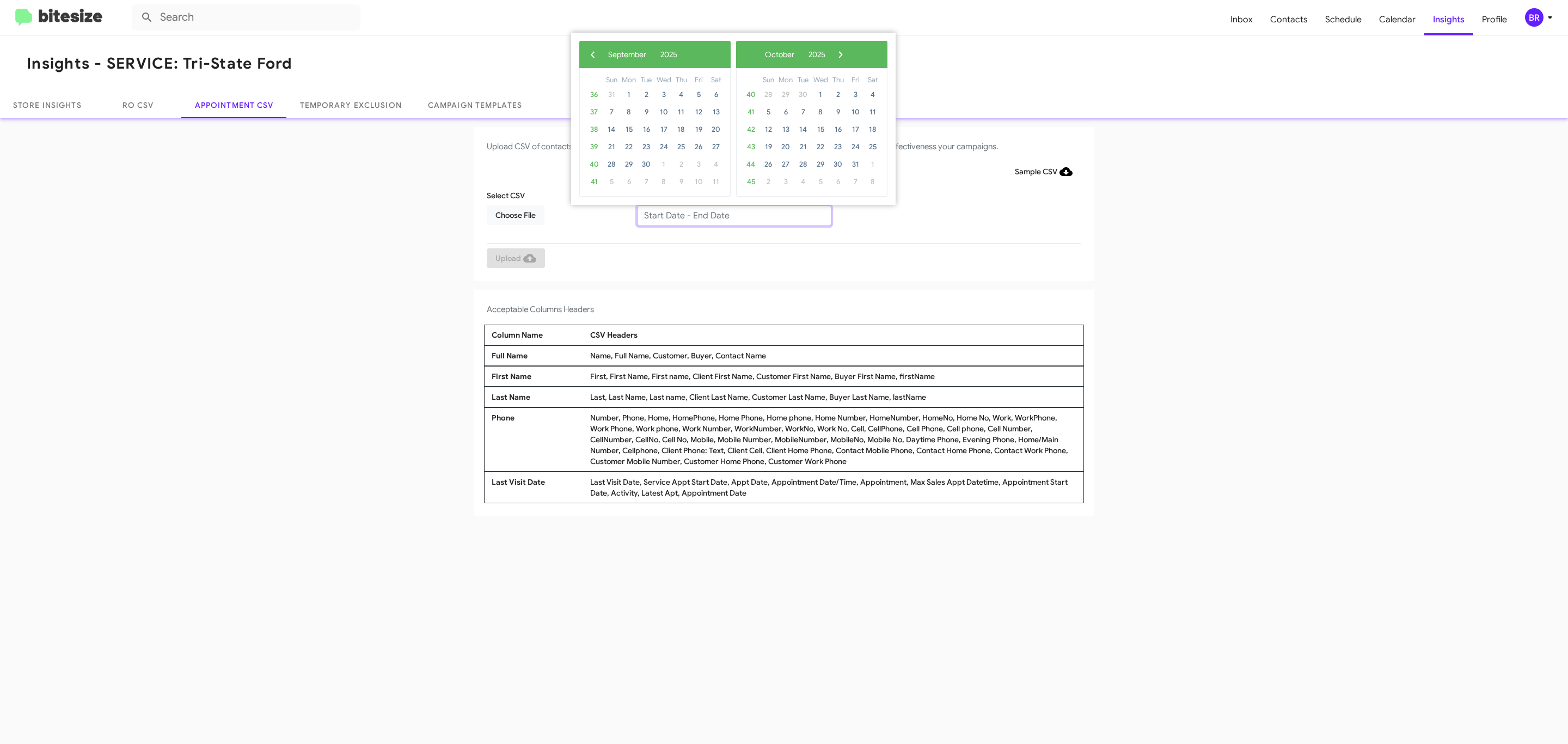
type input "09/16/2025 - 10/16/2025"
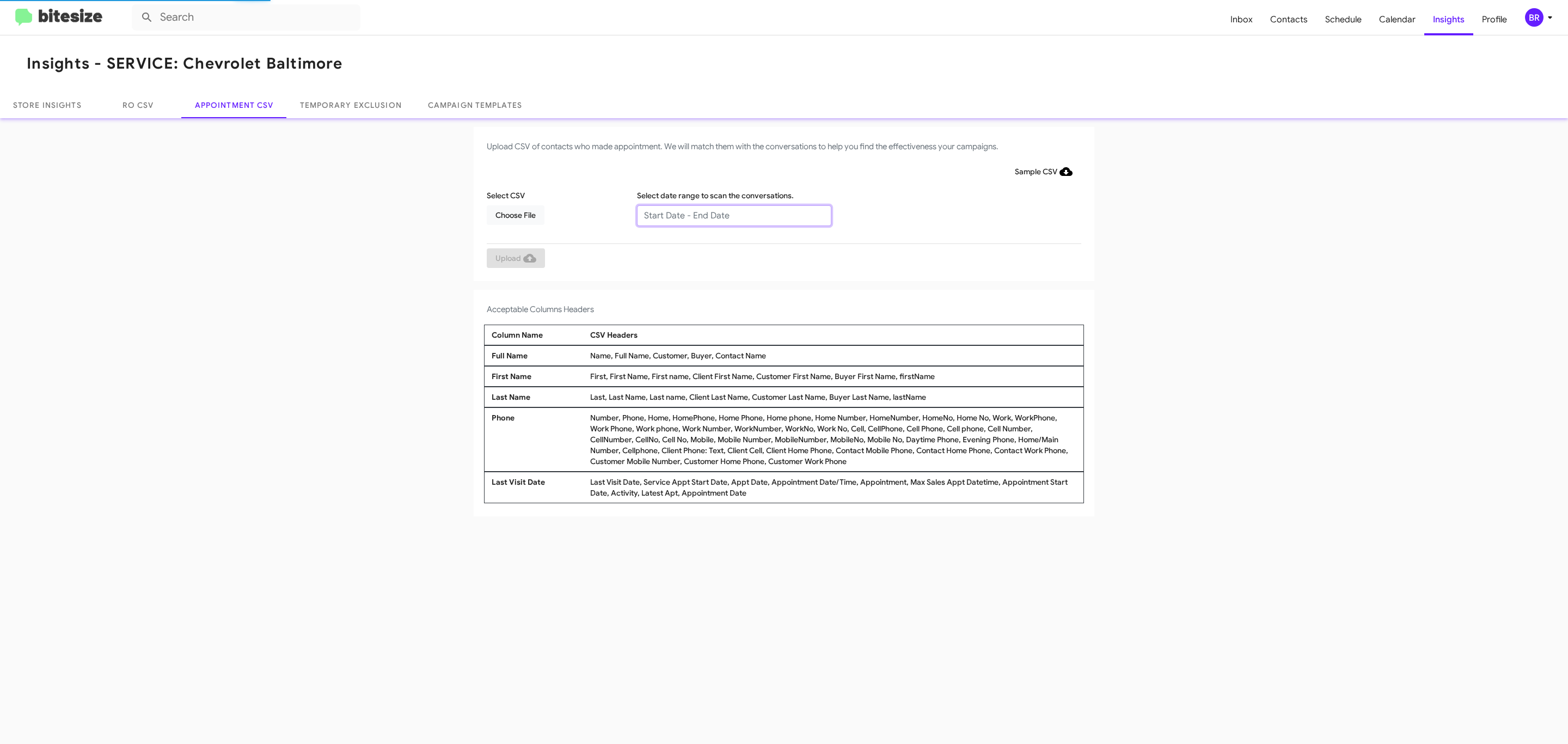
click at [734, 214] on input "text" at bounding box center [734, 216] width 194 height 21
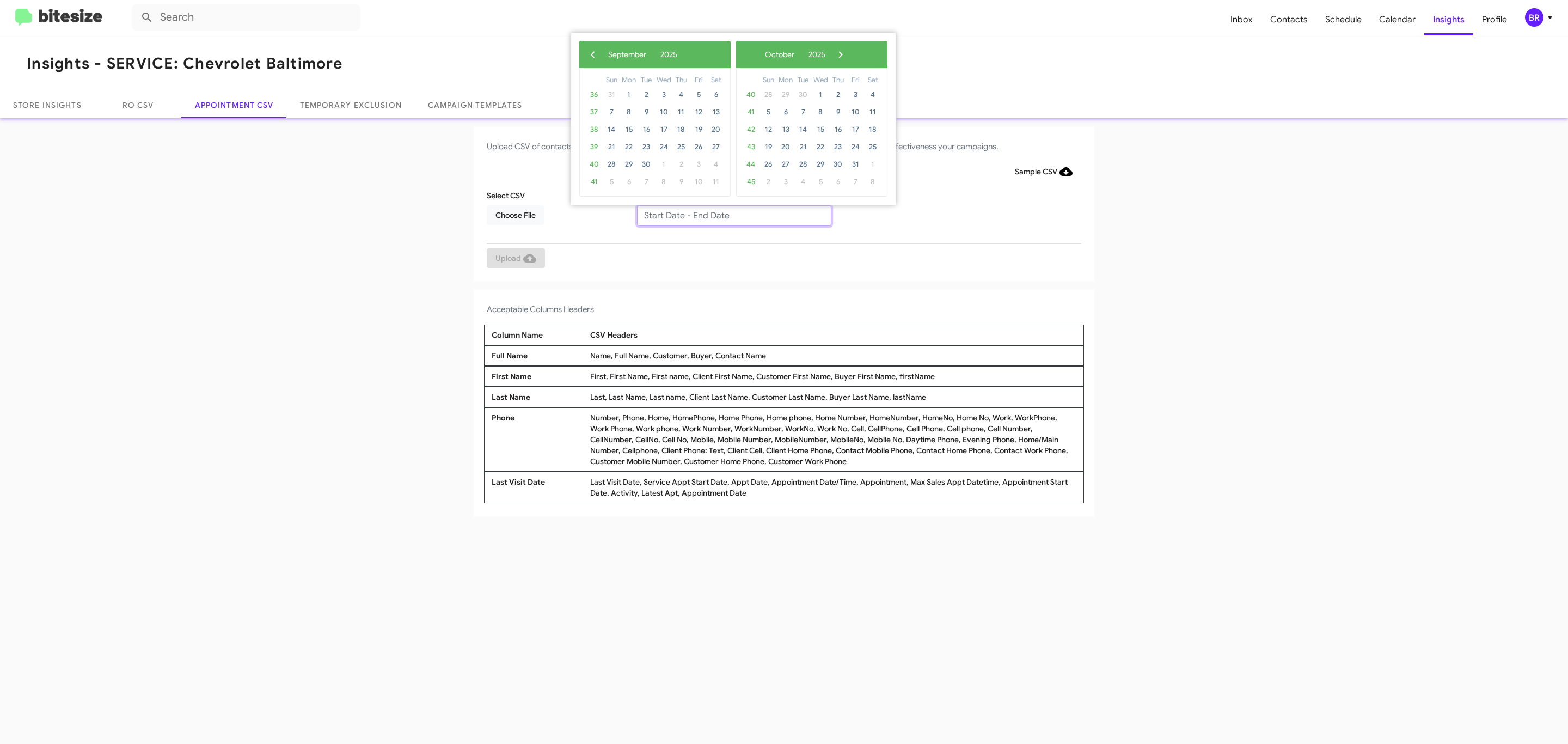
type input "09/16/2025 - 10/16/2025"
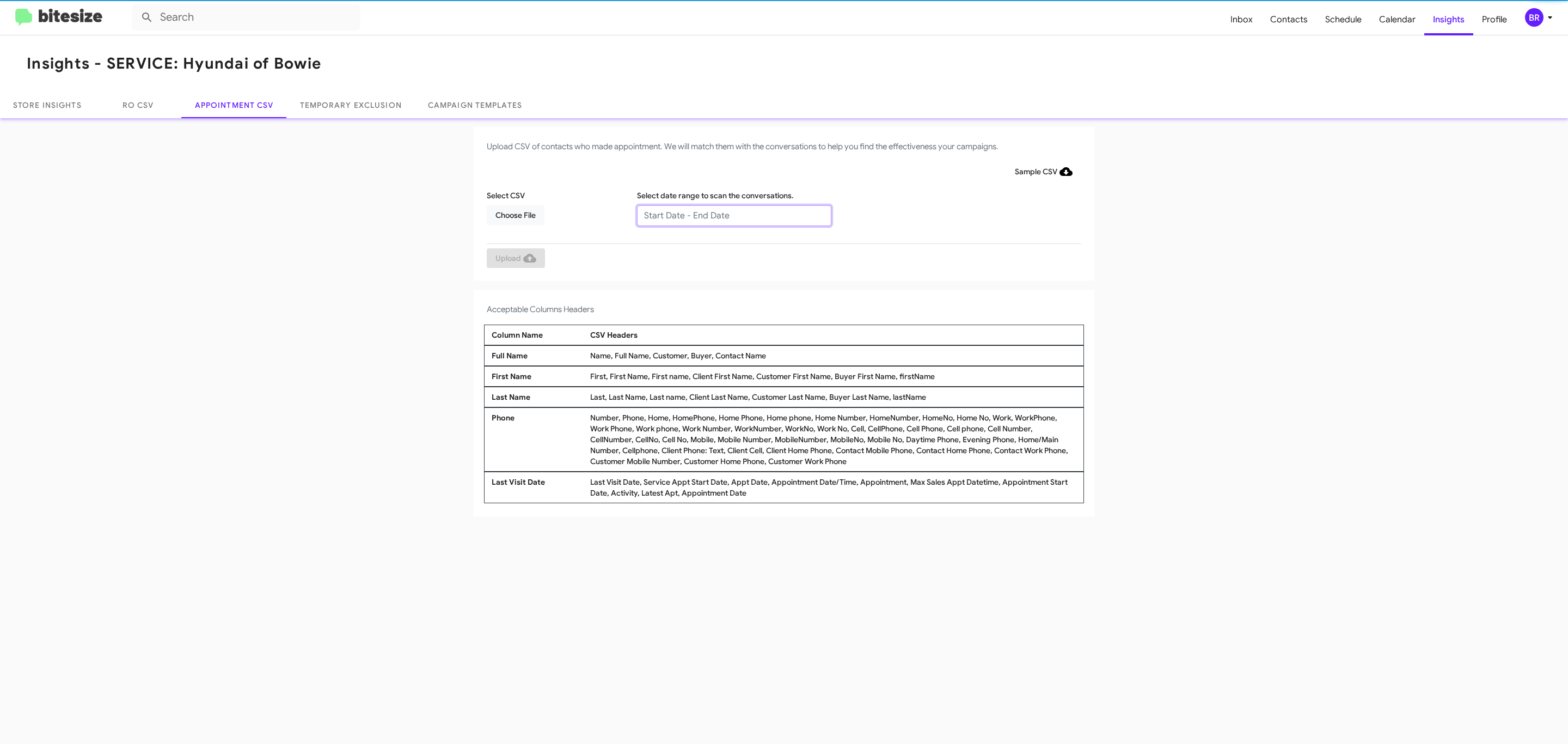
click at [734, 214] on input "text" at bounding box center [734, 216] width 194 height 21
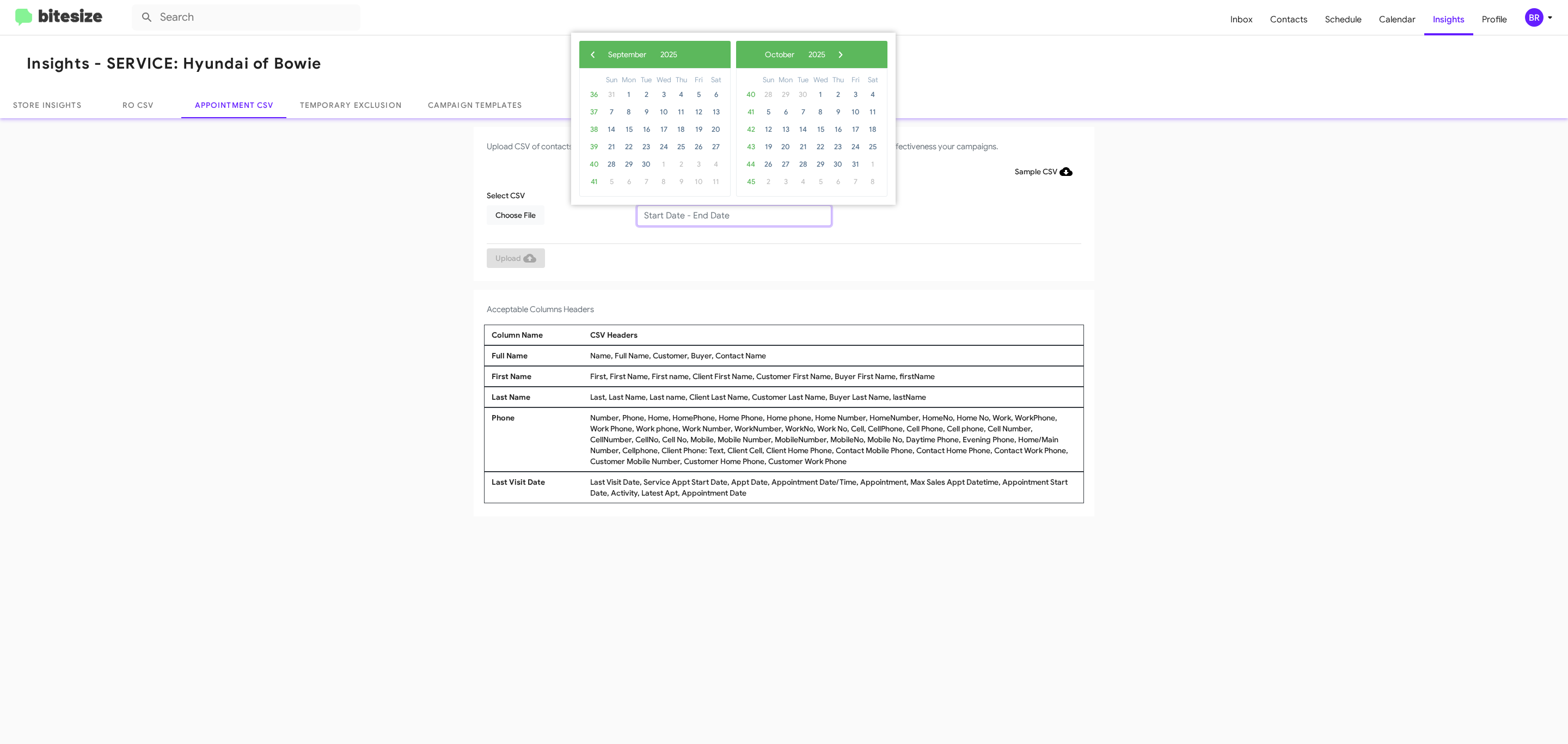
type input "[DATE] - [DATE]"
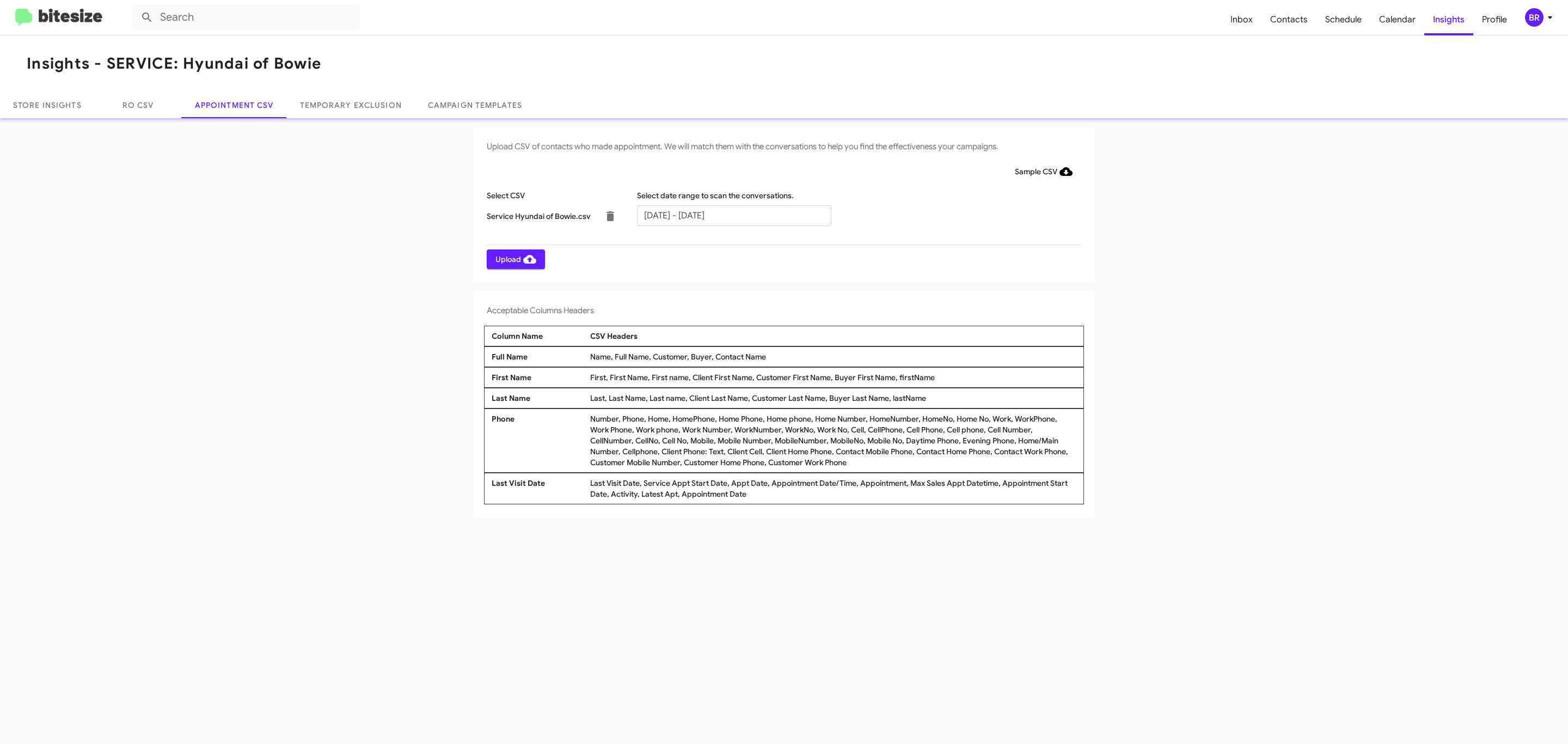
click at [514, 259] on span "Upload" at bounding box center [516, 259] width 41 height 19
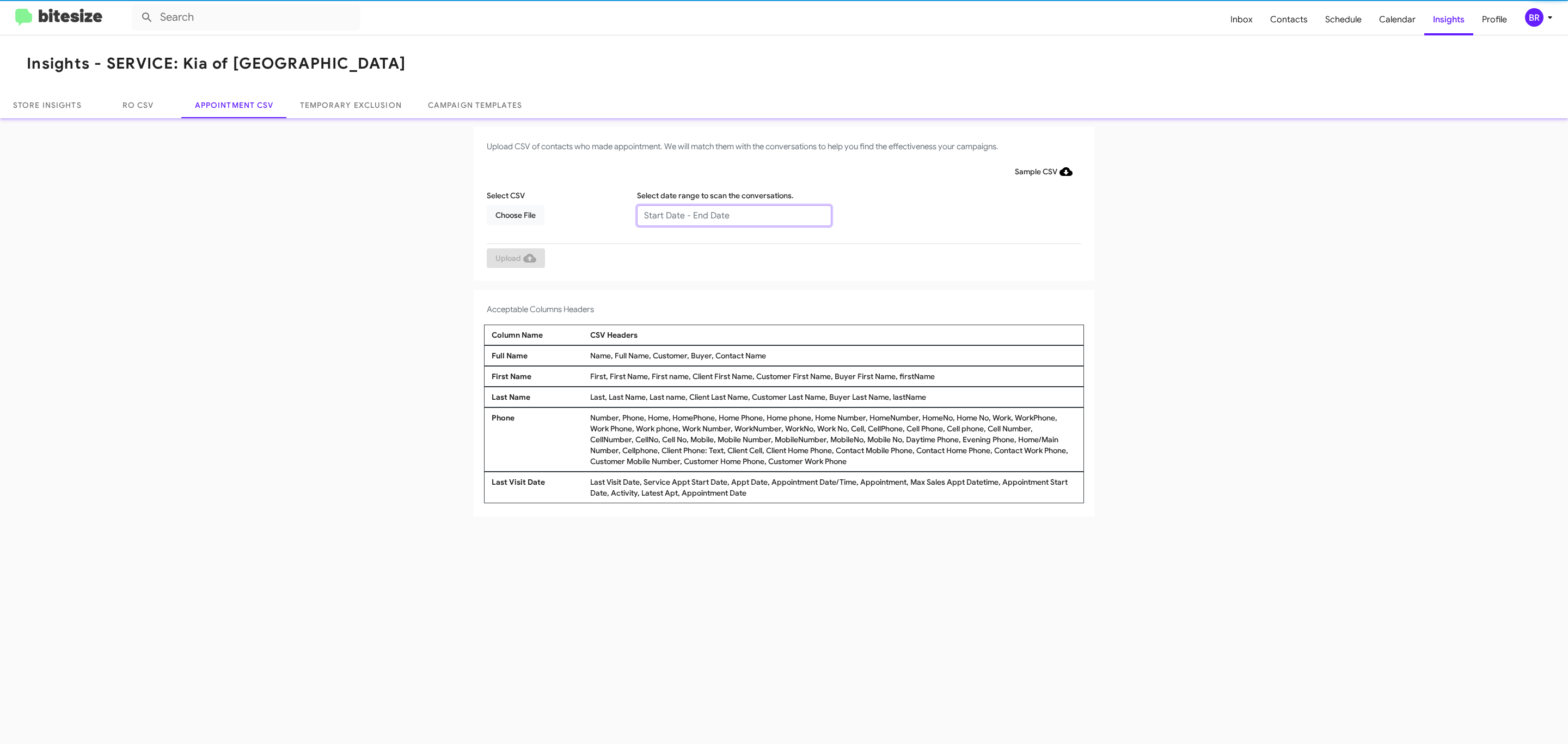
click at [734, 214] on input "text" at bounding box center [734, 216] width 194 height 21
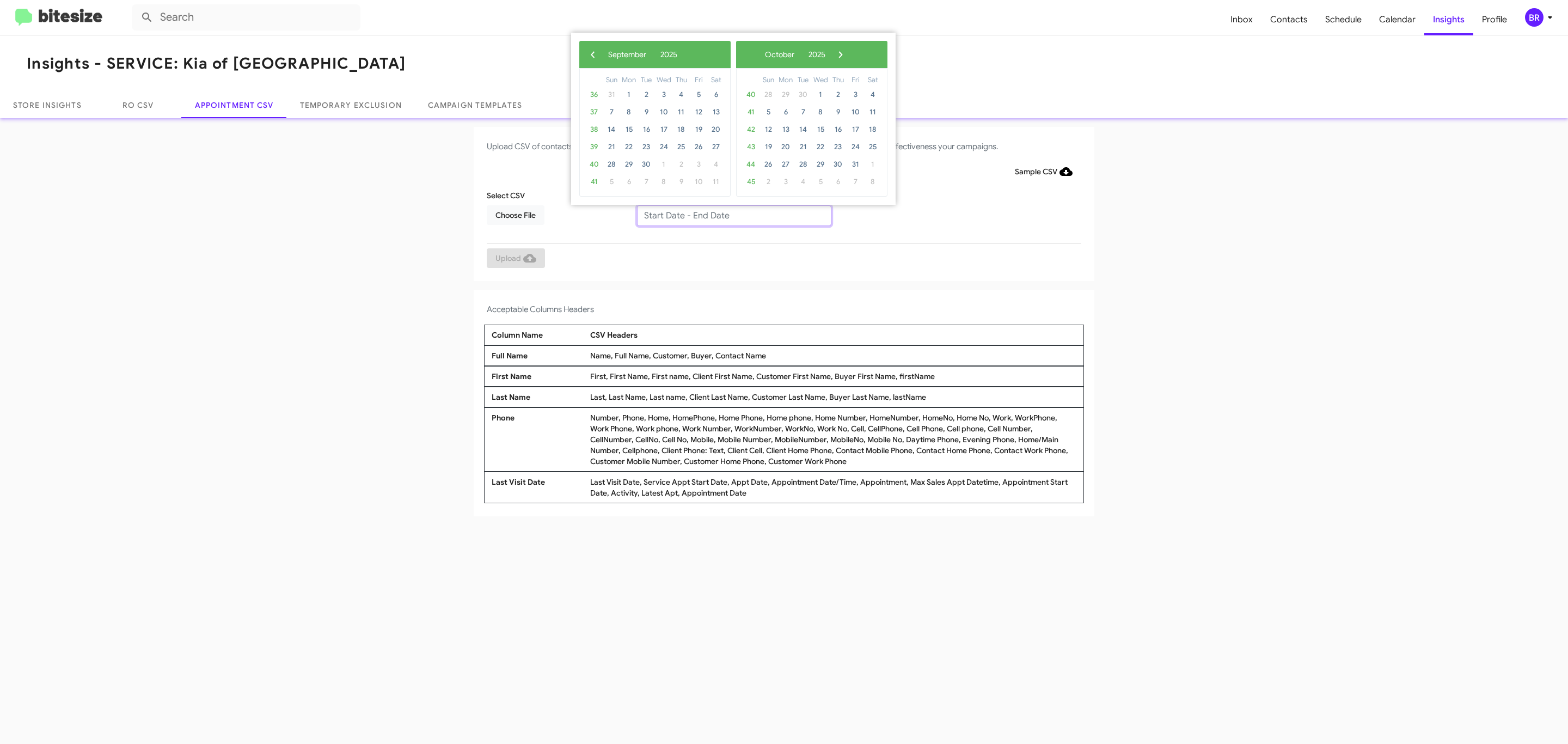
type input "[DATE] - [DATE]"
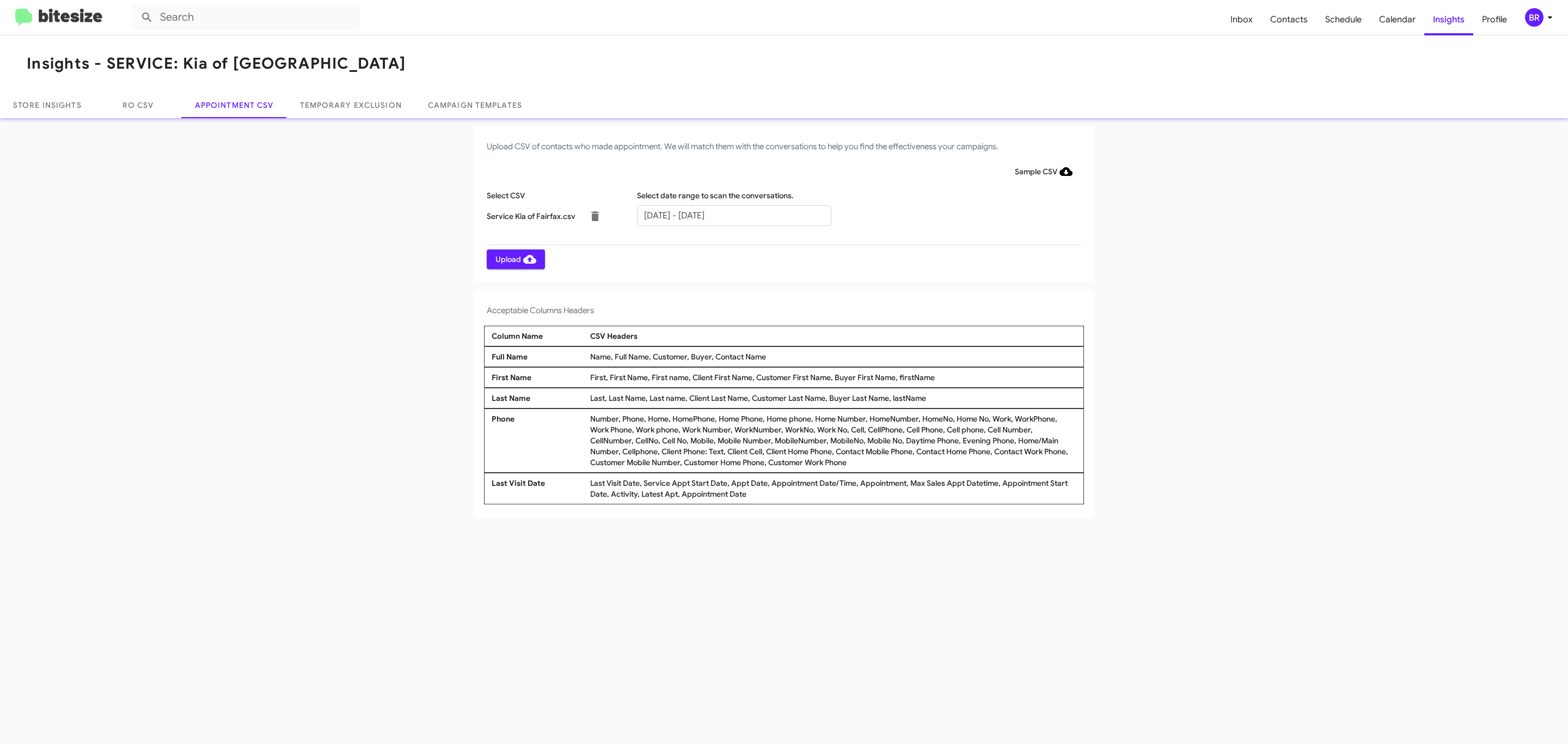
click at [514, 259] on span "Upload" at bounding box center [516, 259] width 41 height 19
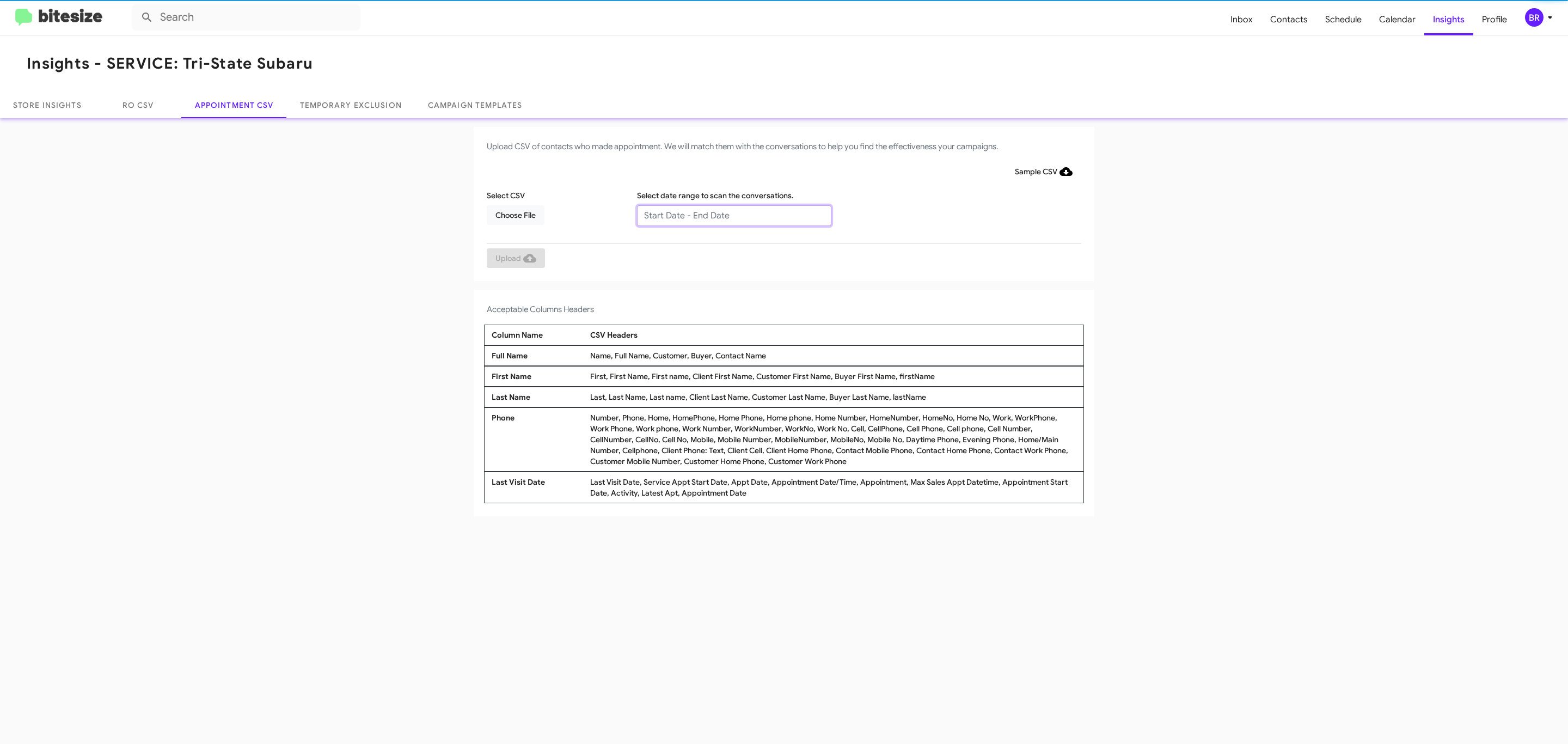
click at [734, 214] on input "text" at bounding box center [734, 216] width 194 height 21
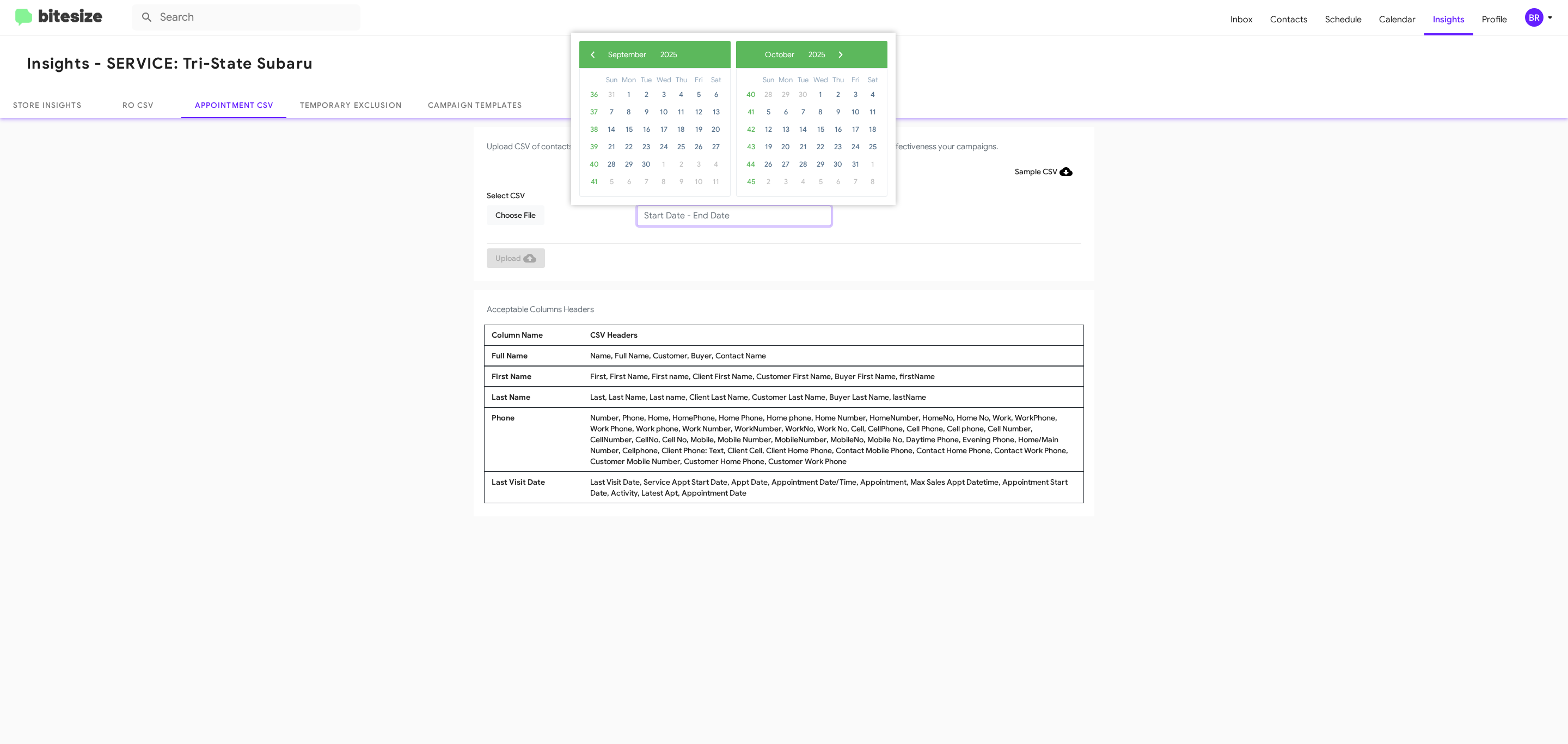
type input "09/16/2025 - 10/16/2025"
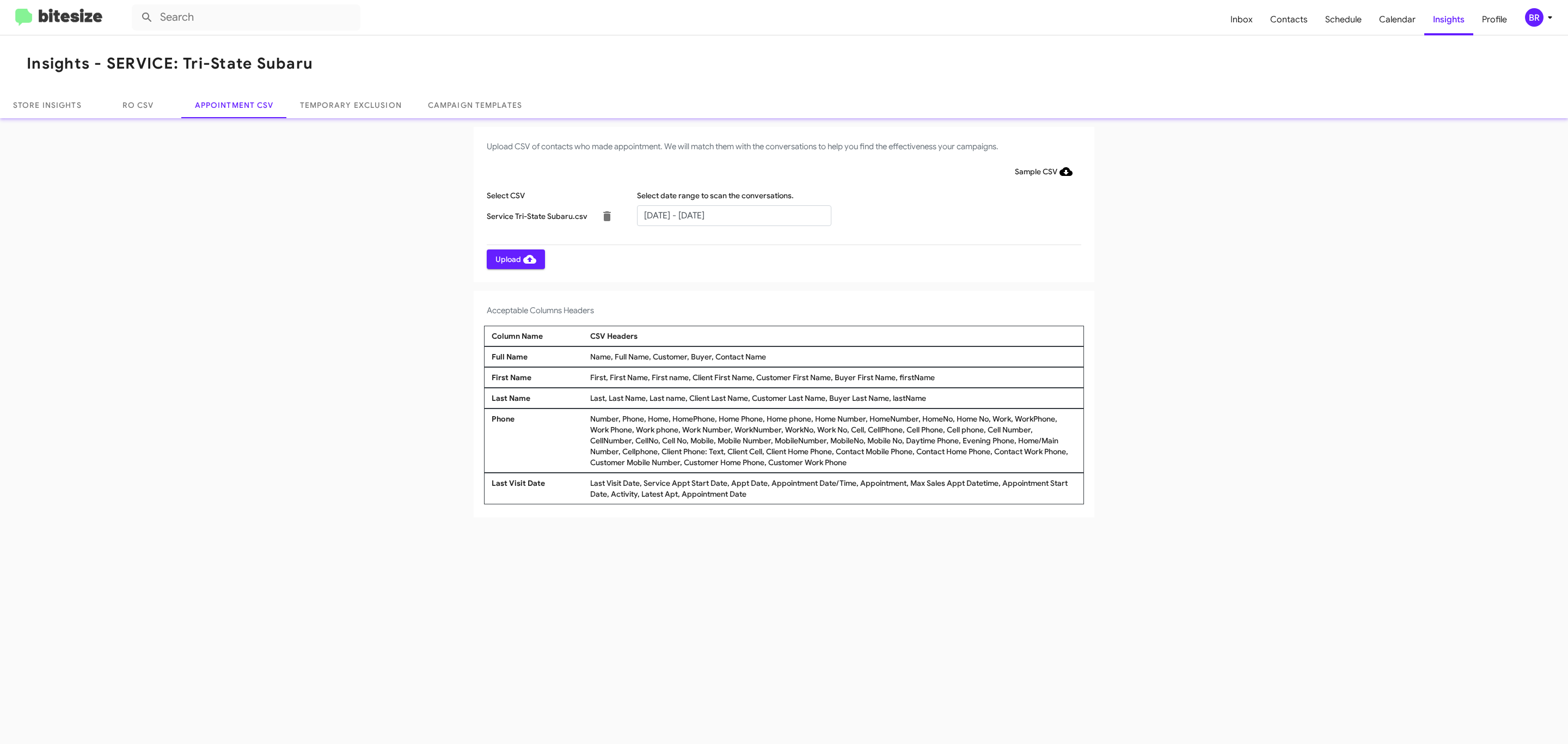
click at [514, 259] on span "Upload" at bounding box center [516, 259] width 41 height 19
